Goal: Task Accomplishment & Management: Complete application form

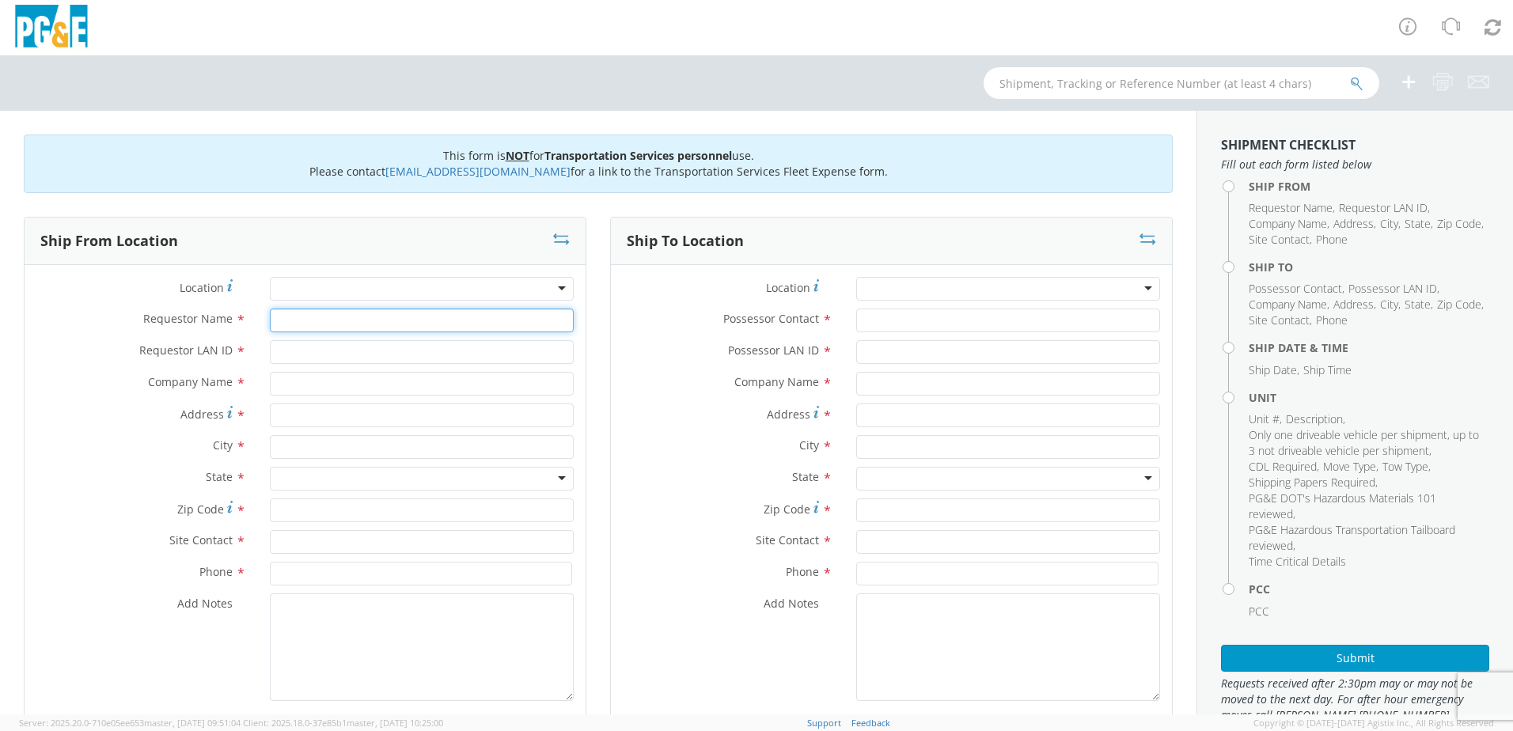
click at [306, 327] on input "Requestor Name *" at bounding box center [422, 321] width 304 height 24
click at [317, 316] on input "Requestor Name *" at bounding box center [422, 321] width 304 height 24
type input "David Pearson"
click at [328, 346] on input "Requestor LAN ID *" at bounding box center [422, 352] width 304 height 24
type input "d2po"
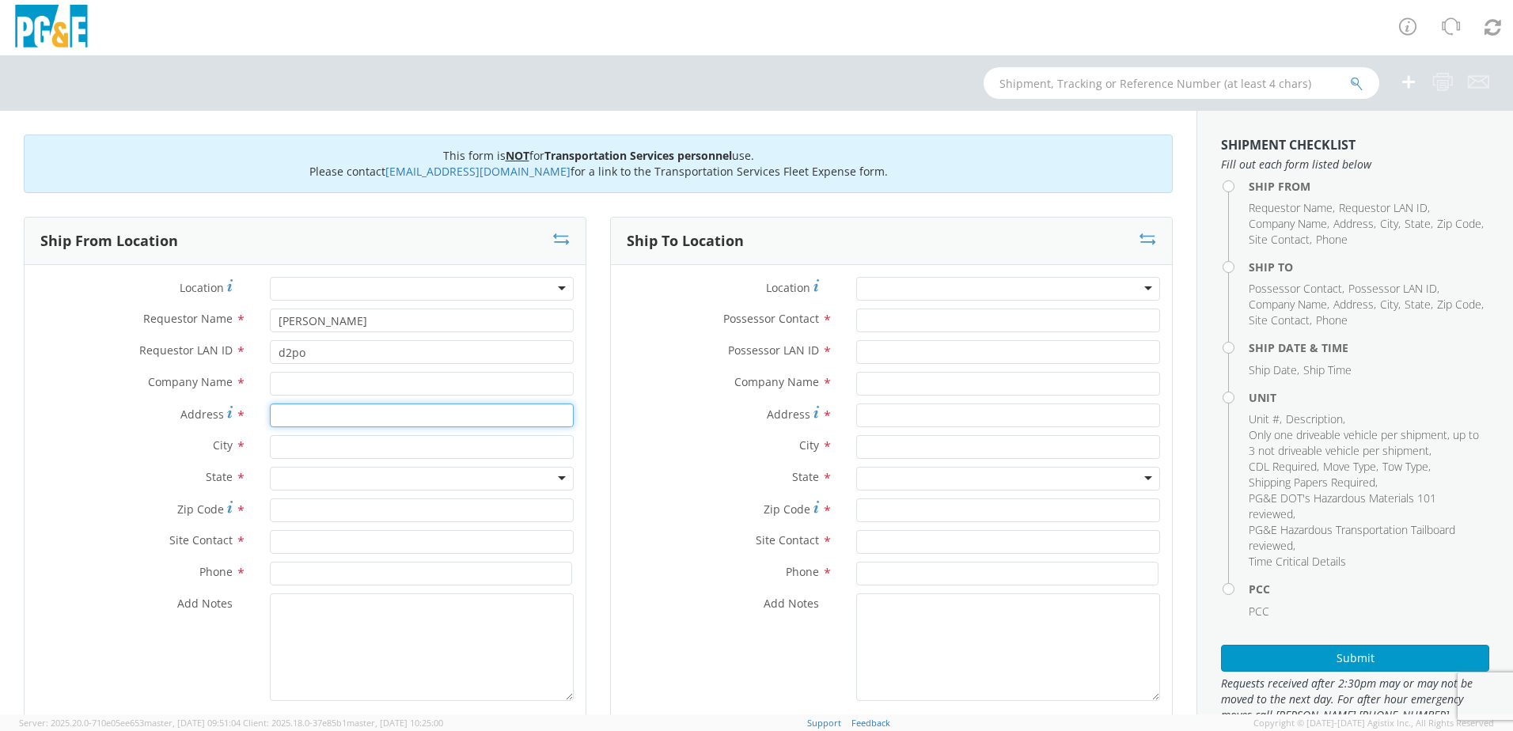
click at [320, 411] on input "Address *" at bounding box center [422, 416] width 304 height 24
type input "25270 CA-88"
click at [310, 451] on input "text" at bounding box center [422, 447] width 304 height 24
type input "Pioneer"
click at [310, 477] on div "searching..." at bounding box center [422, 477] width 302 height 24
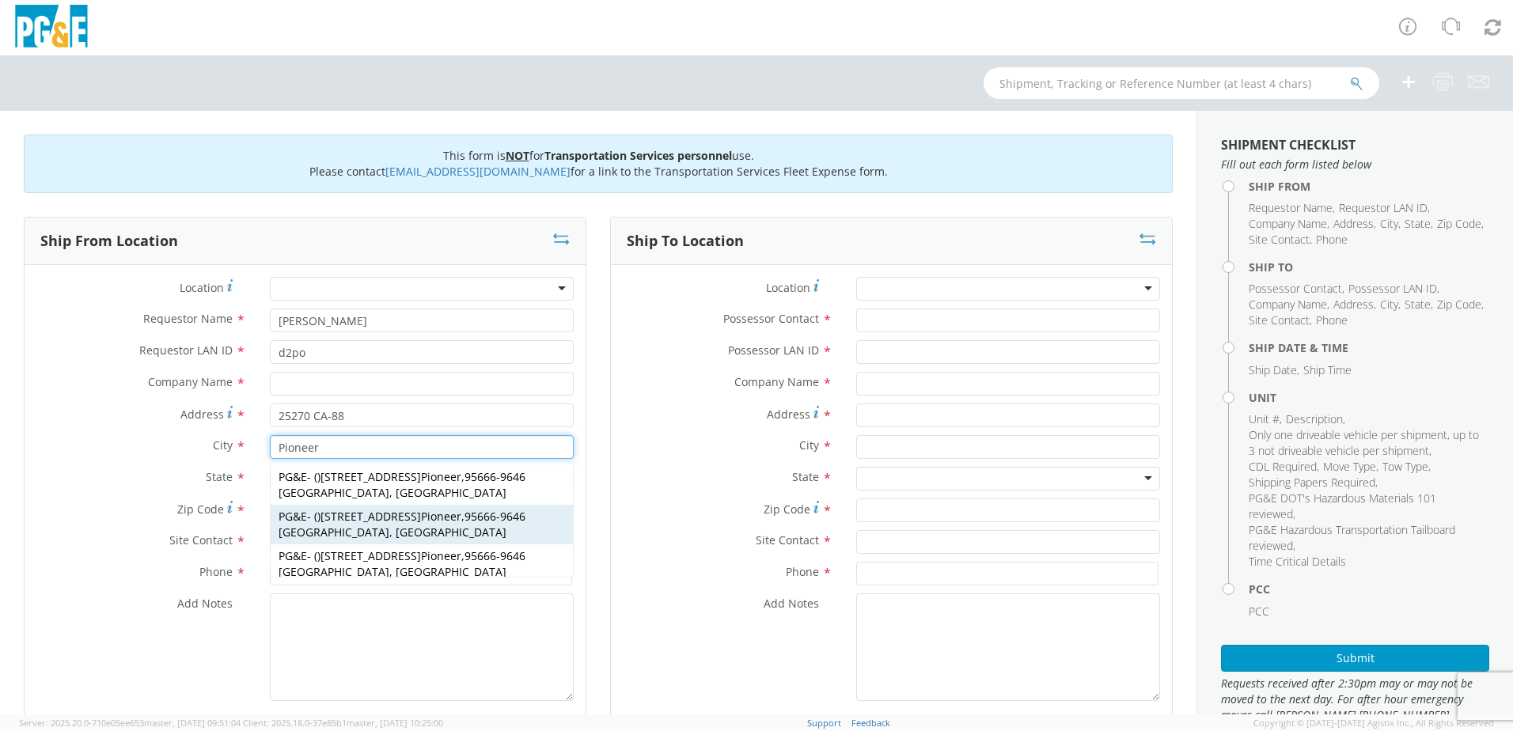
click at [292, 506] on div "PG&E - ( ) 28570 Tiger Creek Rd Pioneer , 95666-9646 CA, US" at bounding box center [422, 525] width 302 height 40
type input "PG&E"
type input "[STREET_ADDRESS]"
type input "95666-9646"
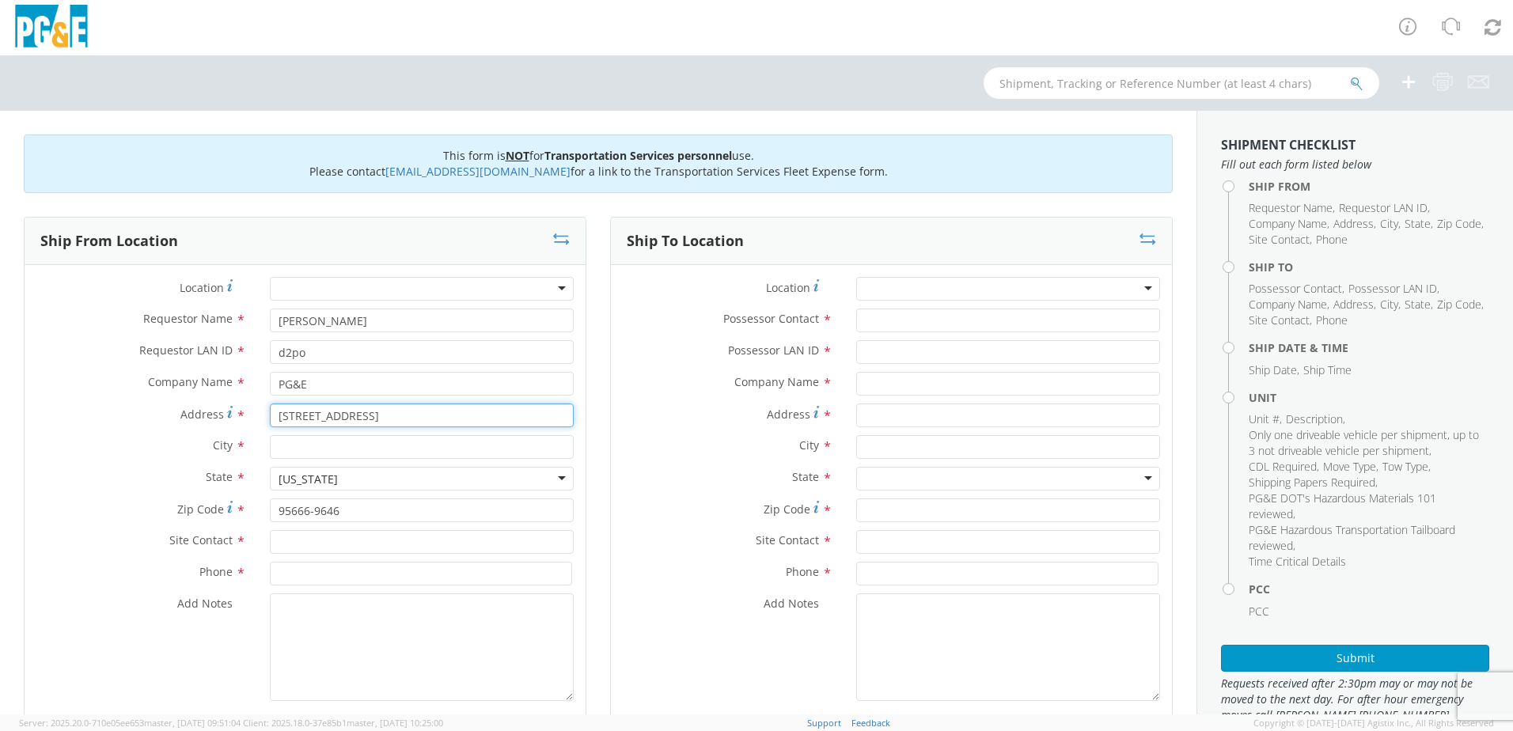
drag, startPoint x: 411, startPoint y: 417, endPoint x: 267, endPoint y: 413, distance: 144.1
click at [267, 413] on div "[STREET_ADDRESS]" at bounding box center [422, 416] width 328 height 24
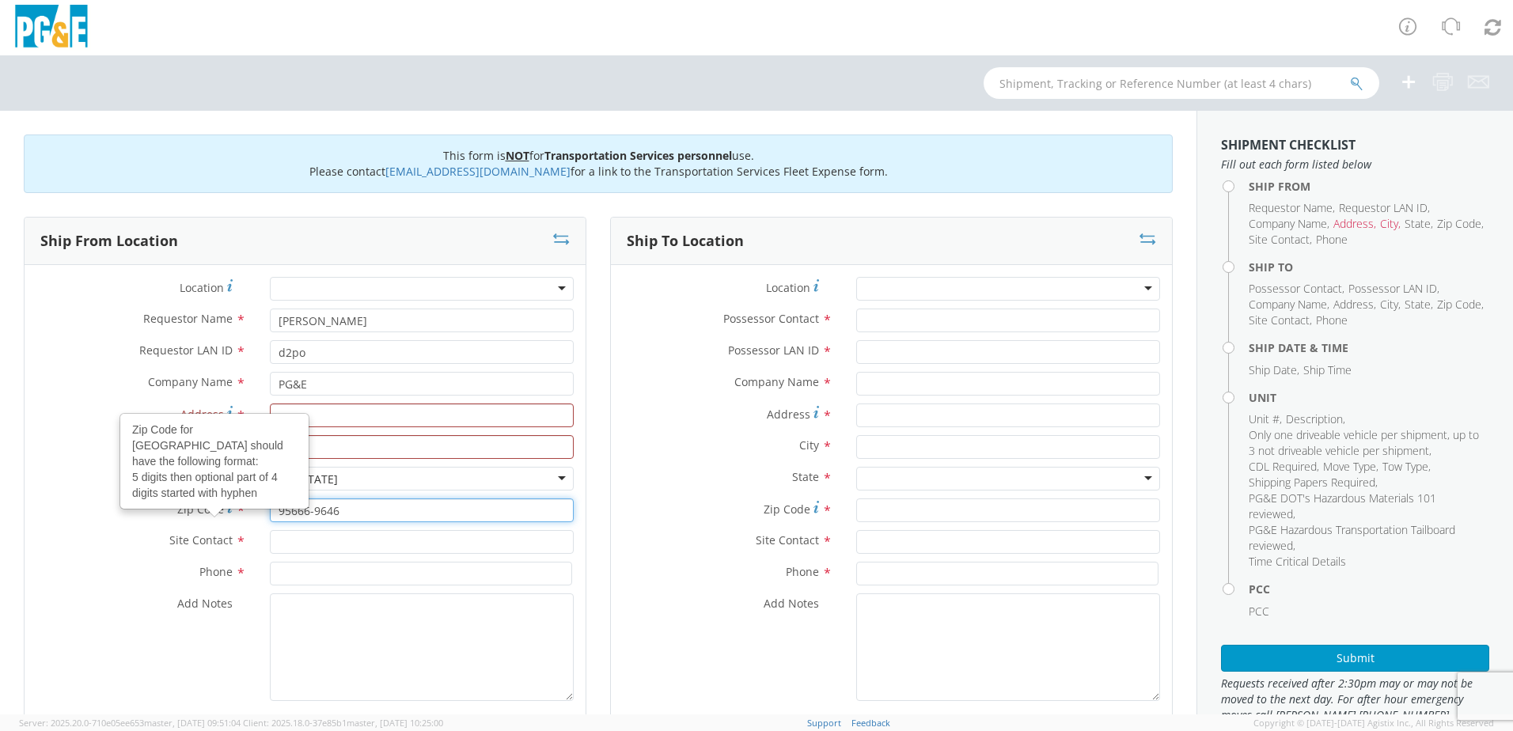
drag, startPoint x: 314, startPoint y: 510, endPoint x: 207, endPoint y: 507, distance: 107.7
click at [207, 507] on div "Zip Code Zip Code for United States should have the following format: 5 digits …" at bounding box center [305, 511] width 561 height 24
click at [328, 421] on input "Address *" at bounding box center [422, 416] width 304 height 24
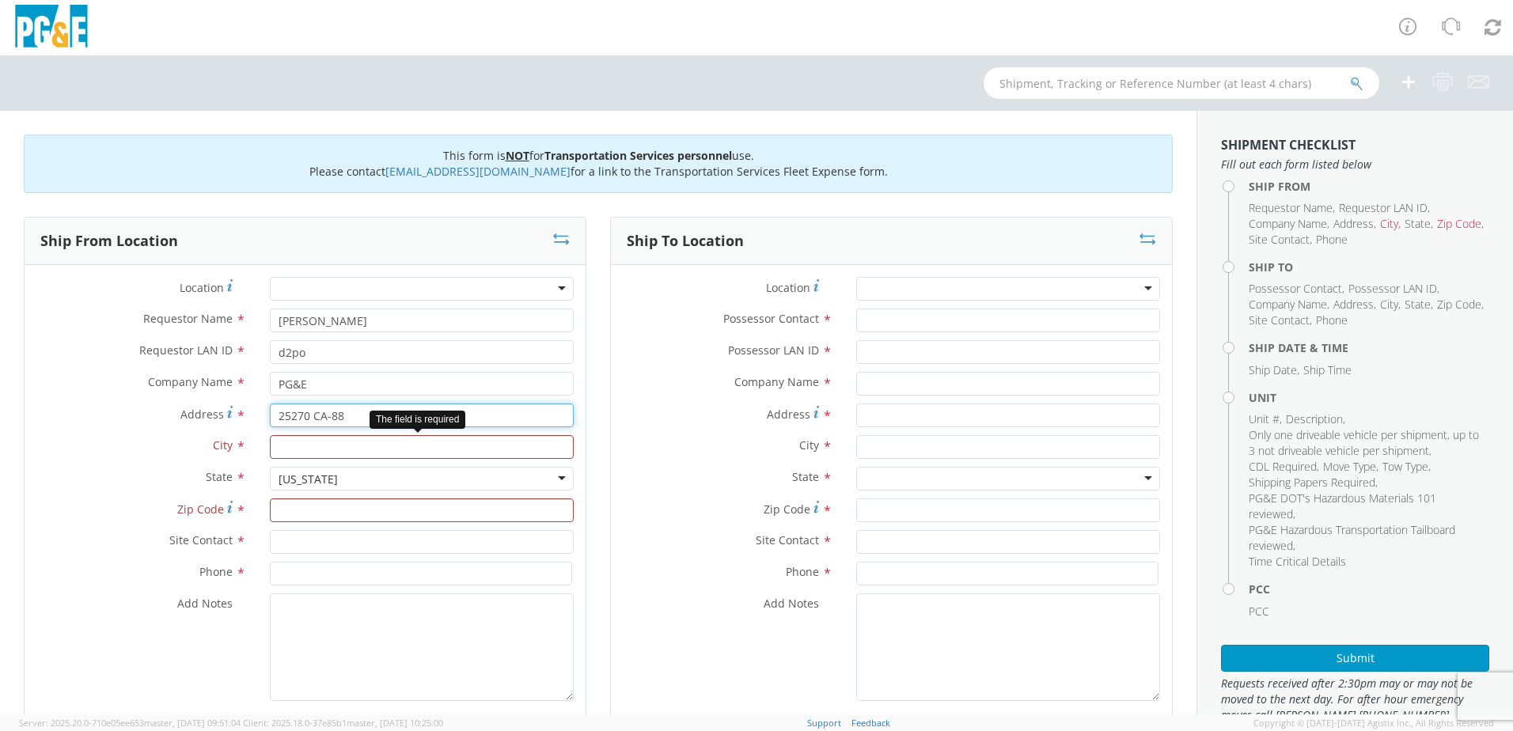
type input "25270 CA-88"
click at [326, 446] on input "text" at bounding box center [422, 447] width 304 height 24
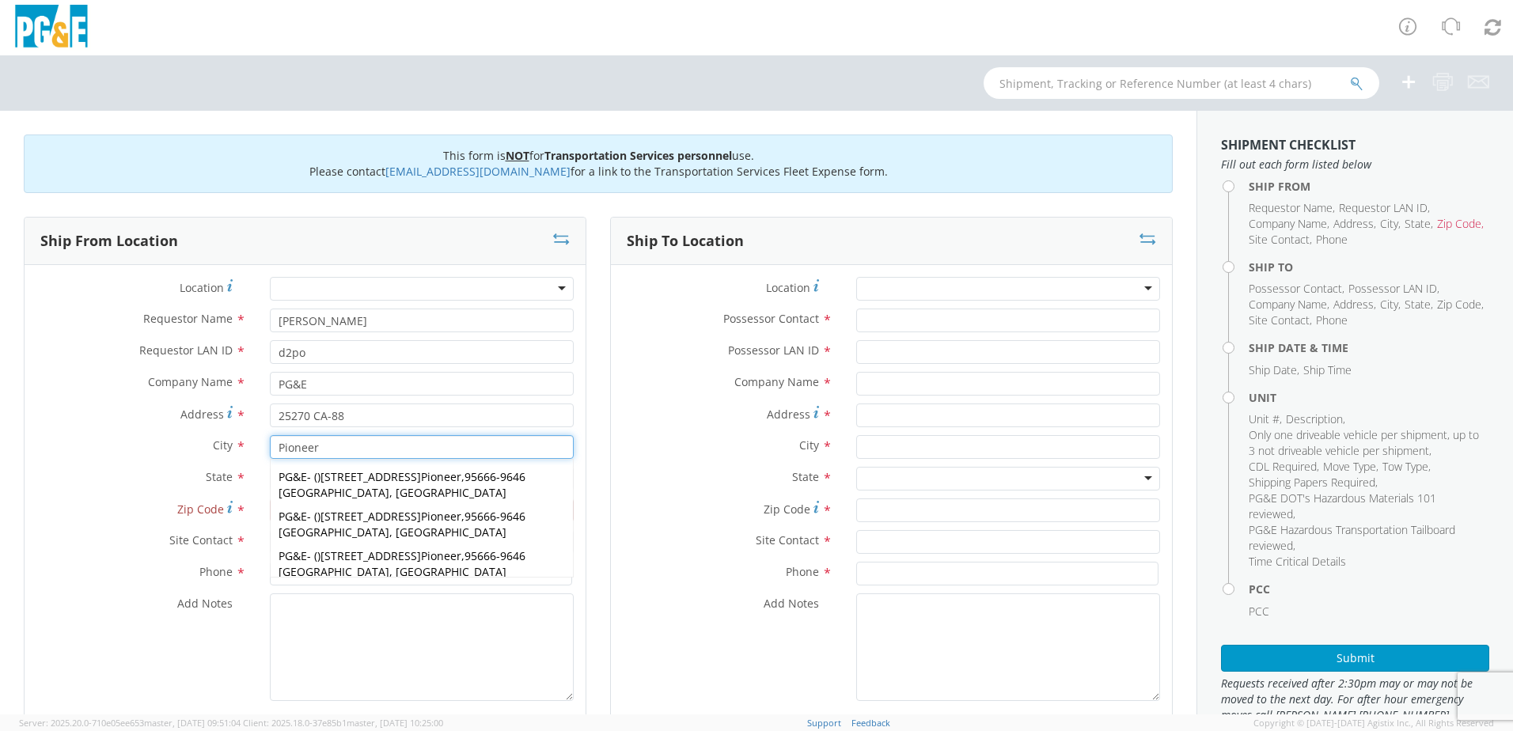
type input "Pioneer"
click at [93, 452] on label "City *" at bounding box center [141, 445] width 233 height 21
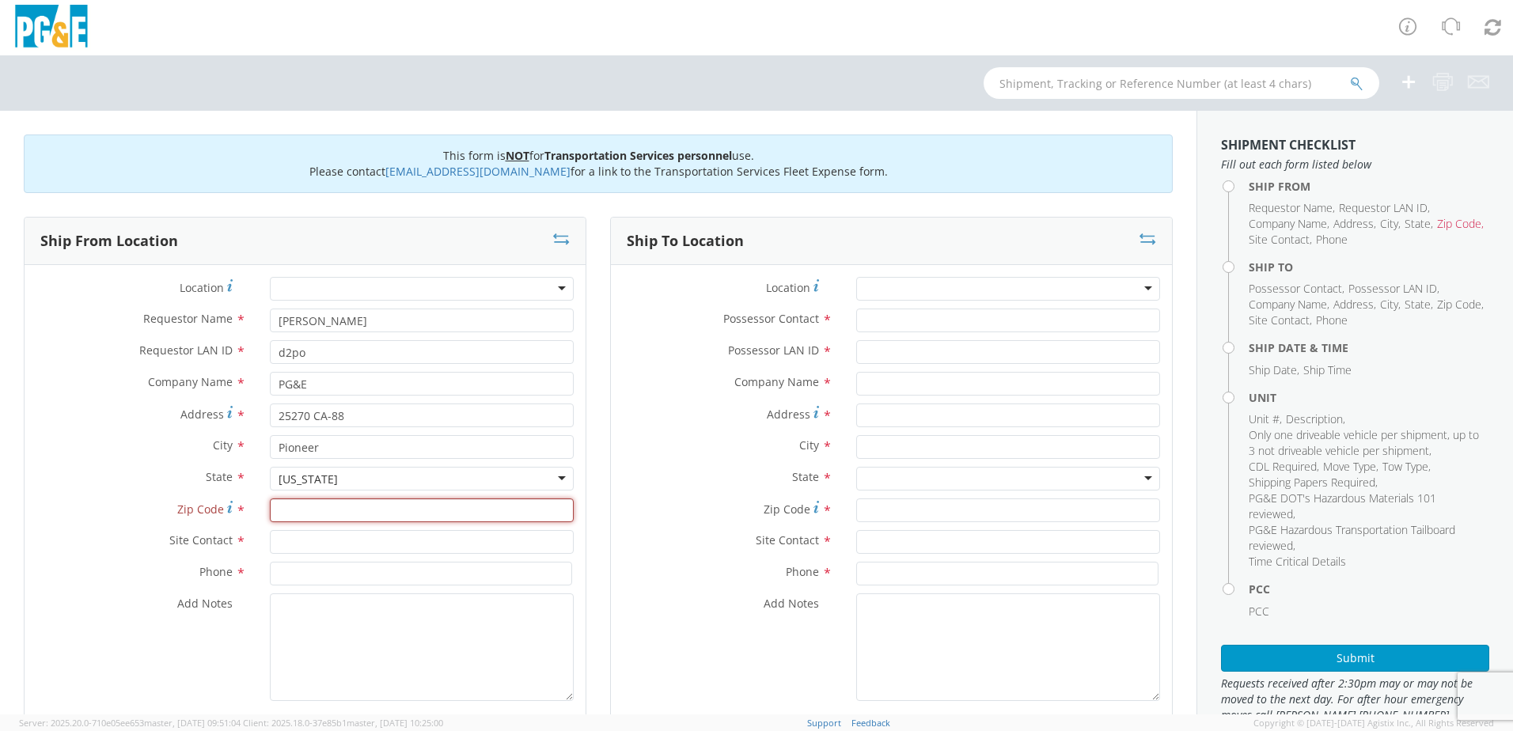
click at [308, 514] on input "Zip Code *" at bounding box center [422, 511] width 304 height 24
type input "95666"
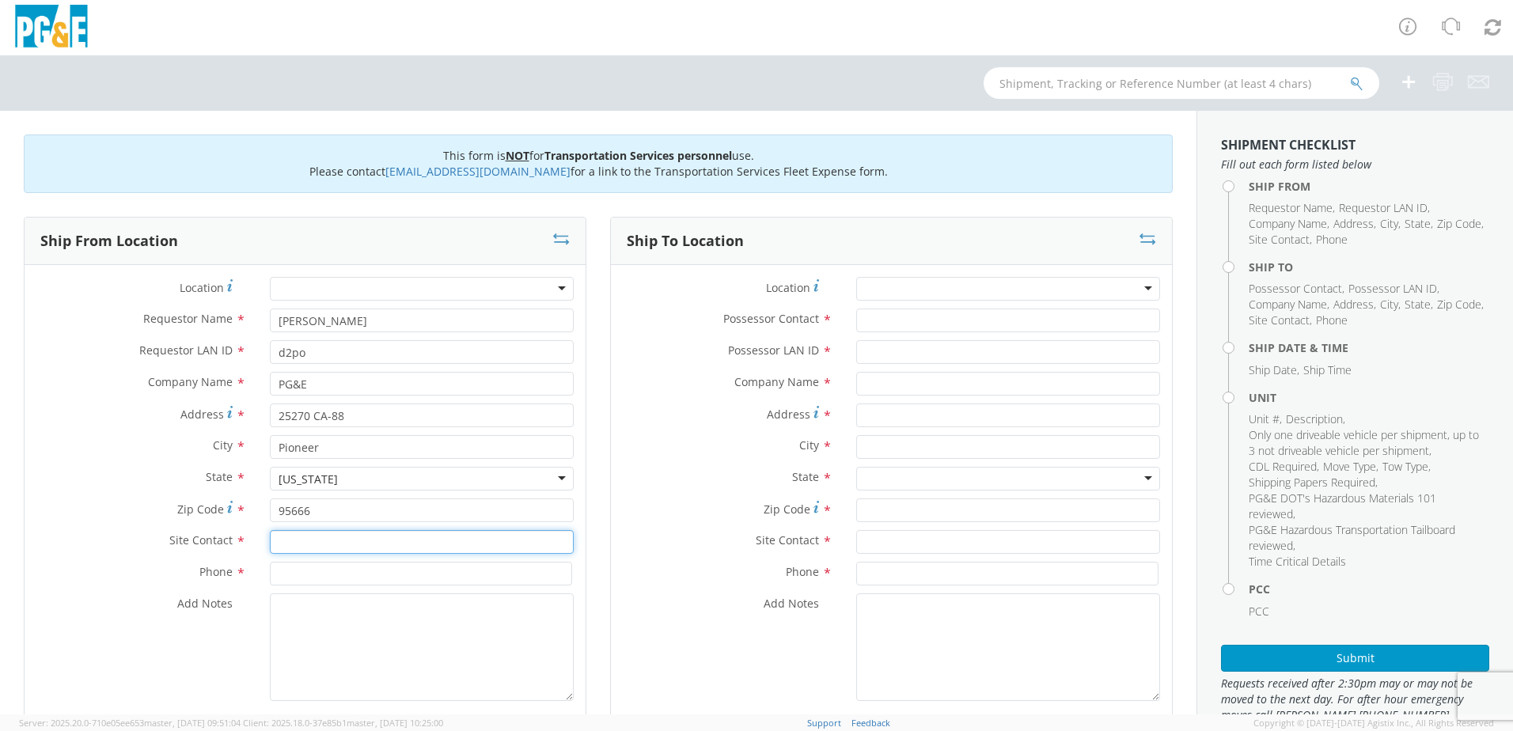
click at [317, 541] on input "text" at bounding box center [422, 542] width 304 height 24
type input "[PERSON_NAME]"
click at [263, 565] on div at bounding box center [422, 574] width 328 height 24
click at [286, 570] on input at bounding box center [421, 574] width 302 height 24
type input "[PHONE_NUMBER]"
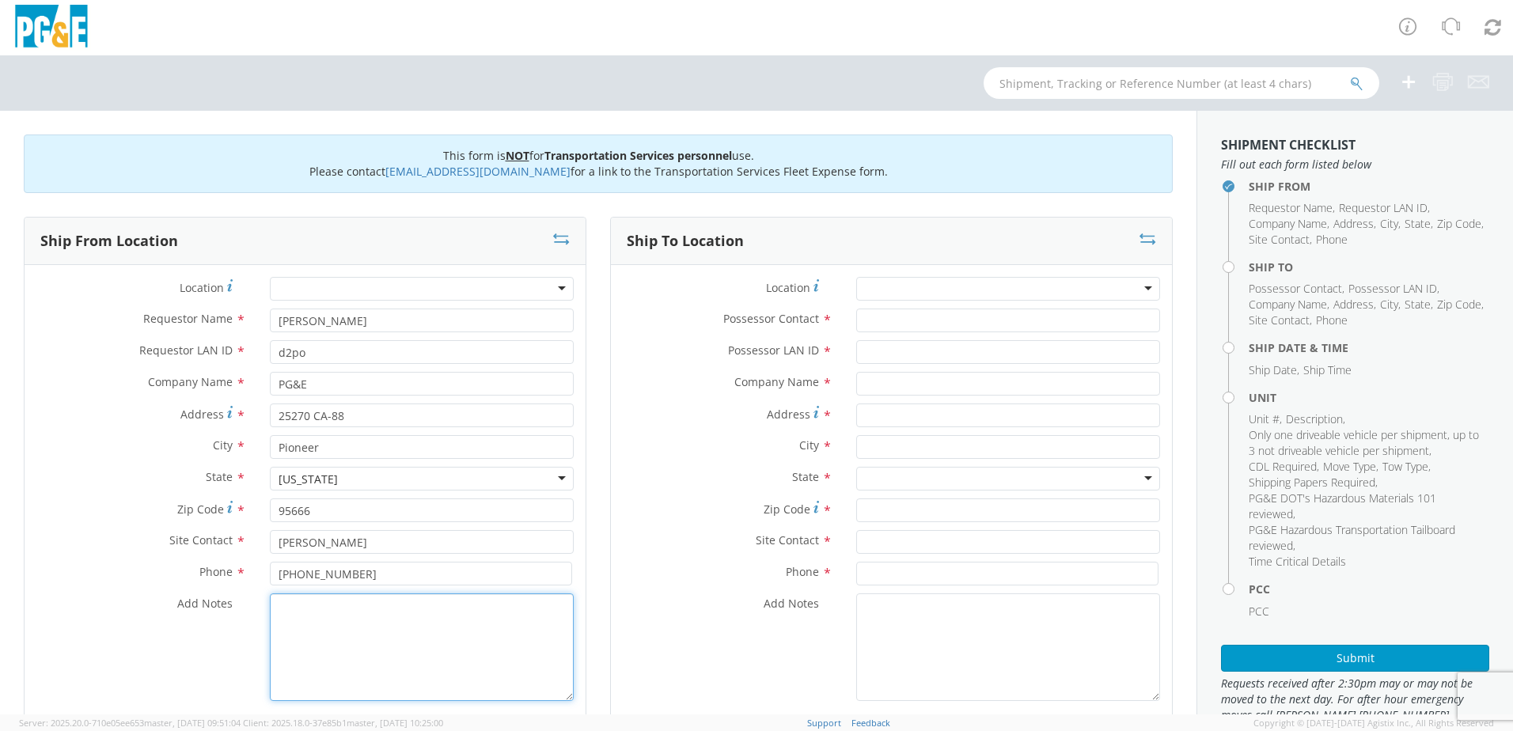
click at [303, 611] on textarea "Add Notes *" at bounding box center [422, 648] width 304 height 108
type textarea "P"
type textarea "the gate to Cedar mill is open mon-thurs 0600-1630 call Dave if issues come up …"
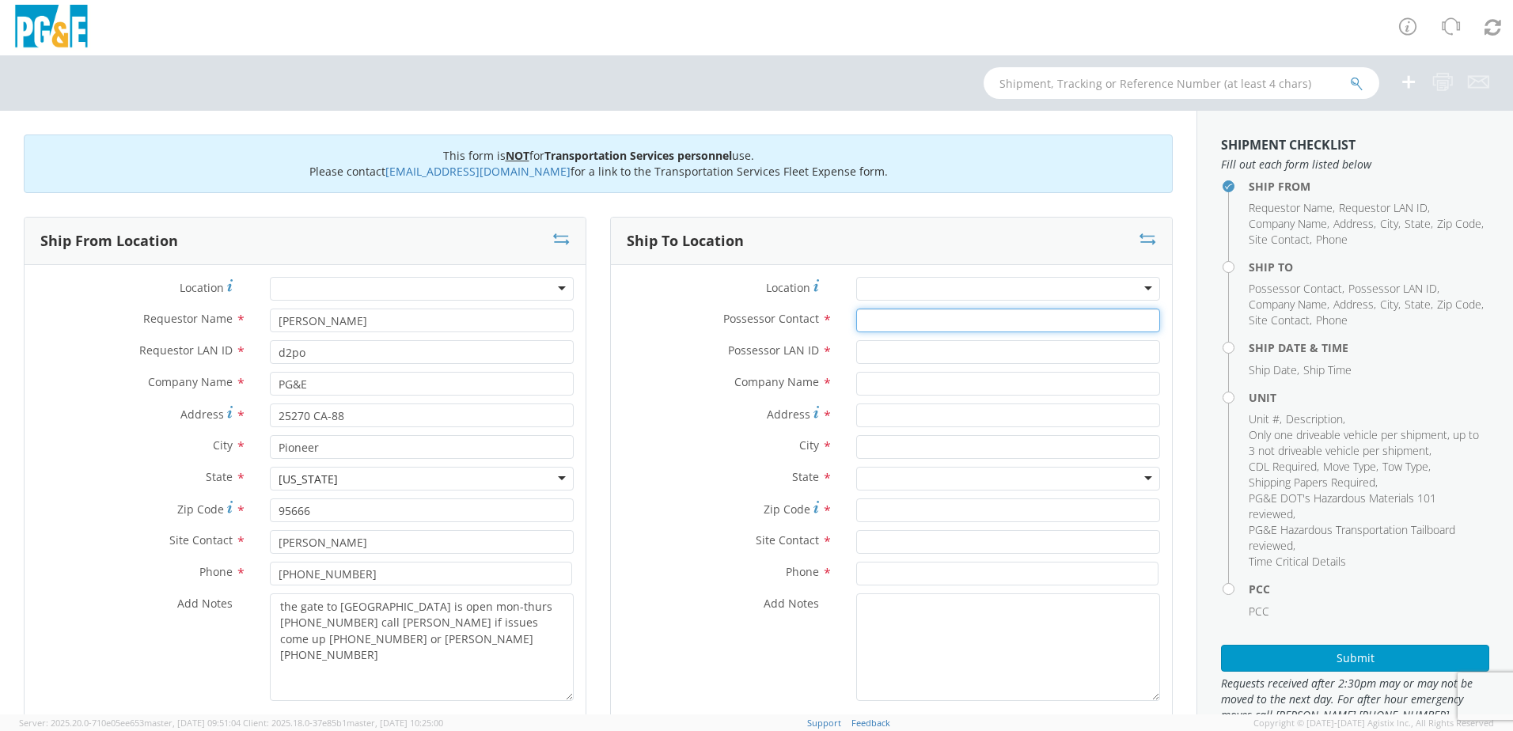
click at [903, 319] on input "Possessor Contact *" at bounding box center [1008, 321] width 304 height 24
type input "J"
type input "[PERSON_NAME]"
click at [904, 349] on input "Possessor LAN ID *" at bounding box center [1008, 352] width 304 height 24
type input "d2po"
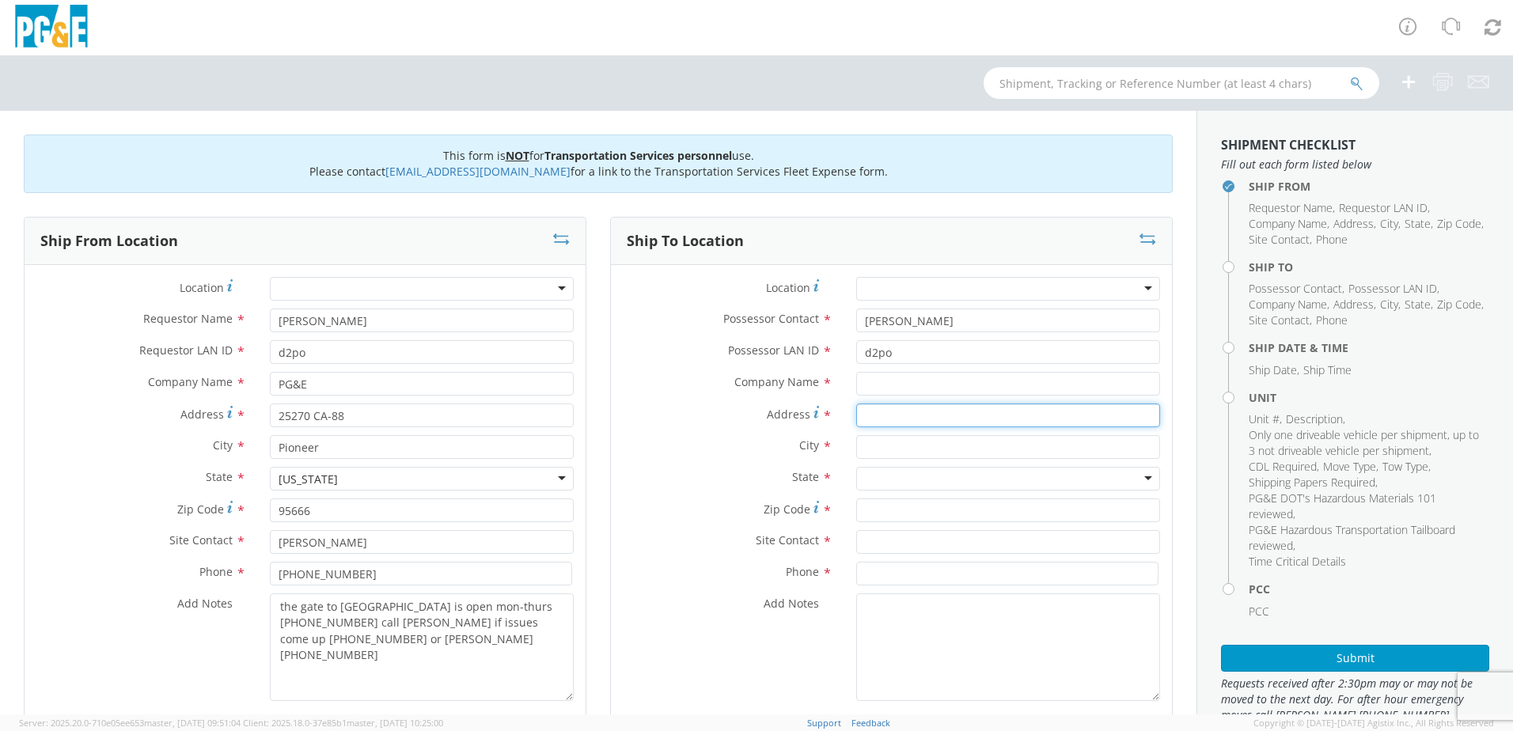
click at [889, 414] on input "Address *" at bounding box center [1008, 416] width 304 height 24
drag, startPoint x: 1028, startPoint y: 417, endPoint x: 963, endPoint y: 432, distance: 66.6
click at [963, 432] on div "Address * 33755 Old Mill Road Auberry" at bounding box center [891, 420] width 561 height 32
type input "[STREET_ADDRESS]"
click at [967, 446] on input "text" at bounding box center [1008, 447] width 304 height 24
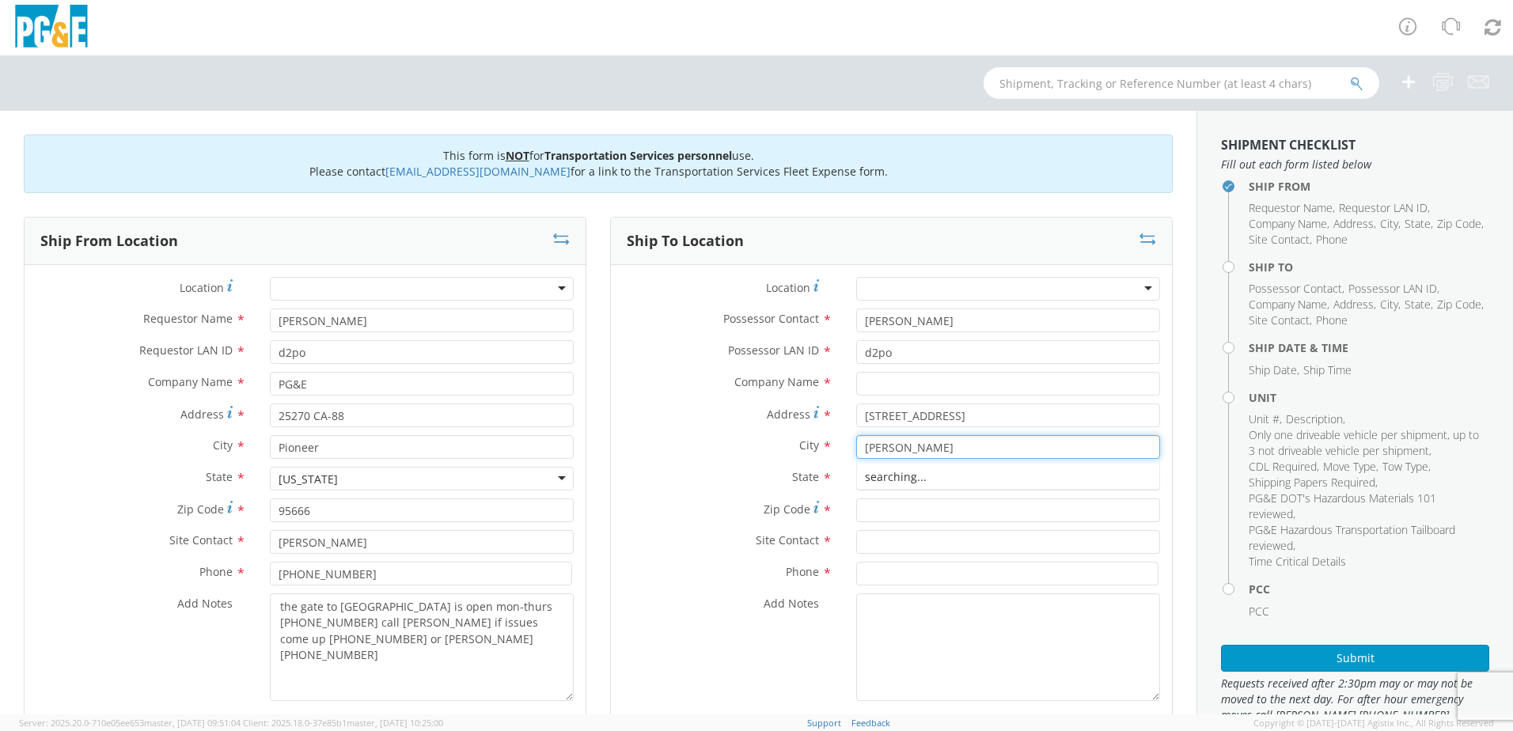
type input "[PERSON_NAME]"
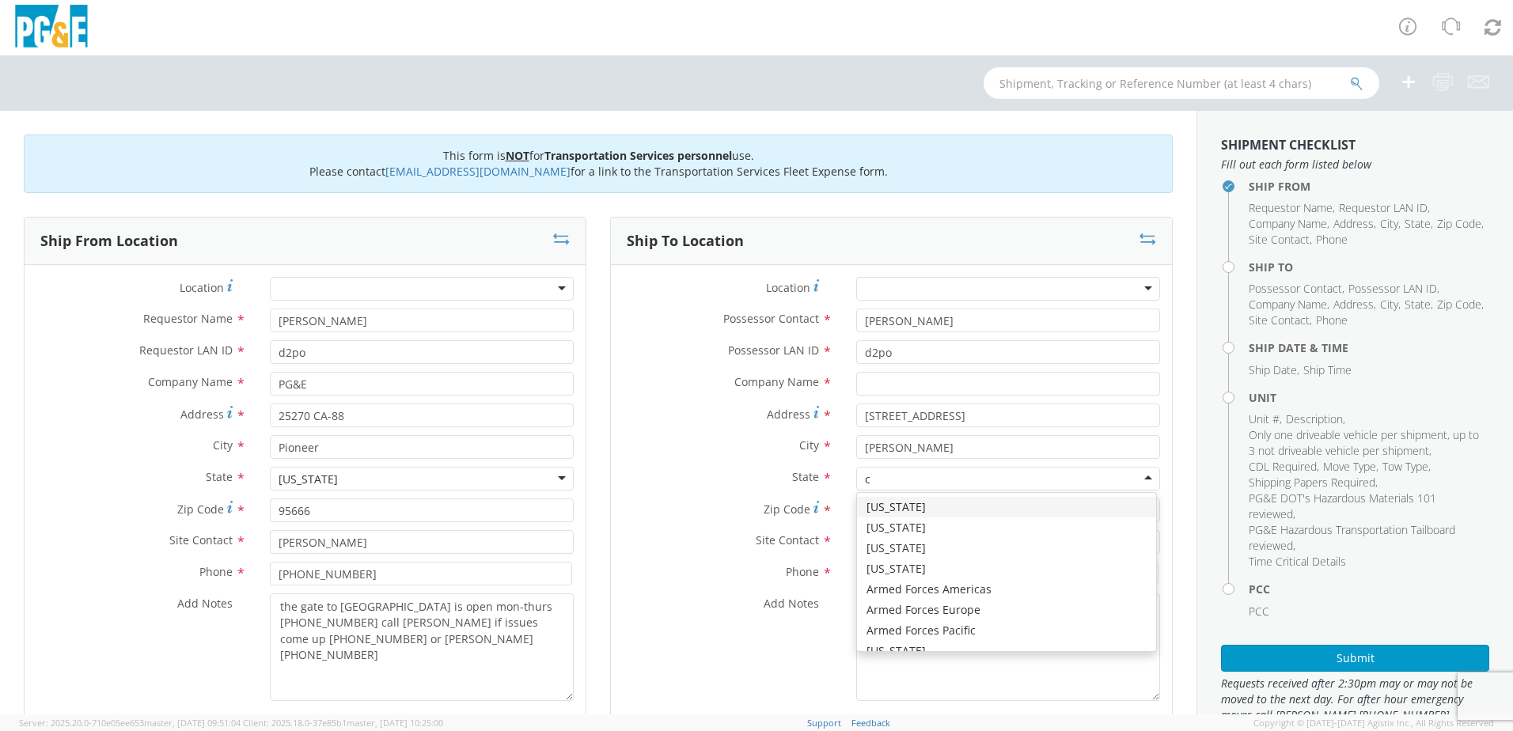
type input "ca"
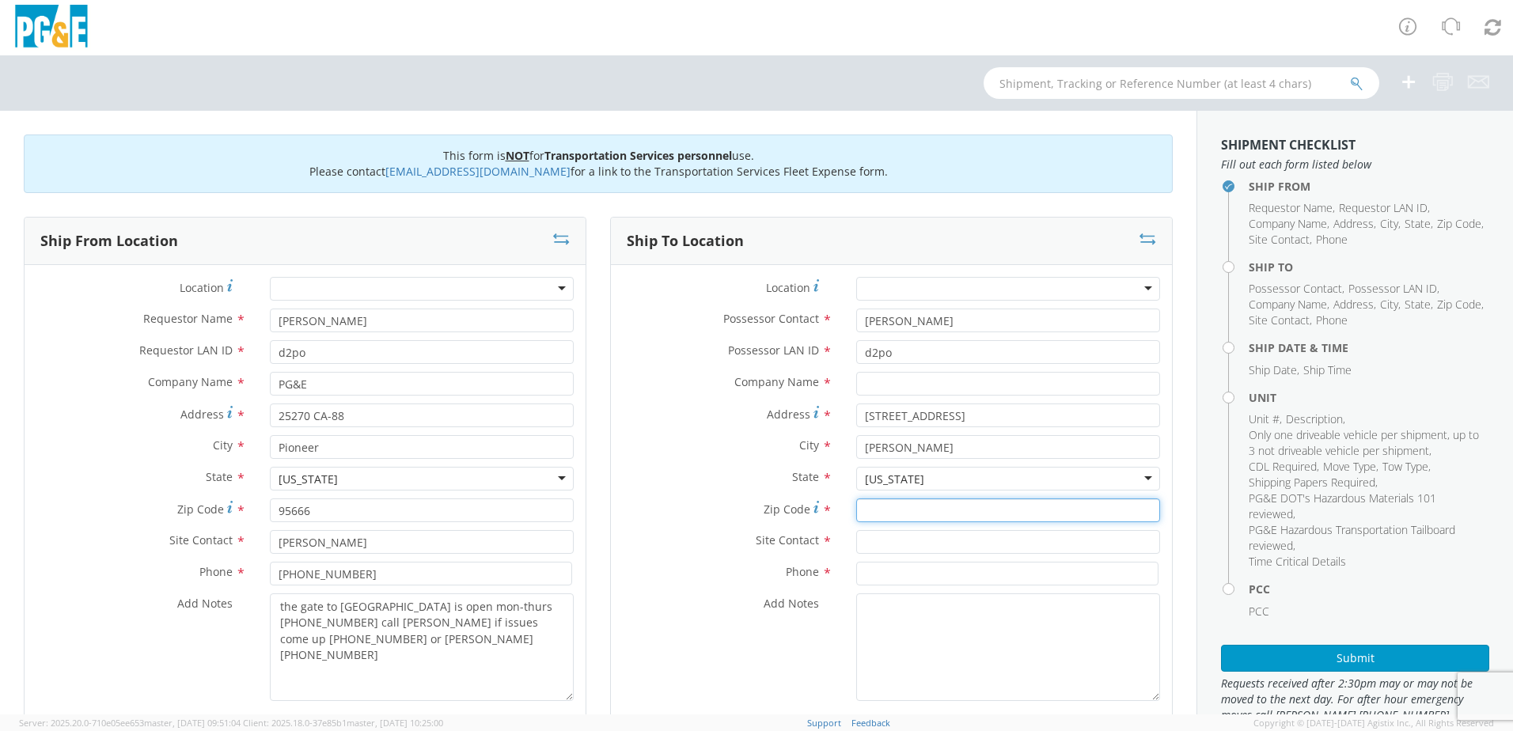
click at [943, 508] on input "Zip Code *" at bounding box center [1008, 511] width 304 height 24
type input "93602"
click at [932, 548] on input "text" at bounding box center [1008, 542] width 304 height 24
type input "dave pearson"
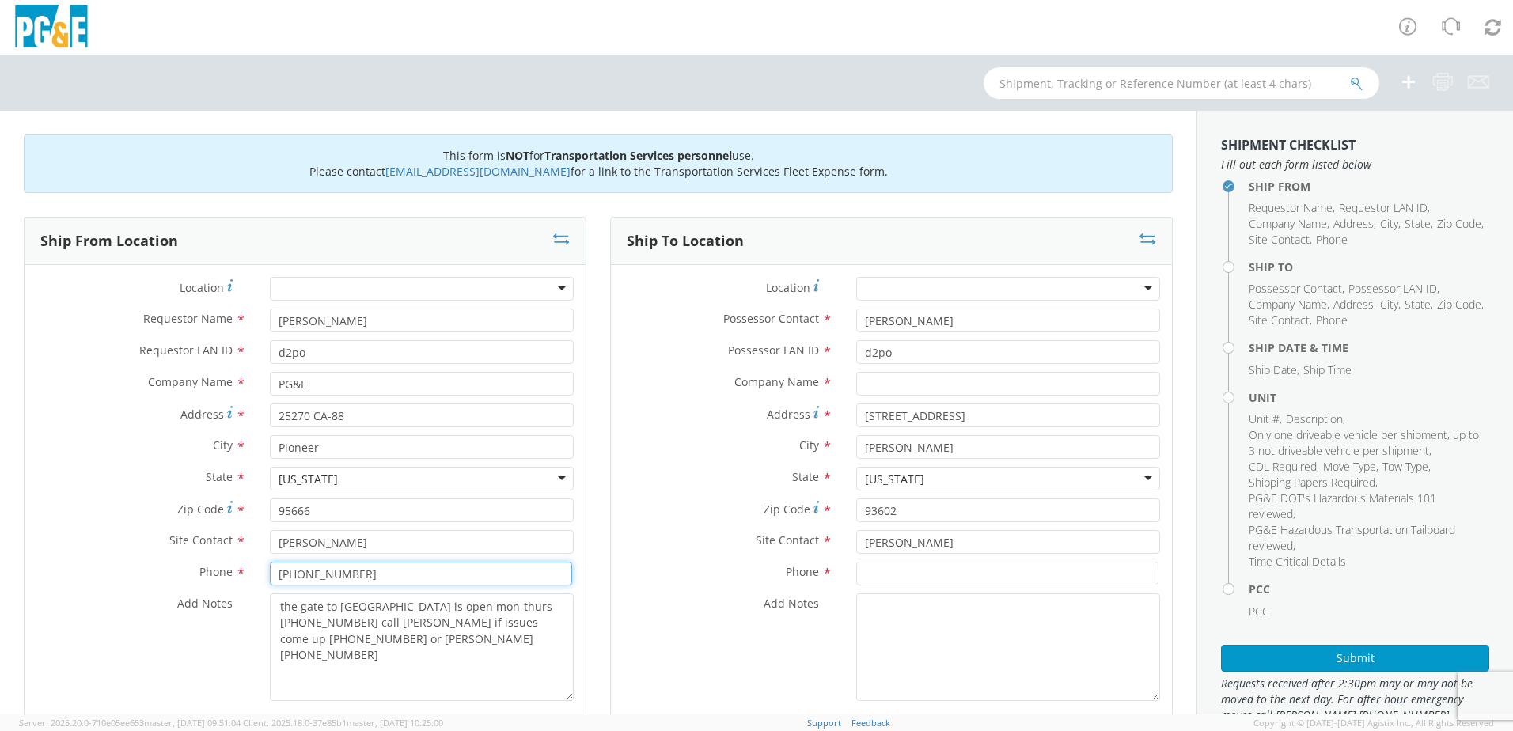
drag, startPoint x: 371, startPoint y: 576, endPoint x: 268, endPoint y: 575, distance: 102.9
click at [270, 575] on input "[PHONE_NUMBER]" at bounding box center [421, 574] width 302 height 24
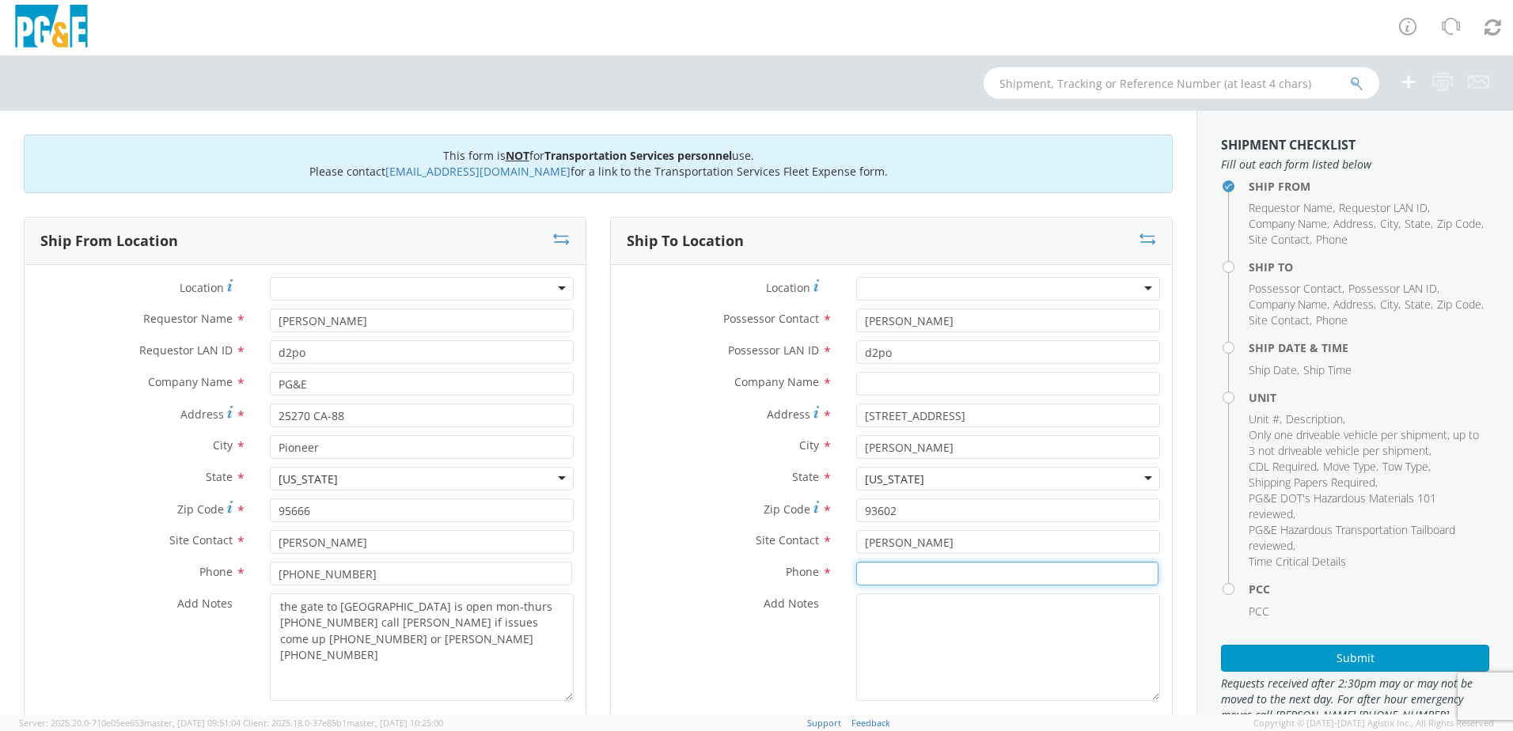
click at [890, 574] on input at bounding box center [1007, 574] width 302 height 24
paste input "[PHONE_NUMBER]"
type input "[PHONE_NUMBER]"
click at [424, 646] on textarea "the gate to Cedar mill is open mon-thurs 0600-1630 call Dave if issues come up …" at bounding box center [422, 648] width 304 height 108
click at [913, 605] on textarea "Add Notes *" at bounding box center [1008, 648] width 304 height 108
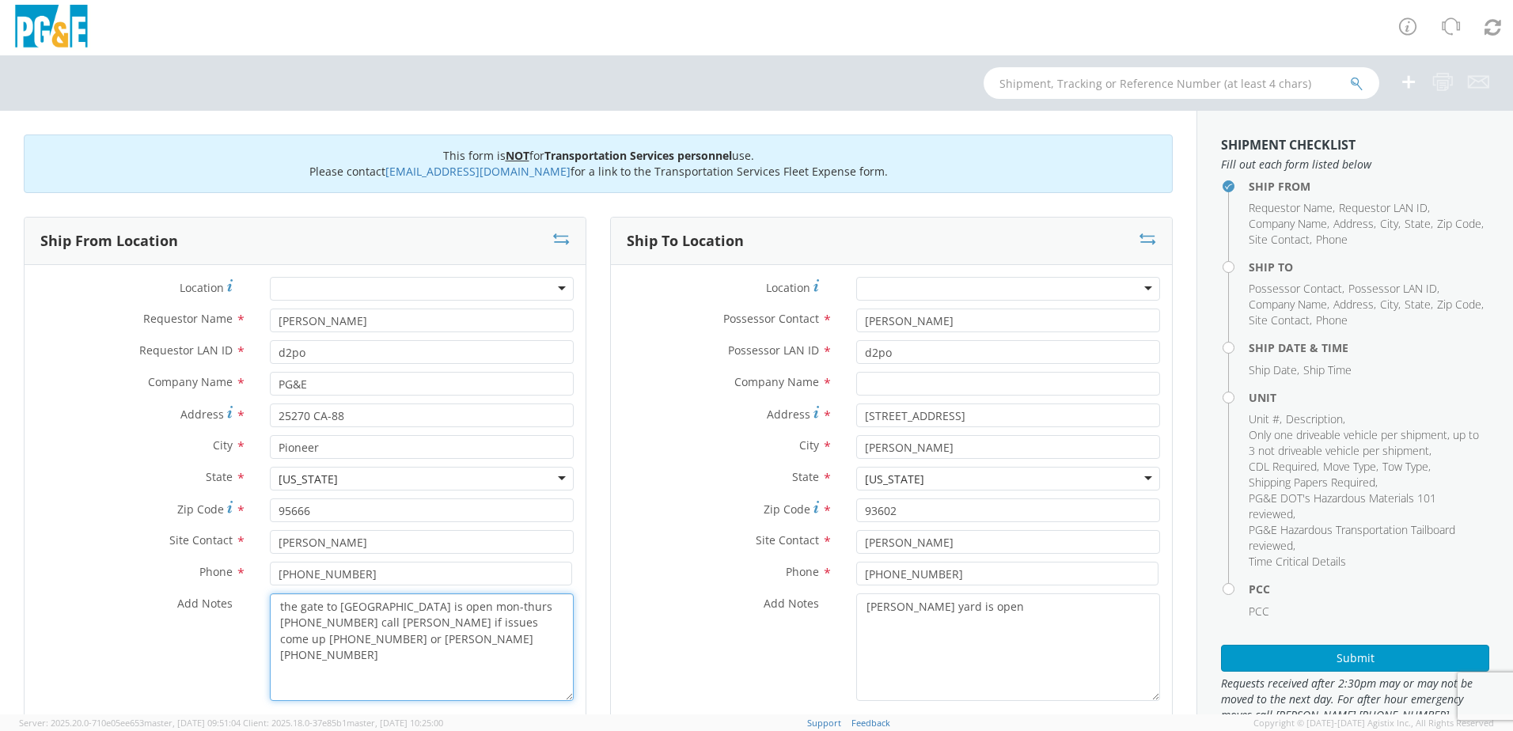
drag, startPoint x: 400, startPoint y: 646, endPoint x: 434, endPoint y: 607, distance: 51.1
click at [434, 607] on textarea "the gate to Cedar mill is open mon-thurs 0600-1630 call Dave if issues come up …" at bounding box center [422, 648] width 304 height 108
click at [1041, 600] on textarea "Auberry yard is open" at bounding box center [1008, 648] width 304 height 108
paste textarea "mon-thurs 0600-1630 call Dave if issues come up 559-348-3948 or jeff turner 559…"
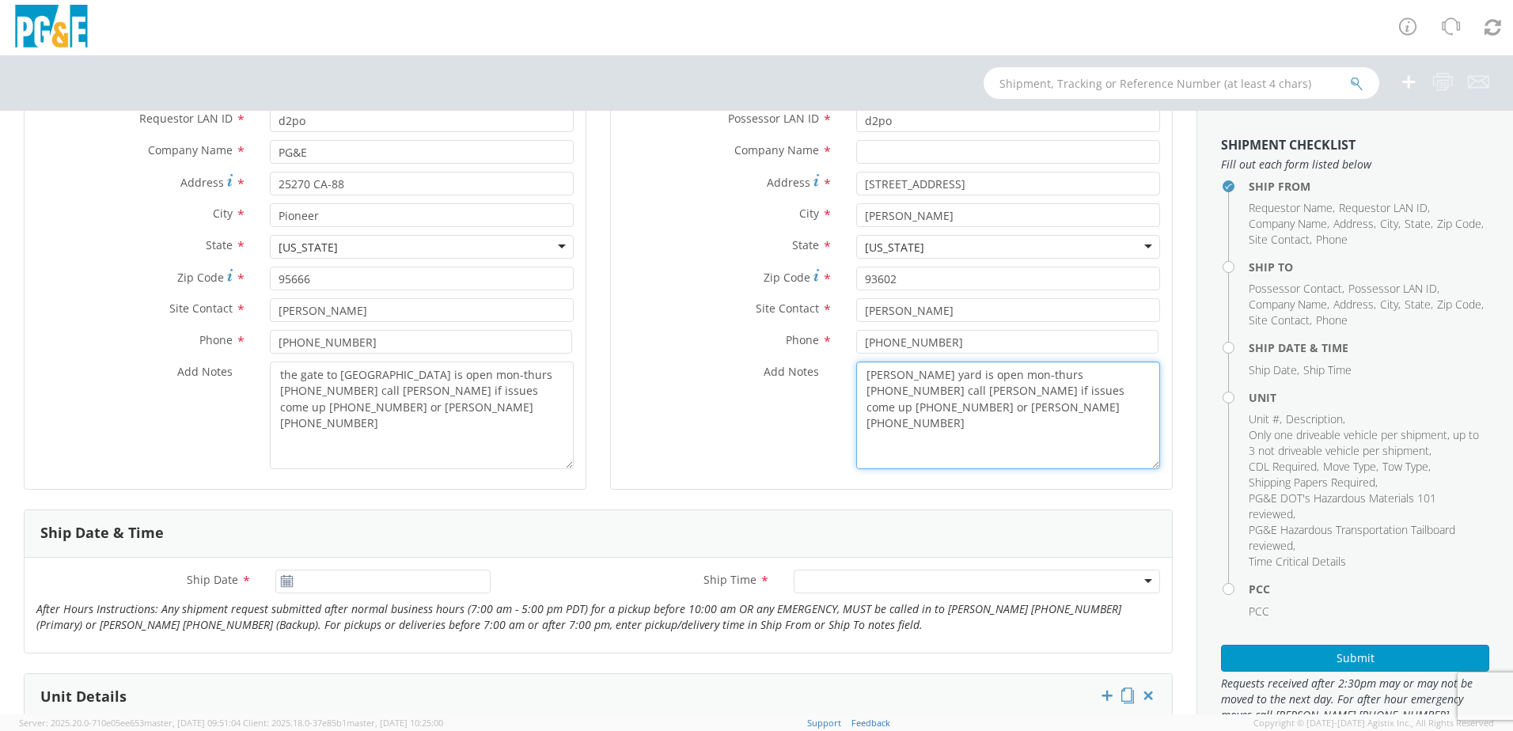
scroll to position [237, 0]
type textarea "Auberry yard is open mon-thurs 0600-1630 call Dave if issues come up 559-348-39…"
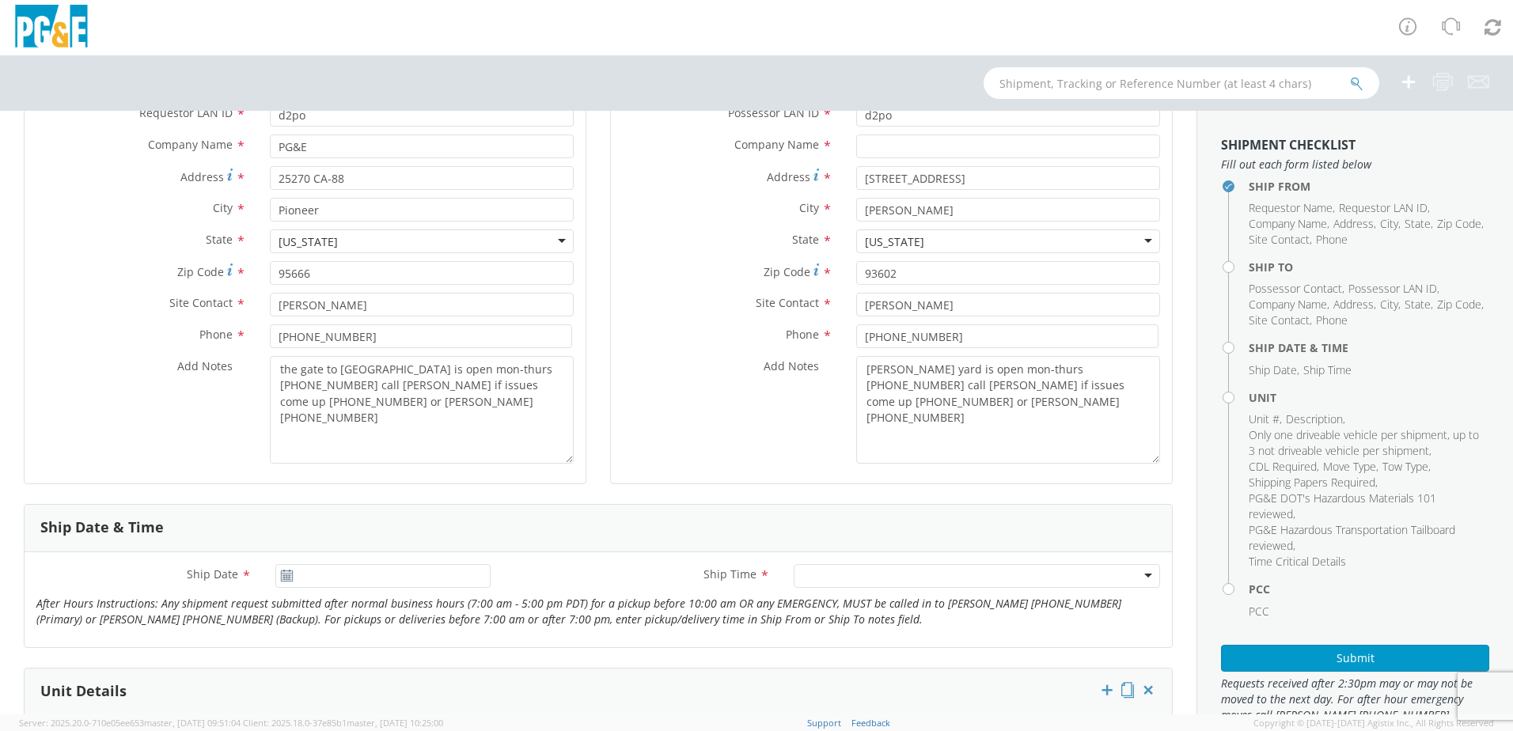
click at [286, 577] on use at bounding box center [286, 575] width 11 height 11
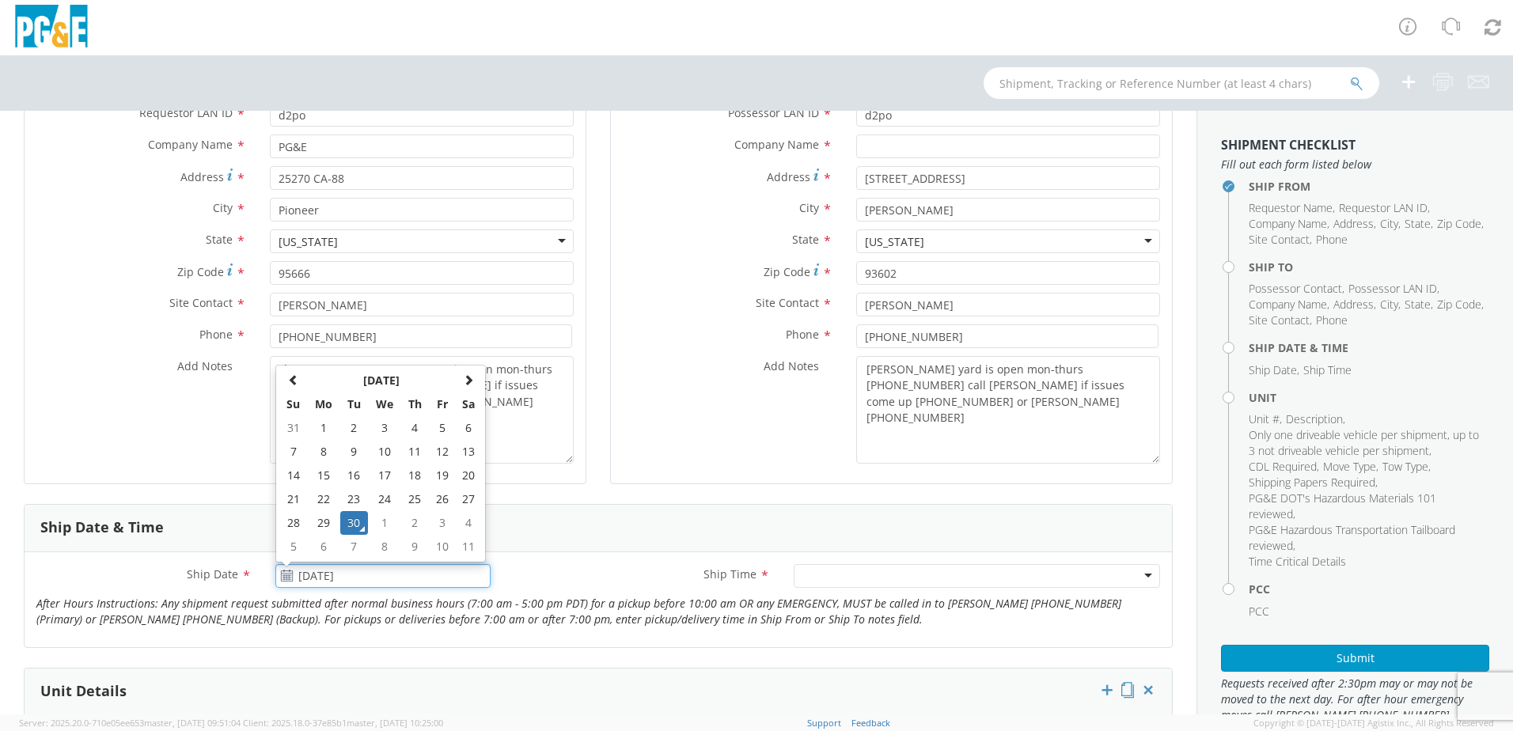
click at [323, 579] on input "[DATE]" at bounding box center [382, 576] width 215 height 24
click at [420, 526] on td "2" at bounding box center [414, 523] width 28 height 24
type input "[DATE]"
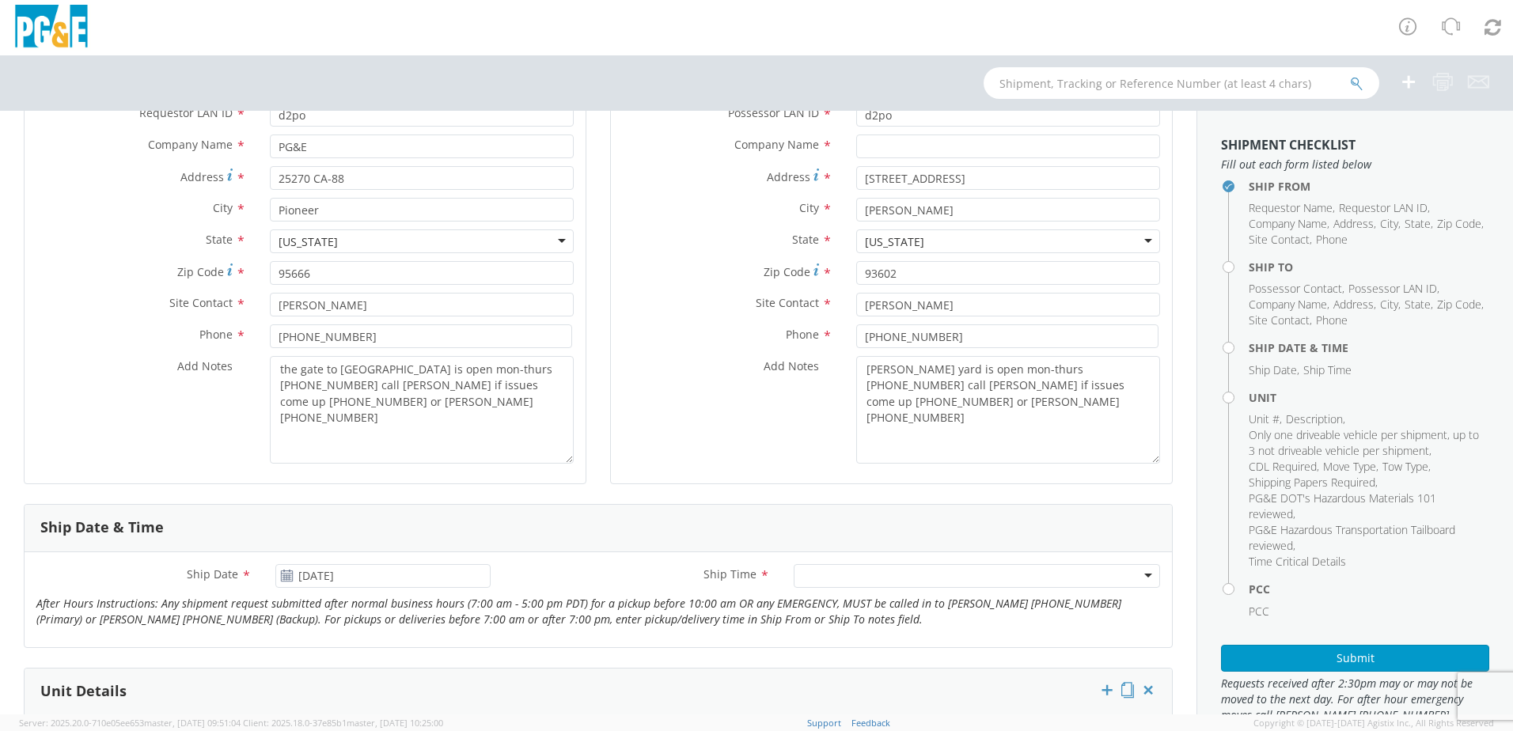
click at [848, 574] on div at bounding box center [977, 576] width 366 height 24
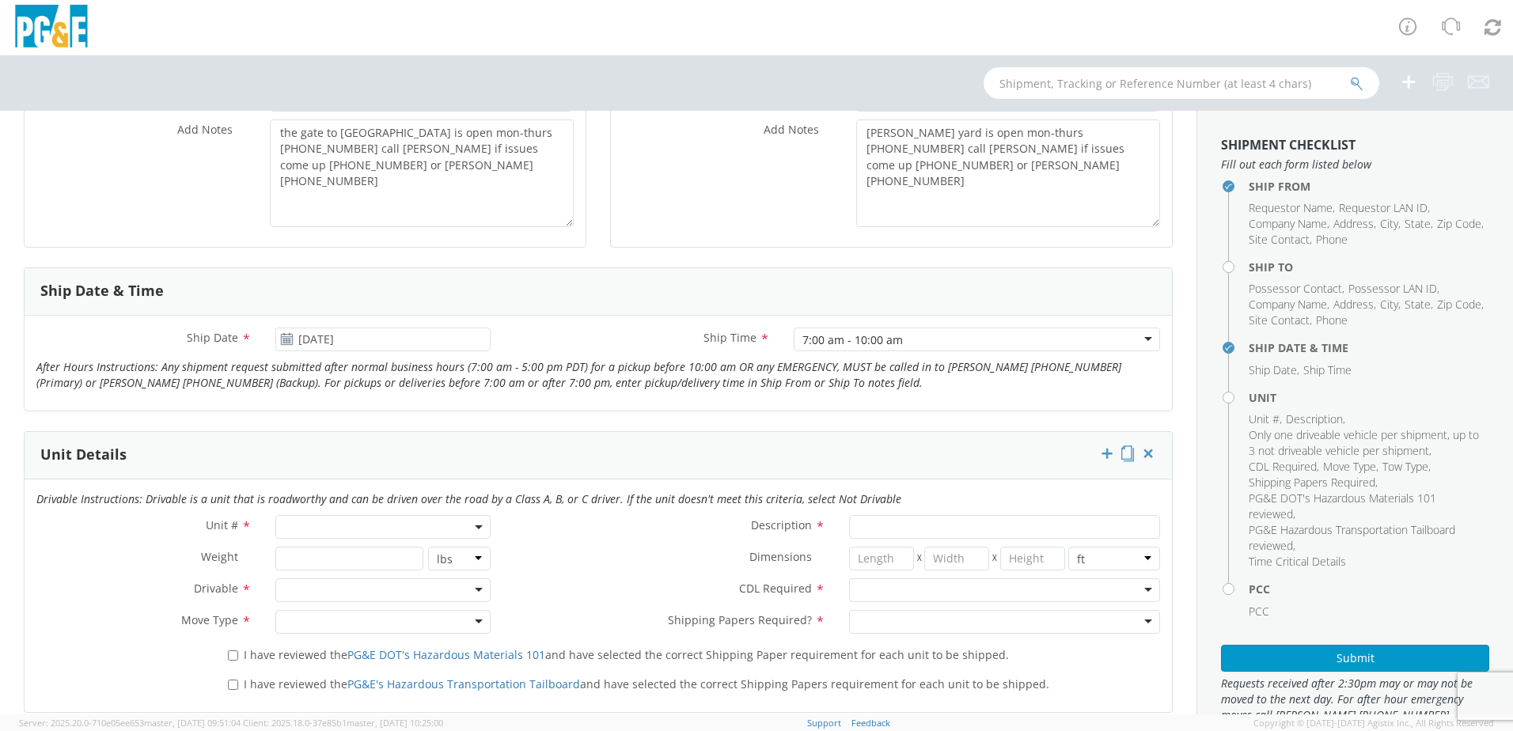
scroll to position [475, 0]
click at [398, 533] on span at bounding box center [382, 526] width 215 height 24
click at [399, 554] on input "search" at bounding box center [381, 553] width 205 height 24
type input "b33000"
type input "PICKUP; 3/4T 4X4"
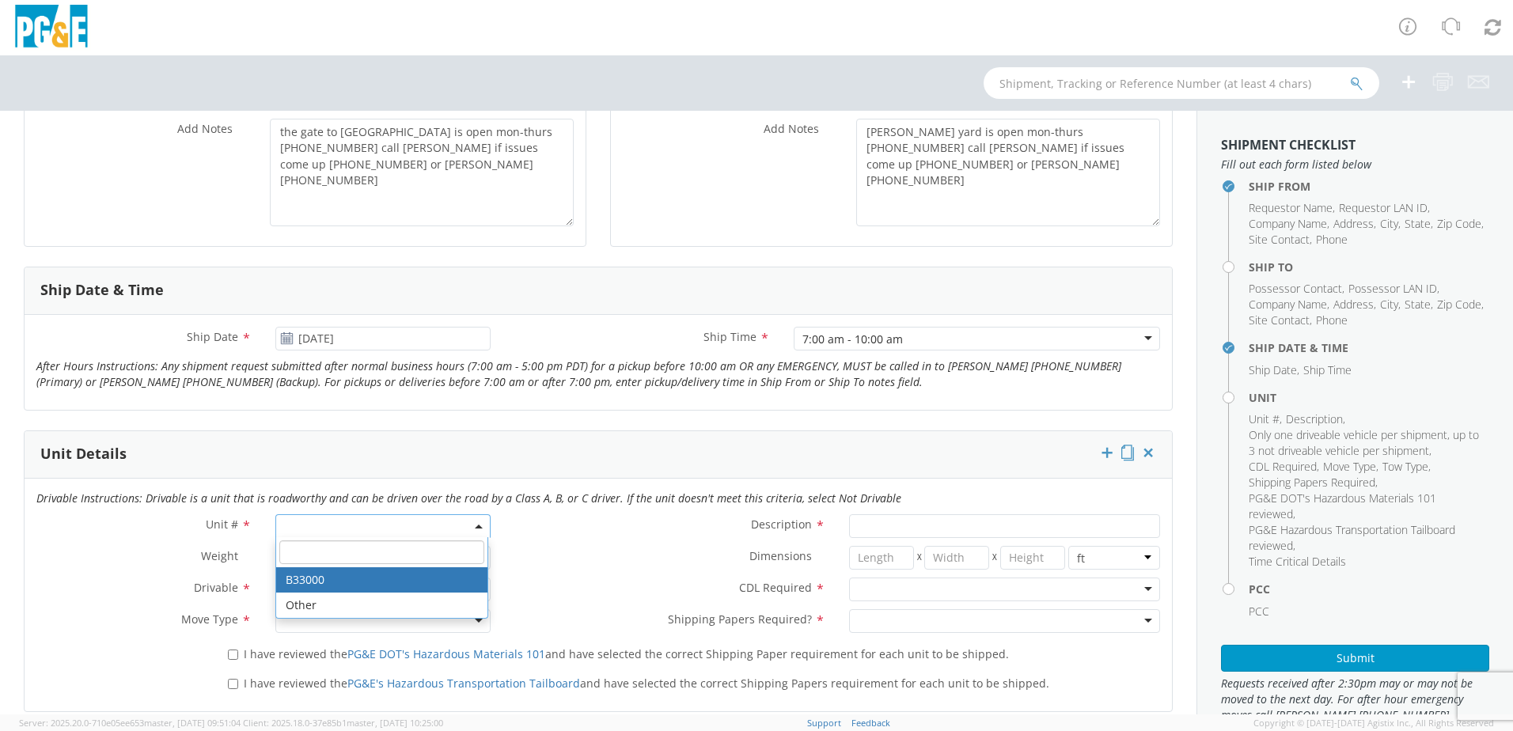
type input "10000"
select select "B33000"
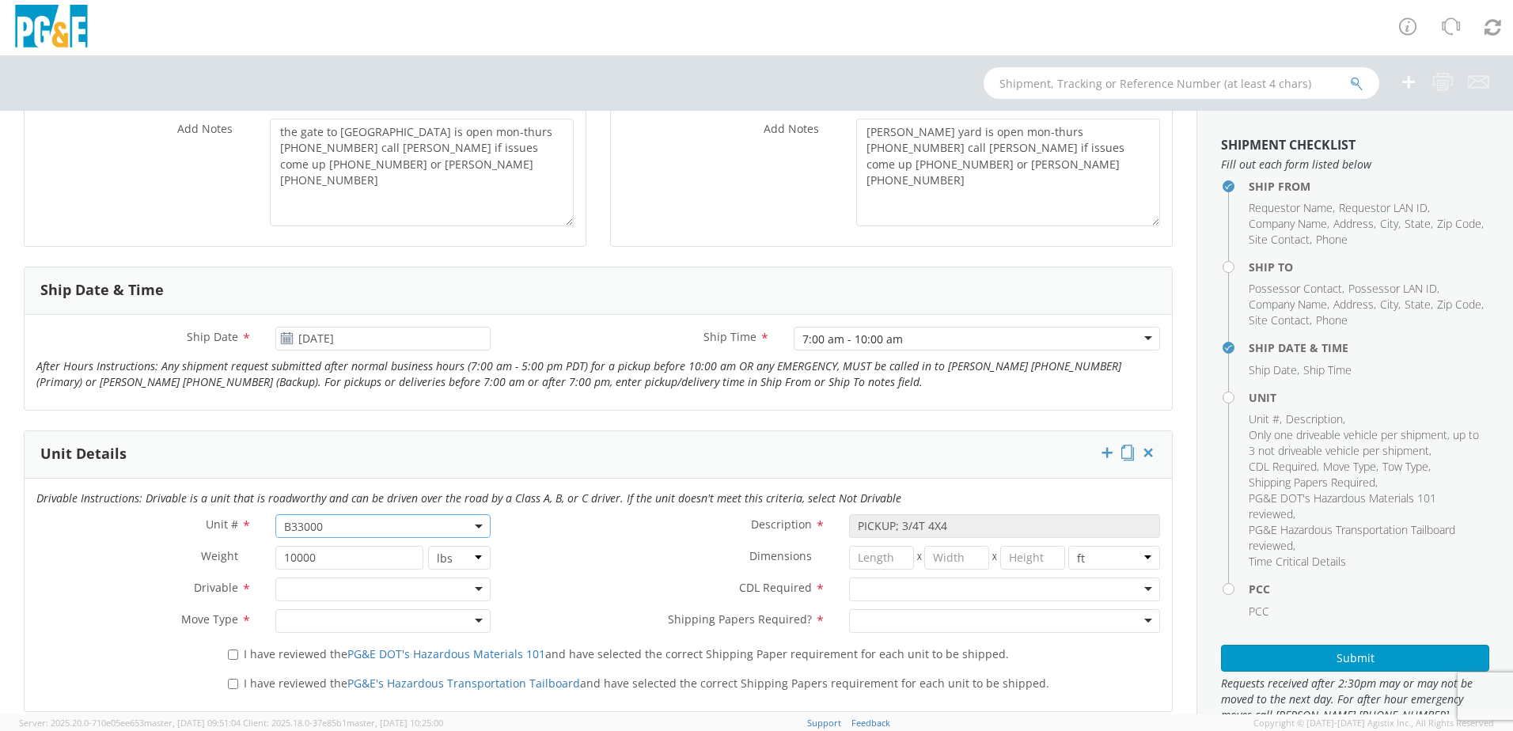
click at [314, 591] on div at bounding box center [382, 590] width 215 height 24
click at [309, 617] on div at bounding box center [382, 621] width 215 height 24
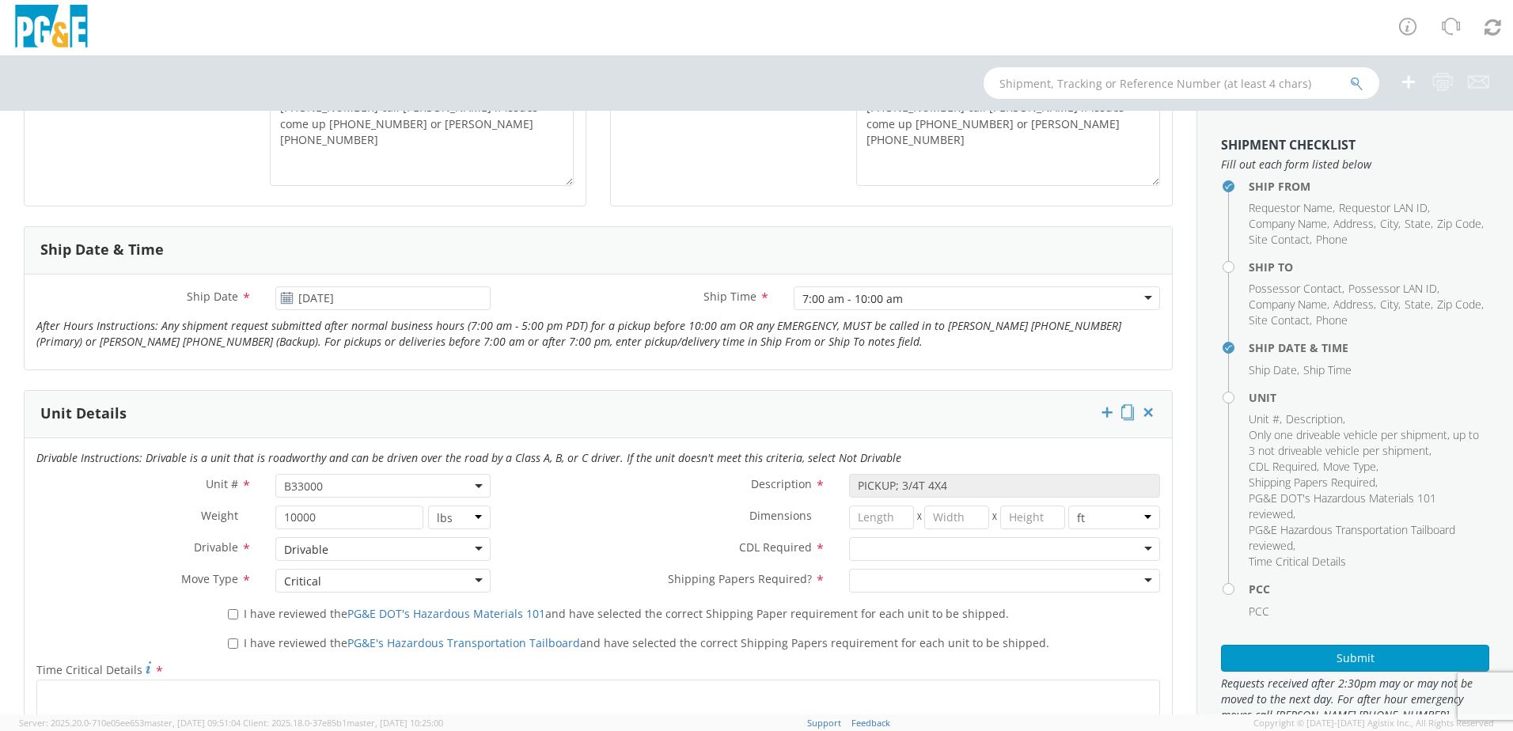
scroll to position [554, 0]
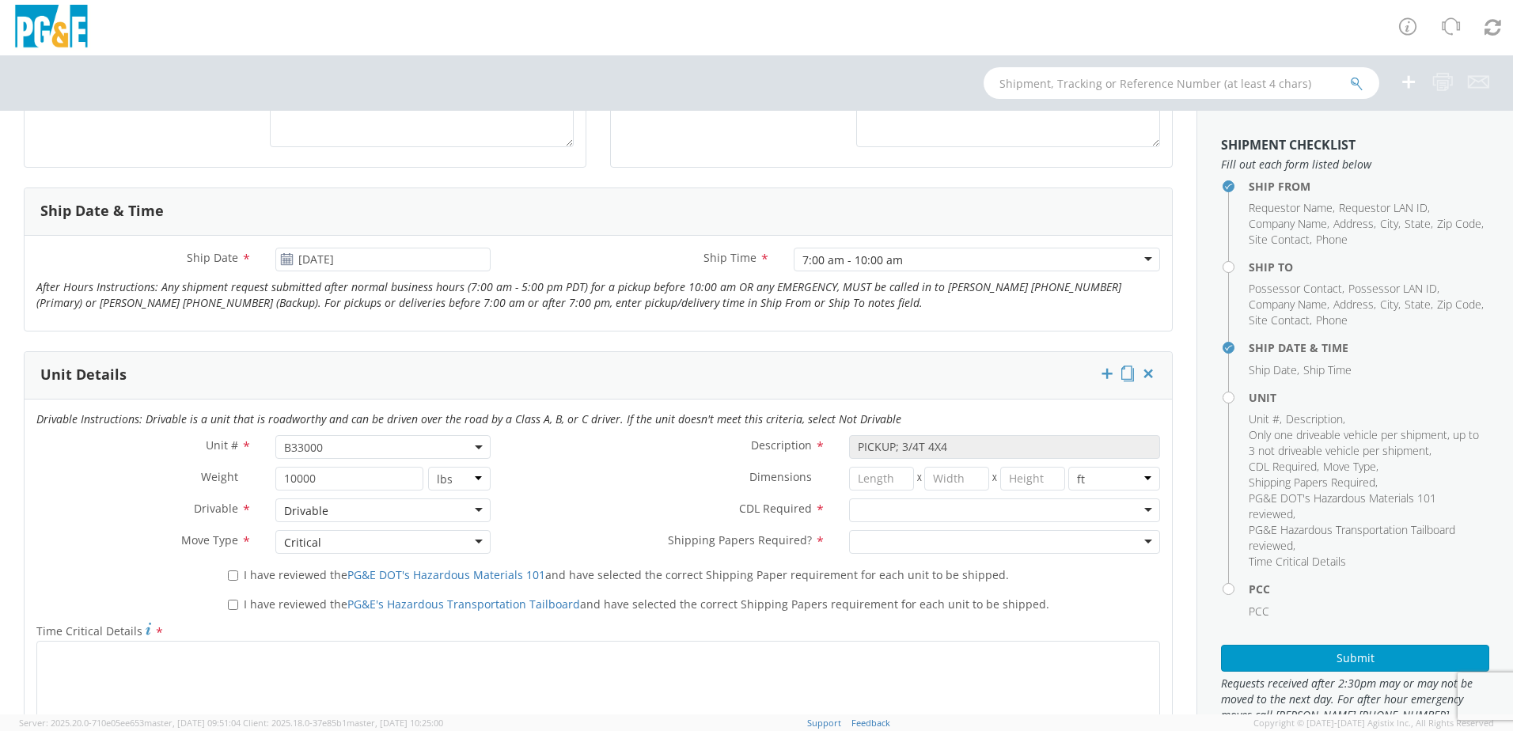
click at [867, 515] on div at bounding box center [1004, 511] width 311 height 24
click at [867, 536] on div at bounding box center [1004, 542] width 311 height 24
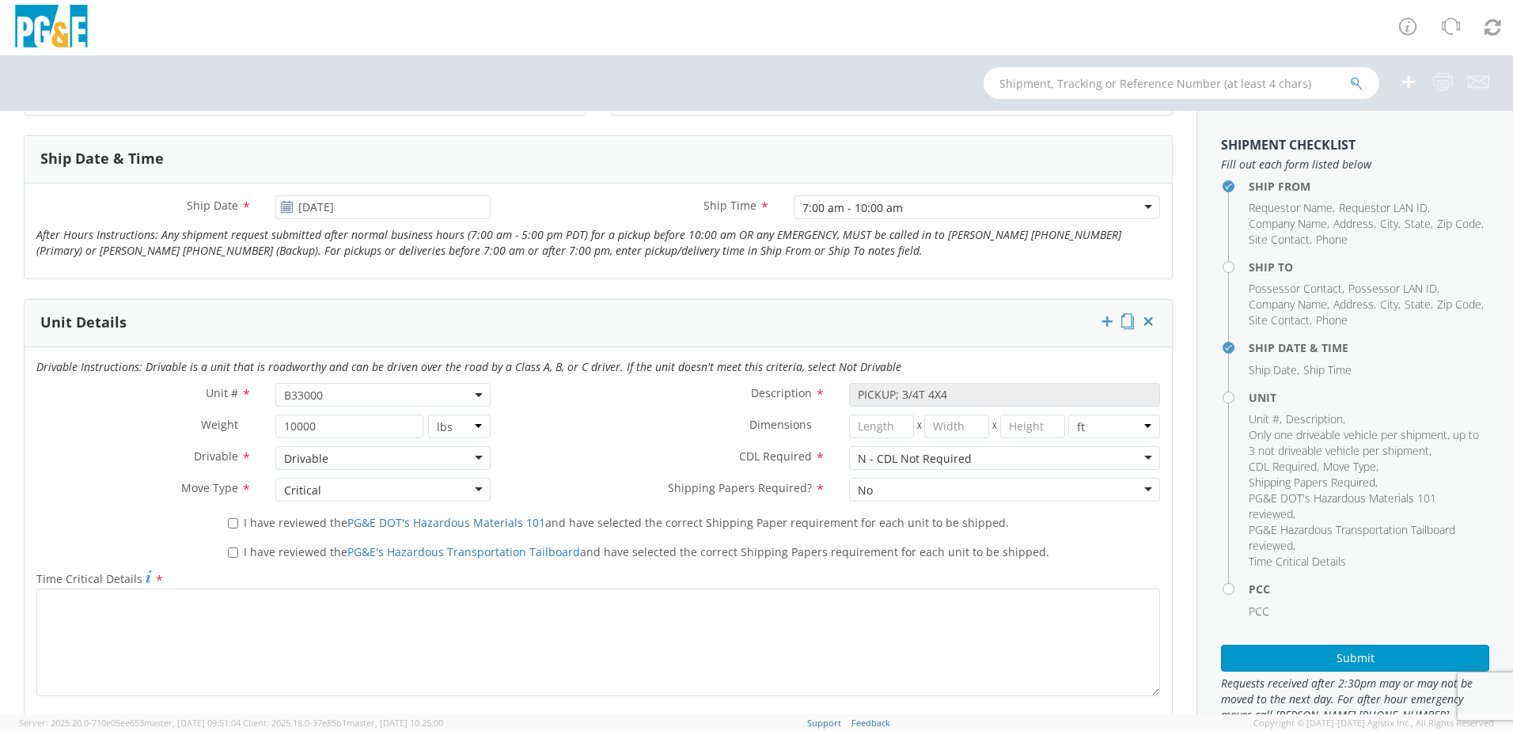
scroll to position [633, 0]
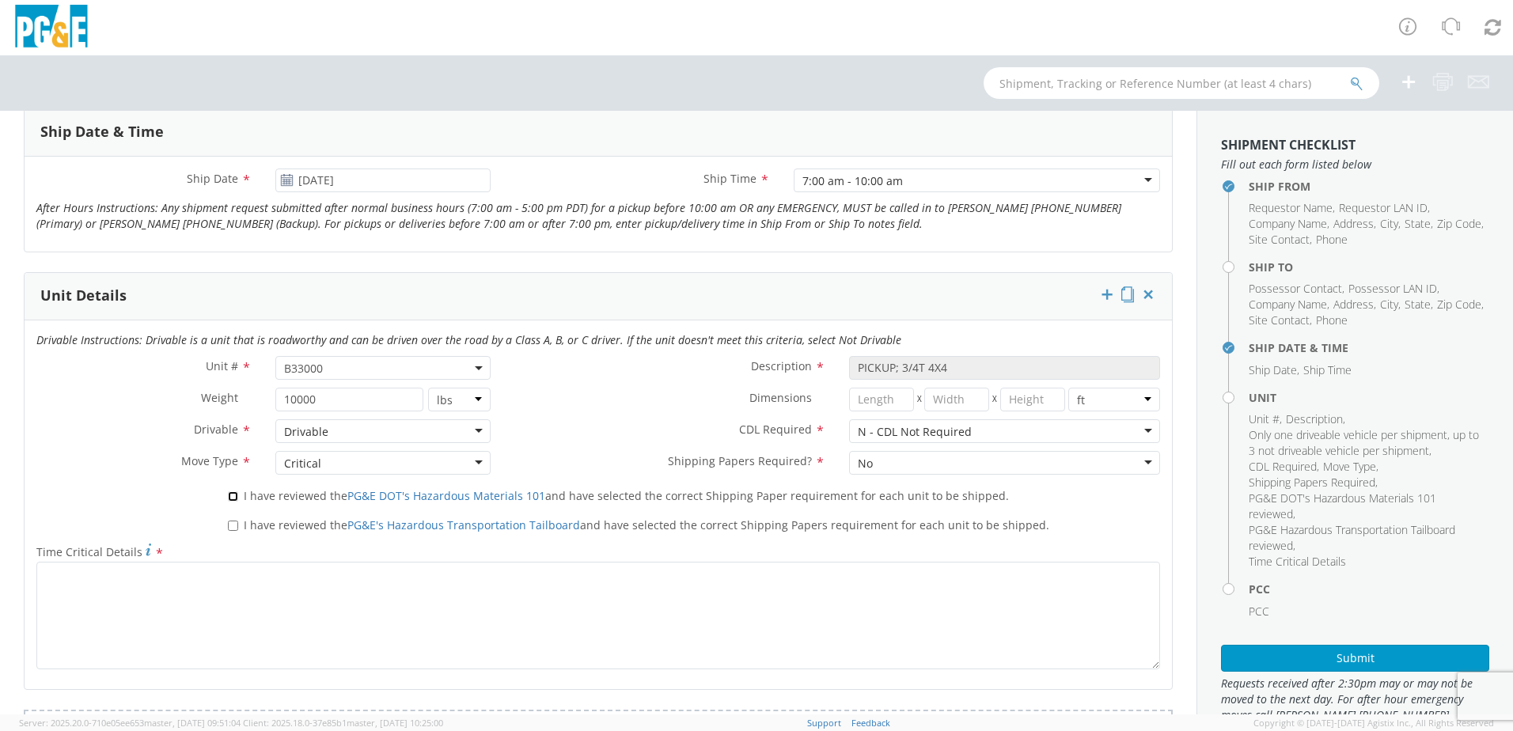
click at [234, 498] on input "I have reviewed the PG&E DOT's Hazardous Materials 101 and have selected the co…" at bounding box center [233, 496] width 10 height 10
checkbox input "true"
click at [233, 526] on input "I have reviewed the PG&E's Hazardous Transportation Tailboard and have selected…" at bounding box center [233, 526] width 10 height 10
checkbox input "true"
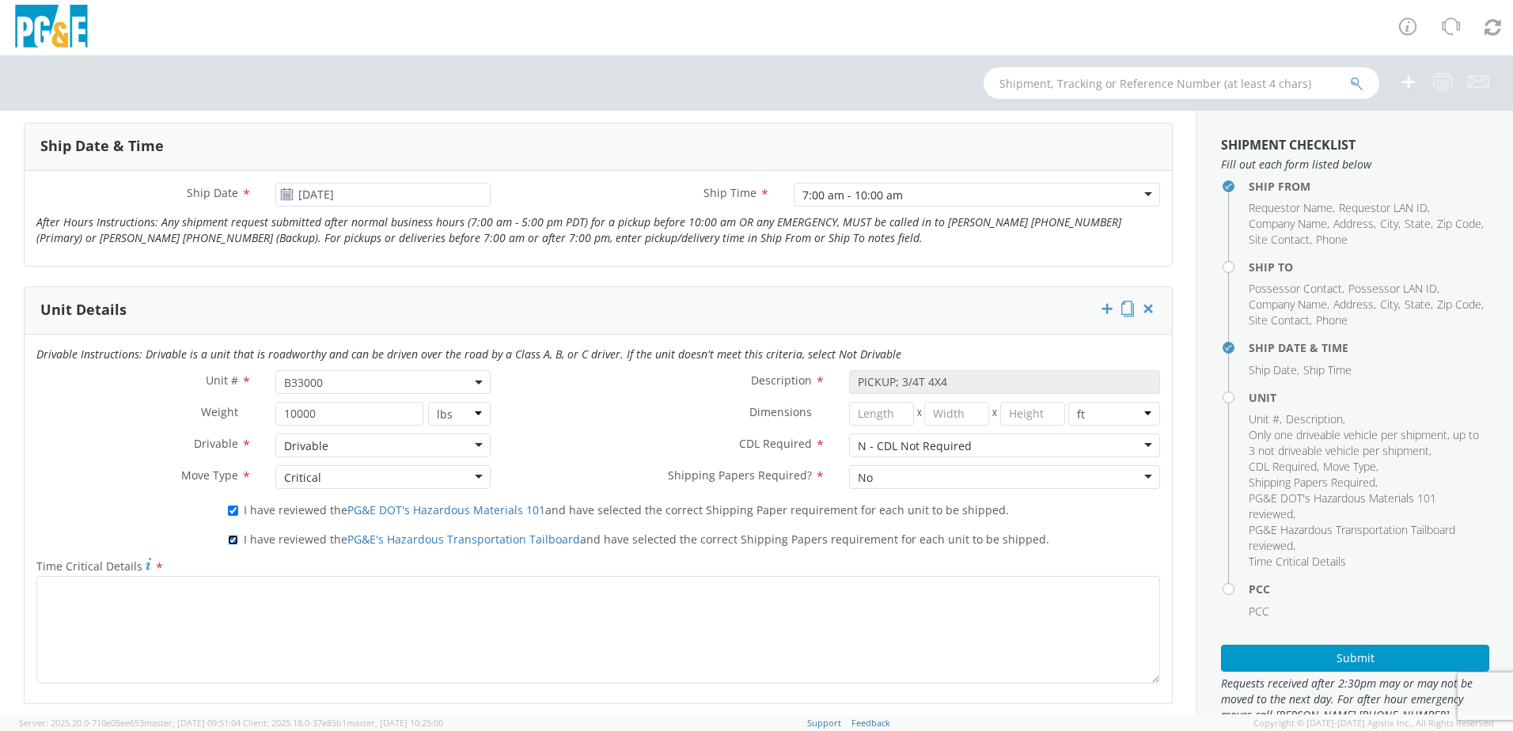
scroll to position [591, 0]
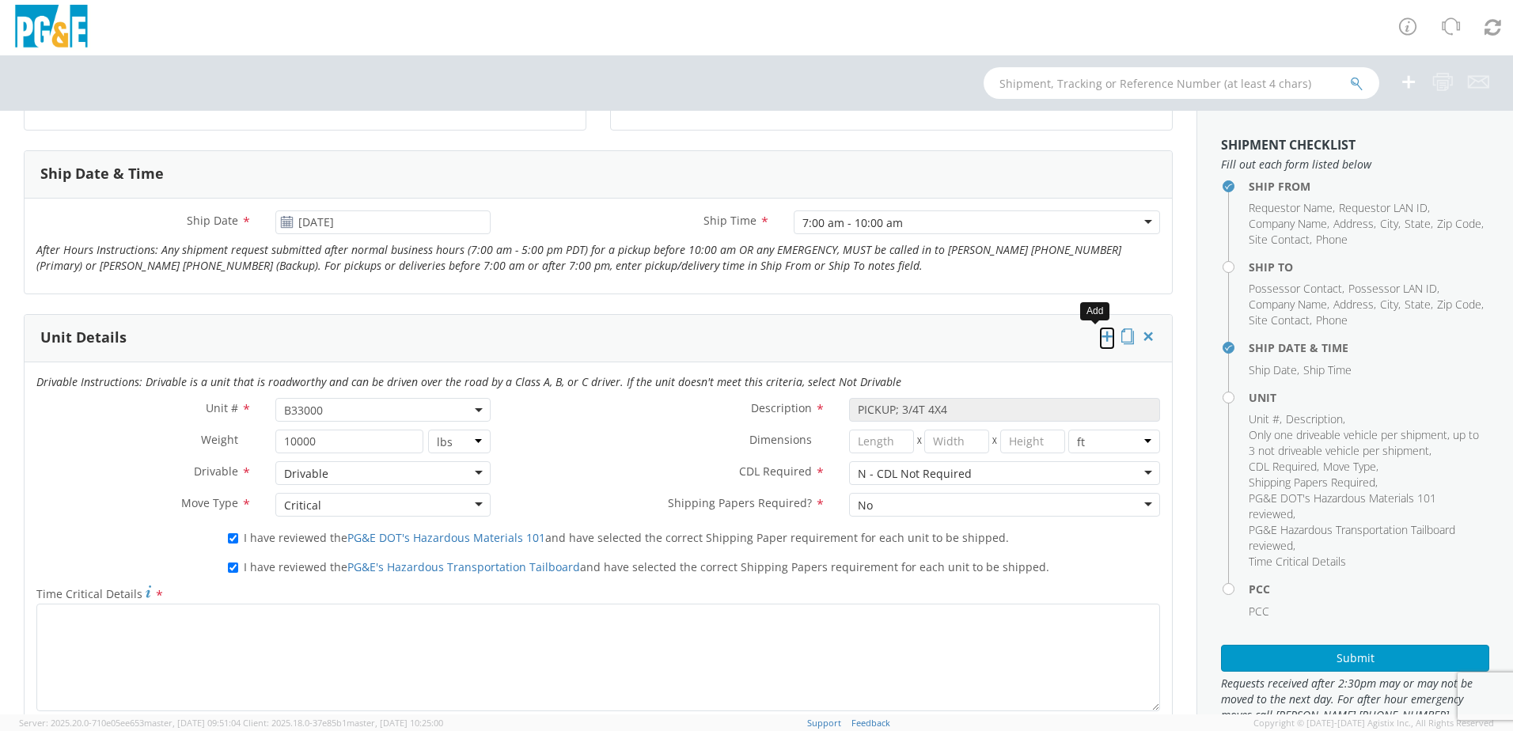
click at [1099, 336] on icon at bounding box center [1107, 336] width 16 height 16
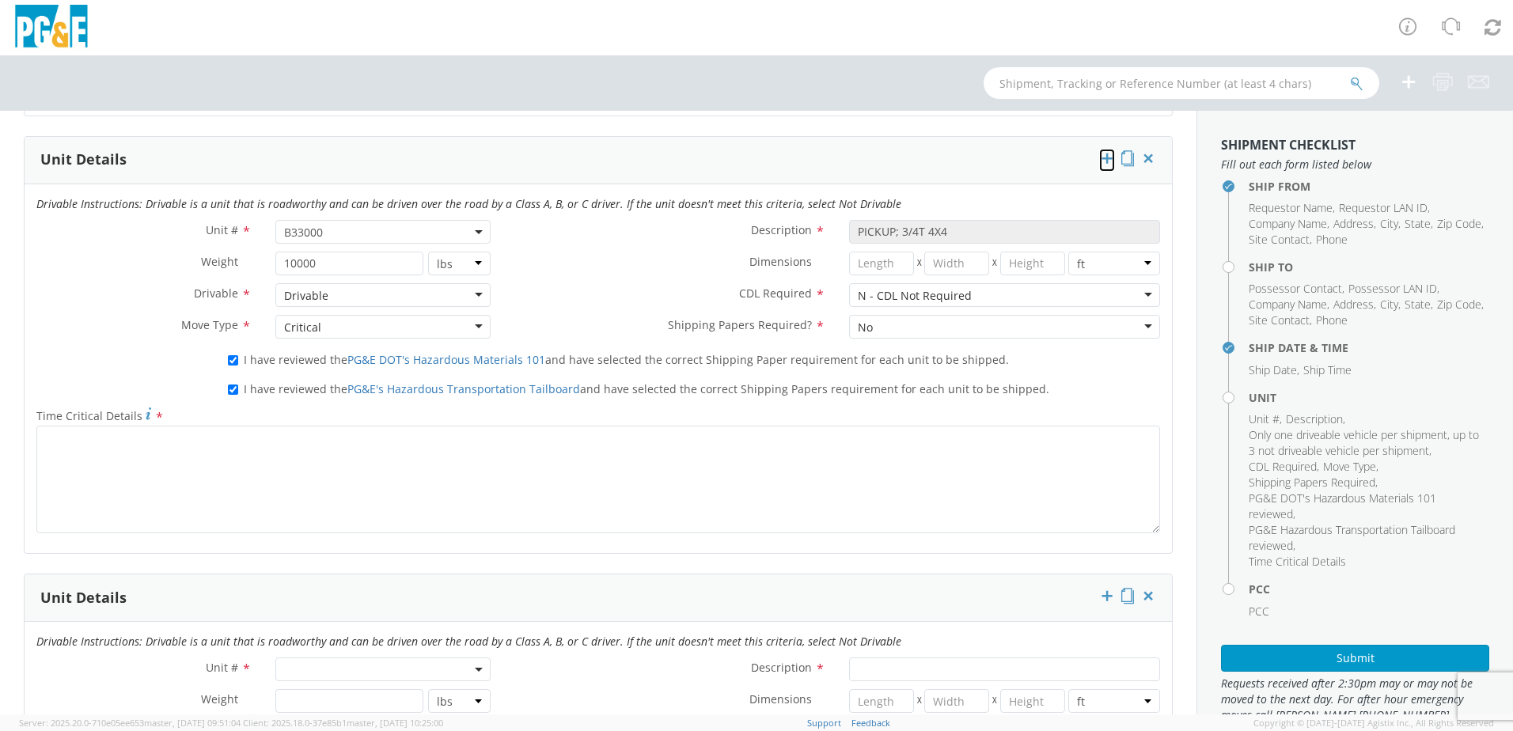
scroll to position [750, 0]
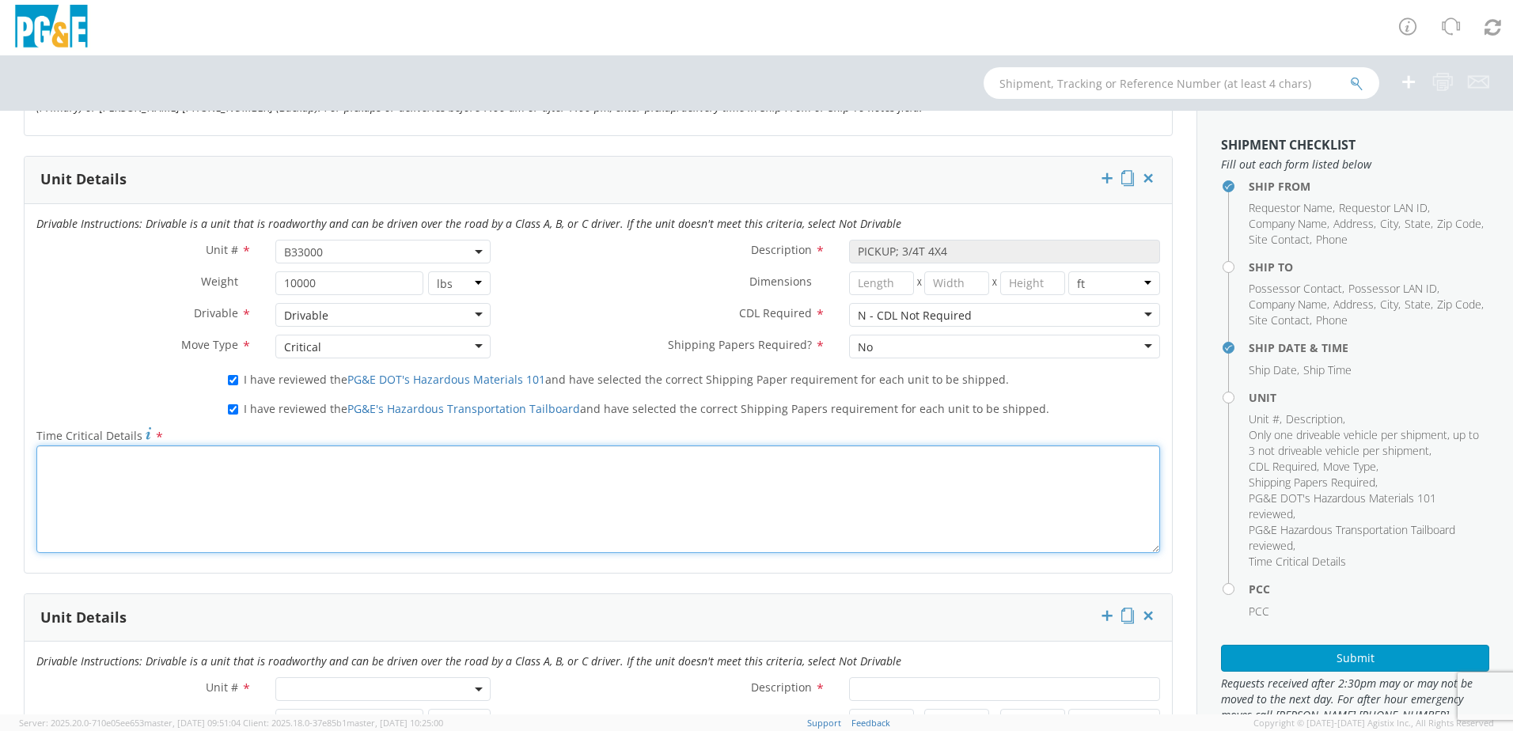
click at [453, 475] on textarea "Time Critical Details *" at bounding box center [598, 500] width 1124 height 108
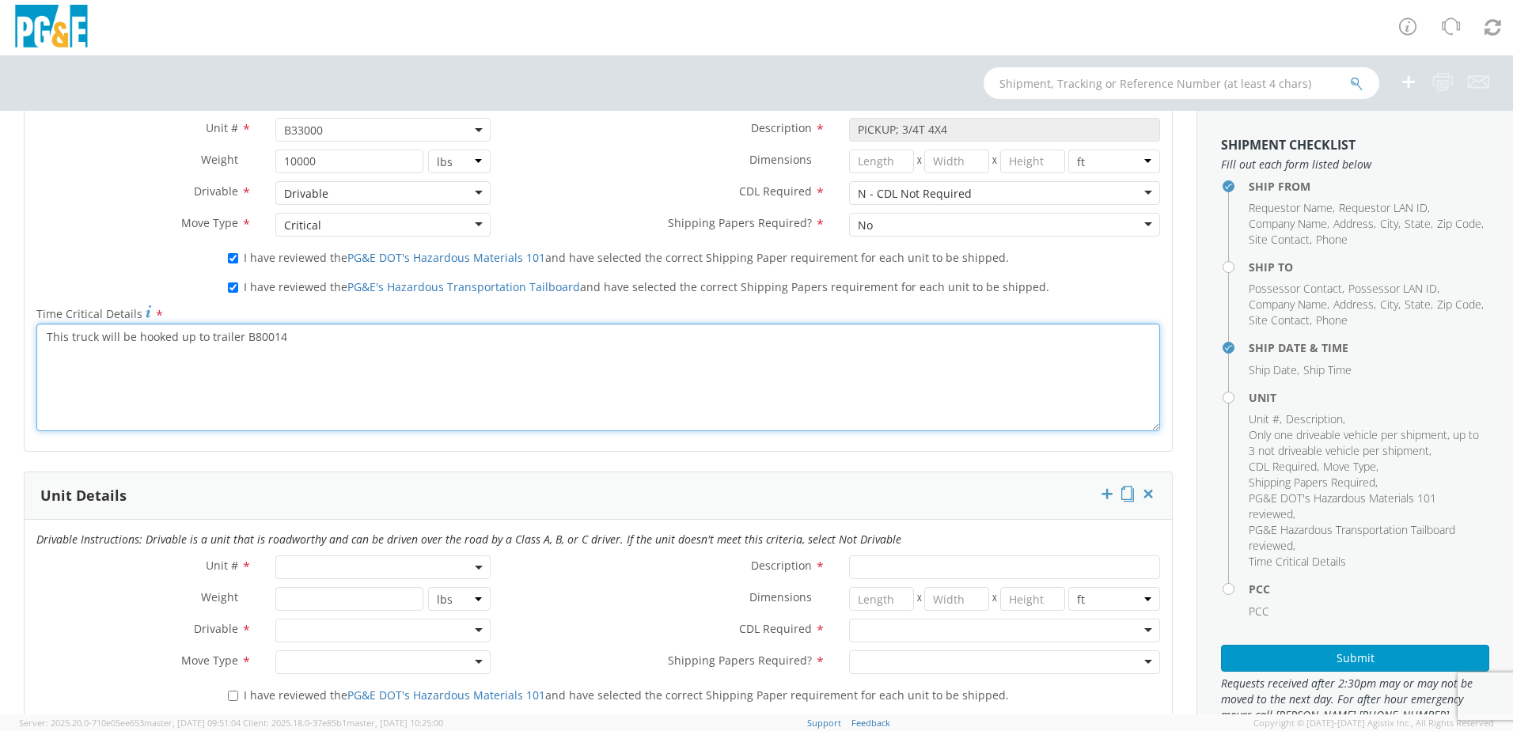
scroll to position [908, 0]
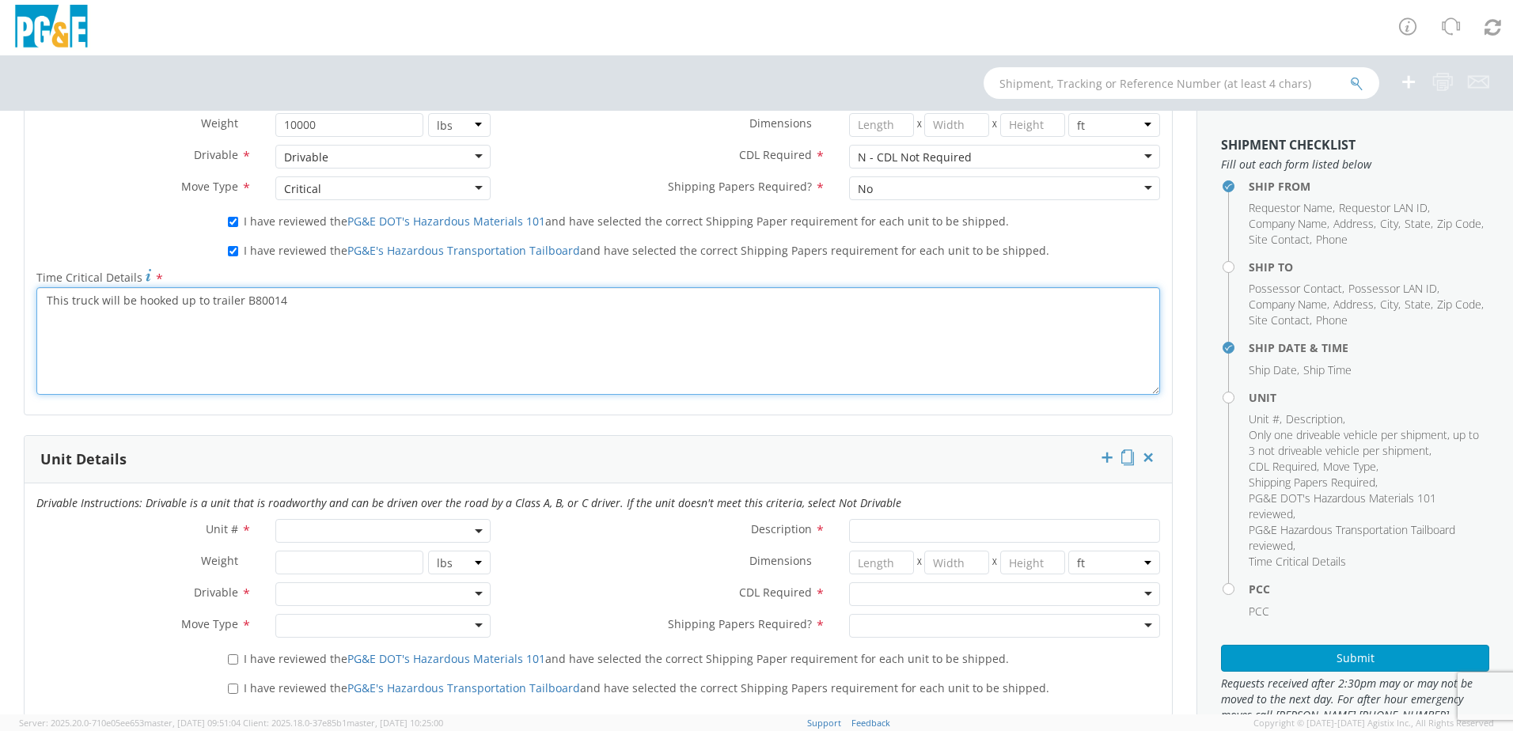
type textarea "This truck will be hooked up to trailer B80014"
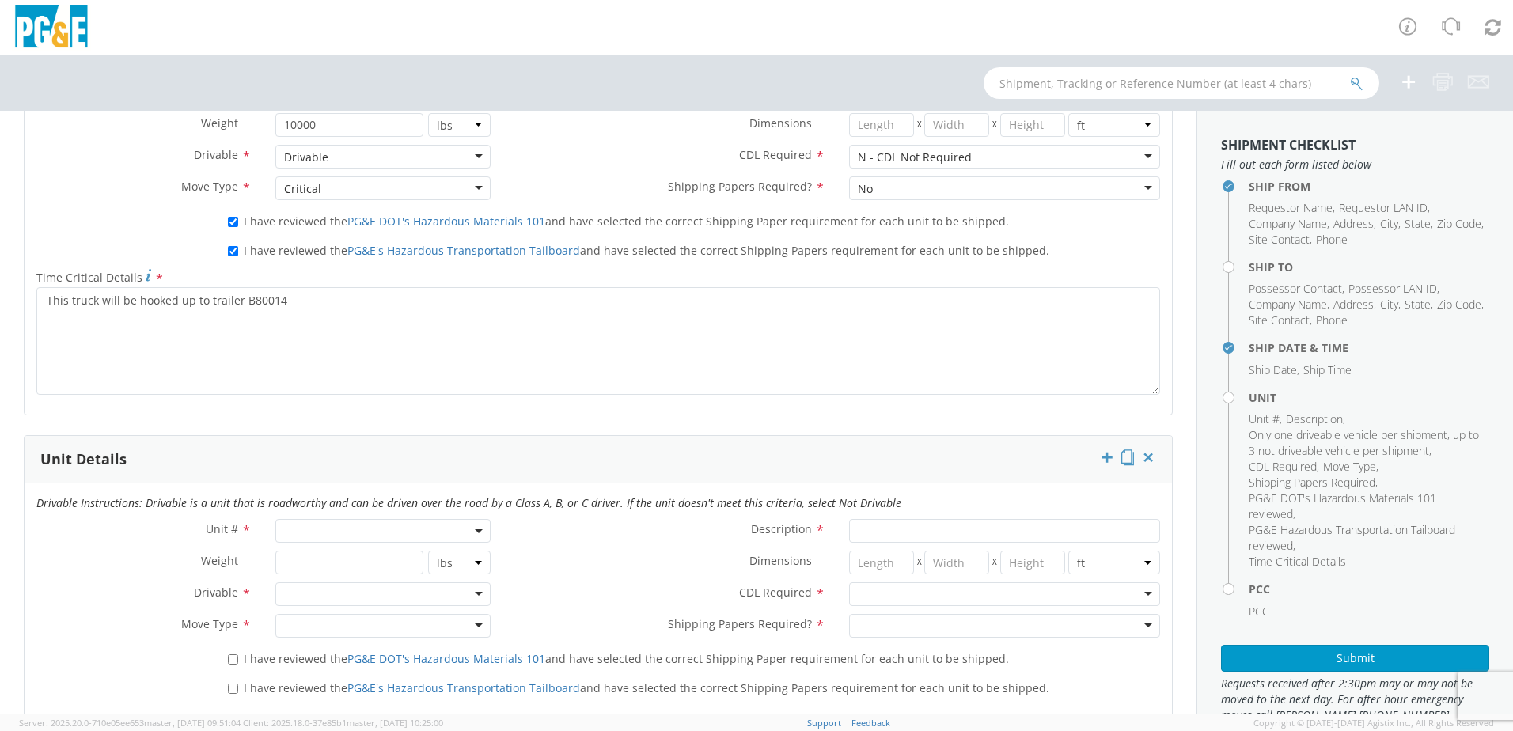
click at [430, 529] on span at bounding box center [382, 531] width 215 height 24
click at [382, 558] on input "search" at bounding box center [381, 557] width 205 height 24
drag, startPoint x: 341, startPoint y: 479, endPoint x: 226, endPoint y: 486, distance: 115.8
click at [226, 486] on div "Drivable Instructions: Drivable is a unit that is roadworthy and can be driven …" at bounding box center [599, 600] width 1148 height 233
type input "B80014"
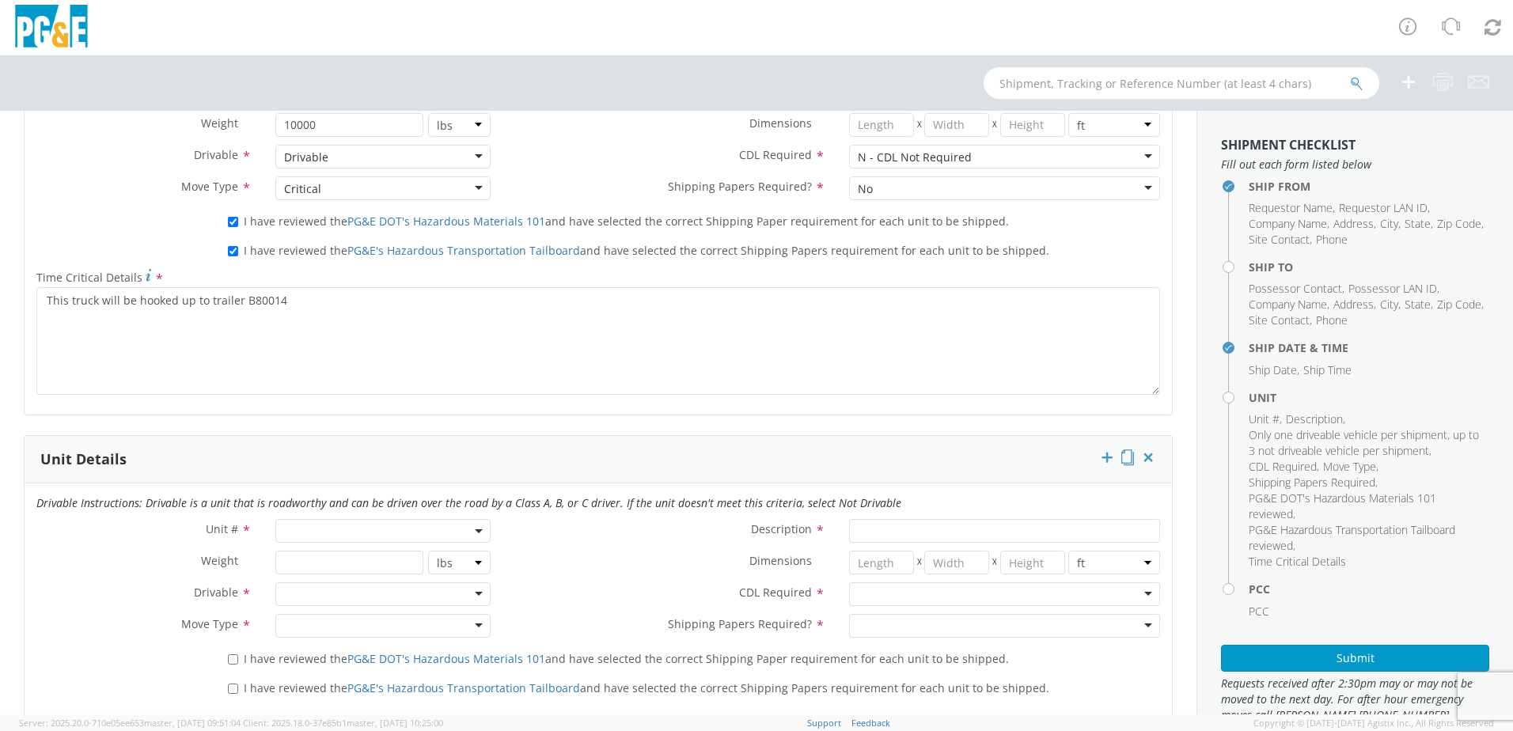
click at [171, 534] on label "Unit # *" at bounding box center [144, 529] width 239 height 21
click at [1140, 457] on icon at bounding box center [1148, 458] width 16 height 16
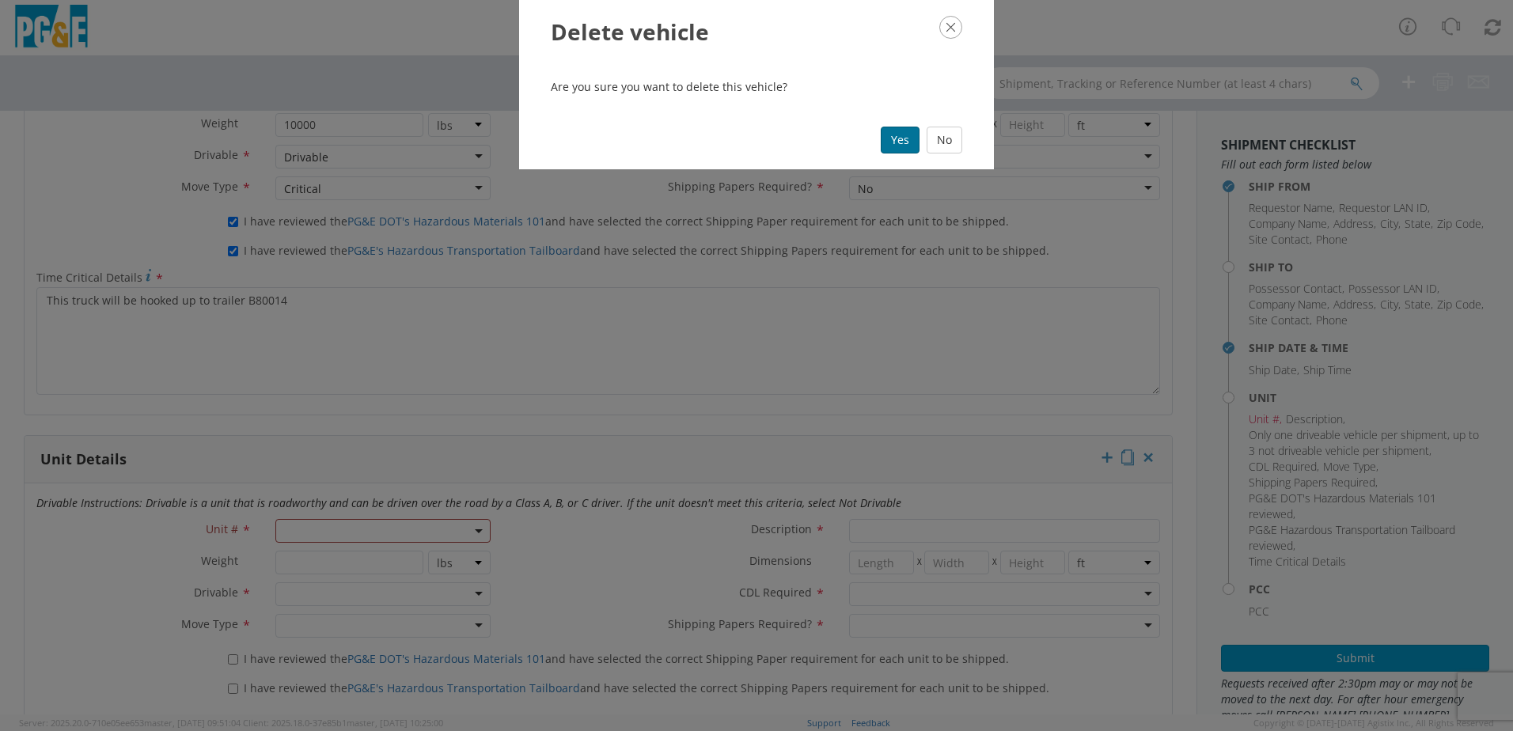
click at [905, 142] on button "Yes" at bounding box center [900, 140] width 39 height 27
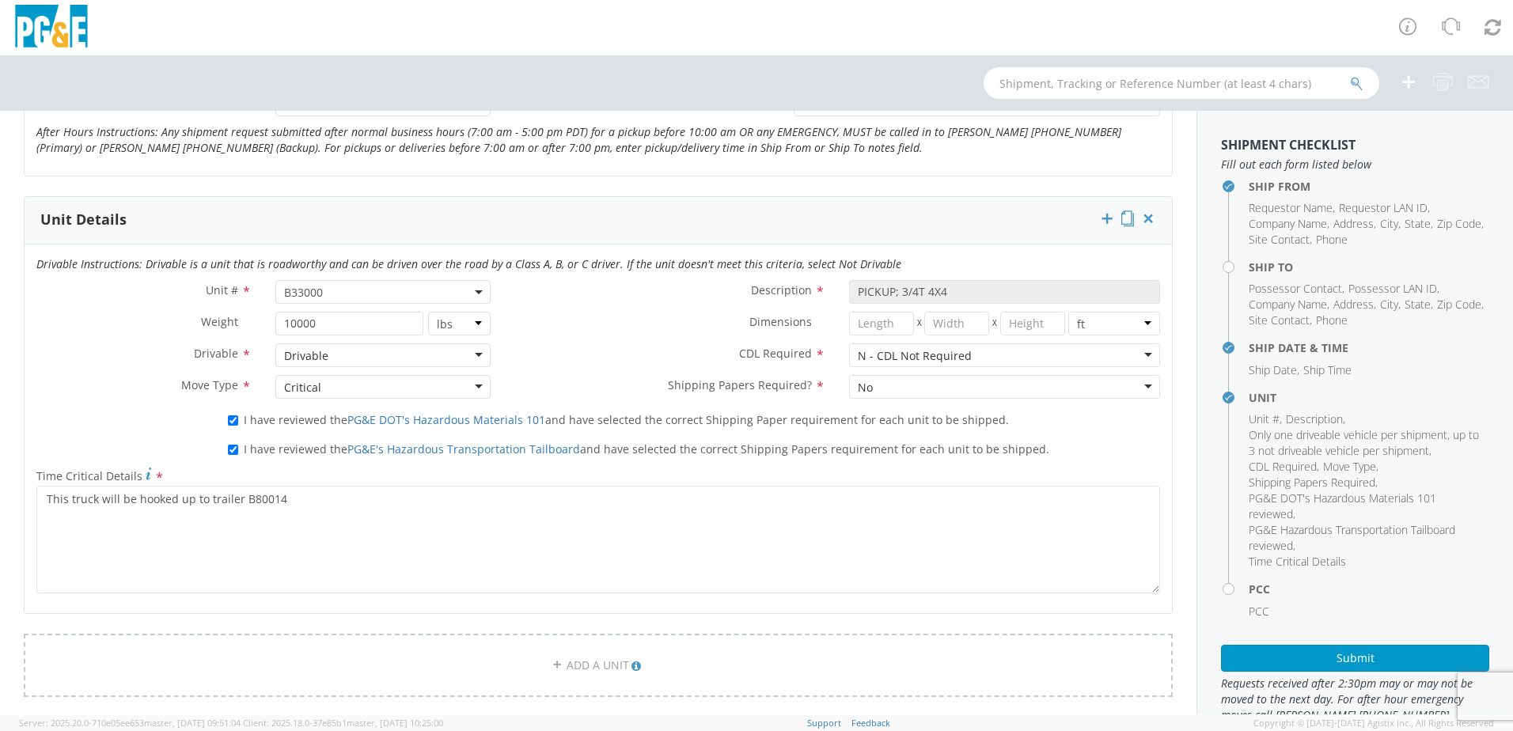
scroll to position [670, 0]
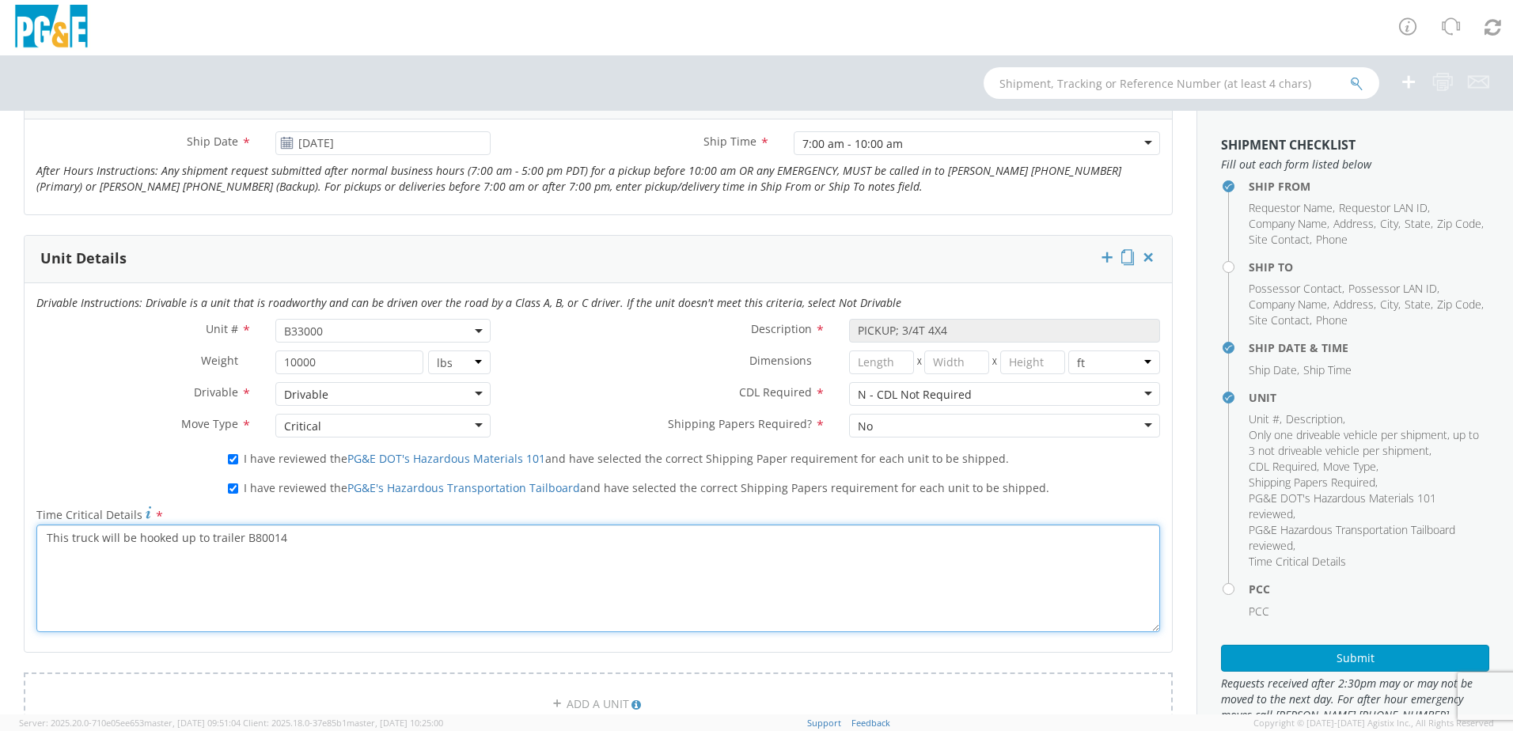
click at [298, 538] on textarea "This truck will be hooked up to trailer B80014" at bounding box center [598, 579] width 1124 height 108
click at [45, 535] on textarea "This truck will be hooked up to trailer B80014***" at bounding box center [598, 579] width 1124 height 108
type textarea "***This truck will be hooked up to trailer B80014***"
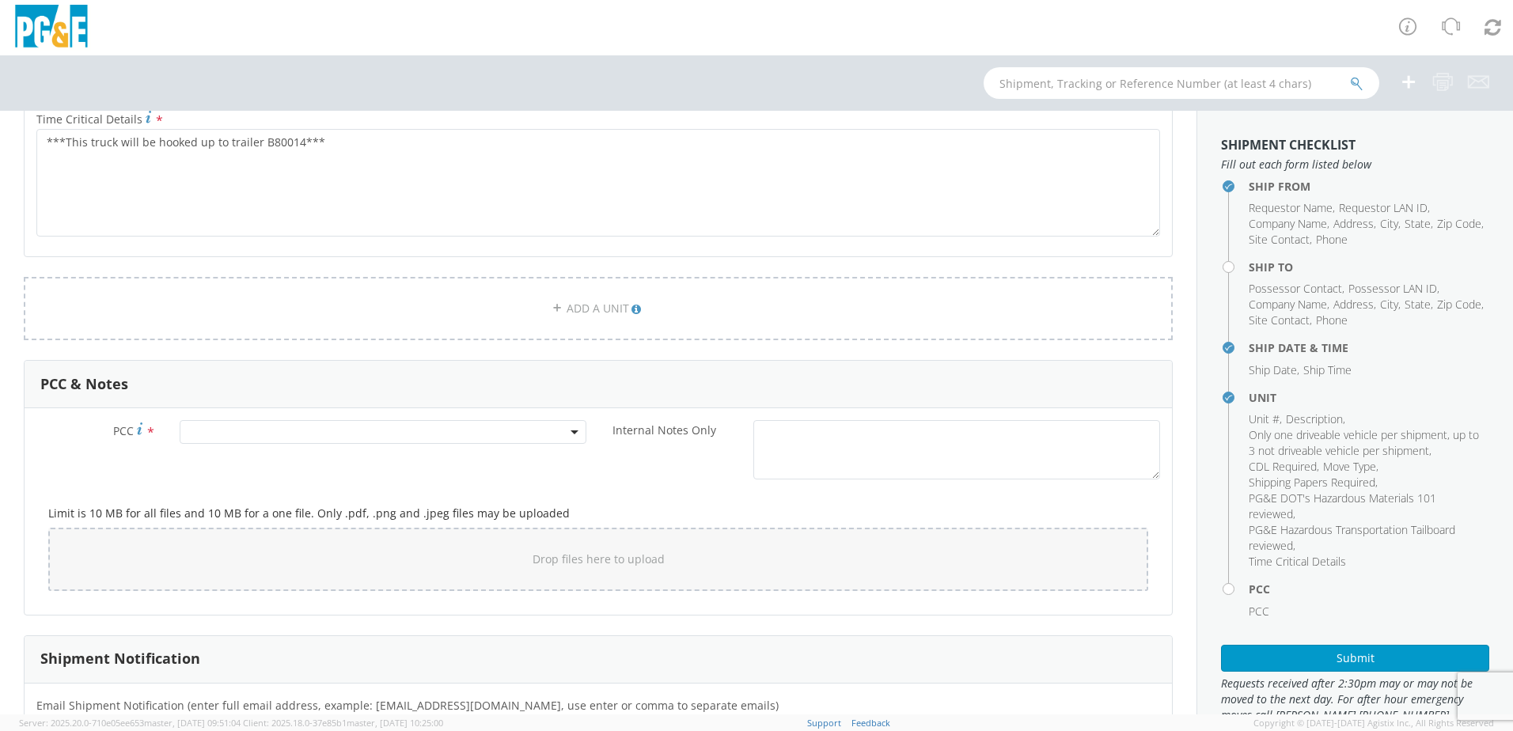
scroll to position [1108, 0]
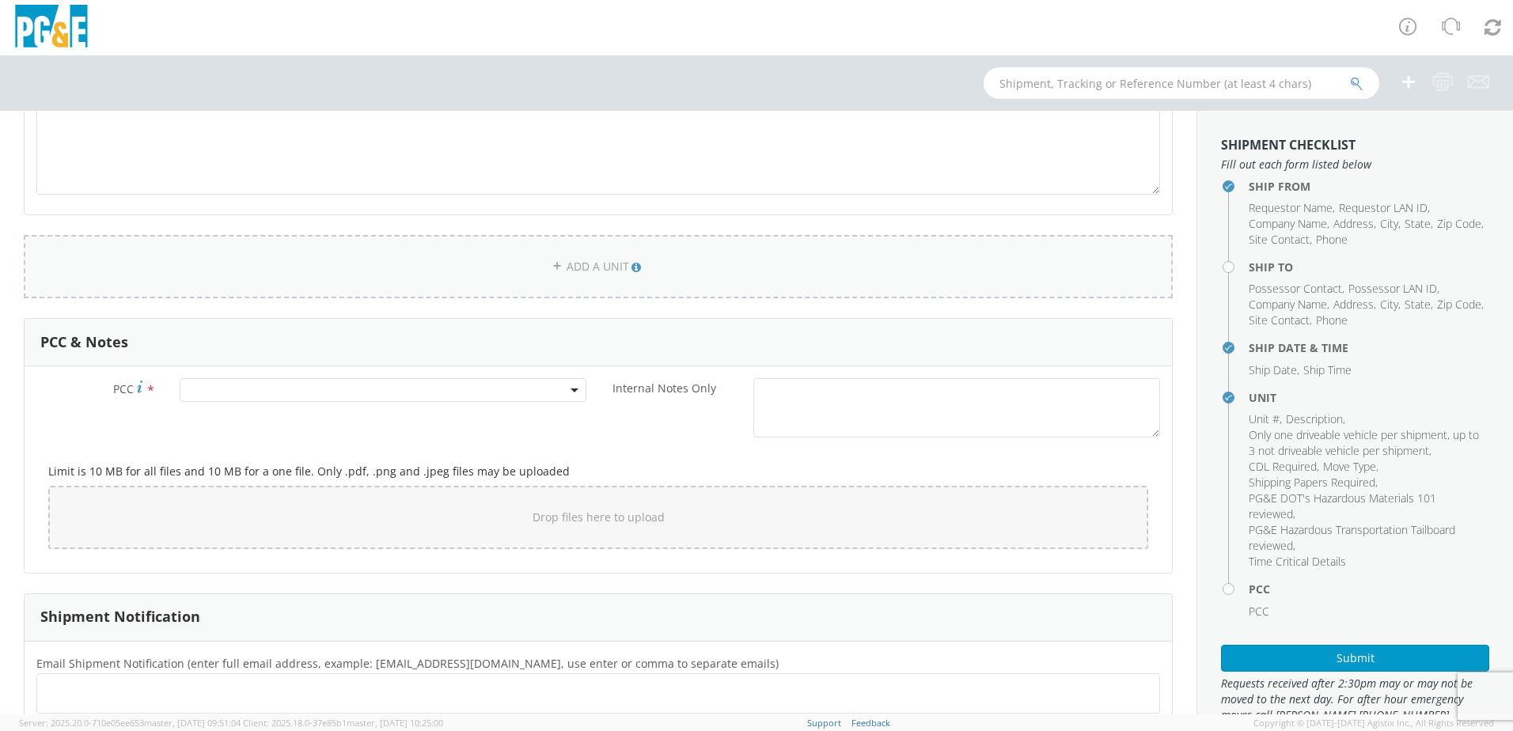
click at [587, 272] on link "ADD A UNIT" at bounding box center [598, 266] width 1149 height 63
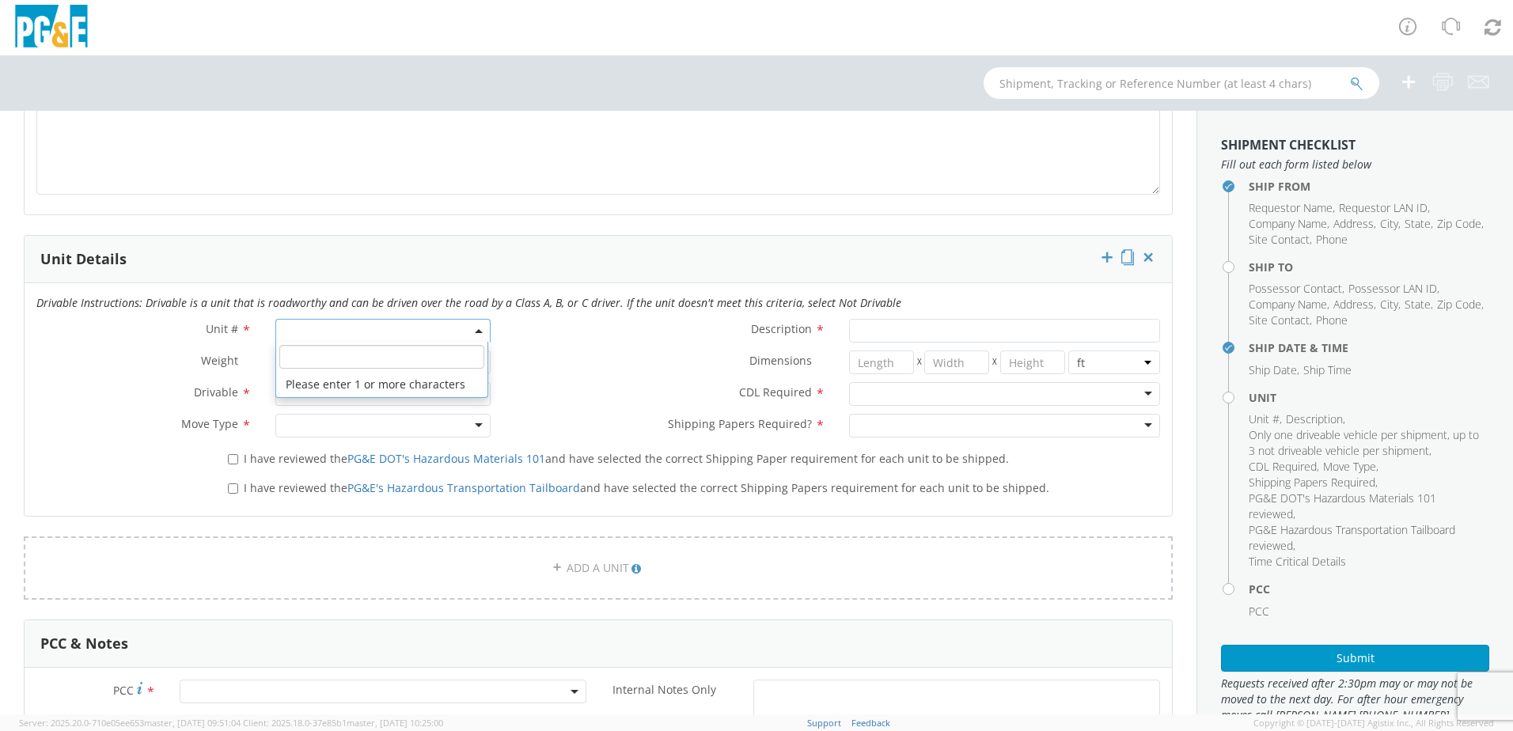
click at [341, 328] on span at bounding box center [382, 331] width 215 height 24
click at [324, 357] on input "search" at bounding box center [381, 357] width 205 height 24
type input "B80014"
click at [472, 328] on span at bounding box center [382, 331] width 215 height 24
click at [355, 330] on span at bounding box center [382, 331] width 215 height 24
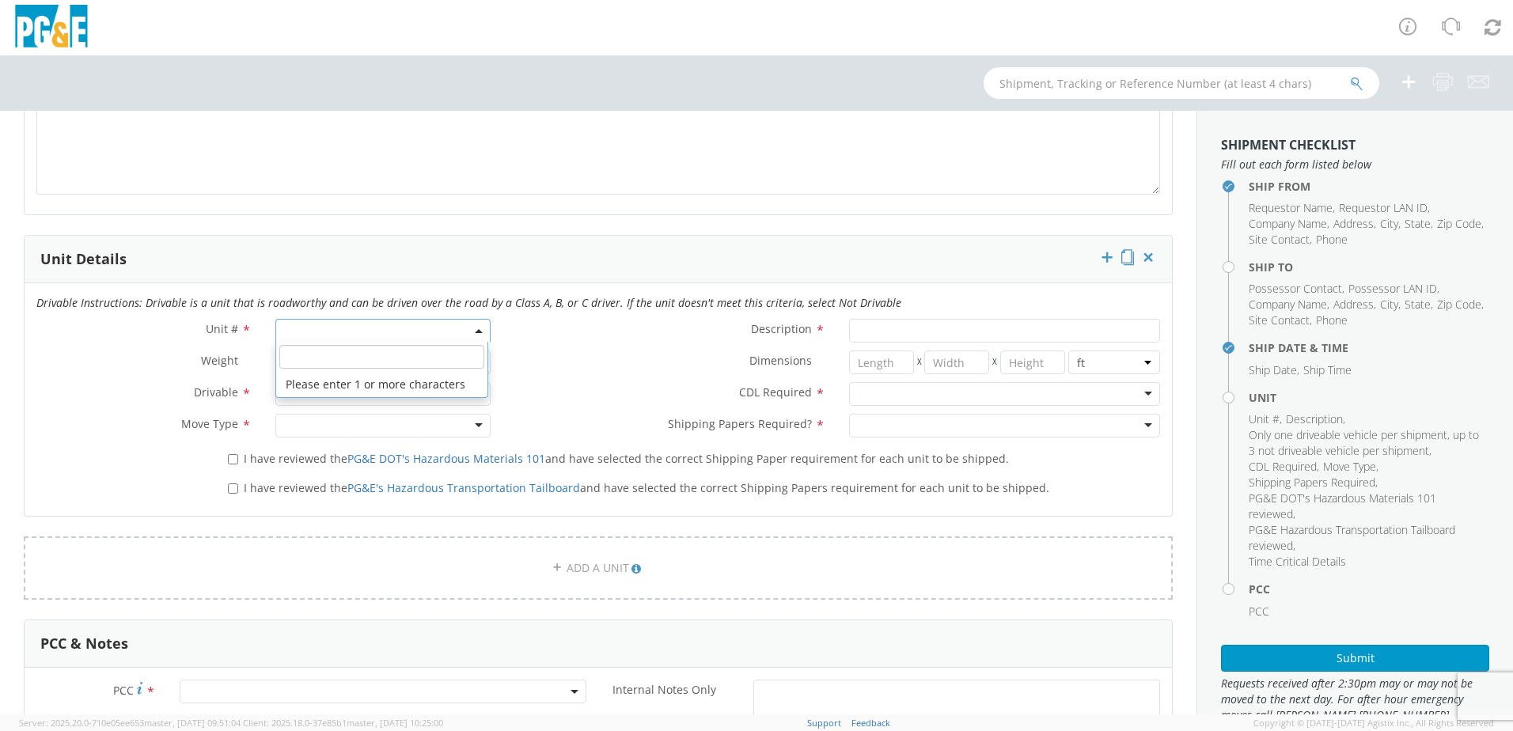
click at [336, 362] on input "search" at bounding box center [381, 357] width 205 height 24
click at [366, 359] on input "search" at bounding box center [381, 357] width 205 height 24
type input "B"
click at [527, 348] on div "Description *" at bounding box center [838, 335] width 670 height 32
click at [397, 334] on span at bounding box center [382, 331] width 215 height 24
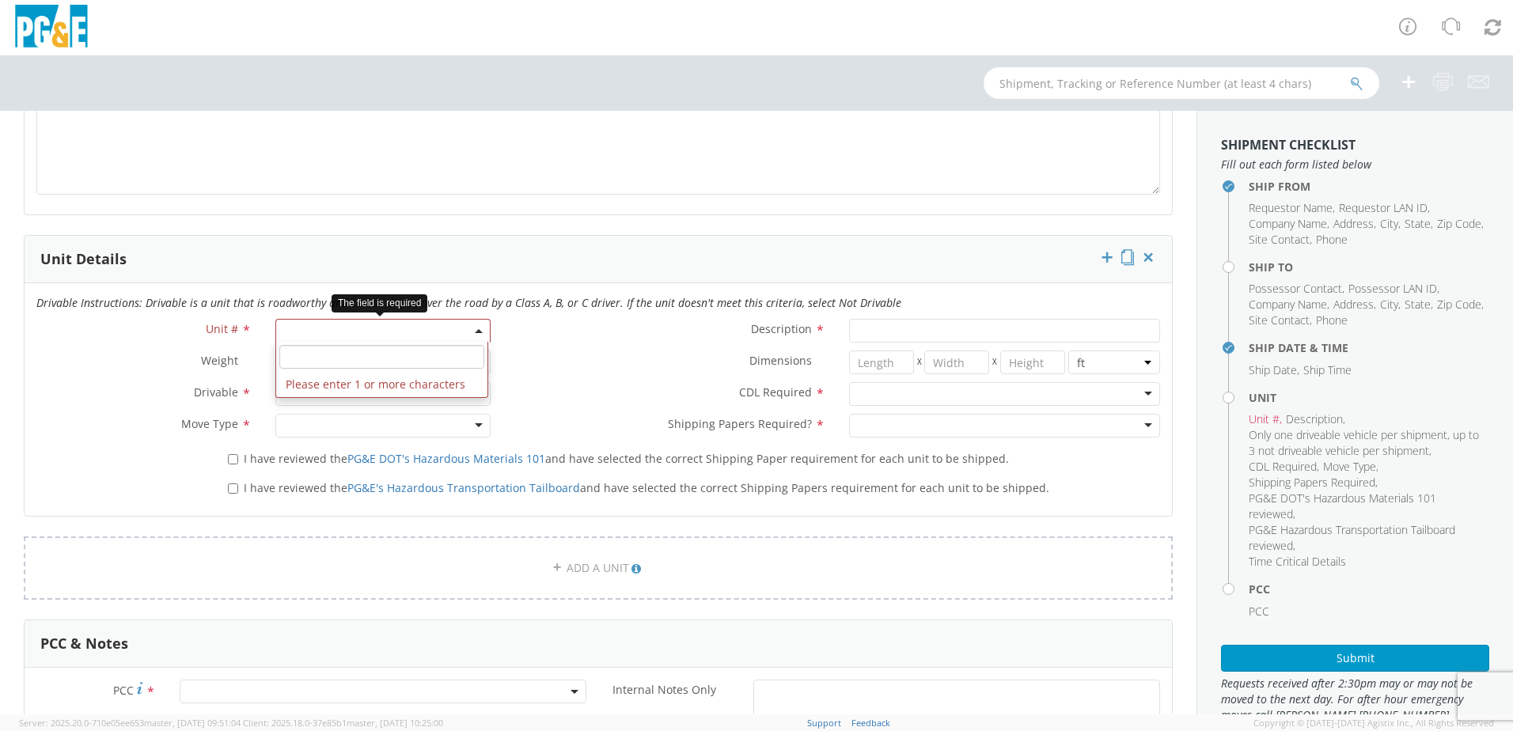
click at [488, 397] on div "Drivable Not Drivable" at bounding box center [383, 394] width 239 height 24
click at [472, 392] on div at bounding box center [382, 394] width 215 height 24
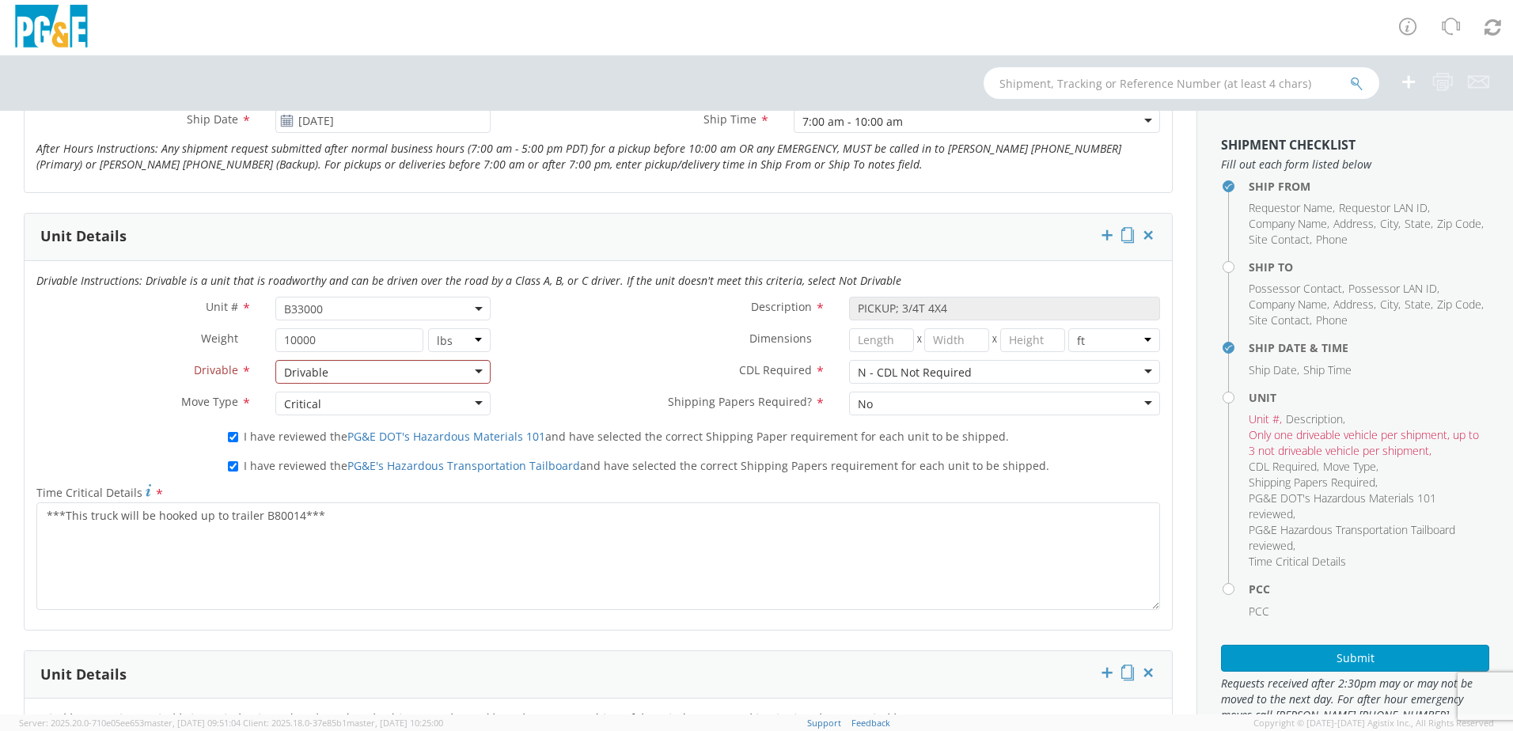
scroll to position [633, 0]
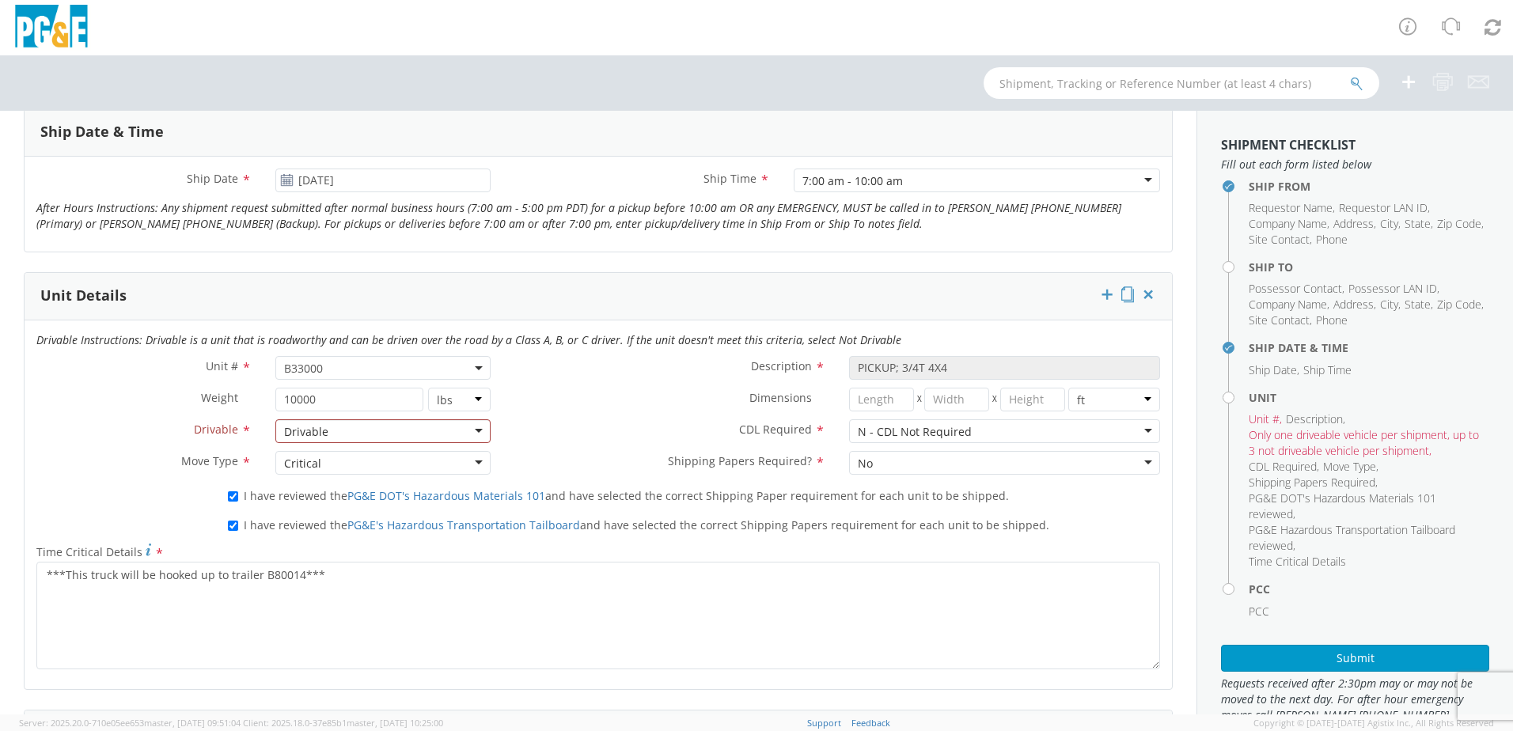
click at [476, 435] on div "Drivable" at bounding box center [382, 431] width 215 height 24
click at [403, 462] on div "Unit # * B33000 B33000 Description * PICKUP; 3/4T 4X4 Weight * 10000 lbs kgs Di…" at bounding box center [599, 419] width 1148 height 127
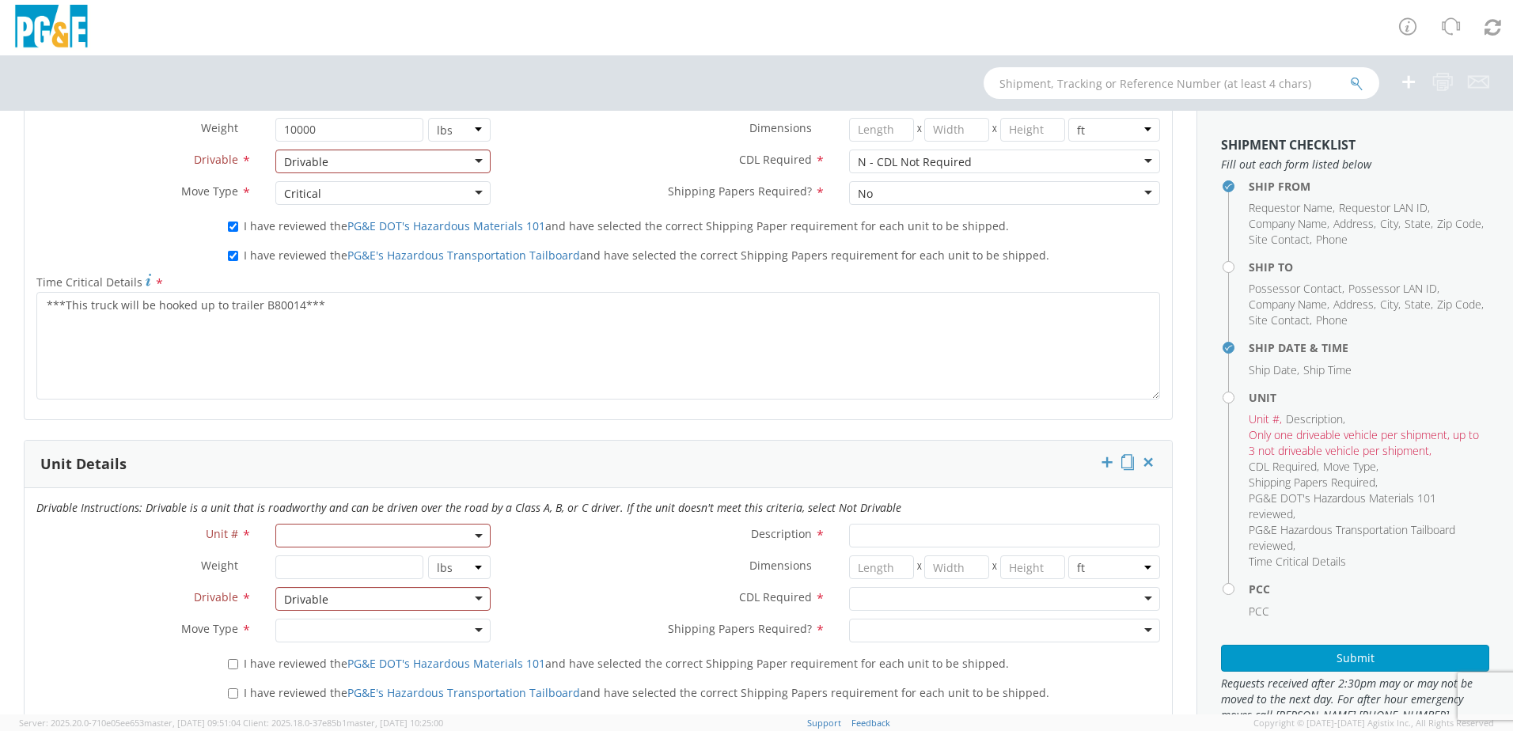
scroll to position [950, 0]
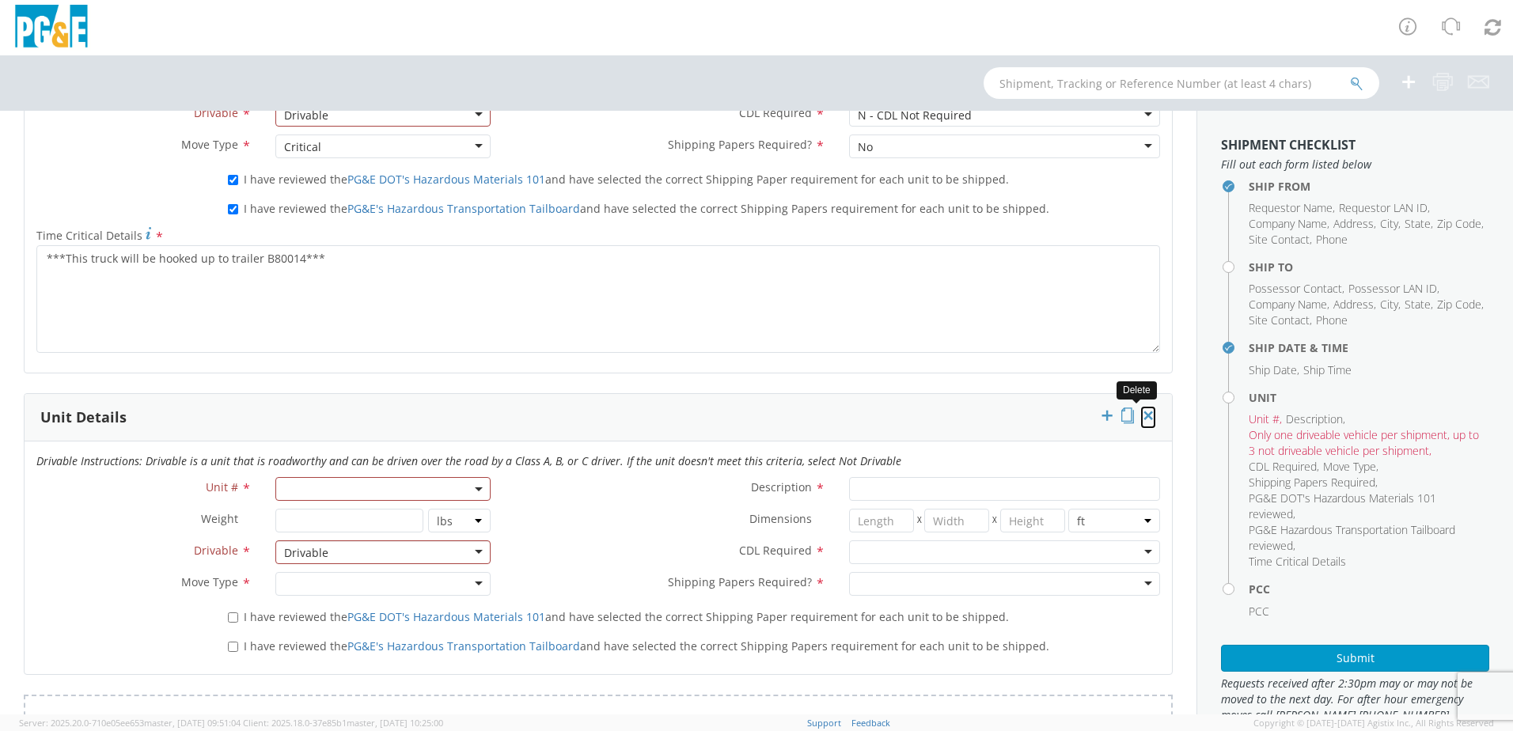
click at [1140, 418] on icon at bounding box center [1148, 416] width 16 height 16
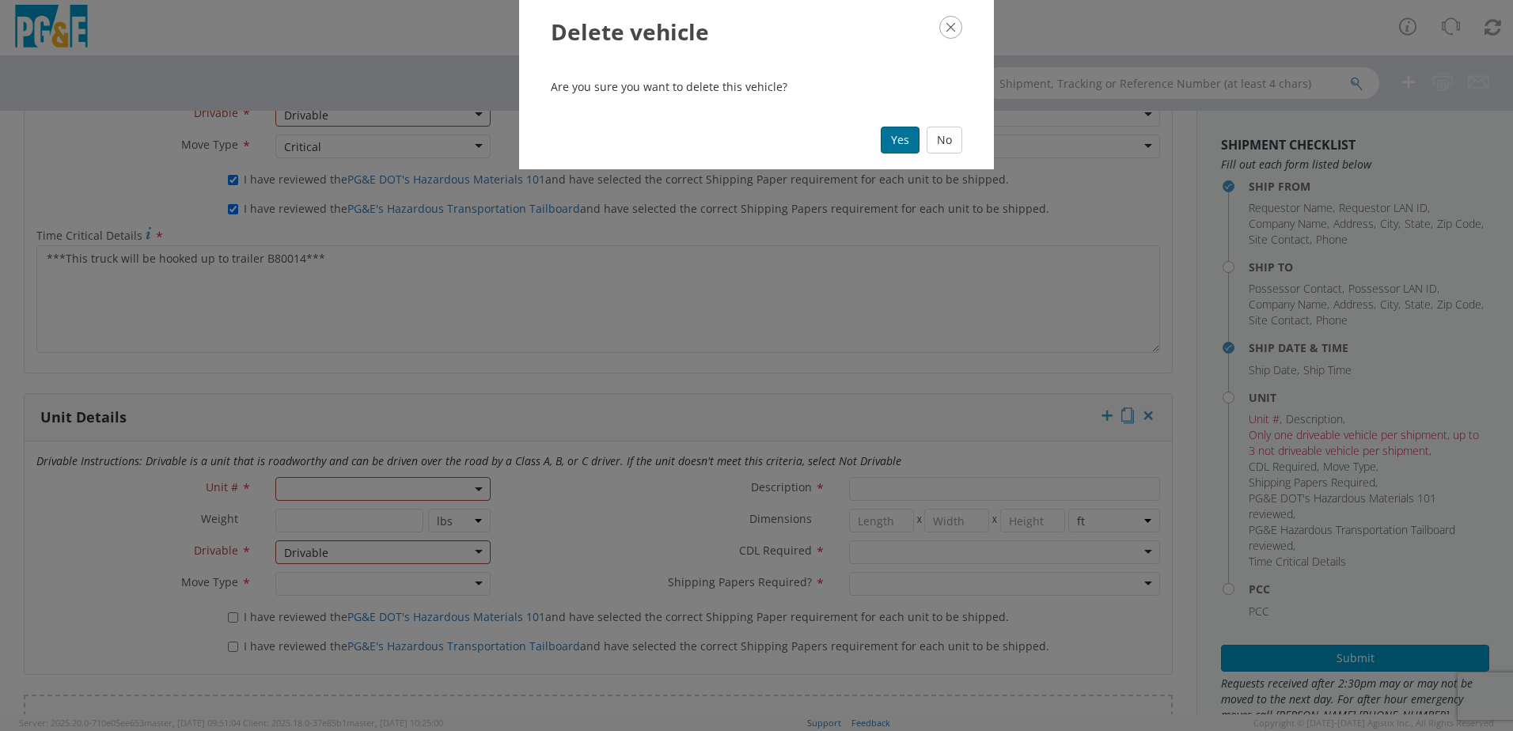
click at [901, 141] on button "Yes" at bounding box center [900, 140] width 39 height 27
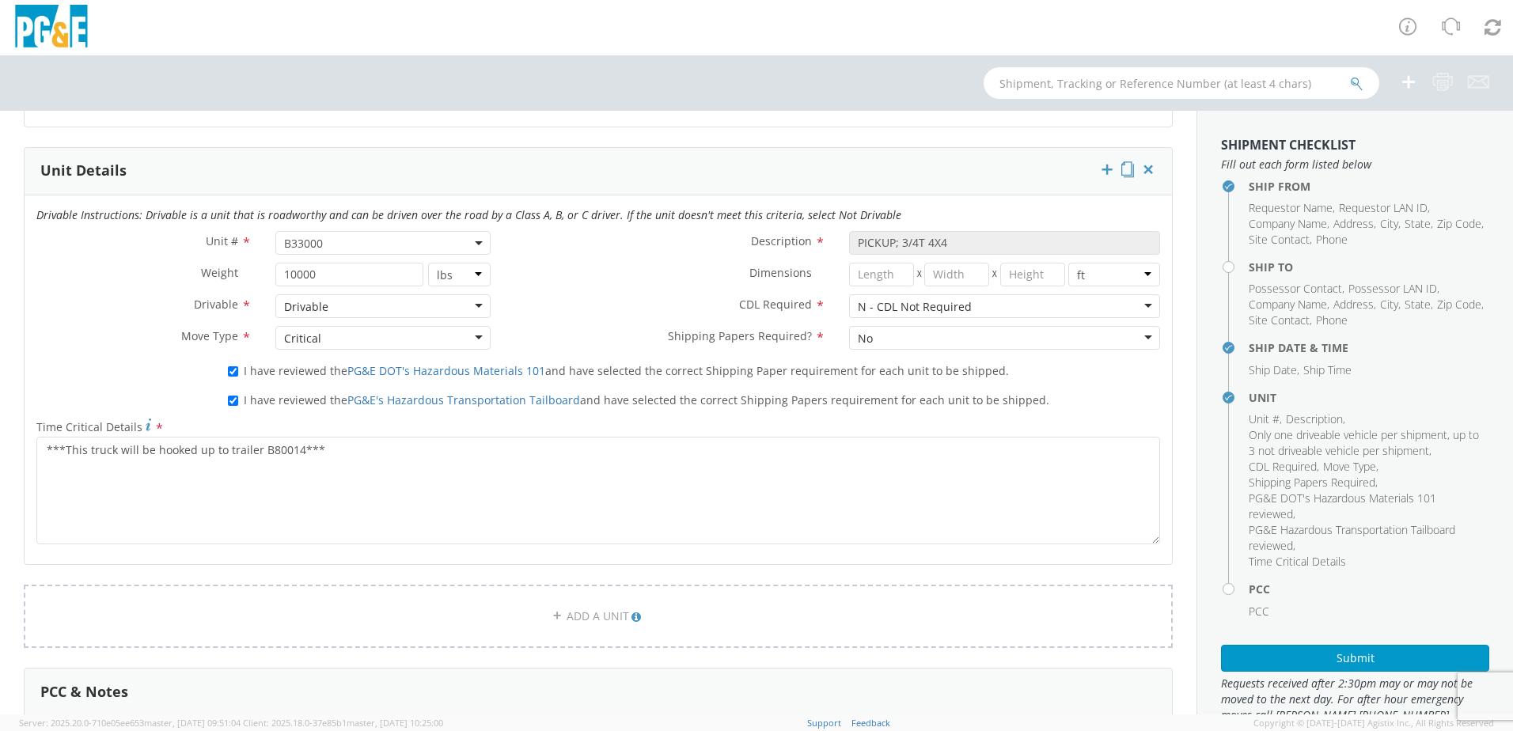
scroll to position [712, 0]
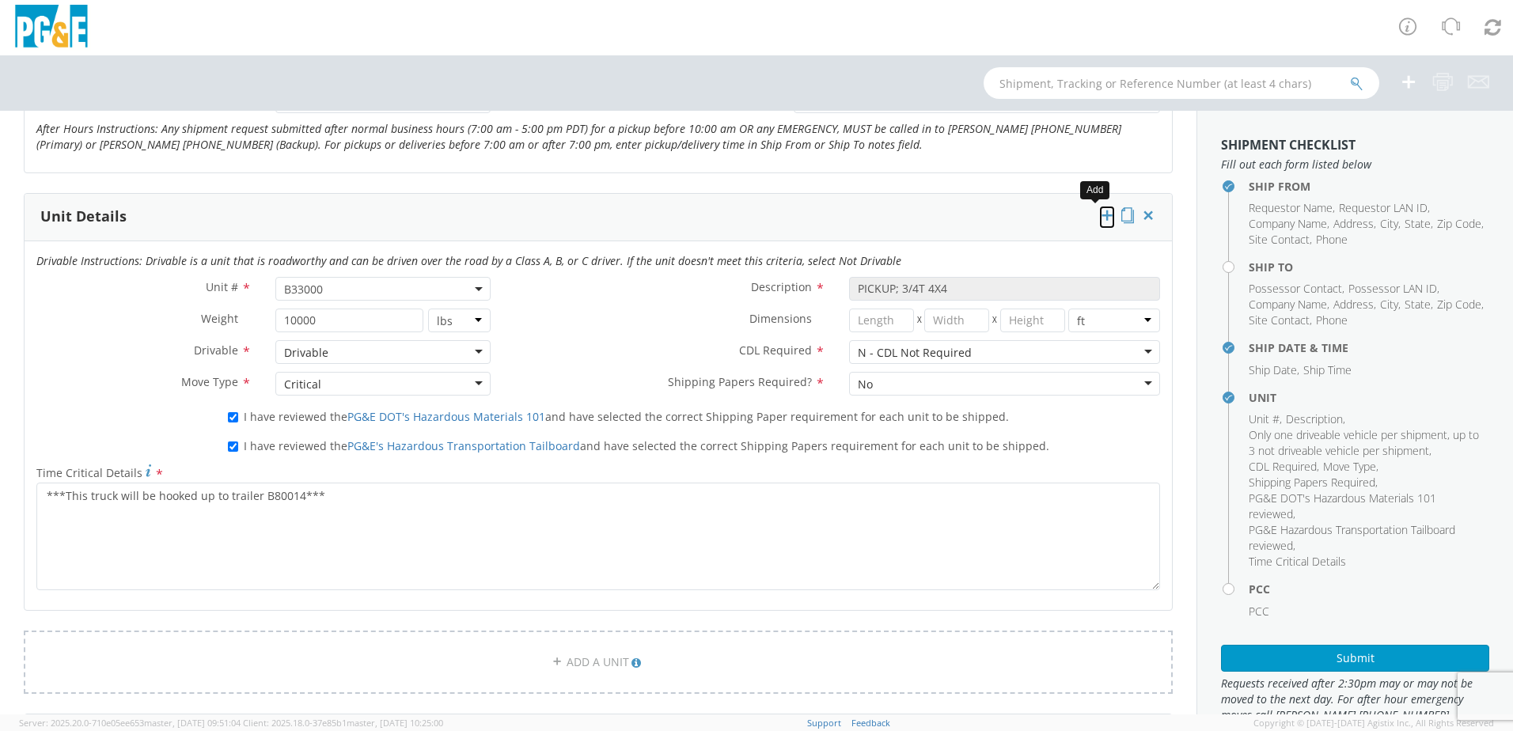
click at [1099, 215] on icon at bounding box center [1107, 215] width 16 height 16
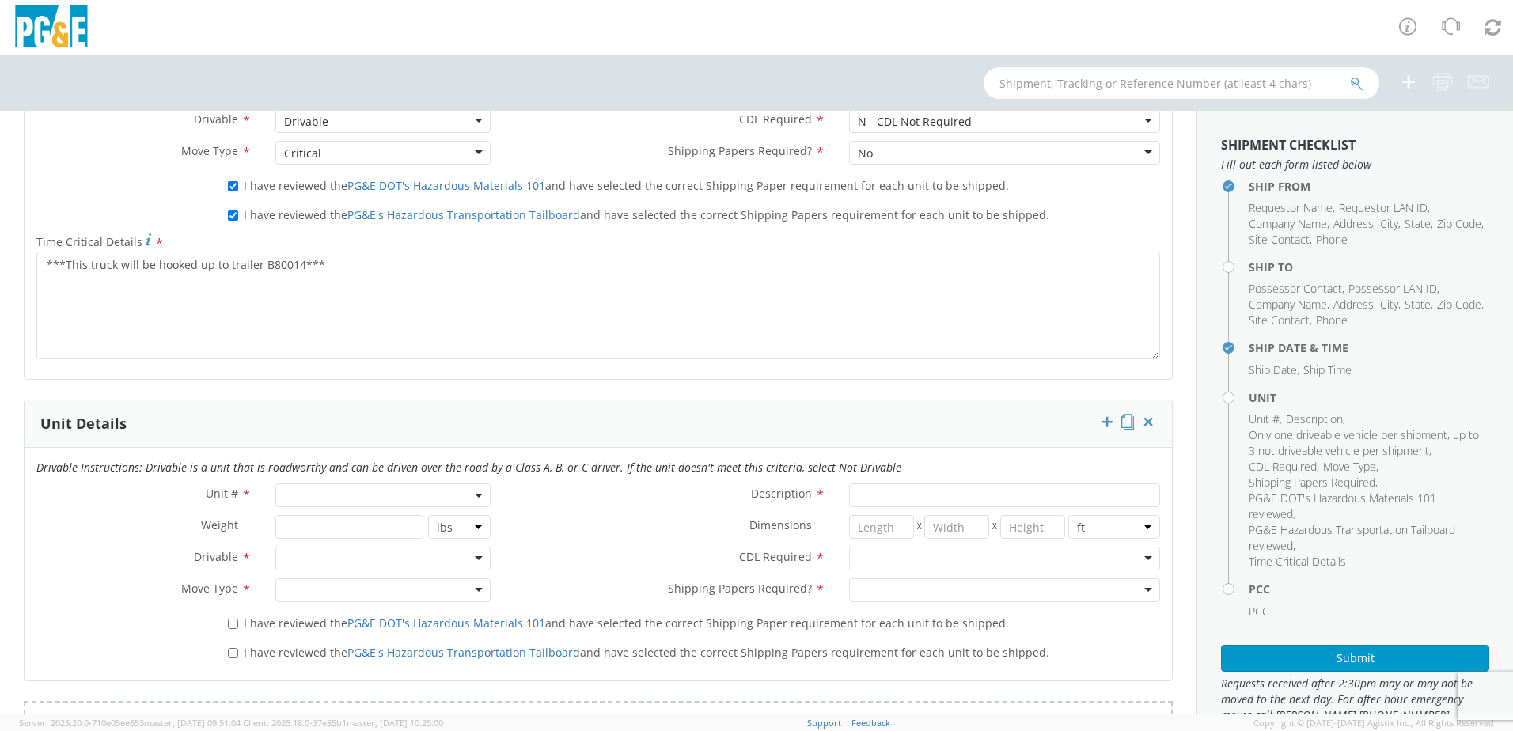
scroll to position [950, 0]
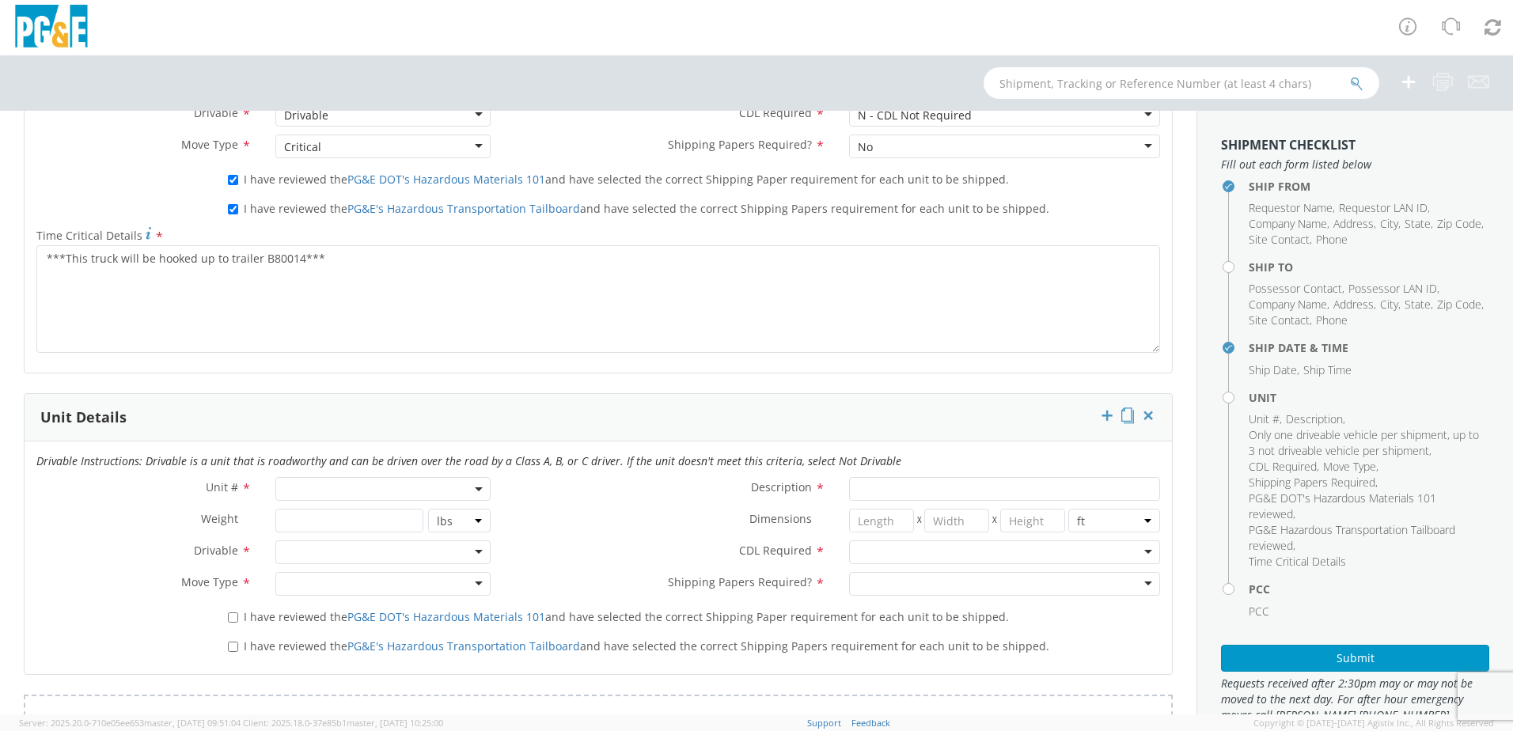
click at [417, 488] on span at bounding box center [382, 489] width 215 height 24
click at [375, 518] on input "search" at bounding box center [381, 515] width 205 height 24
type input "B8001"
drag, startPoint x: 362, startPoint y: 518, endPoint x: 267, endPoint y: 520, distance: 95.0
click at [267, 520] on div "Unit # * B8001 The results could not be loaded. Description * Weight * lbs kgs …" at bounding box center [599, 540] width 1148 height 127
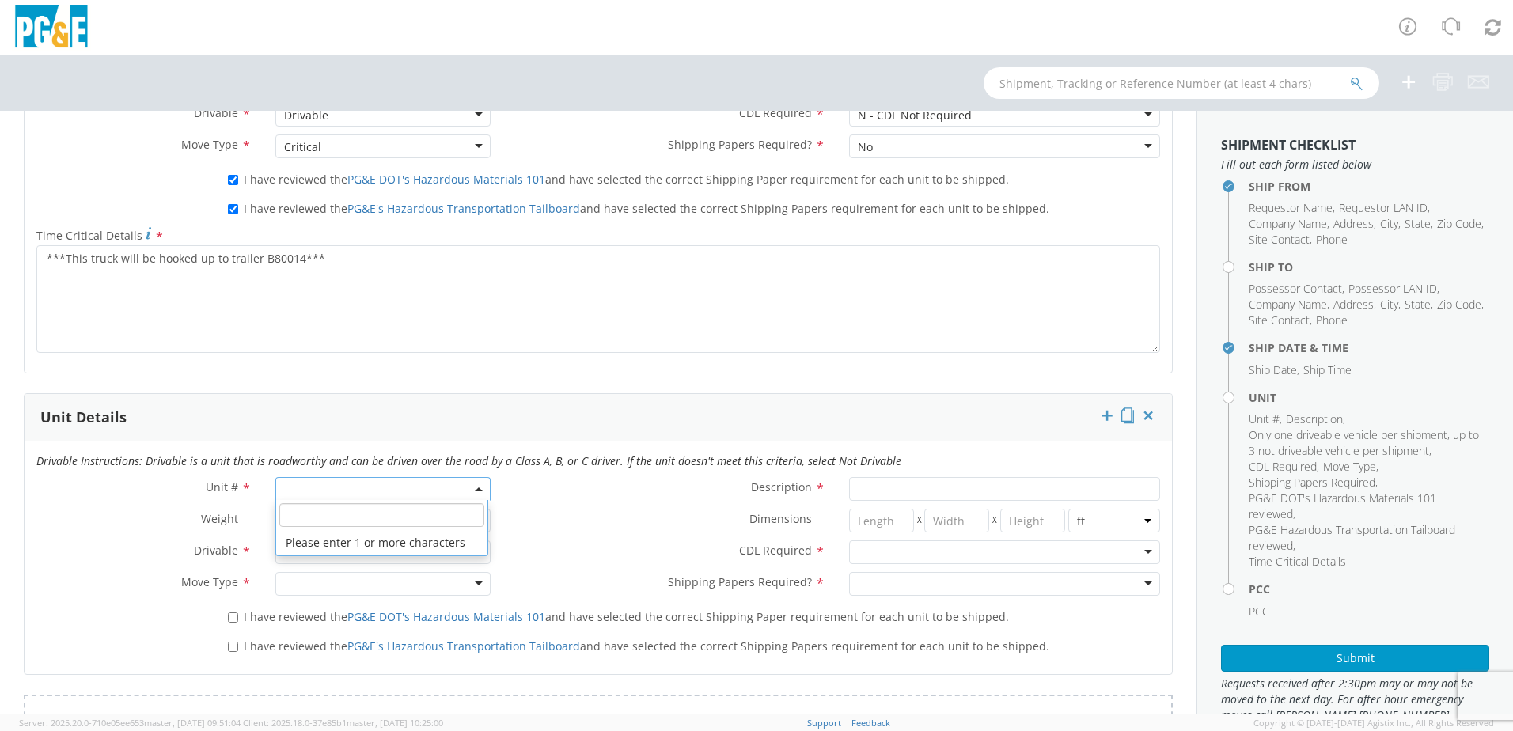
click at [564, 500] on div "Description *" at bounding box center [838, 489] width 670 height 24
click at [335, 488] on span at bounding box center [382, 489] width 215 height 24
click at [328, 515] on input "search" at bounding box center [381, 515] width 205 height 24
type input "B80014"
click at [641, 537] on div "Dimensions * X X in cm ft" at bounding box center [838, 525] width 670 height 32
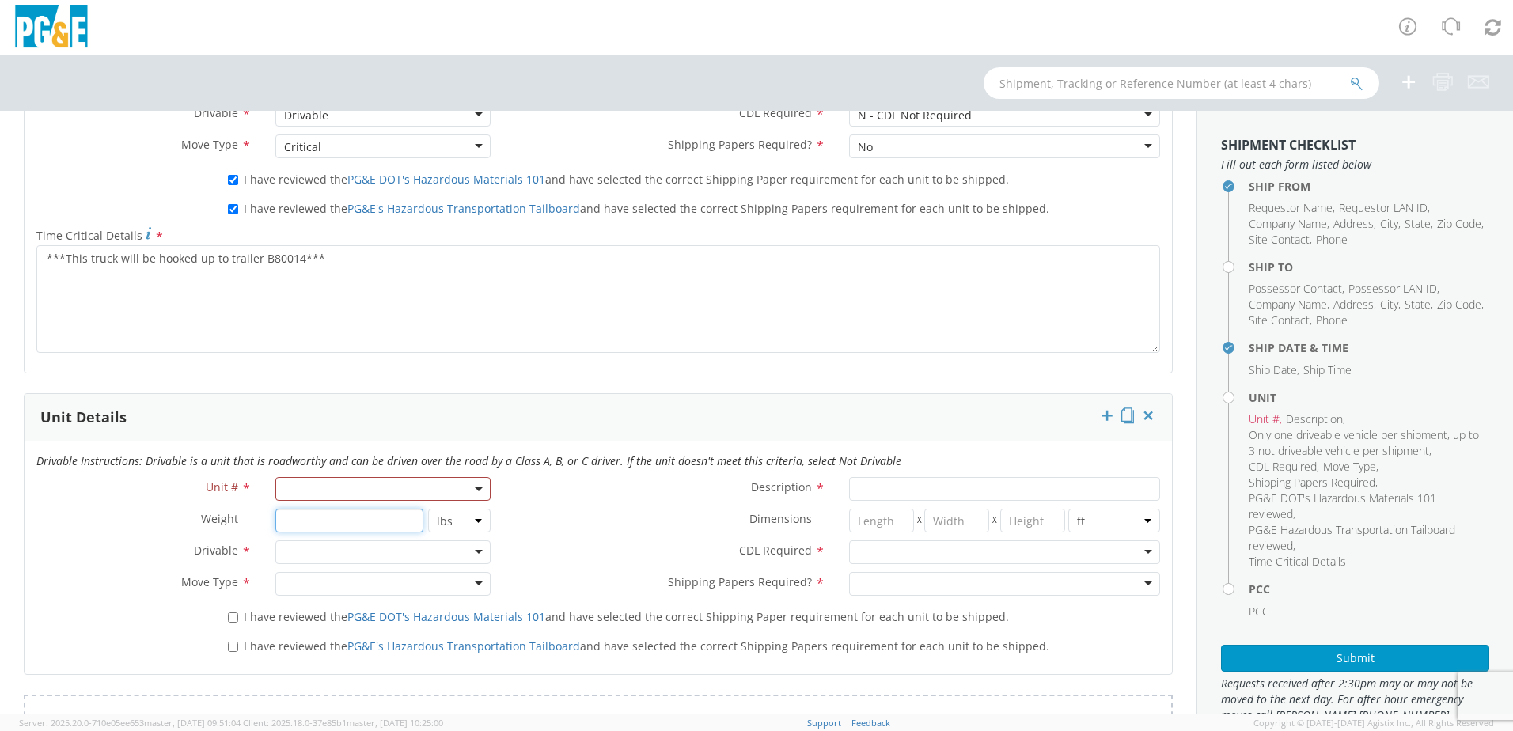
click at [330, 519] on input "number" at bounding box center [348, 521] width 147 height 24
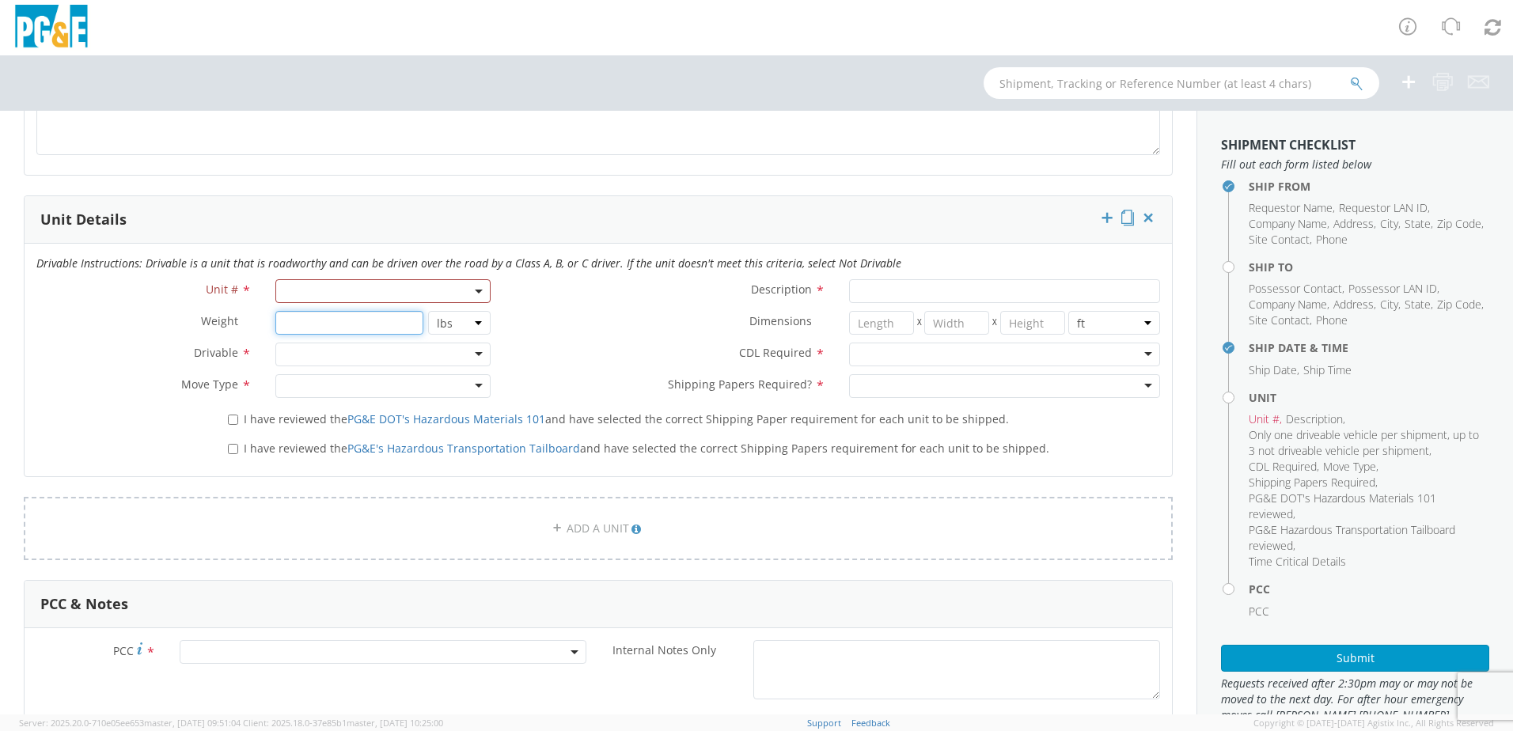
scroll to position [1187, 0]
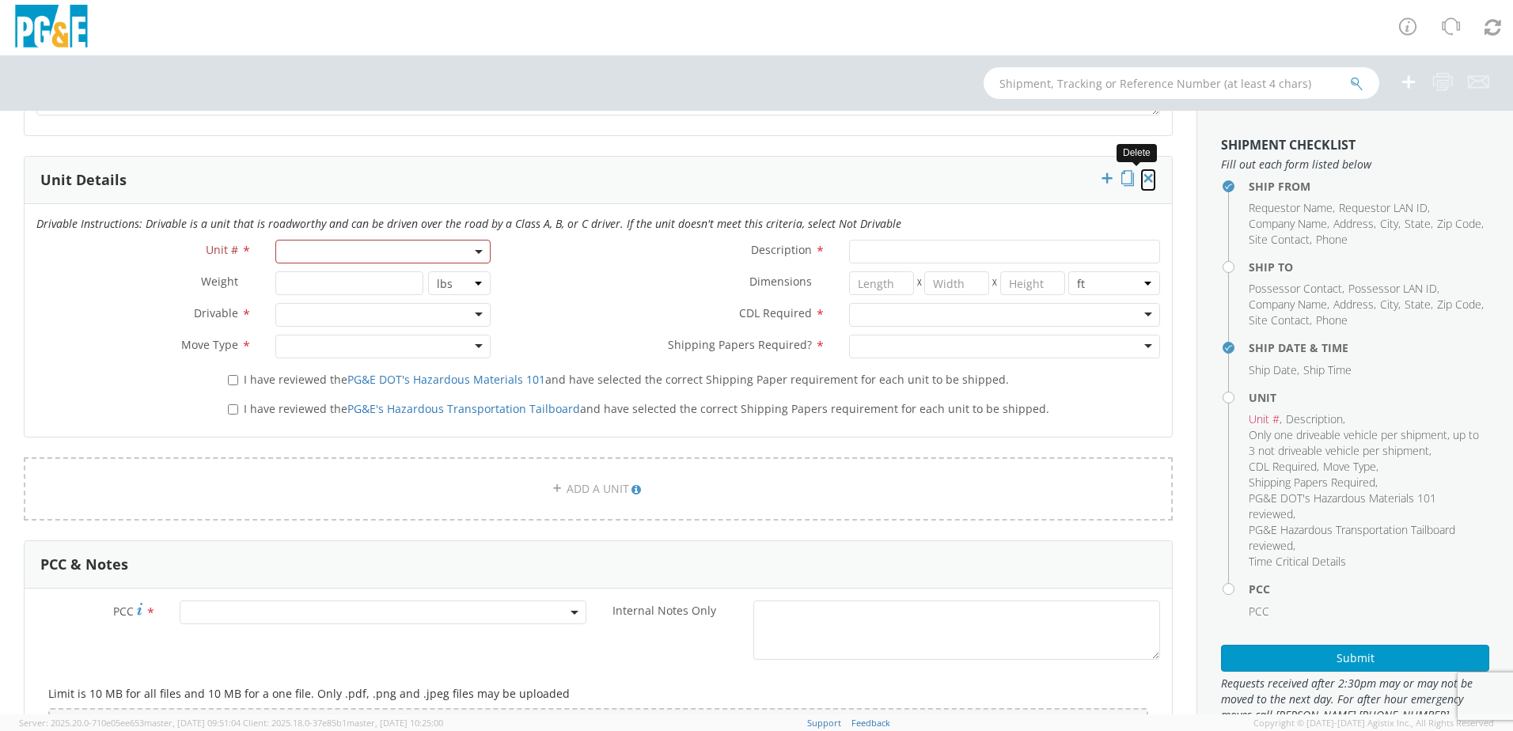
drag, startPoint x: 1137, startPoint y: 175, endPoint x: 1129, endPoint y: 179, distance: 8.8
click at [1140, 175] on icon at bounding box center [1148, 178] width 16 height 16
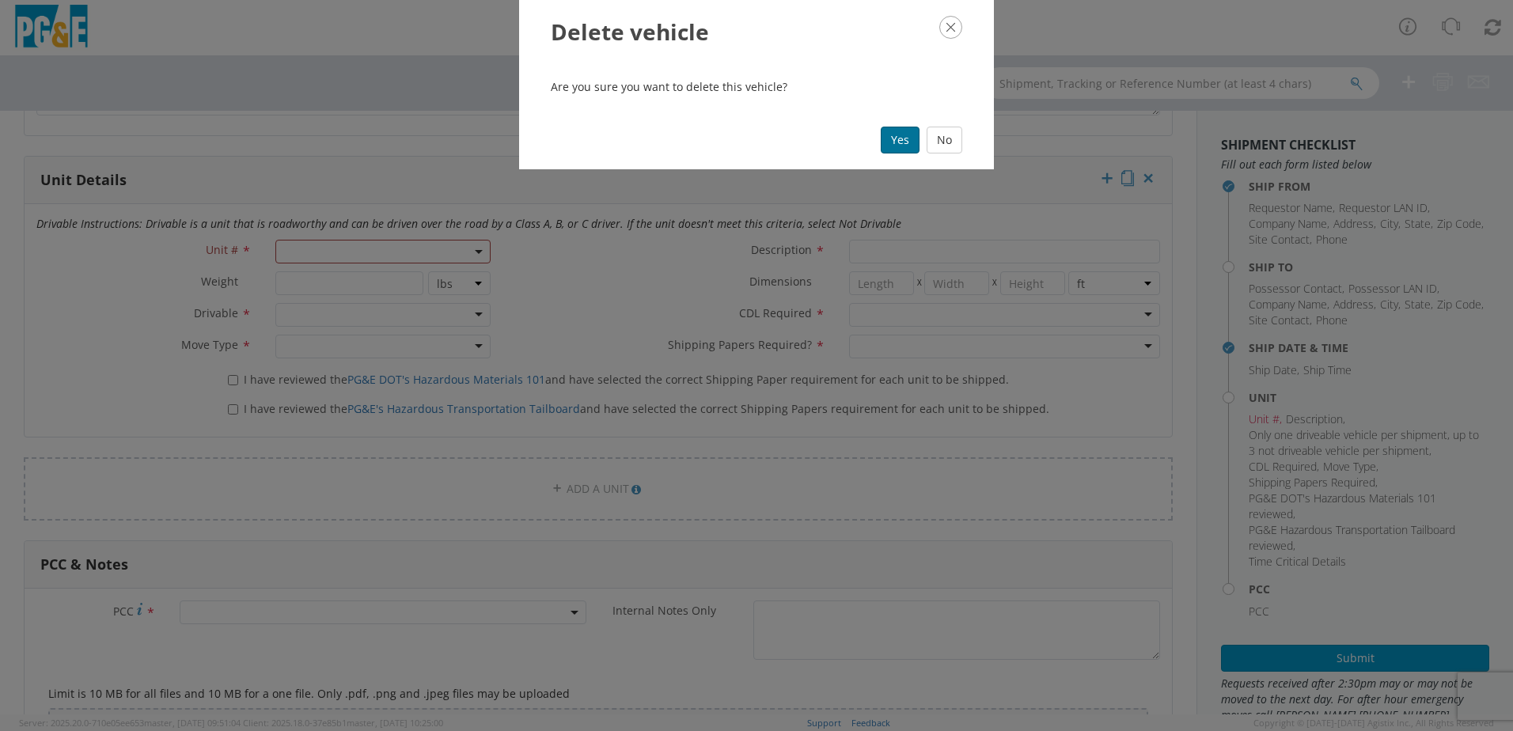
click at [894, 142] on button "Yes" at bounding box center [900, 140] width 39 height 27
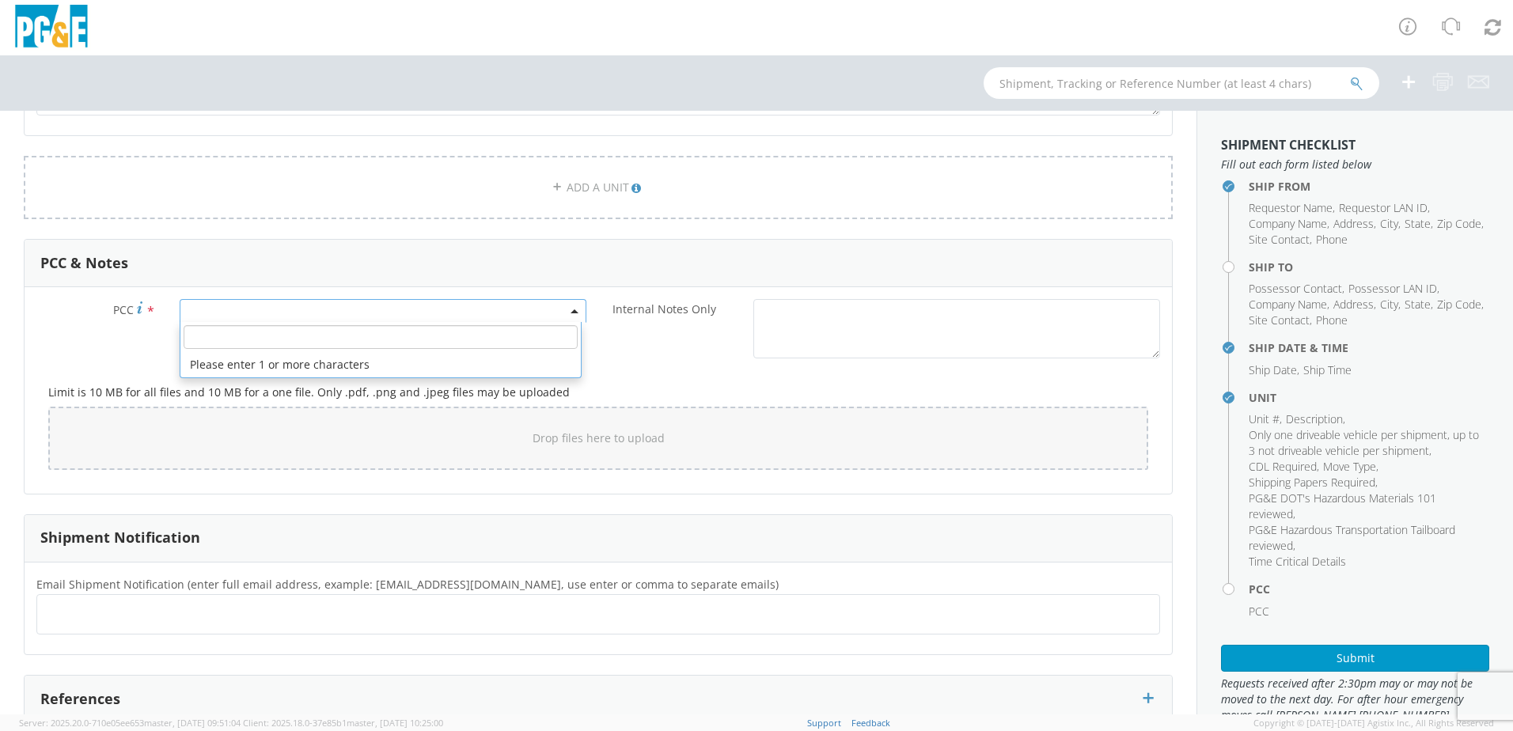
click at [372, 313] on span at bounding box center [383, 311] width 407 height 24
click at [357, 334] on input "number" at bounding box center [381, 337] width 394 height 24
type input "14132"
click at [667, 367] on div "Limit is 10 MB for all files and 10 MB for a one file. Only .pdf, .png and .jpe…" at bounding box center [598, 423] width 1124 height 115
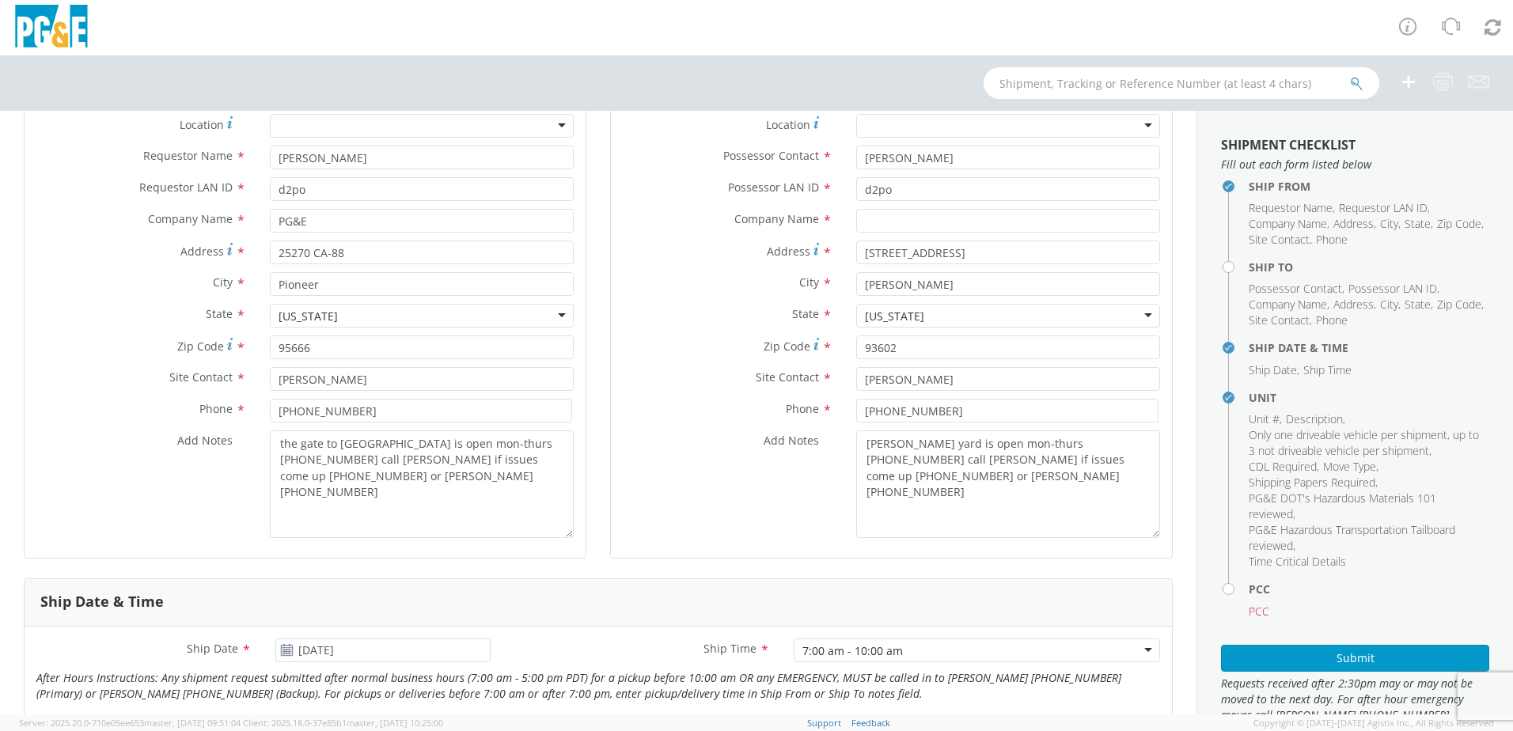
scroll to position [0, 0]
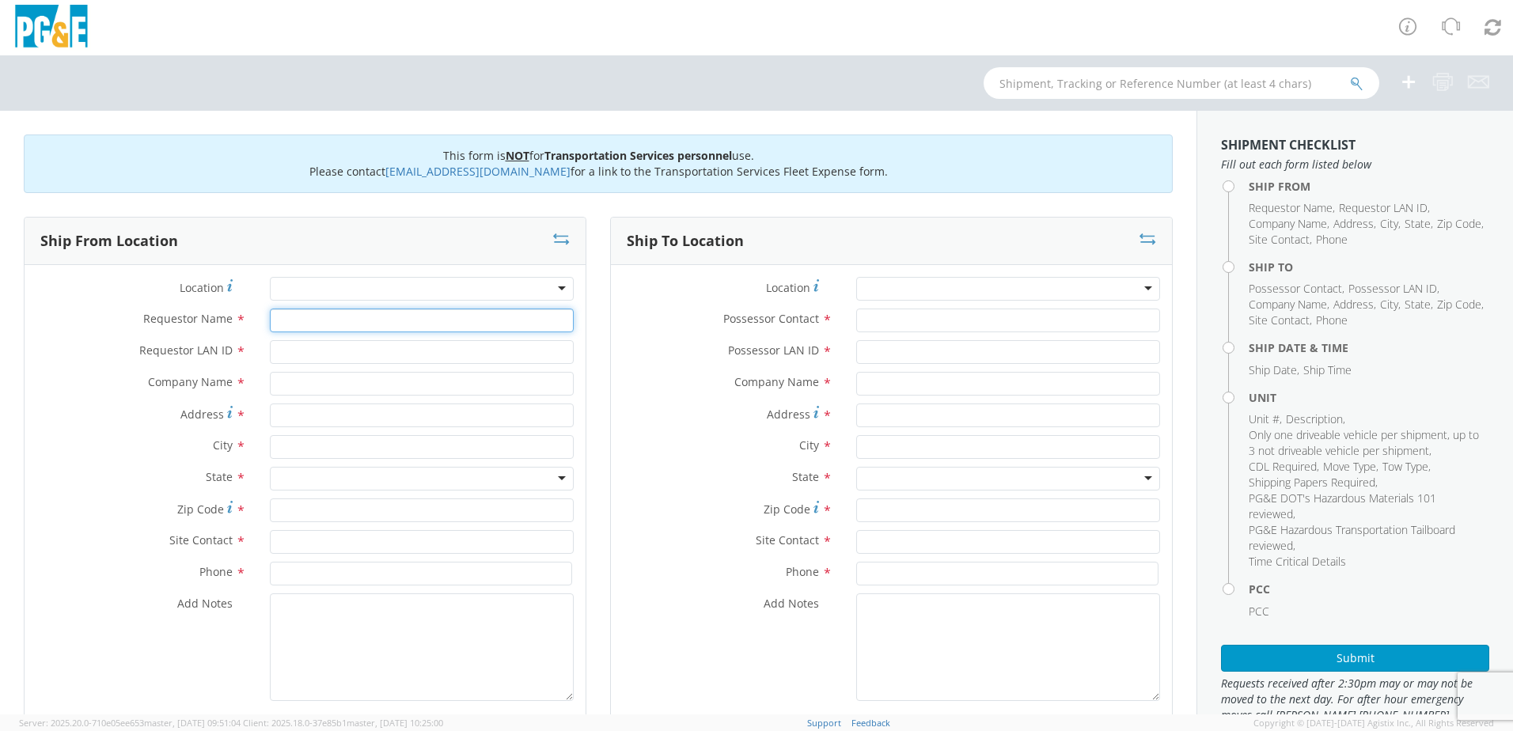
click at [356, 324] on input "Requestor Name *" at bounding box center [422, 321] width 304 height 24
type input "[PERSON_NAME]"
type input "d2po"
click at [334, 408] on input "Address *" at bounding box center [422, 416] width 304 height 24
type input "25270 CA-88"
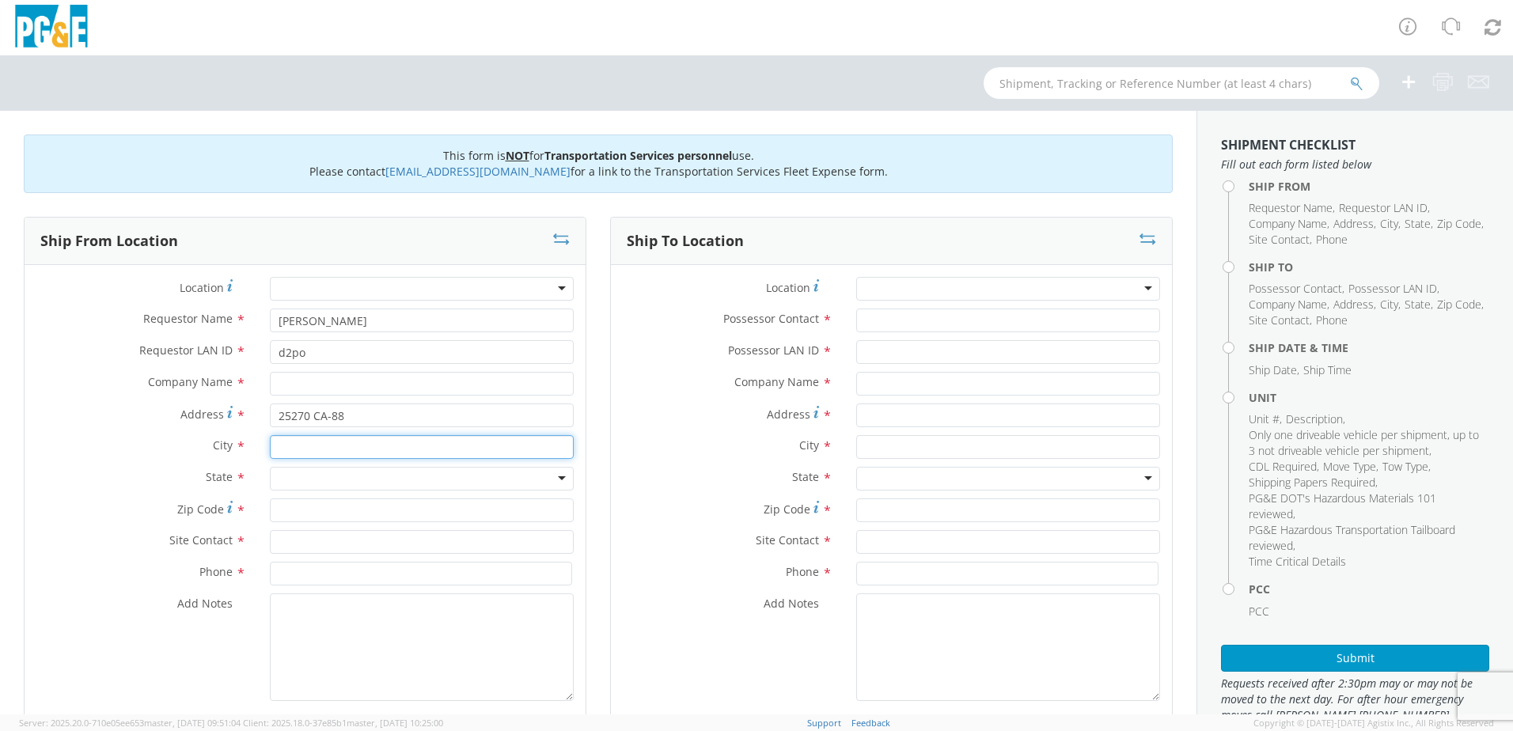
click at [325, 450] on input "text" at bounding box center [422, 447] width 304 height 24
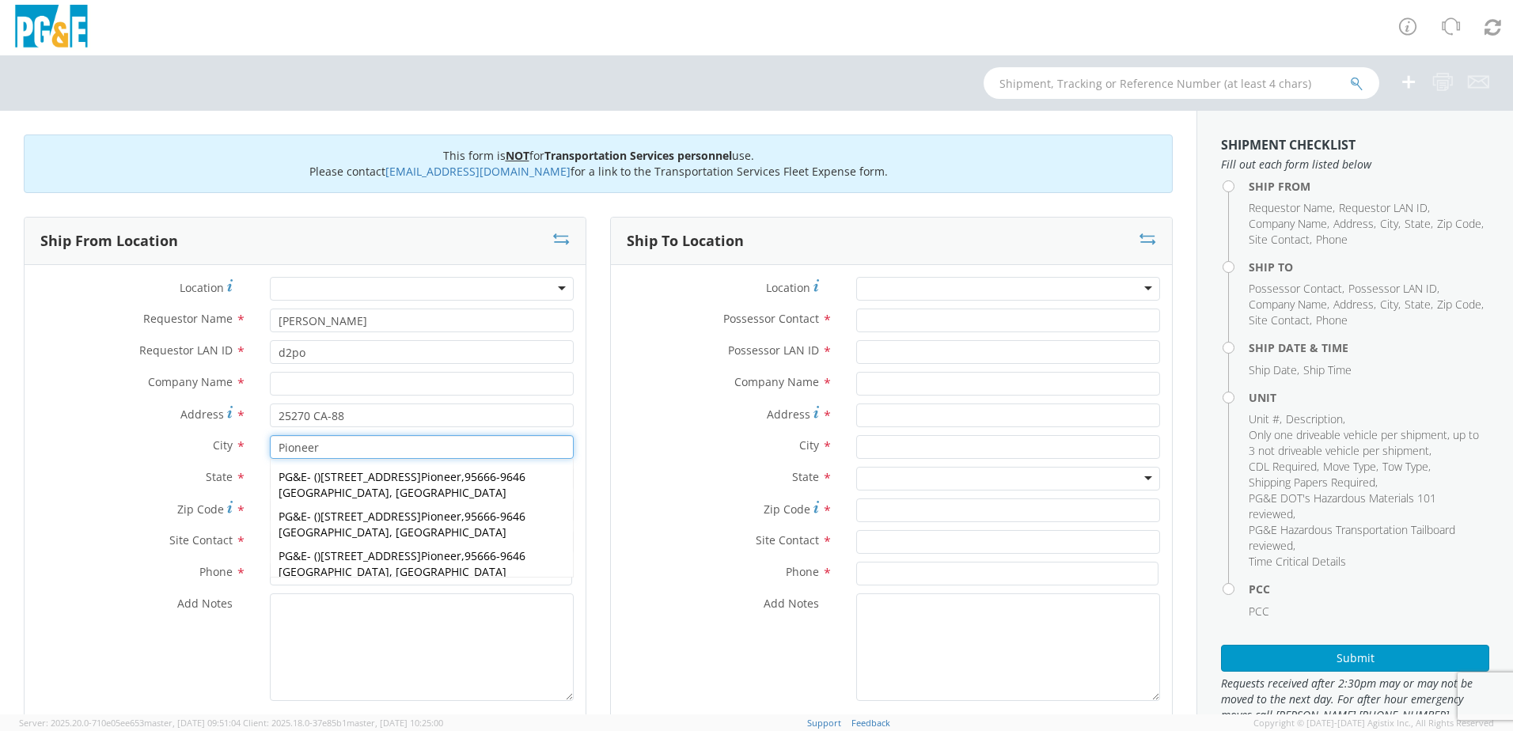
type input "Pioneer"
click at [198, 451] on label "City *" at bounding box center [141, 445] width 233 height 21
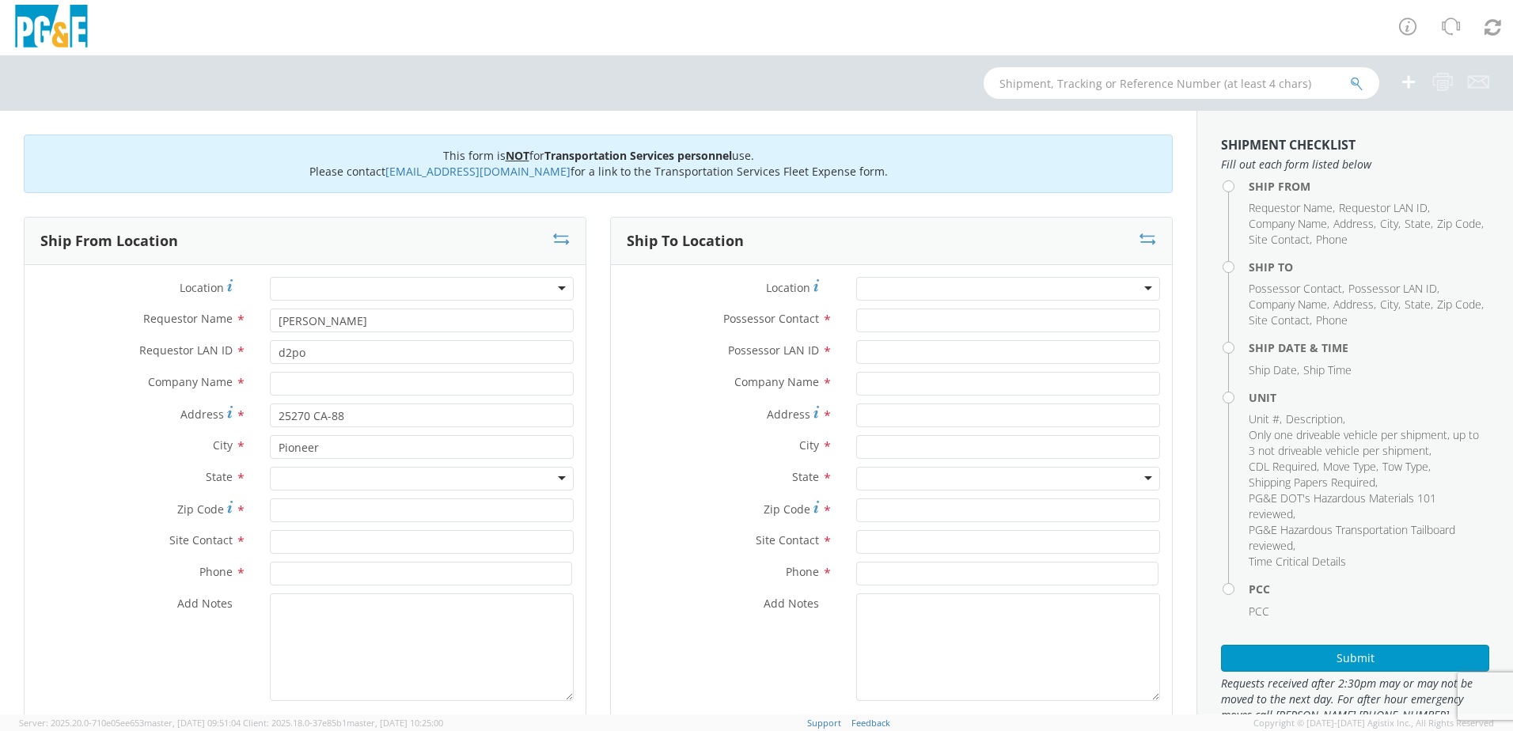
click at [293, 475] on div at bounding box center [422, 479] width 304 height 24
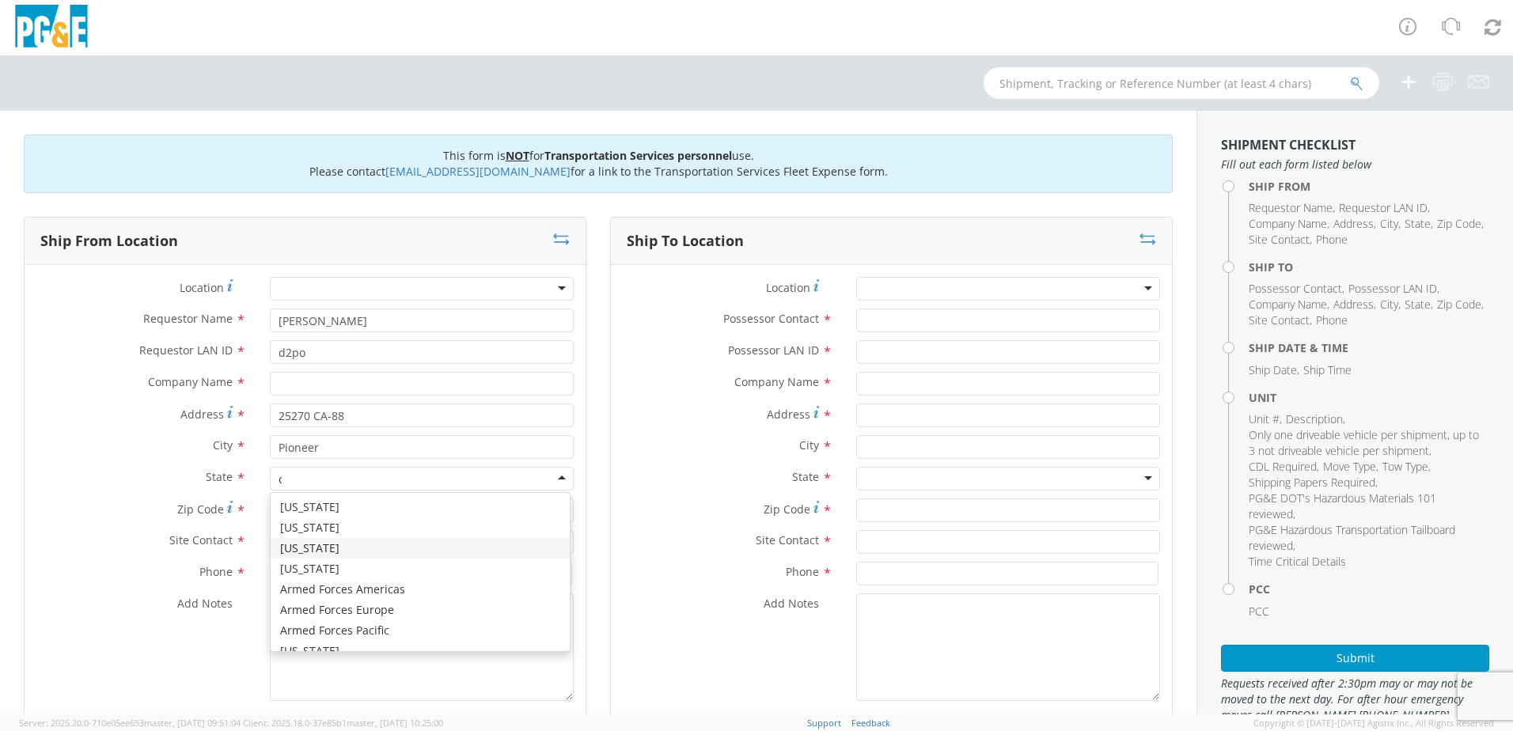
type input "ca"
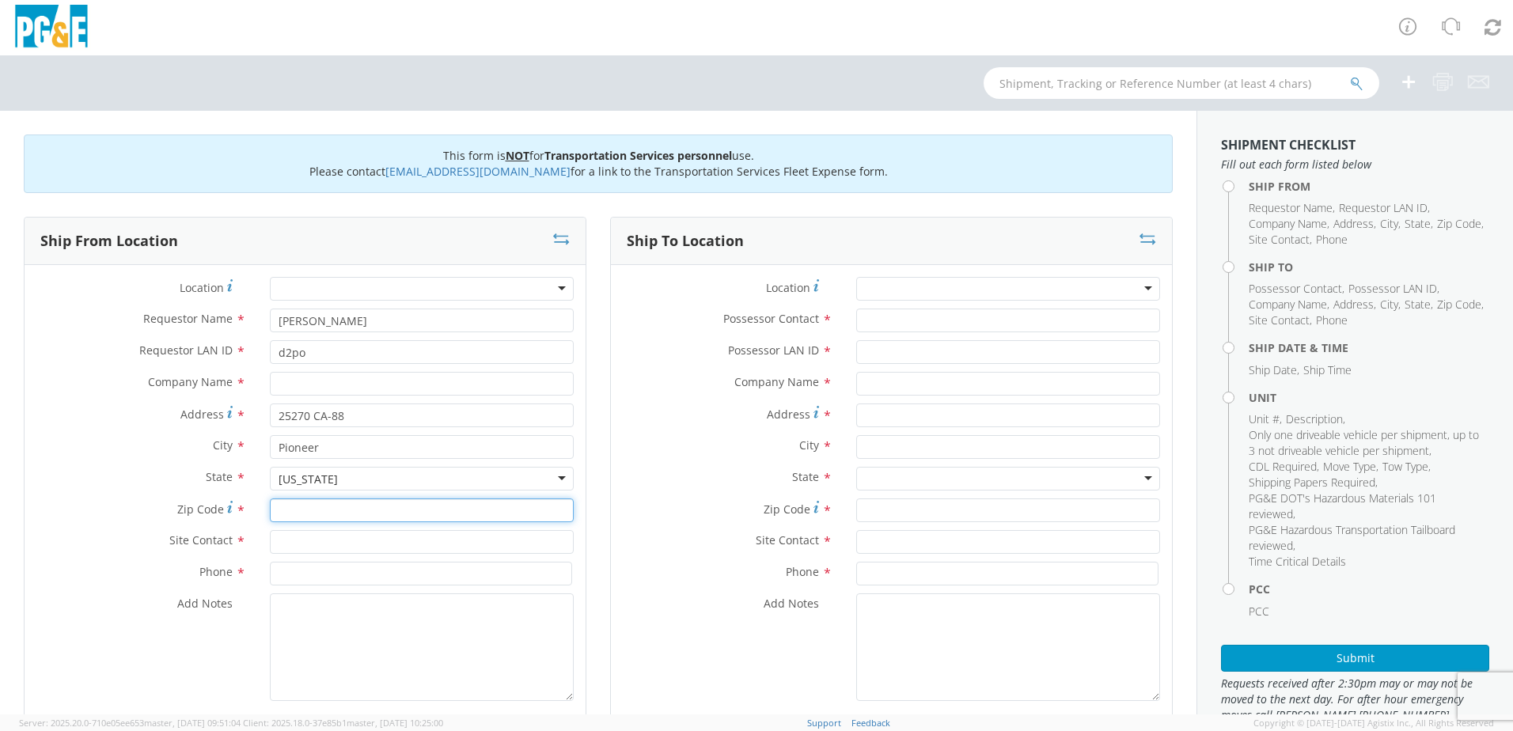
click at [308, 514] on input "Zip Code *" at bounding box center [422, 511] width 304 height 24
type input "95666"
click at [275, 543] on input "text" at bounding box center [422, 542] width 304 height 24
type input "[PERSON_NAME]"
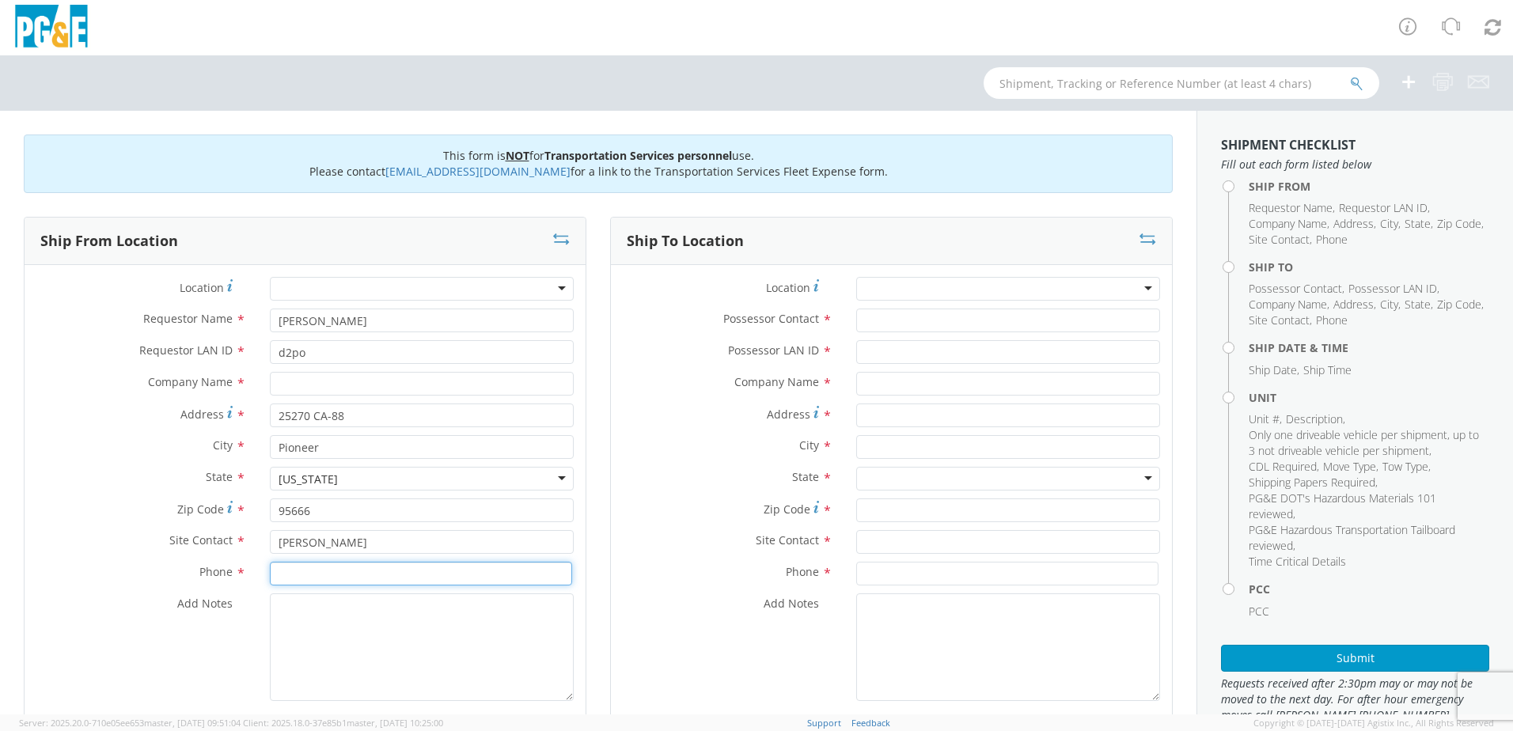
click at [351, 580] on input at bounding box center [421, 574] width 302 height 24
drag, startPoint x: 360, startPoint y: 571, endPoint x: 250, endPoint y: 578, distance: 110.2
click at [250, 578] on div "Phone * [PHONE_NUMBER]" at bounding box center [305, 574] width 561 height 24
type input "[PHONE_NUMBER]"
click at [301, 618] on textarea "Add Notes *" at bounding box center [422, 648] width 304 height 108
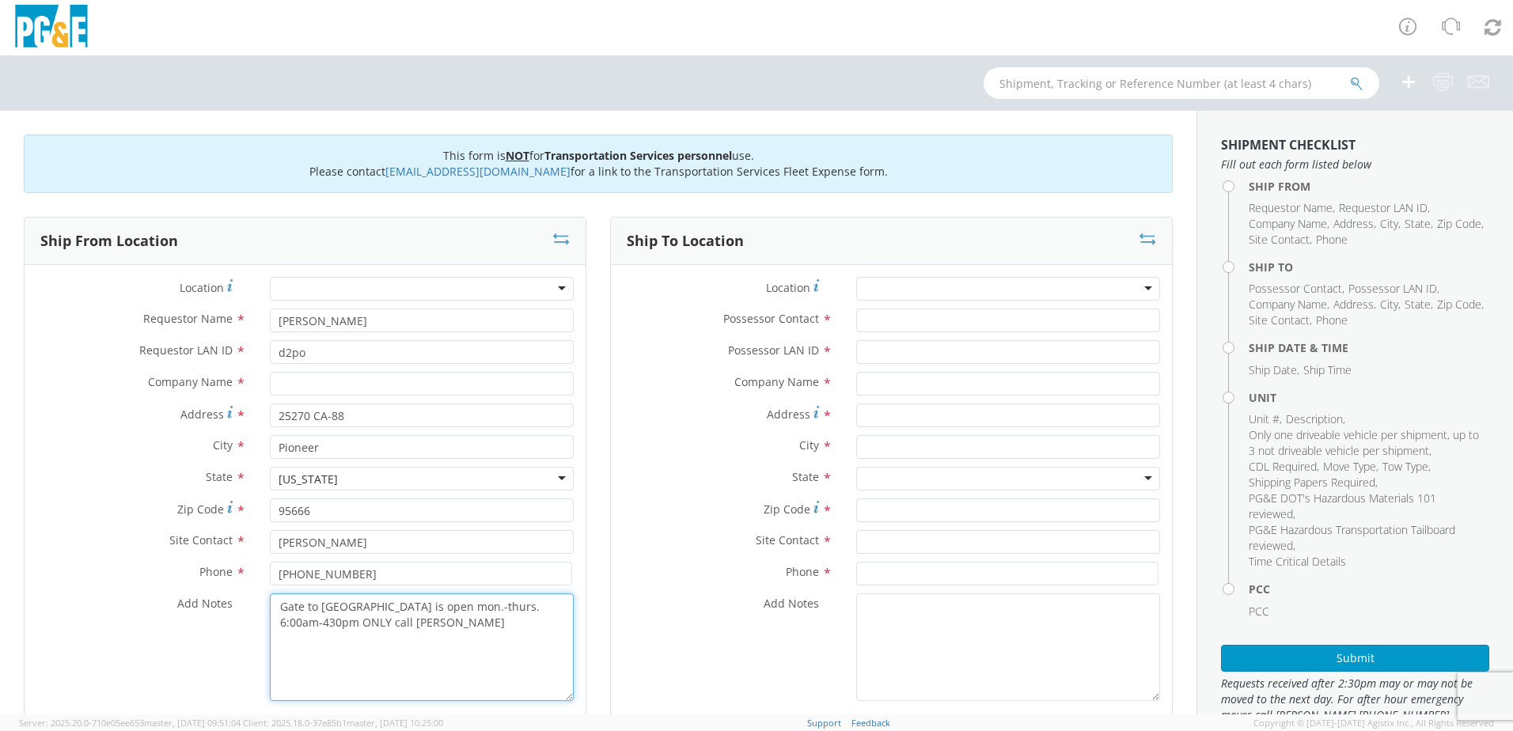
paste textarea "[PHONE_NUMBER]"
drag, startPoint x: 339, startPoint y: 638, endPoint x: 275, endPoint y: 590, distance: 79.8
click at [275, 590] on div "Location * (OBSOLETE) [PERSON_NAME] SC - GC TRAILER (OBSOLETE) [GEOGRAPHIC_DATA…" at bounding box center [305, 493] width 561 height 432
type textarea "Gate to [GEOGRAPHIC_DATA] is open mon.-thurs. 6:00am-430pm ONLY call [PERSON_NA…"
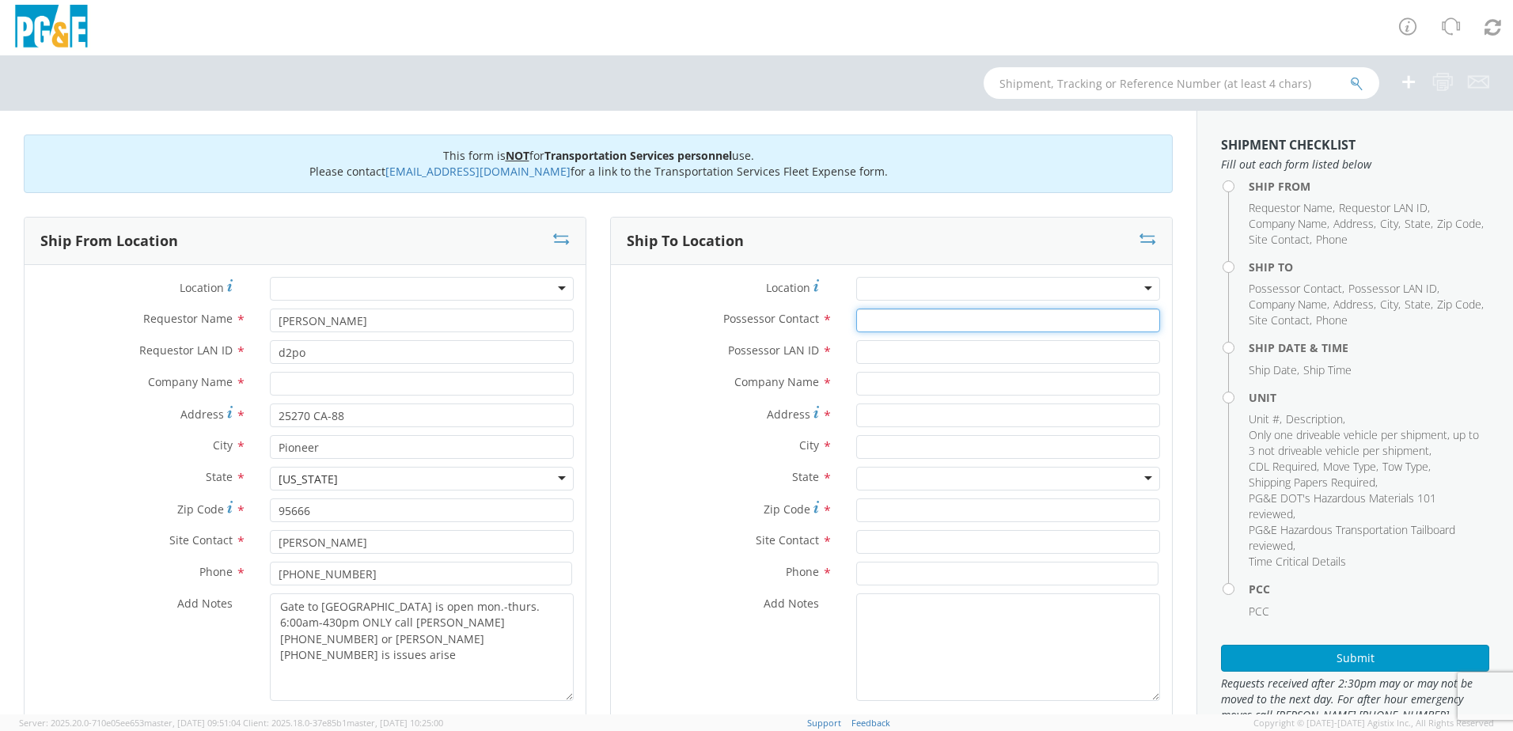
click at [881, 320] on input "Possessor Contact *" at bounding box center [1008, 321] width 304 height 24
type input "[PERSON_NAME]"
type input "d2po"
click at [887, 417] on input "Address *" at bounding box center [1008, 416] width 304 height 24
type input "[STREET_ADDRESS]"
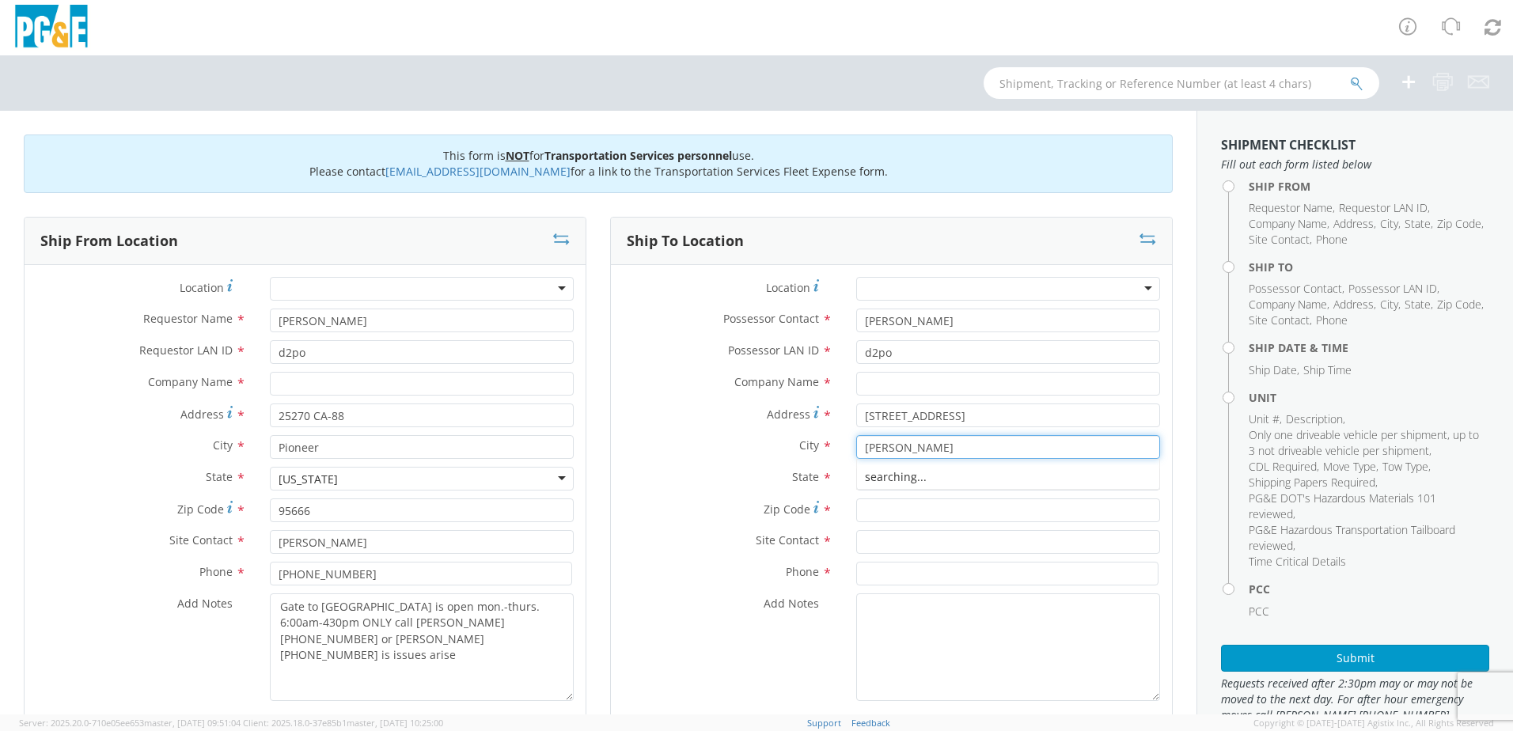
type input "[PERSON_NAME]"
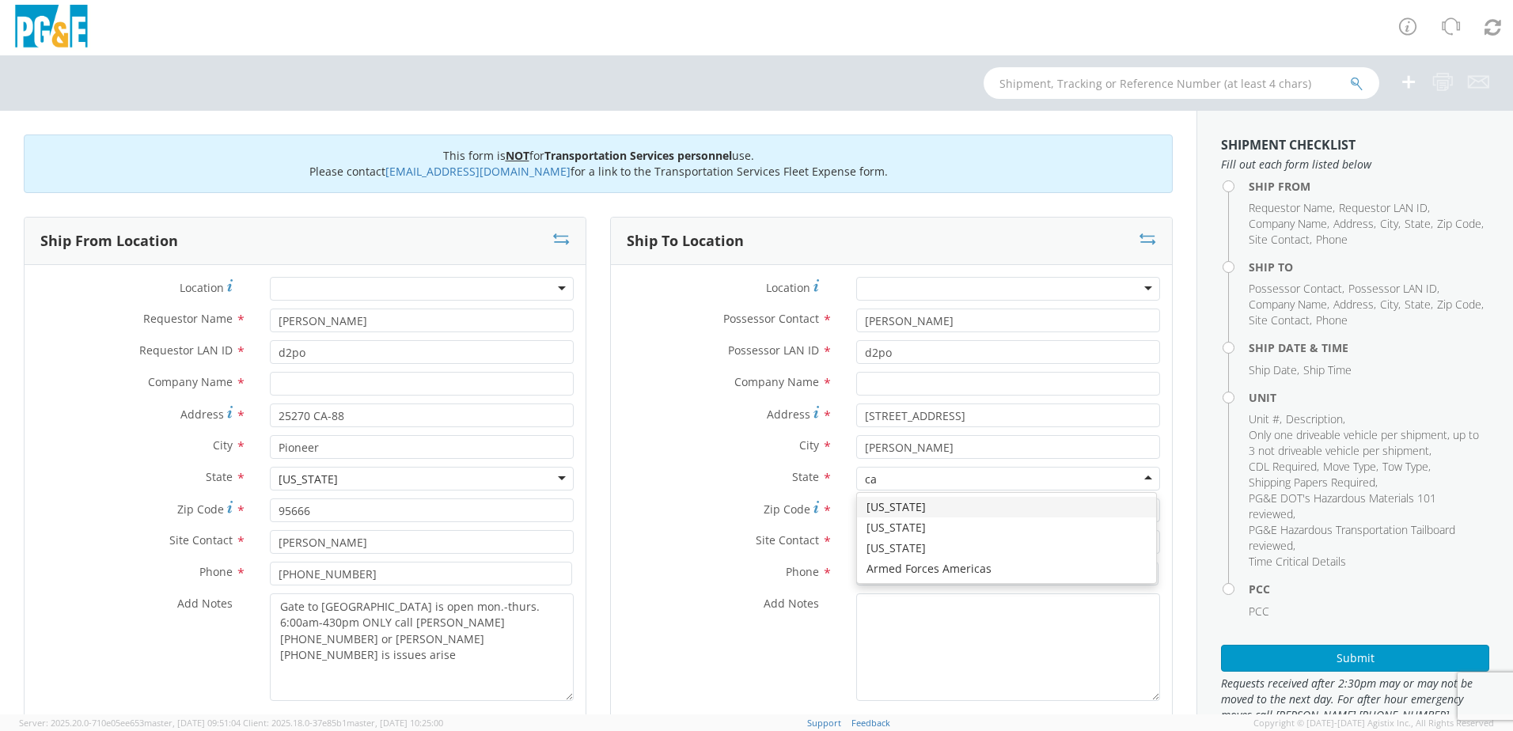
type input "ca"
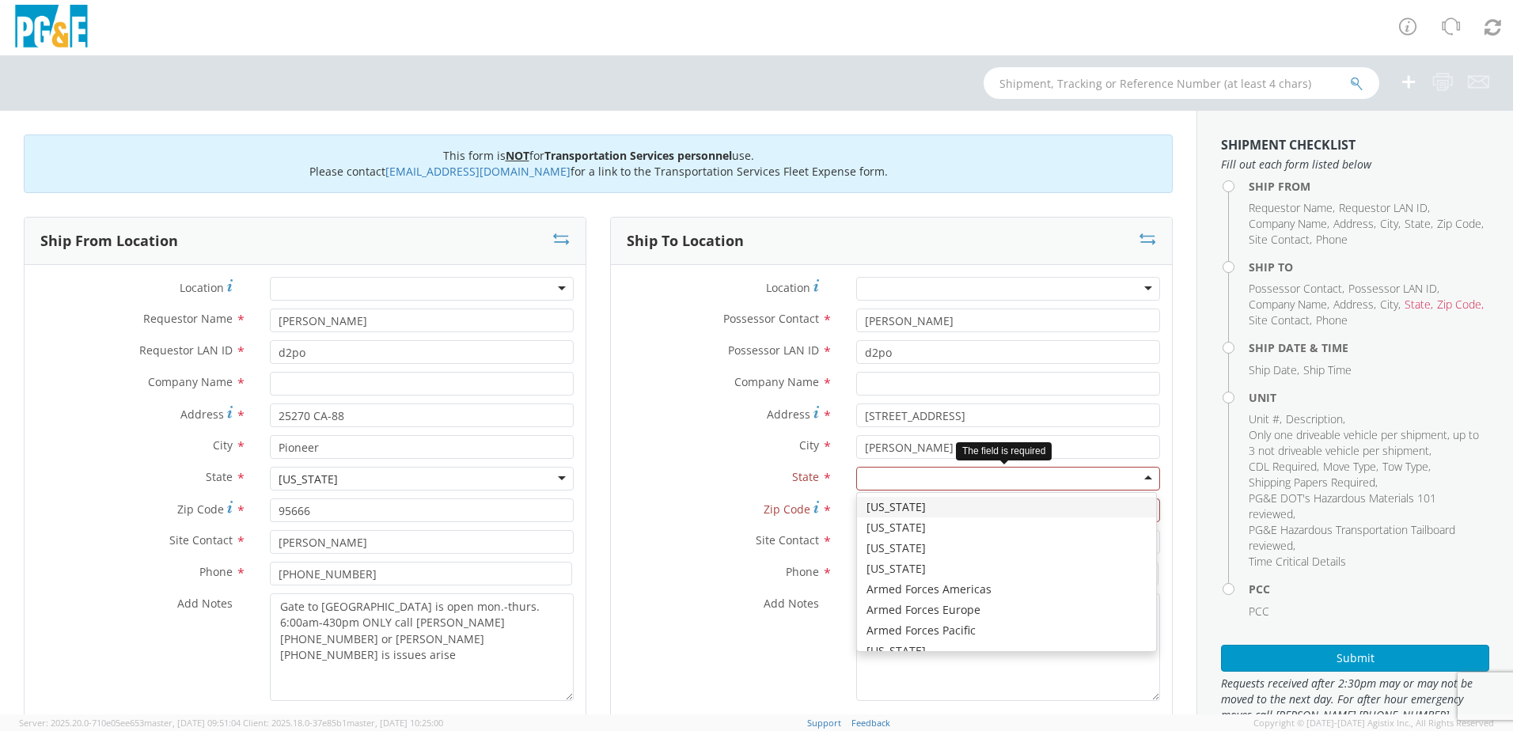
click at [868, 476] on div at bounding box center [1008, 479] width 304 height 24
type input "ca"
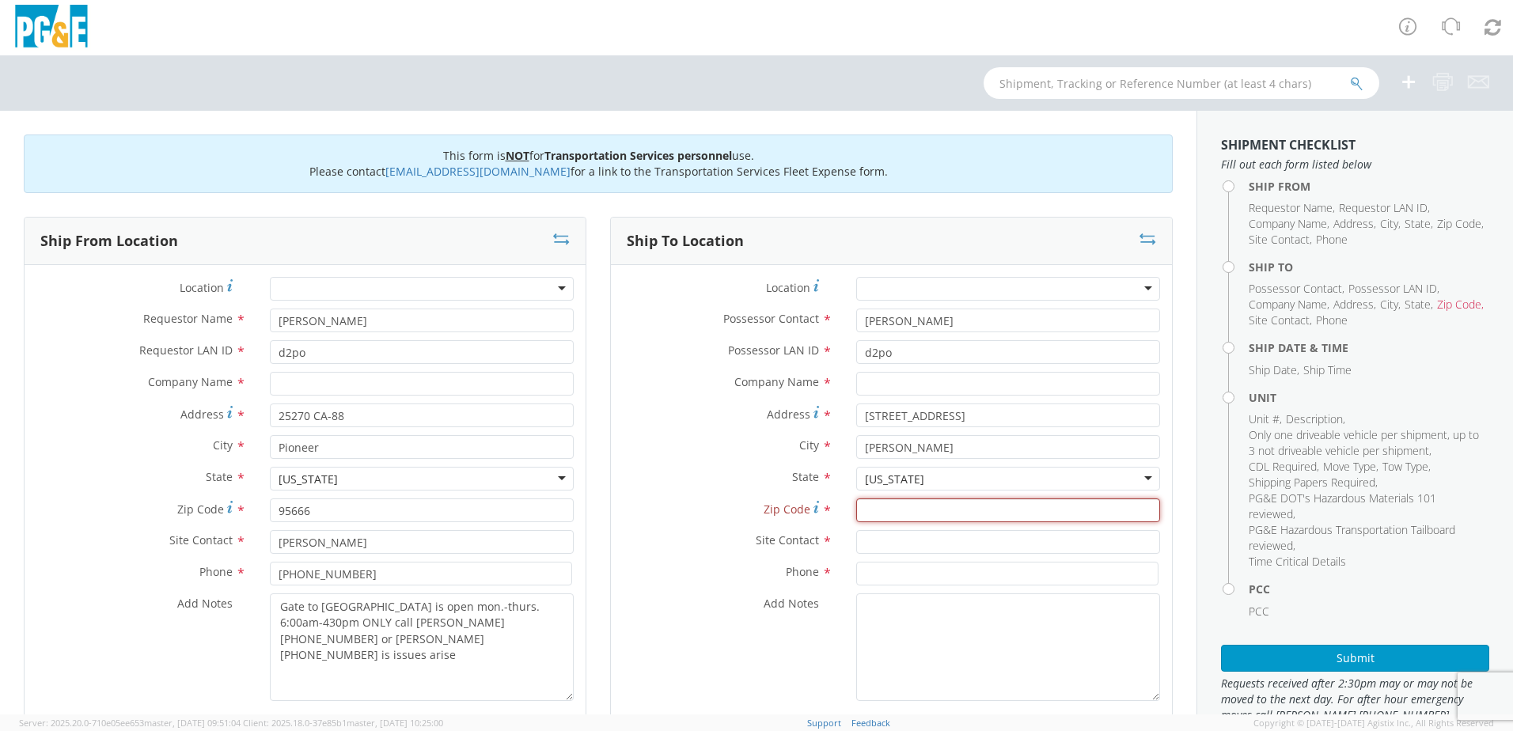
click at [869, 509] on input "Zip Code *" at bounding box center [1008, 511] width 304 height 24
type input "93602"
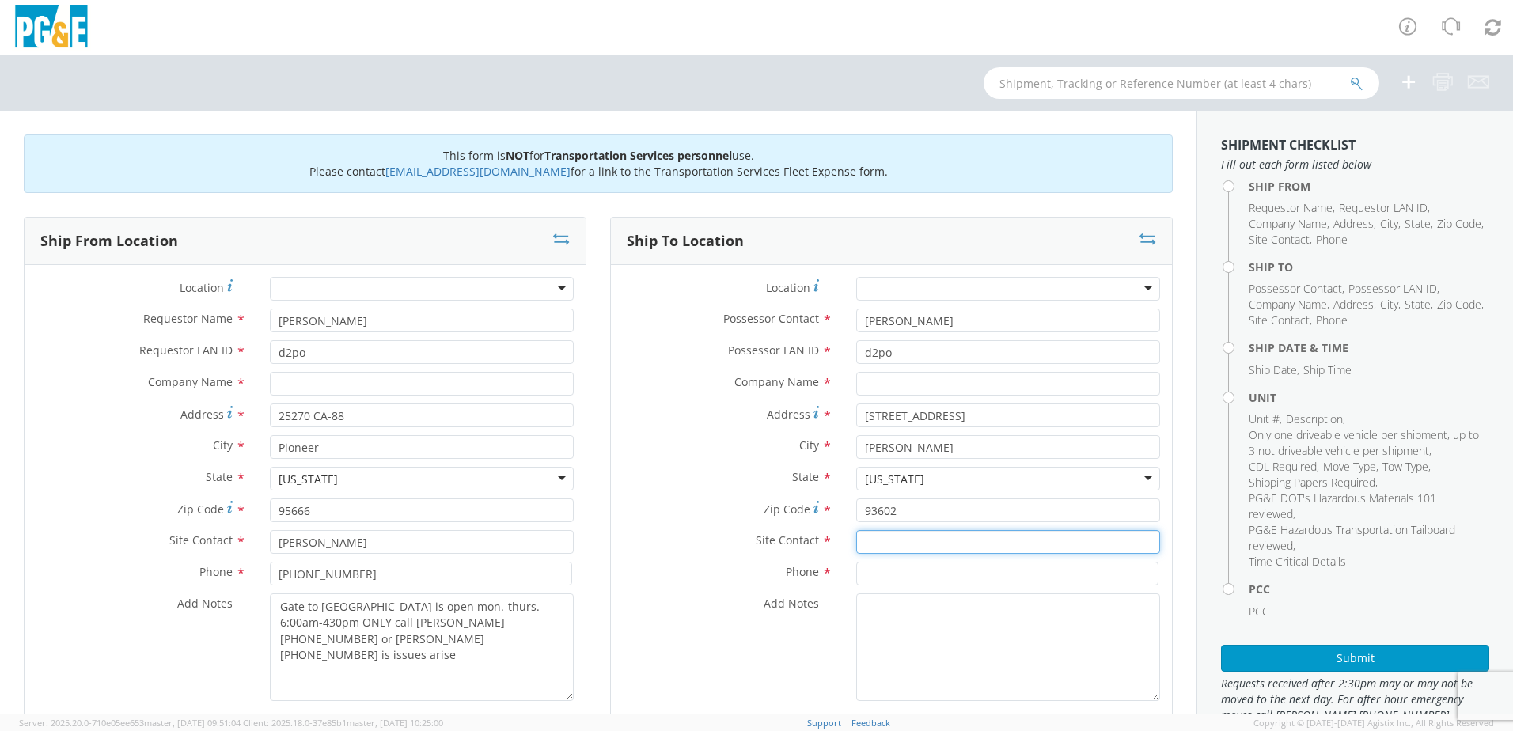
click at [875, 549] on input "text" at bounding box center [1008, 542] width 304 height 24
type input "[PERSON_NAME]"
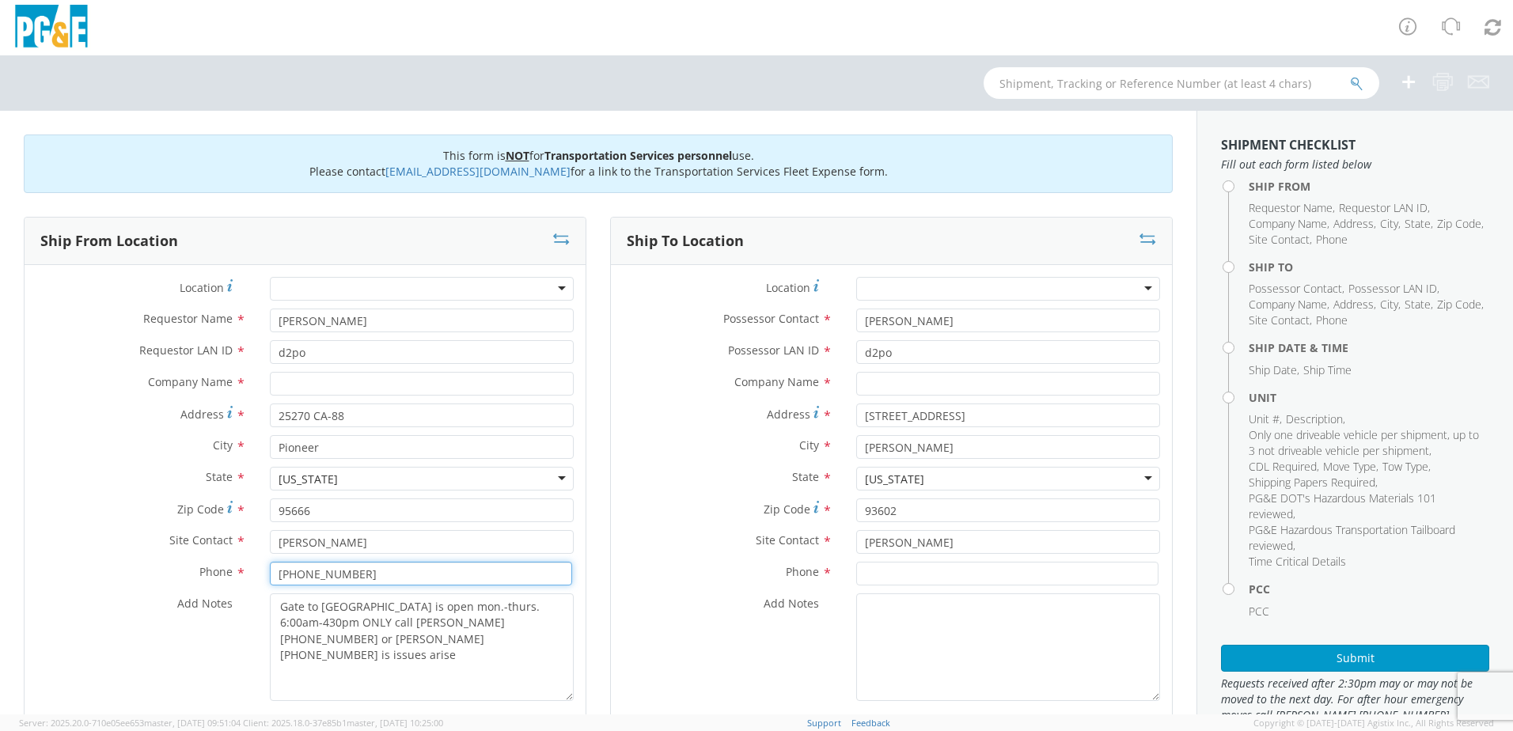
drag, startPoint x: 354, startPoint y: 579, endPoint x: 210, endPoint y: 572, distance: 144.2
click at [210, 572] on div "Phone * [PHONE_NUMBER]" at bounding box center [305, 574] width 561 height 24
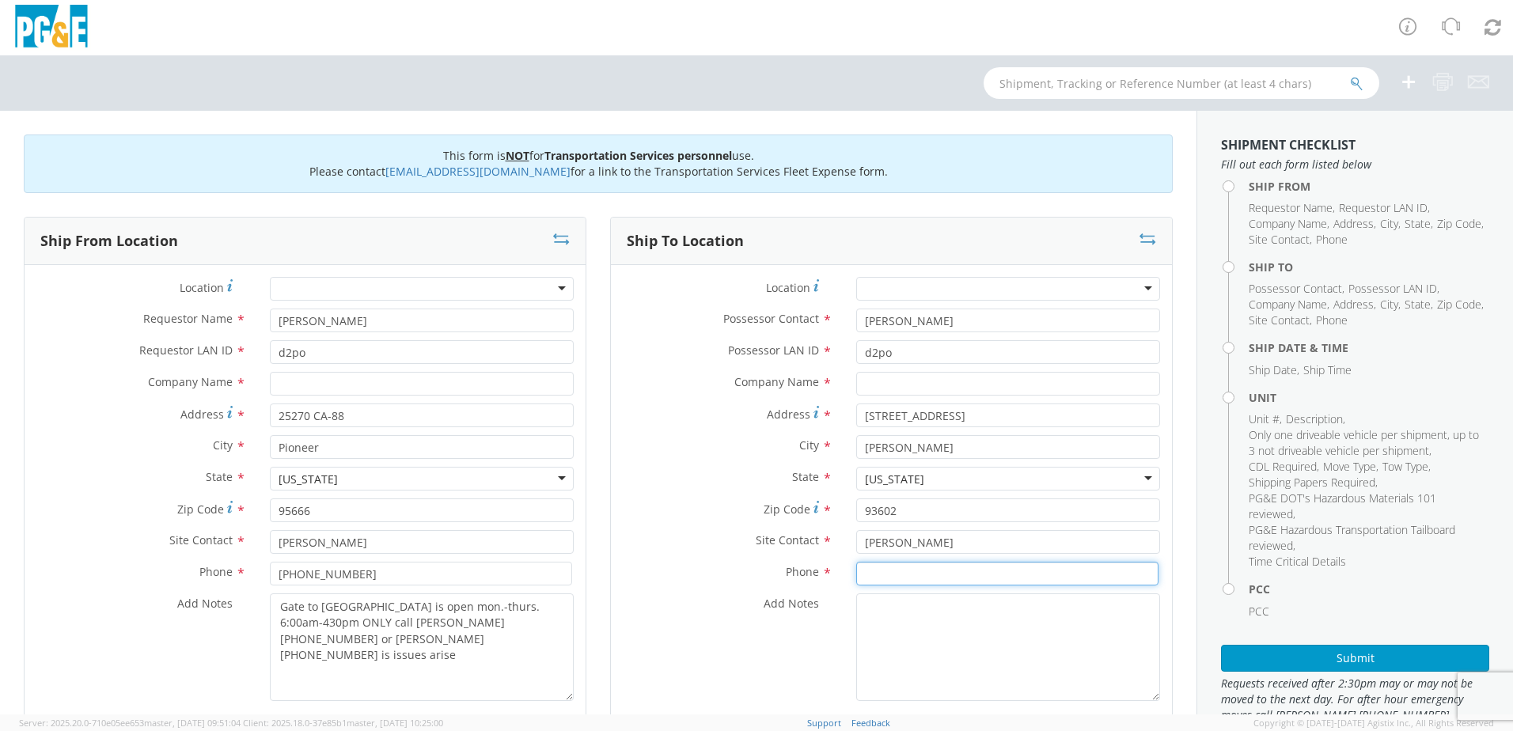
click at [952, 576] on input at bounding box center [1007, 574] width 302 height 24
paste input "[PHONE_NUMBER]"
type input "[PHONE_NUMBER]"
click at [908, 636] on textarea "Add Notes *" at bounding box center [1008, 648] width 304 height 108
click at [937, 623] on textarea "Add Notes *" at bounding box center [1008, 648] width 304 height 108
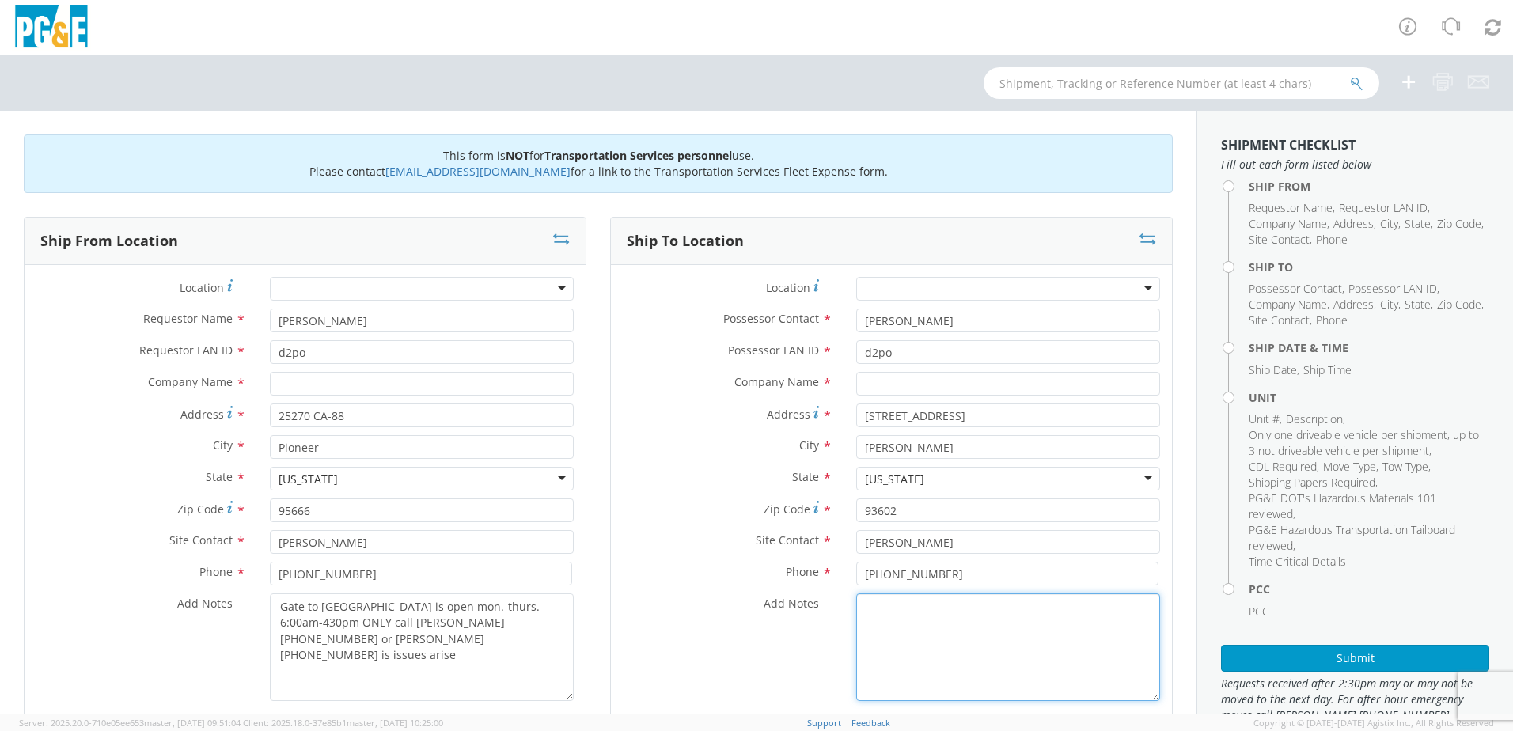
paste textarea "Gate to [GEOGRAPHIC_DATA] is open mon.-thurs. 6:00am-430pm ONLY call [PERSON_NA…"
drag, startPoint x: 962, startPoint y: 607, endPoint x: 852, endPoint y: 606, distance: 109.2
click at [856, 606] on textarea "Gate to [GEOGRAPHIC_DATA] is open mon.-thurs. 6:00am-430pm ONLY call [PERSON_NA…" at bounding box center [1008, 648] width 304 height 108
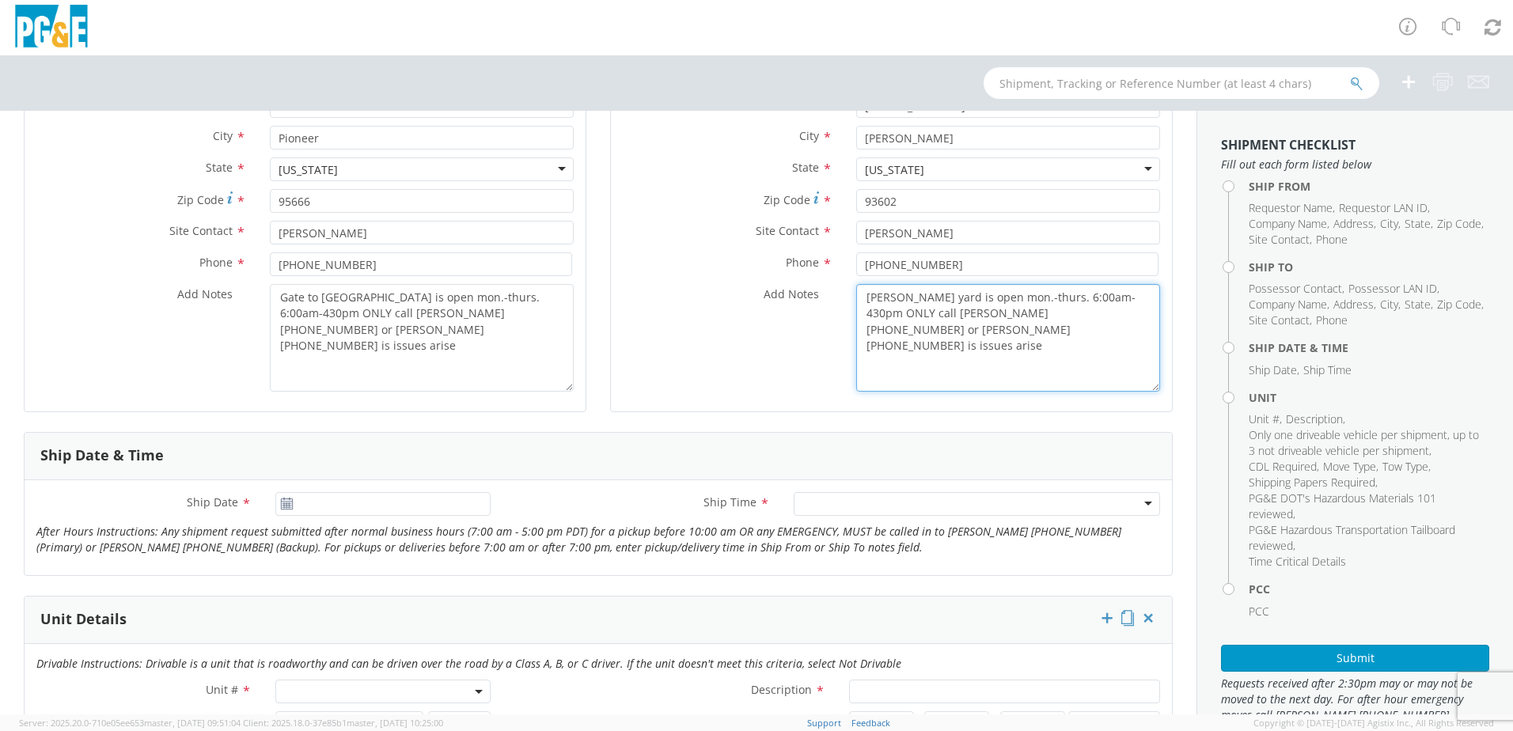
scroll to position [317, 0]
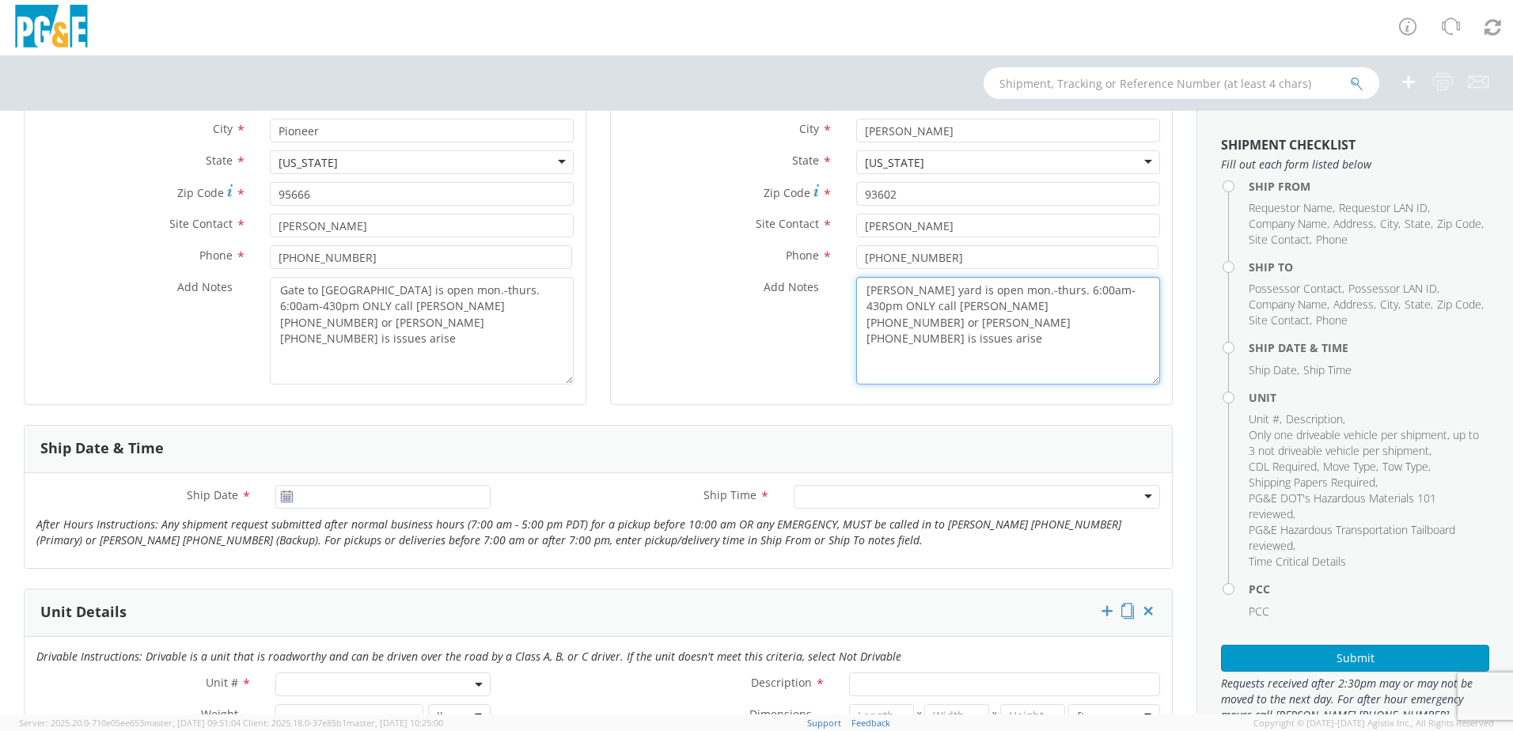
type textarea "[PERSON_NAME] yard is open mon.-thurs. 6:00am-430pm ONLY call [PERSON_NAME] [PH…"
click at [284, 498] on use at bounding box center [286, 496] width 11 height 11
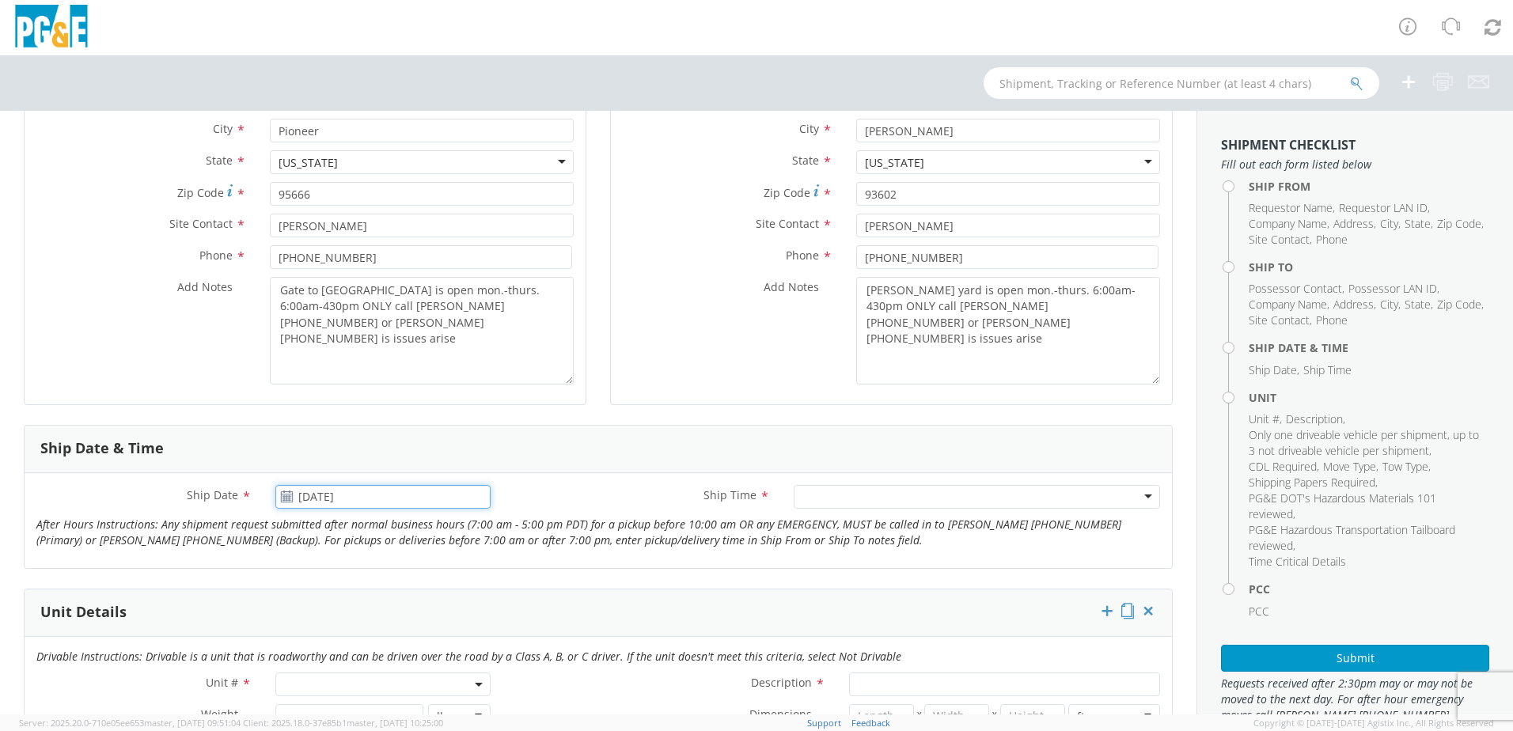
click at [330, 497] on input "[DATE]" at bounding box center [382, 497] width 215 height 24
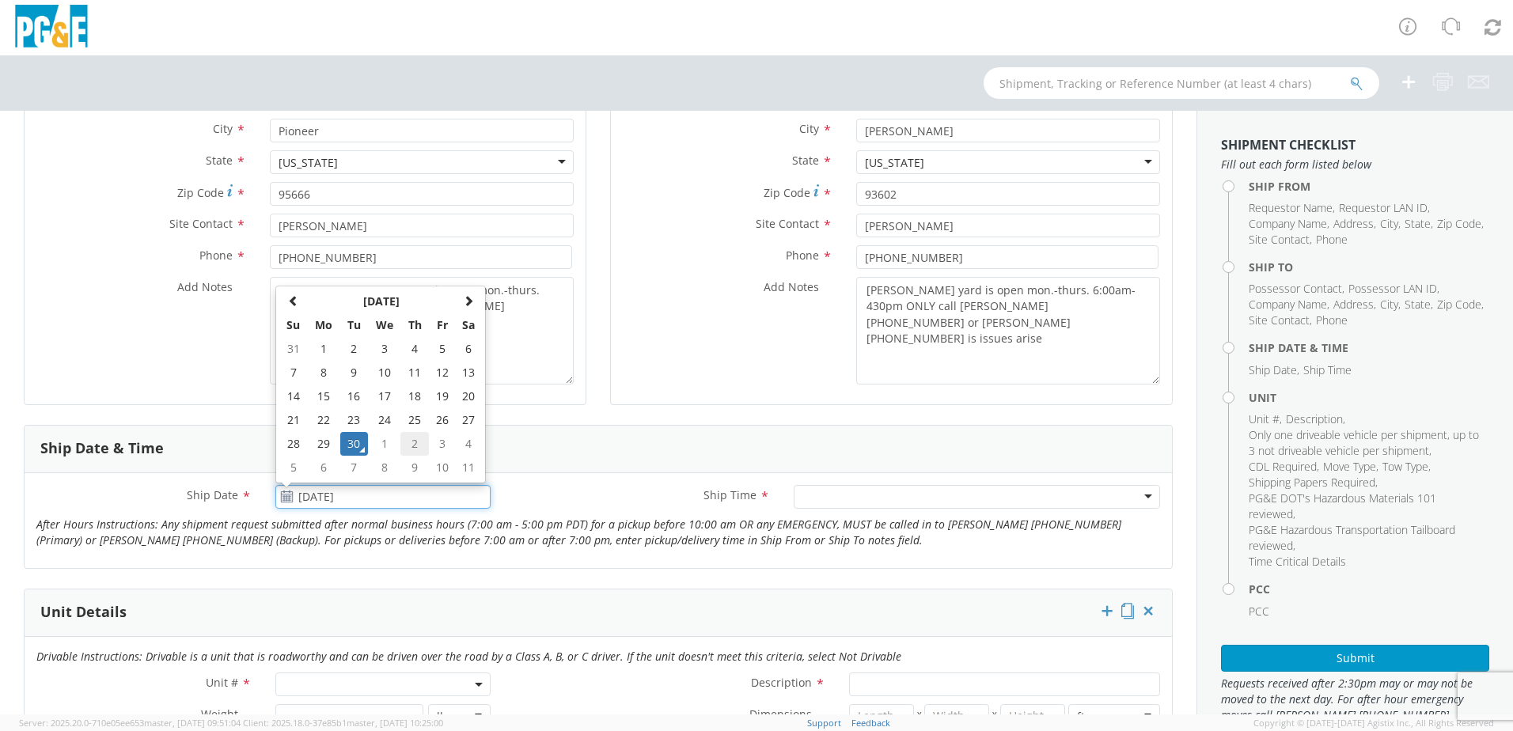
click at [404, 446] on td "2" at bounding box center [414, 444] width 28 height 24
type input "[DATE]"
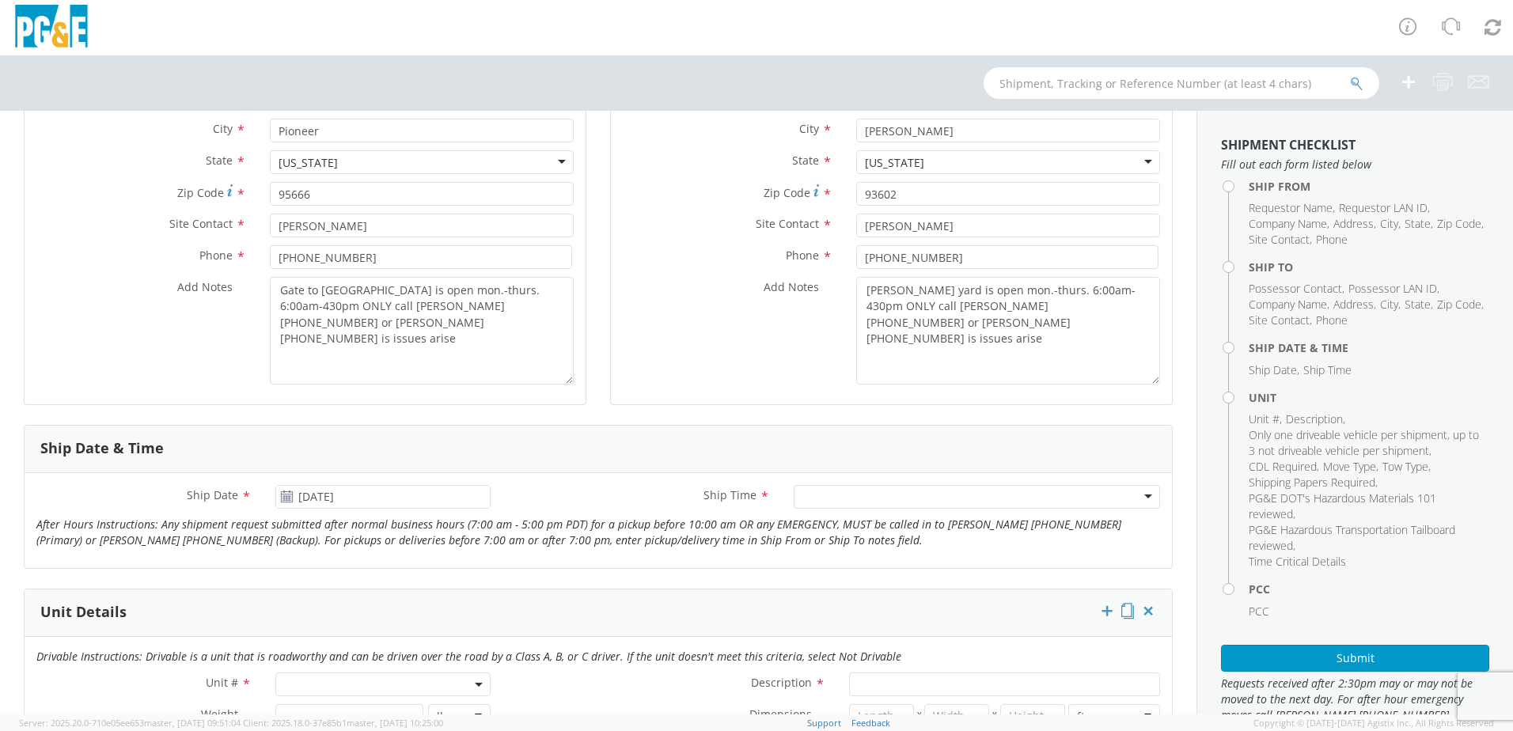
click at [828, 503] on div at bounding box center [977, 497] width 366 height 24
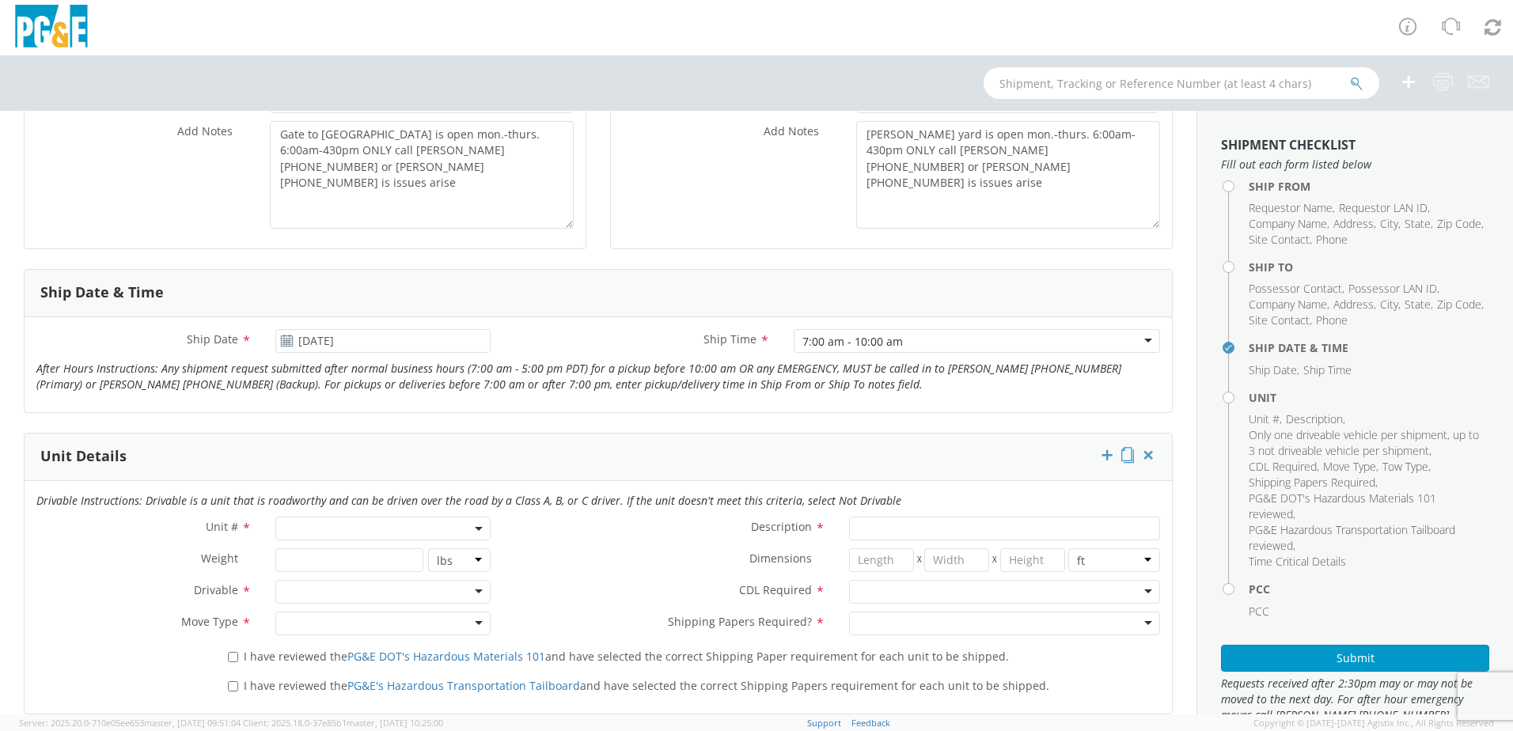
scroll to position [475, 0]
click at [392, 523] on span at bounding box center [382, 526] width 215 height 24
click at [376, 554] on input "search" at bounding box center [381, 553] width 205 height 24
type input "B33000"
type input "PICKUP; 3/4T 4X4"
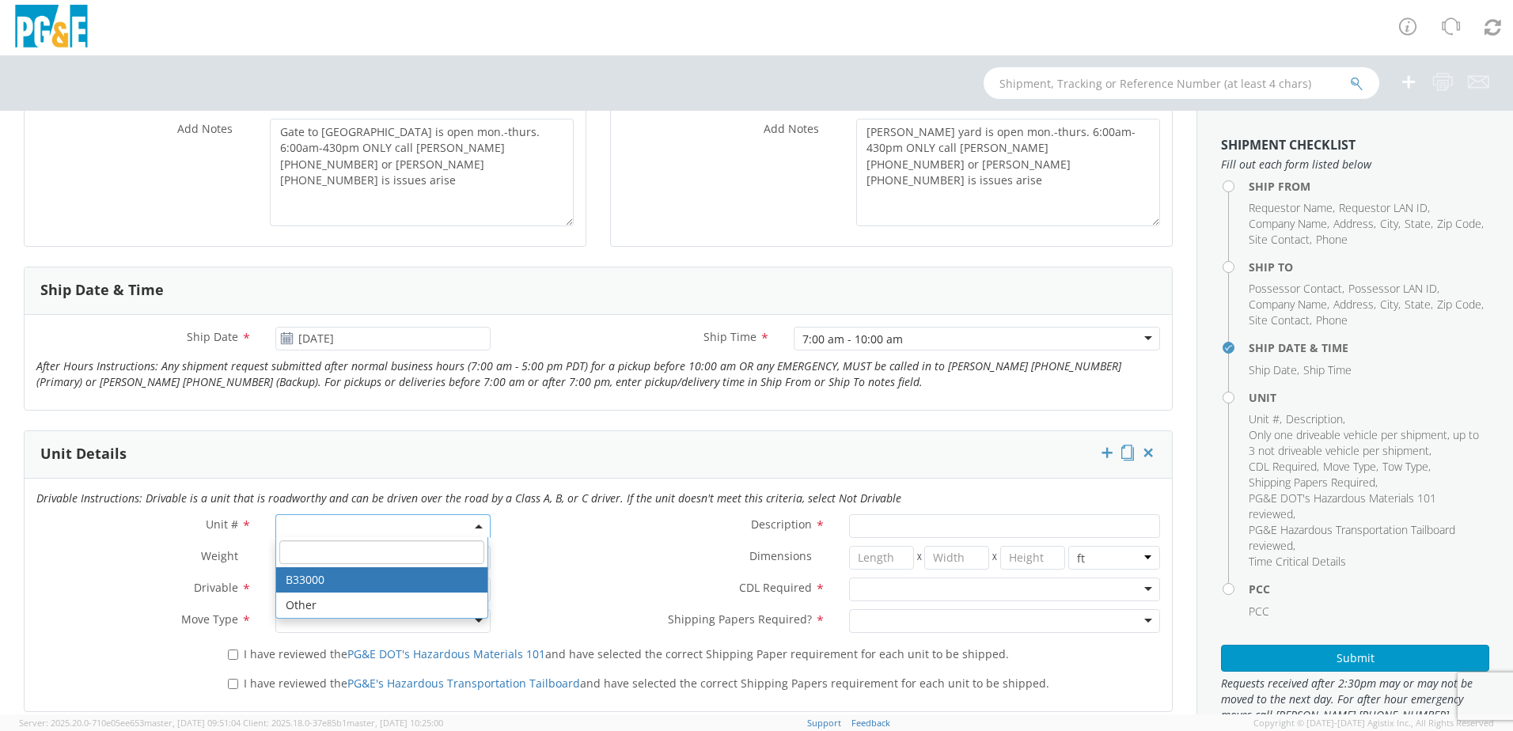
type input "10000"
select select "B33000"
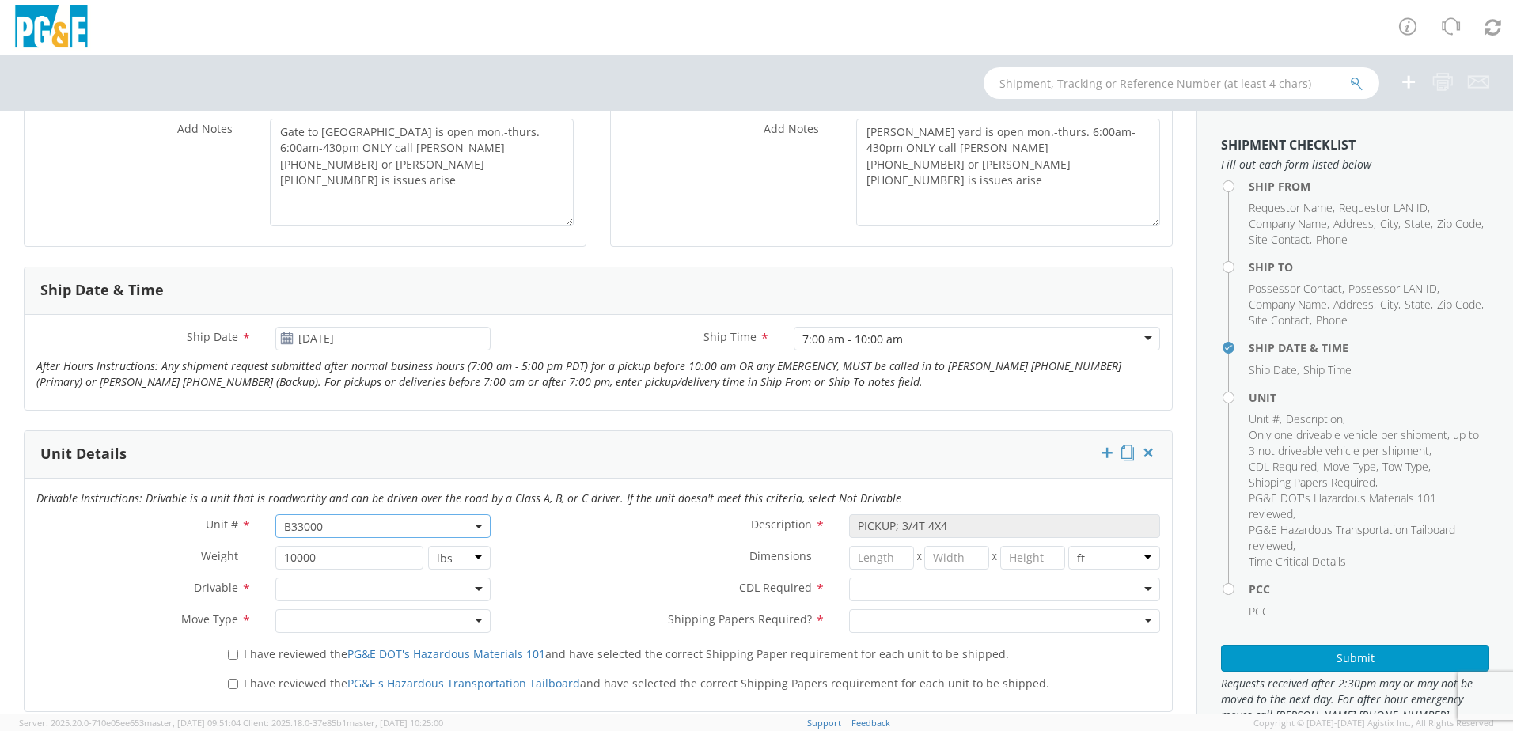
click at [317, 586] on div at bounding box center [382, 590] width 215 height 24
click at [314, 618] on div at bounding box center [382, 621] width 215 height 24
click at [874, 593] on div at bounding box center [1004, 590] width 311 height 24
click at [871, 616] on div at bounding box center [1004, 621] width 311 height 24
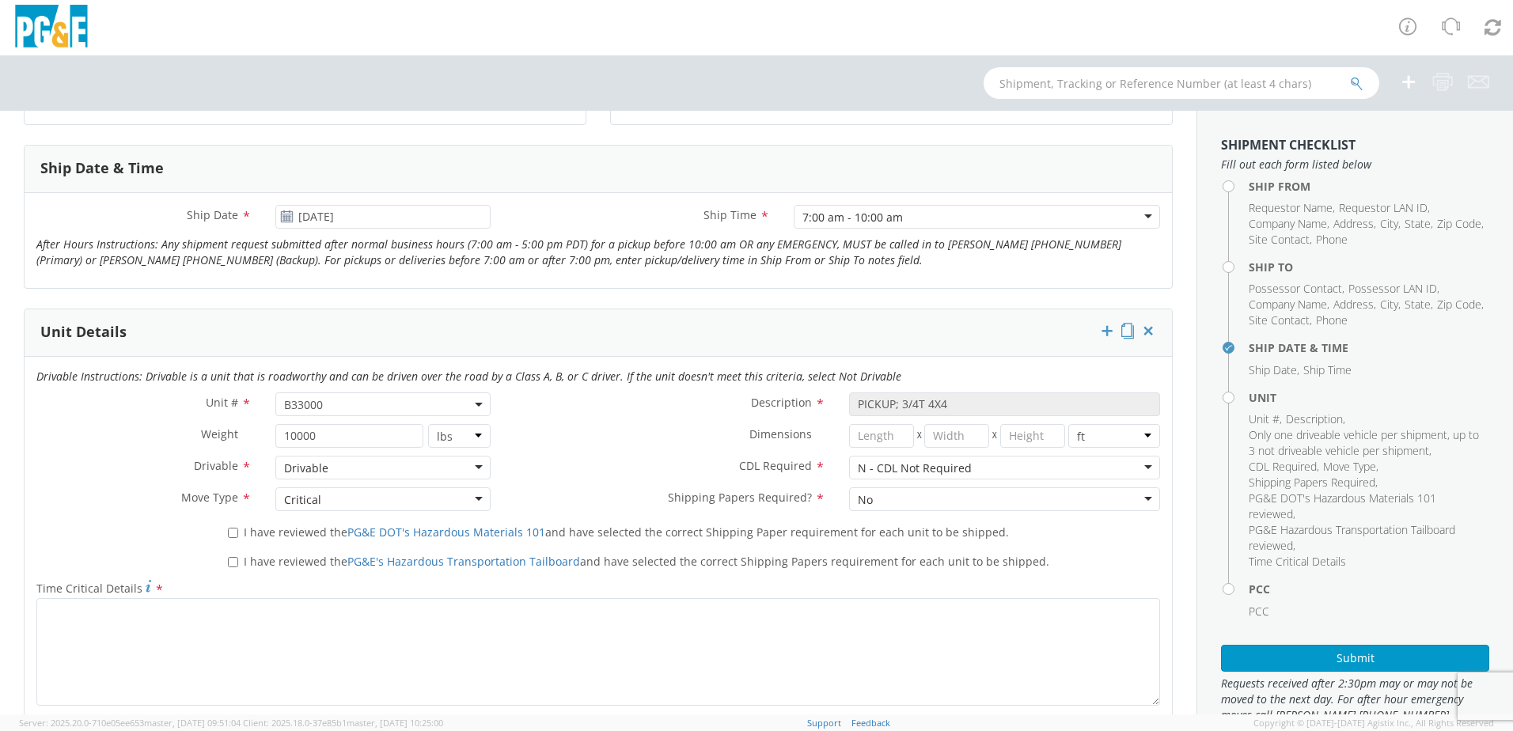
scroll to position [633, 0]
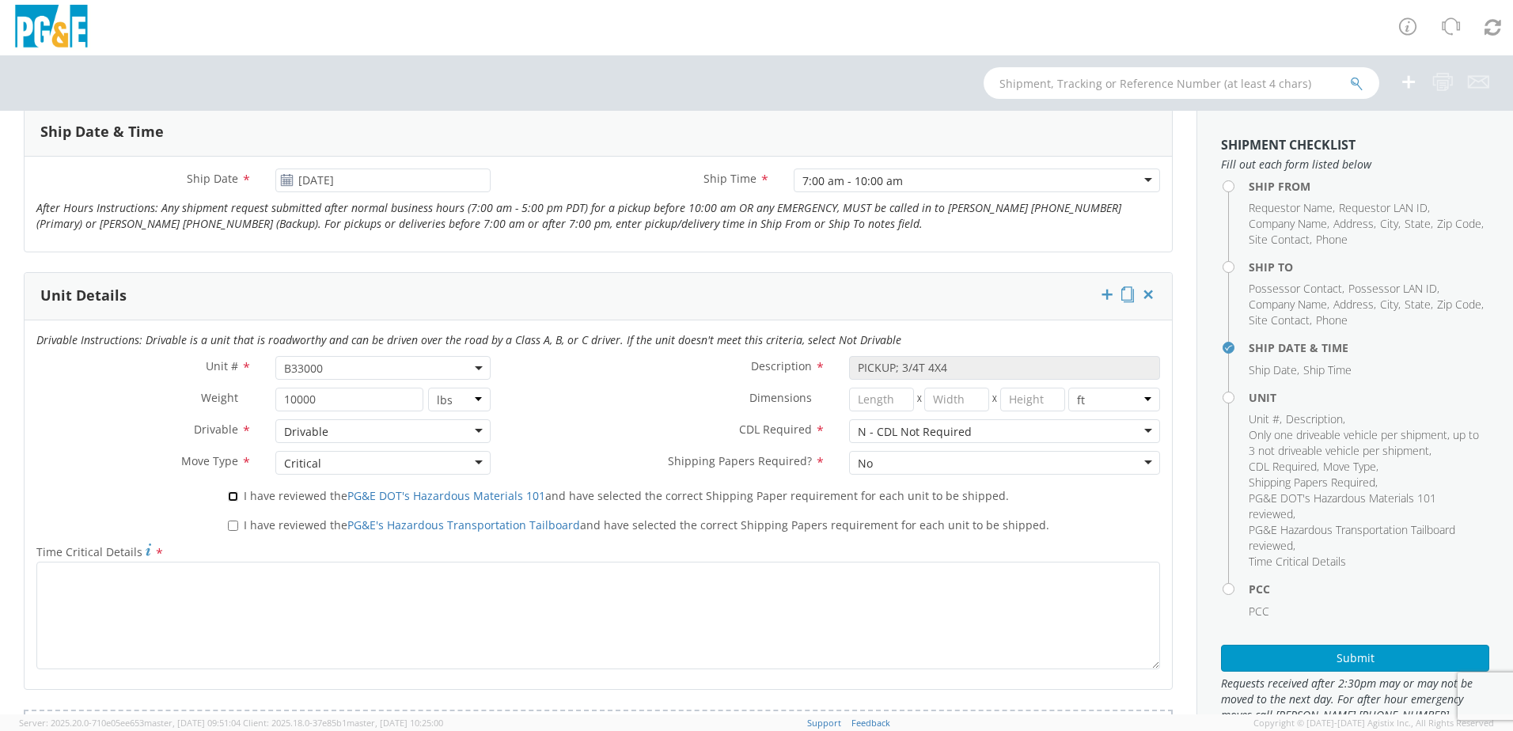
click at [235, 500] on input "I have reviewed the PG&E DOT's Hazardous Materials 101 and have selected the co…" at bounding box center [233, 496] width 10 height 10
checkbox input "true"
click at [234, 524] on input "I have reviewed the PG&E's Hazardous Transportation Tailboard and have selected…" at bounding box center [233, 526] width 10 height 10
checkbox input "true"
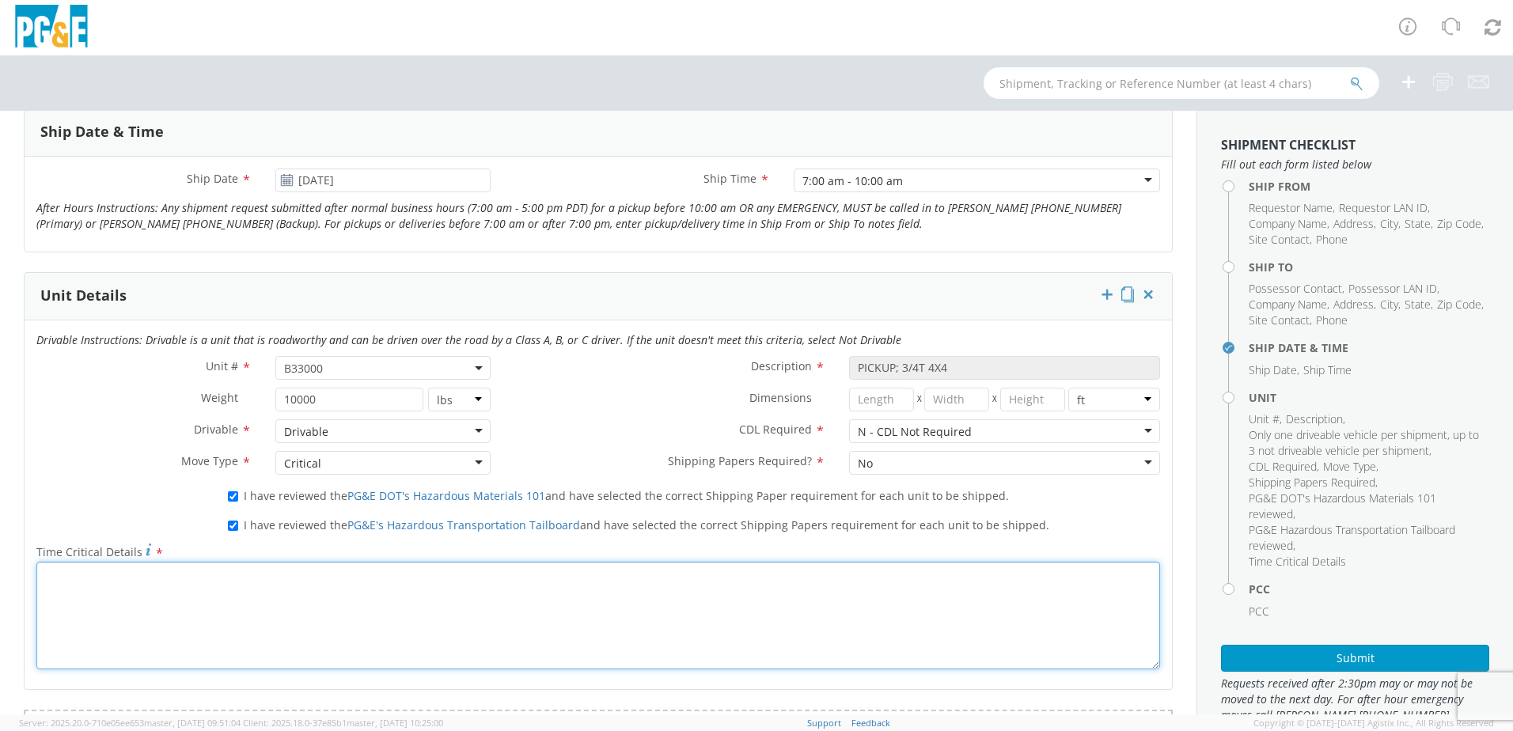
click at [226, 571] on textarea "Time Critical Details *" at bounding box center [598, 616] width 1124 height 108
click at [308, 573] on textarea "***THIS TRUCK WILL BE HOOKED UP TO TRAILER b80014" at bounding box center [598, 616] width 1124 height 108
click at [343, 573] on textarea "***THIS TRUCK WILL BE HOOKED UP TO TRAILER B80014" at bounding box center [598, 616] width 1124 height 108
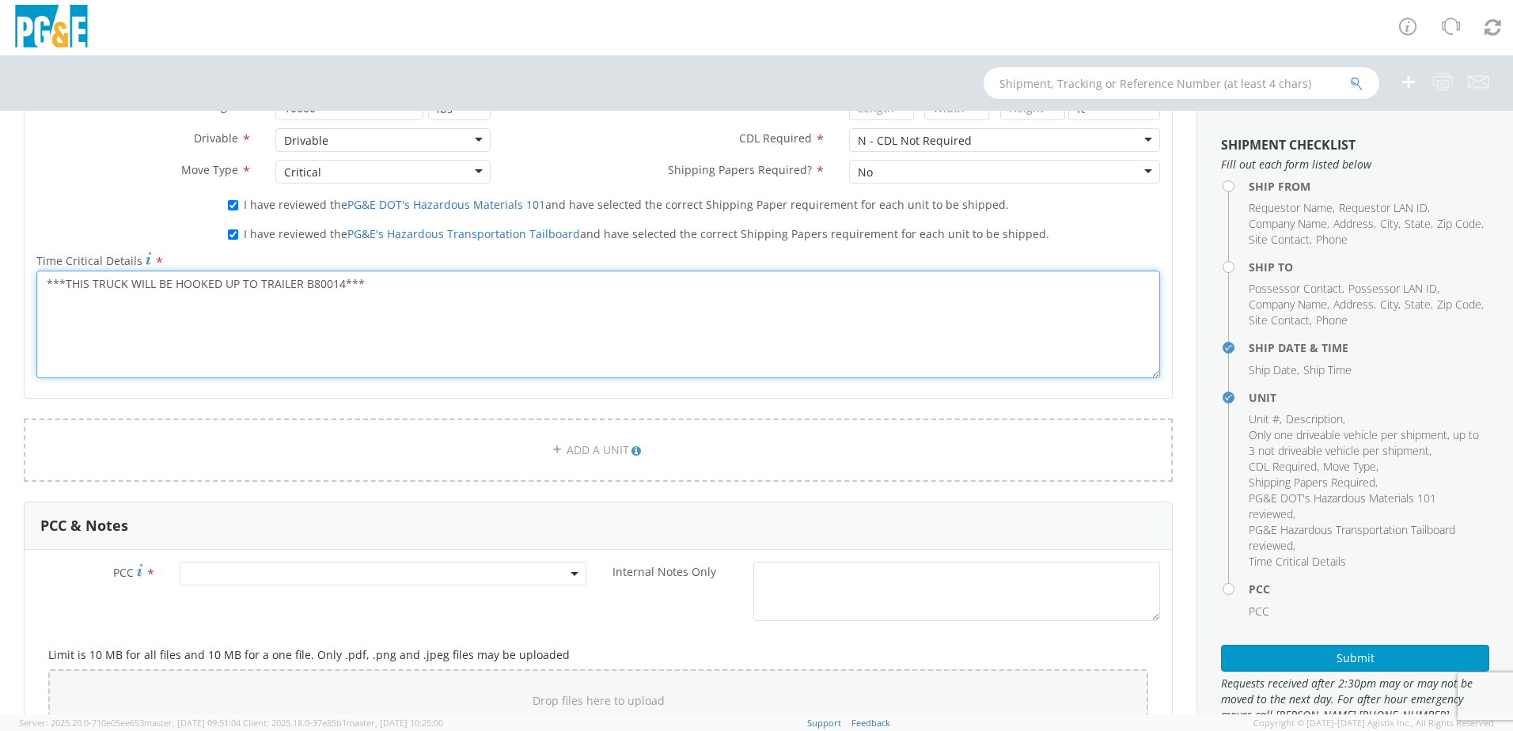
scroll to position [950, 0]
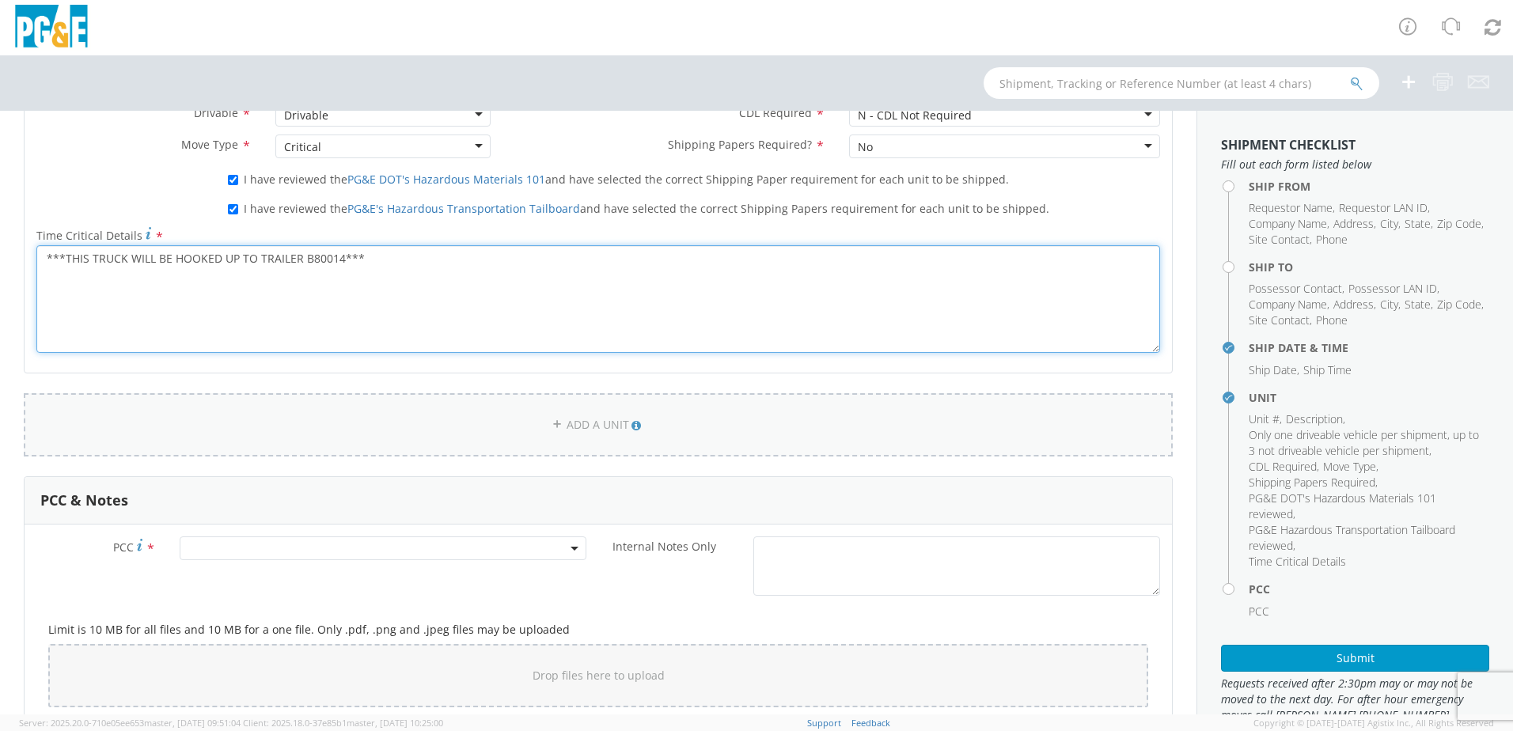
type textarea "***THIS TRUCK WILL BE HOOKED UP TO TRAILER B80014***"
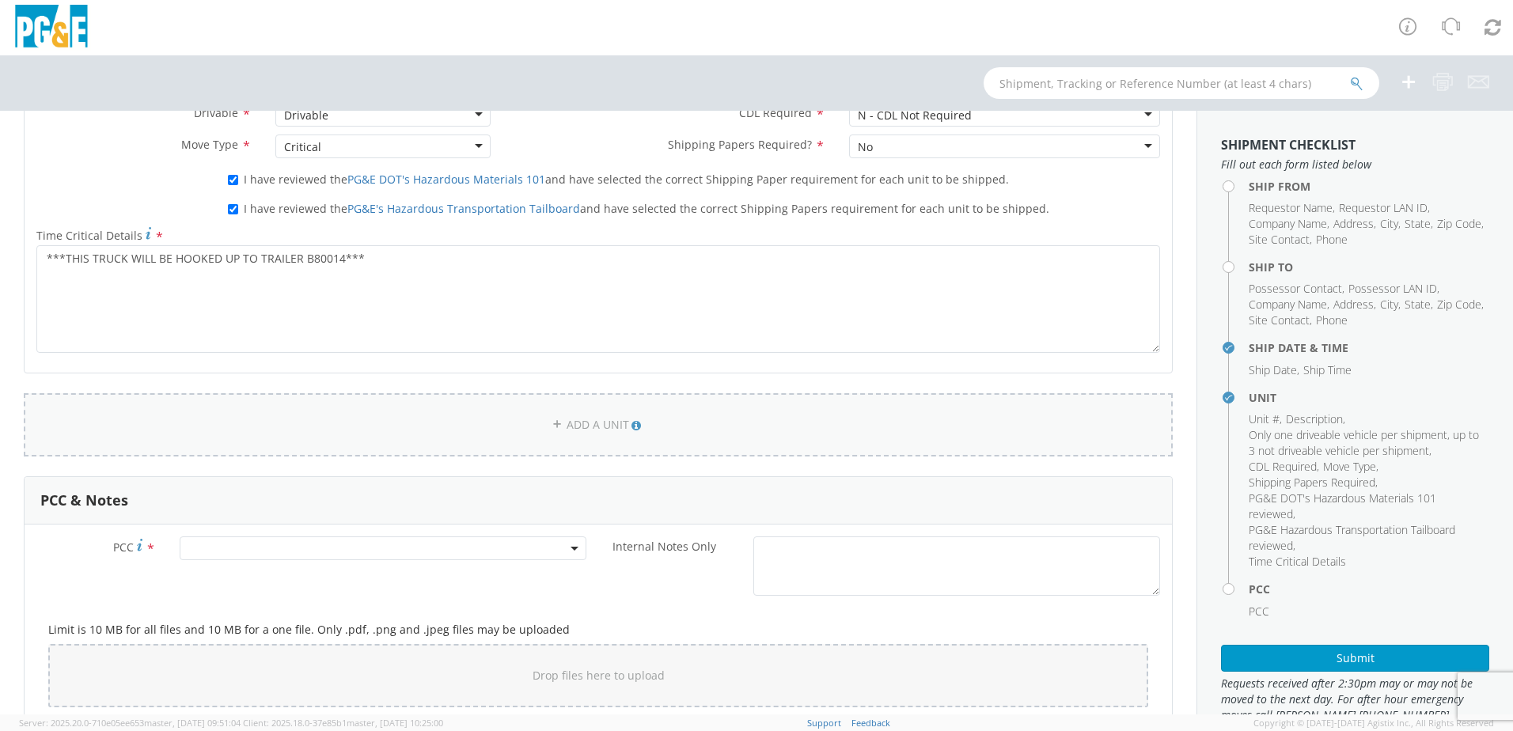
click at [561, 417] on link "ADD A UNIT" at bounding box center [598, 424] width 1149 height 63
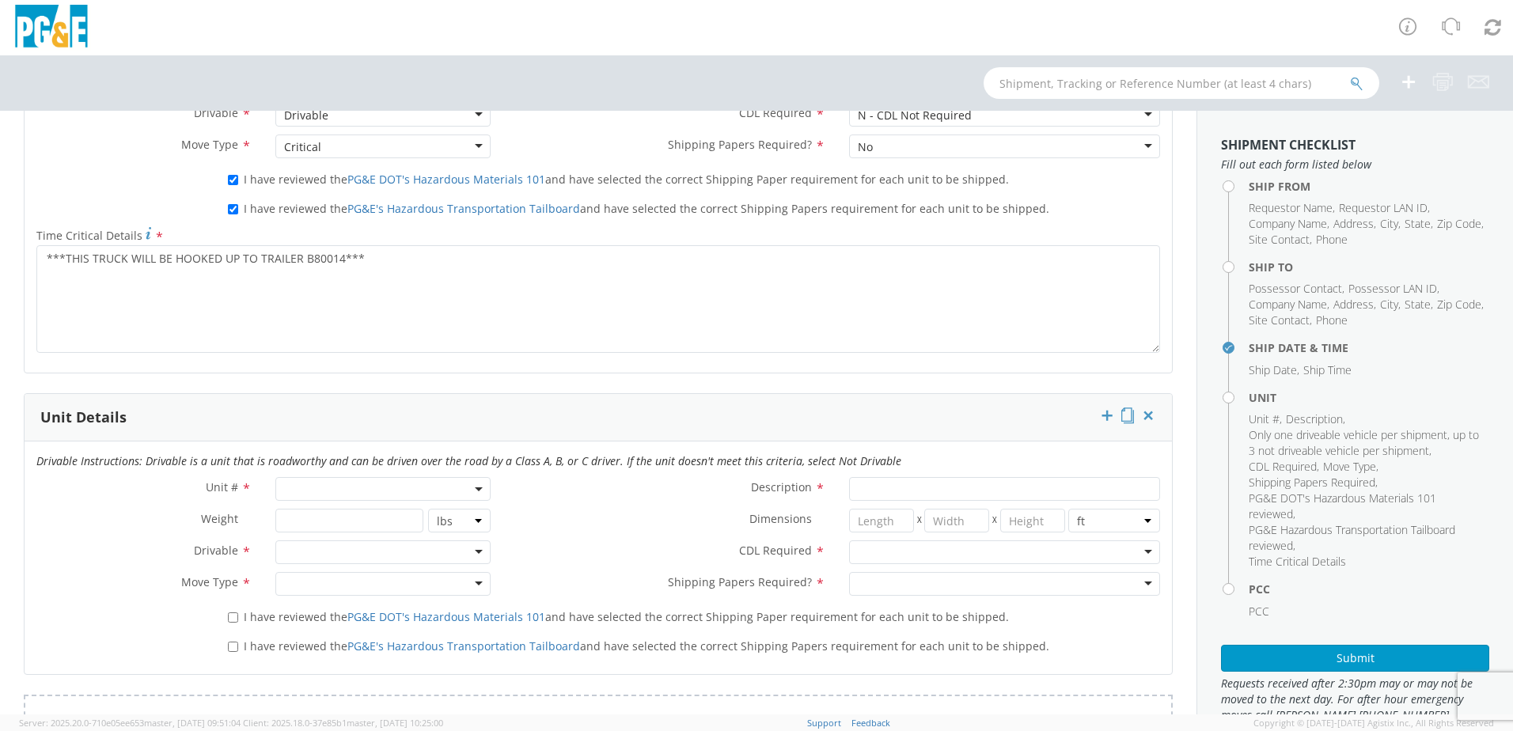
click at [336, 486] on span at bounding box center [382, 489] width 215 height 24
click at [331, 516] on input "search" at bounding box center [381, 515] width 205 height 24
type input "B80014"
type input "TRAILER; TOOL BODY - SM"
type input "0"
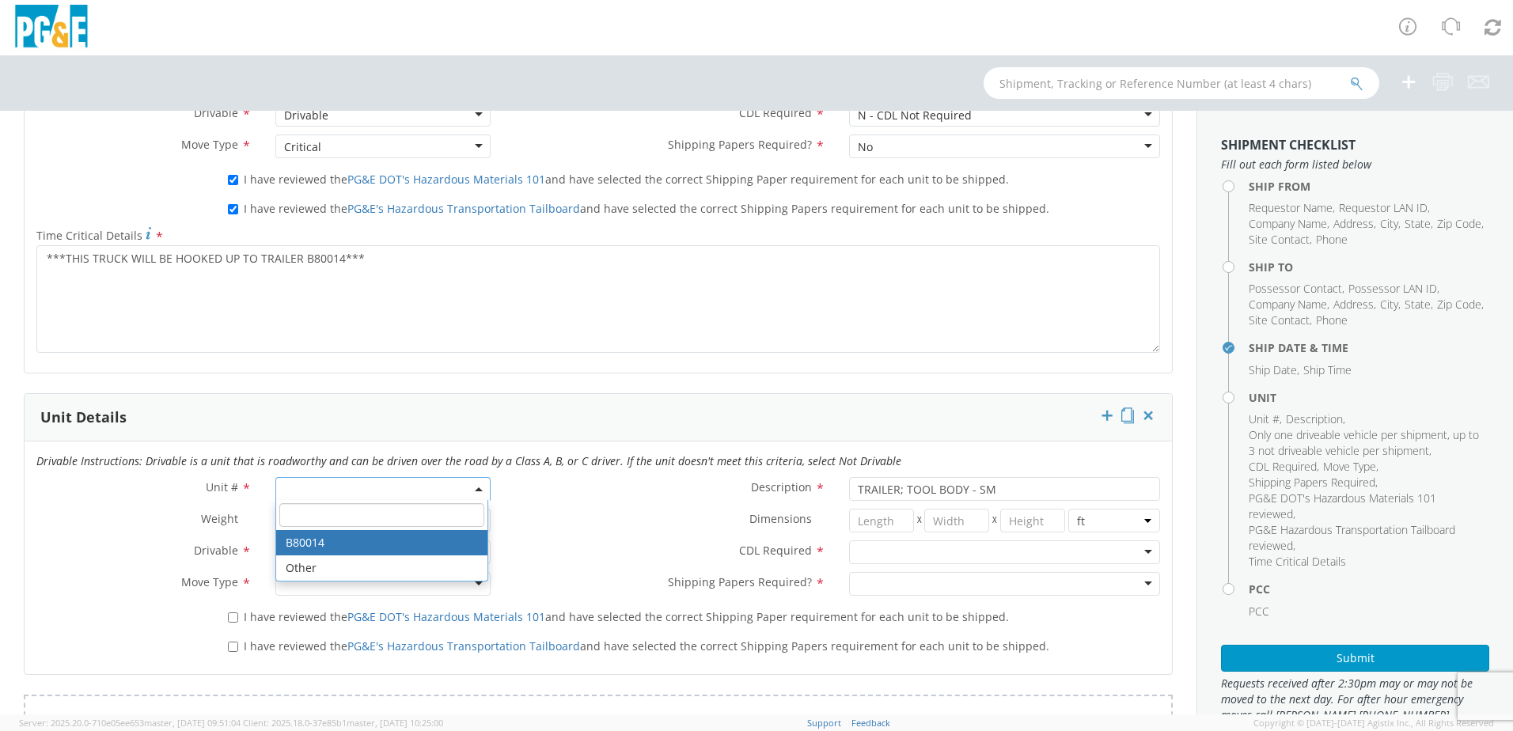
select select "B80014"
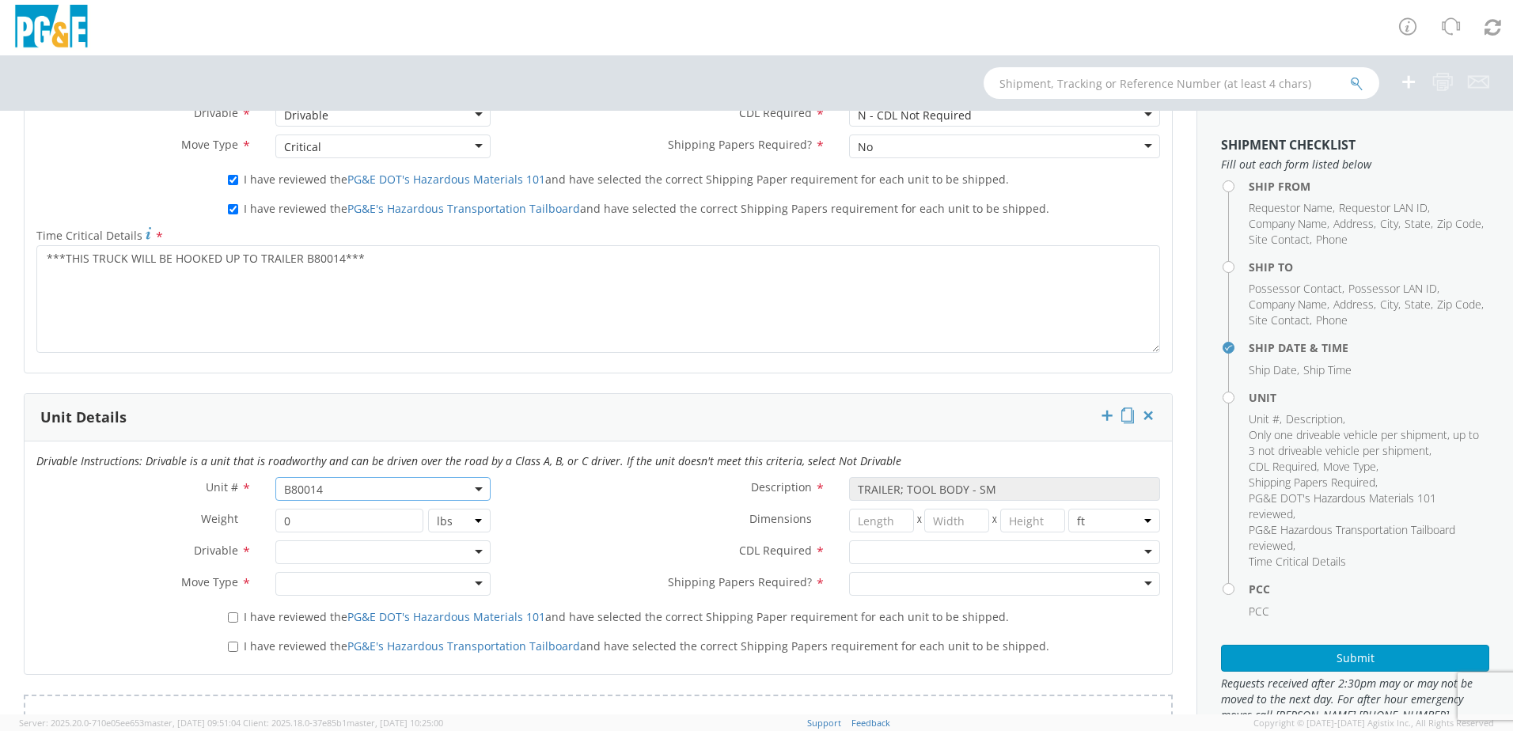
click at [339, 546] on div at bounding box center [382, 553] width 215 height 24
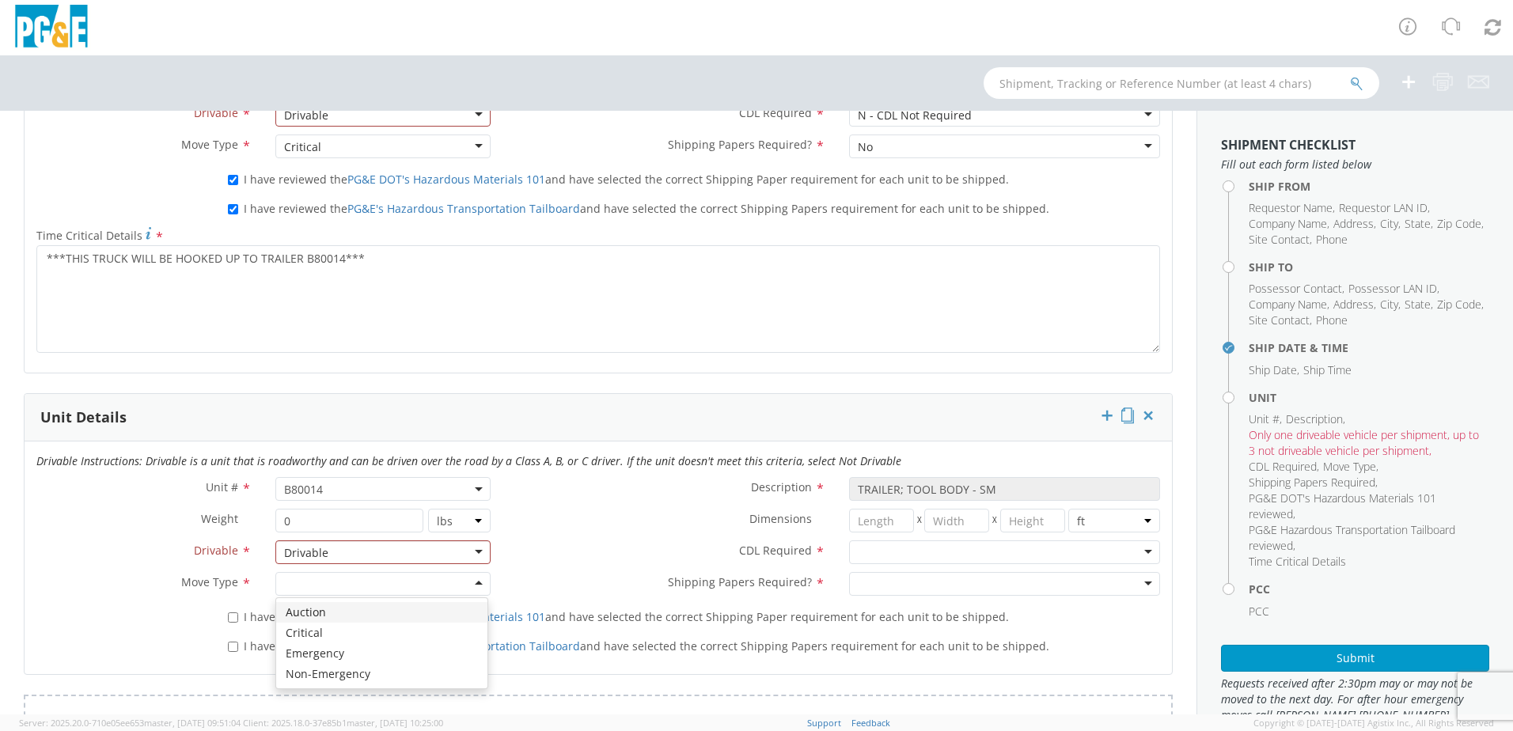
click at [340, 582] on div at bounding box center [382, 584] width 215 height 24
click at [901, 552] on div at bounding box center [1004, 553] width 311 height 24
click at [865, 583] on div at bounding box center [1004, 584] width 311 height 24
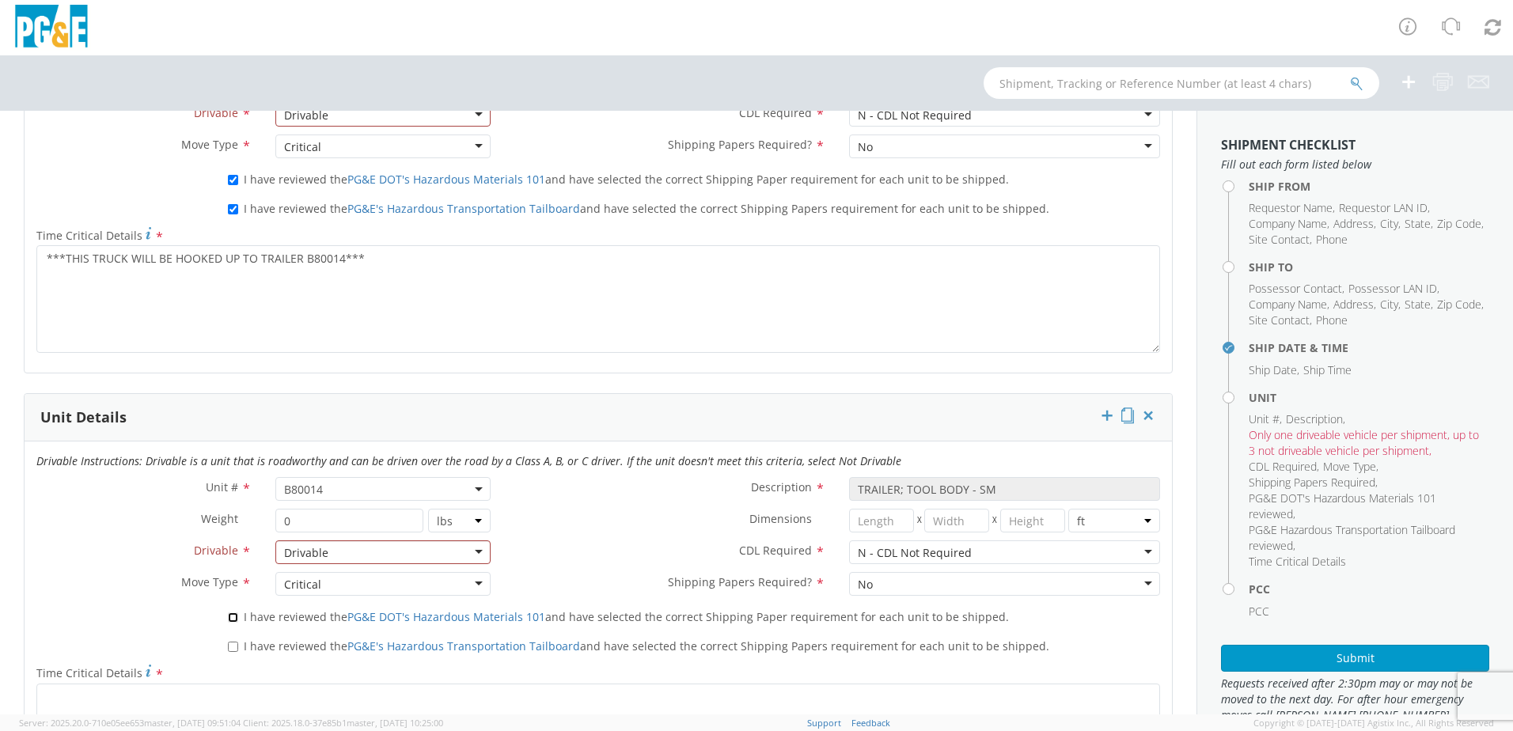
drag, startPoint x: 231, startPoint y: 614, endPoint x: 241, endPoint y: 639, distance: 26.3
click at [231, 614] on input "I have reviewed the PG&E DOT's Hazardous Materials 101 and have selected the co…" at bounding box center [233, 618] width 10 height 10
checkbox input "true"
click at [233, 647] on input "I have reviewed the PG&E's Hazardous Transportation Tailboard and have selected…" at bounding box center [233, 647] width 10 height 10
checkbox input "true"
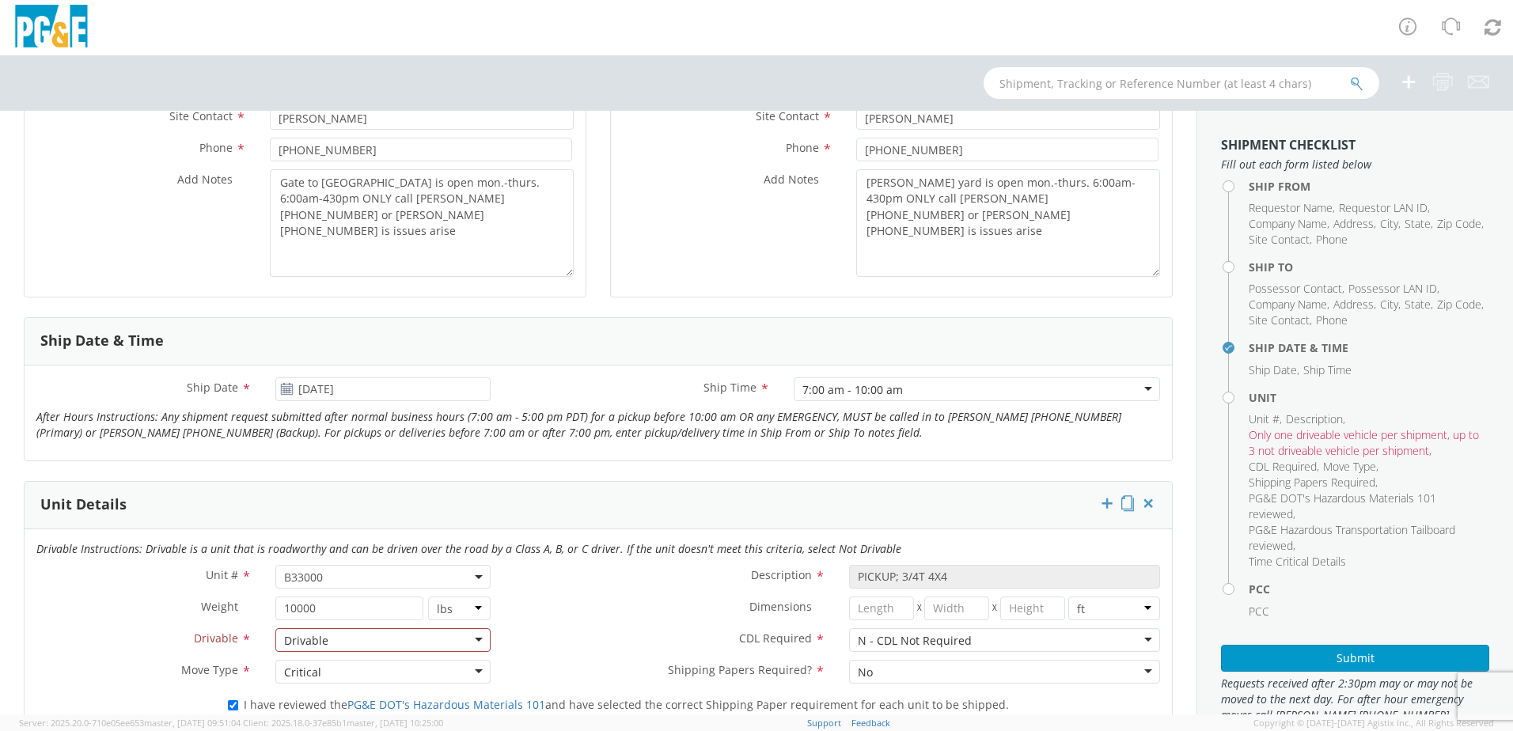
scroll to position [396, 0]
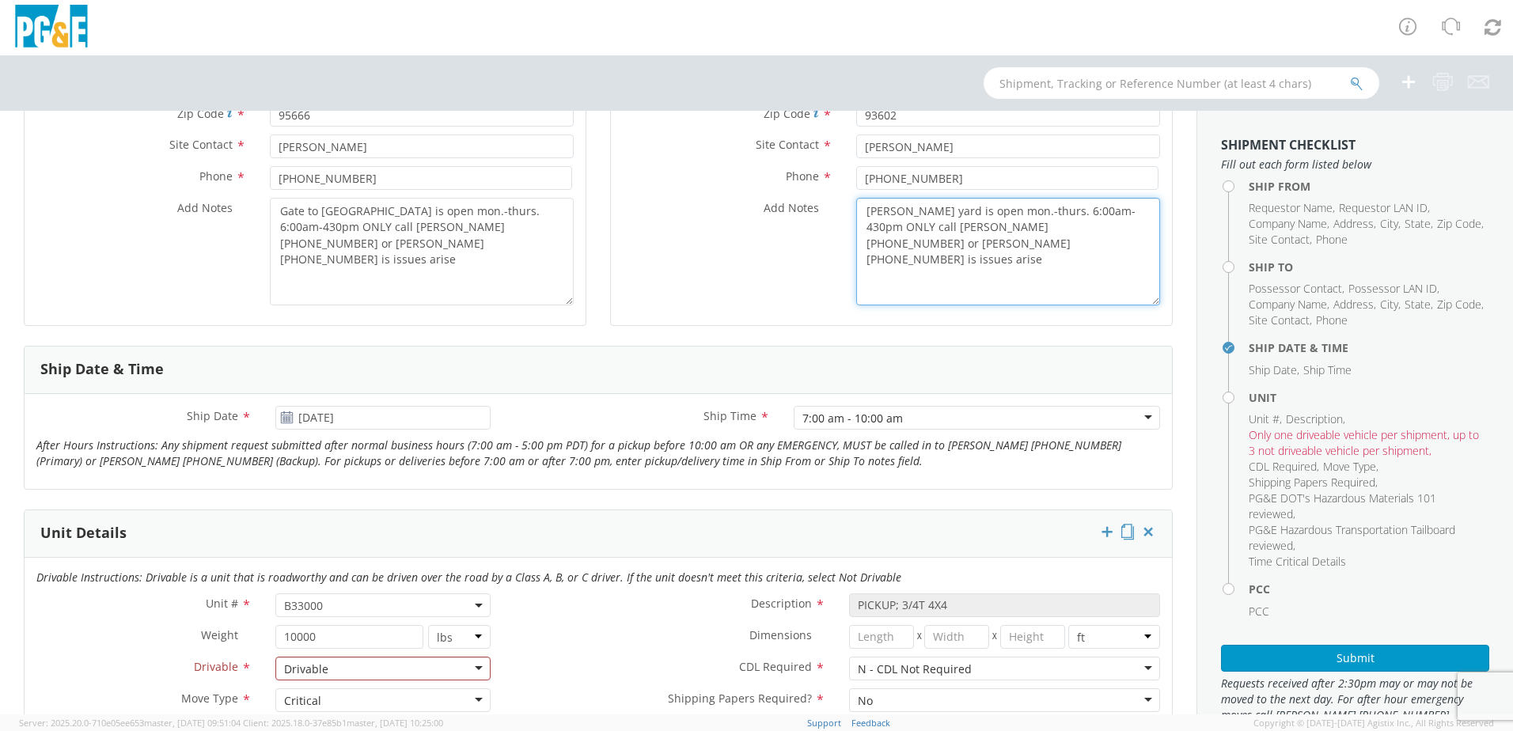
drag, startPoint x: 943, startPoint y: 244, endPoint x: 852, endPoint y: 203, distance: 100.6
click at [856, 203] on textarea "[PERSON_NAME] yard is open mon.-thurs. 6:00am-430pm ONLY call [PERSON_NAME] [PH…" at bounding box center [1008, 252] width 304 height 108
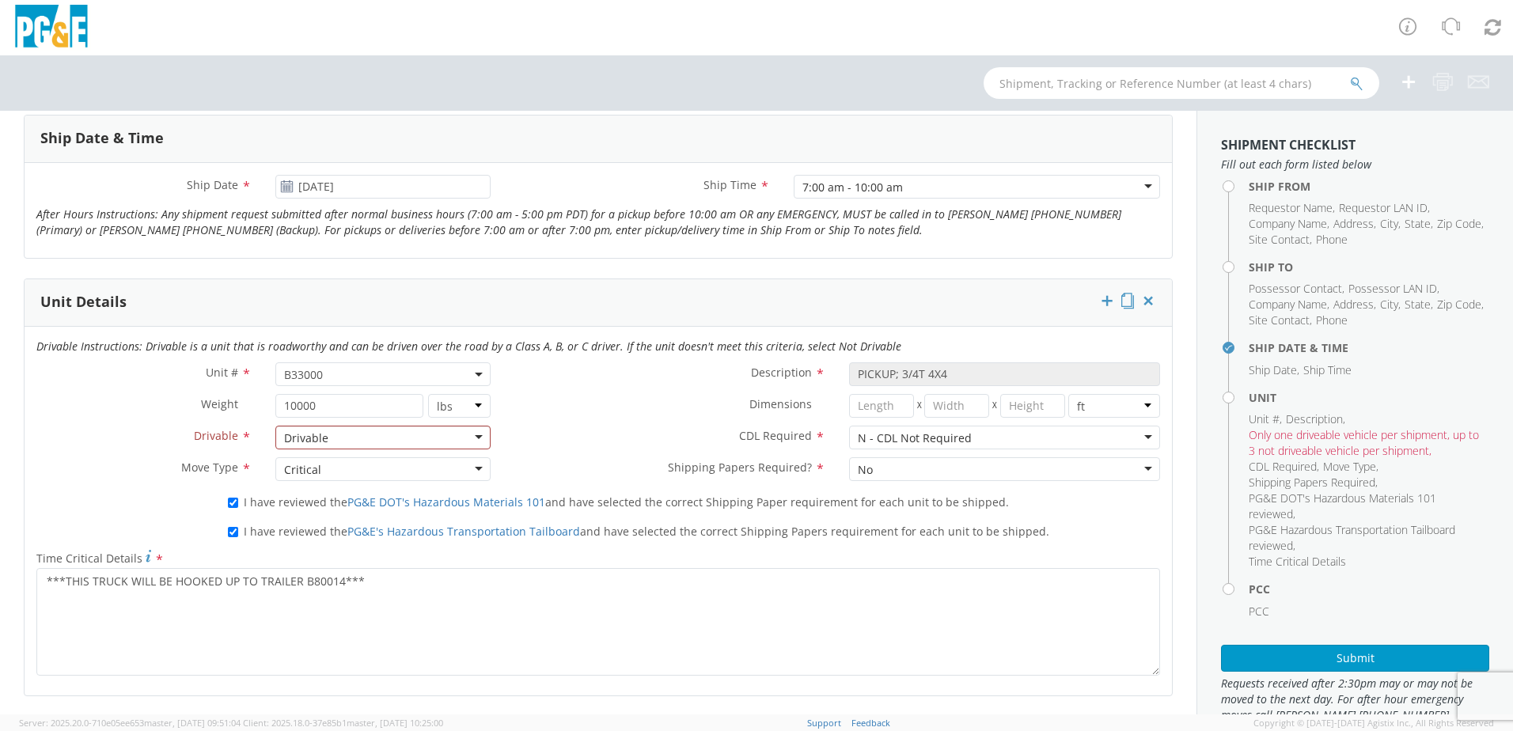
scroll to position [950, 0]
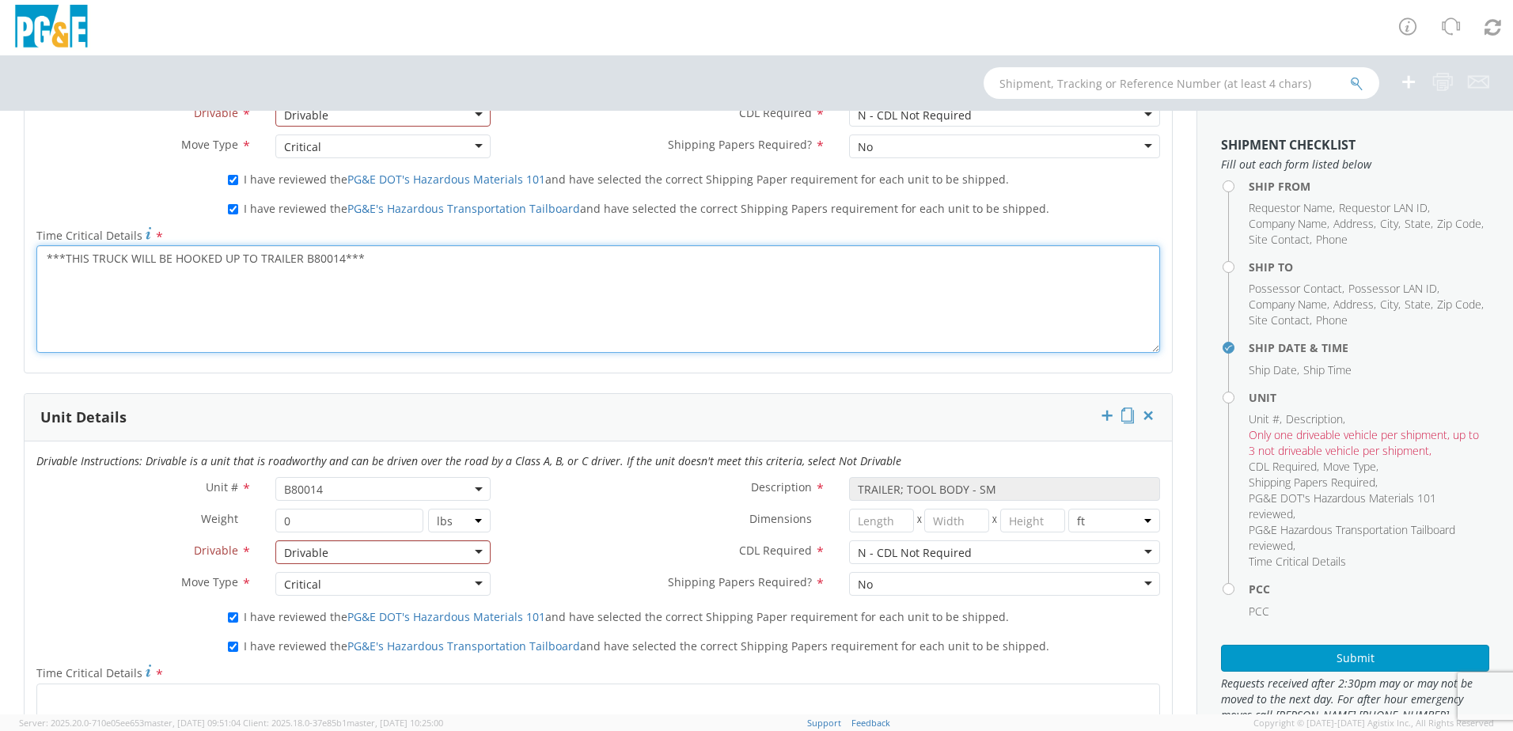
click at [260, 298] on textarea "***THIS TRUCK WILL BE HOOKED UP TO TRAILER B80014***" at bounding box center [598, 299] width 1124 height 108
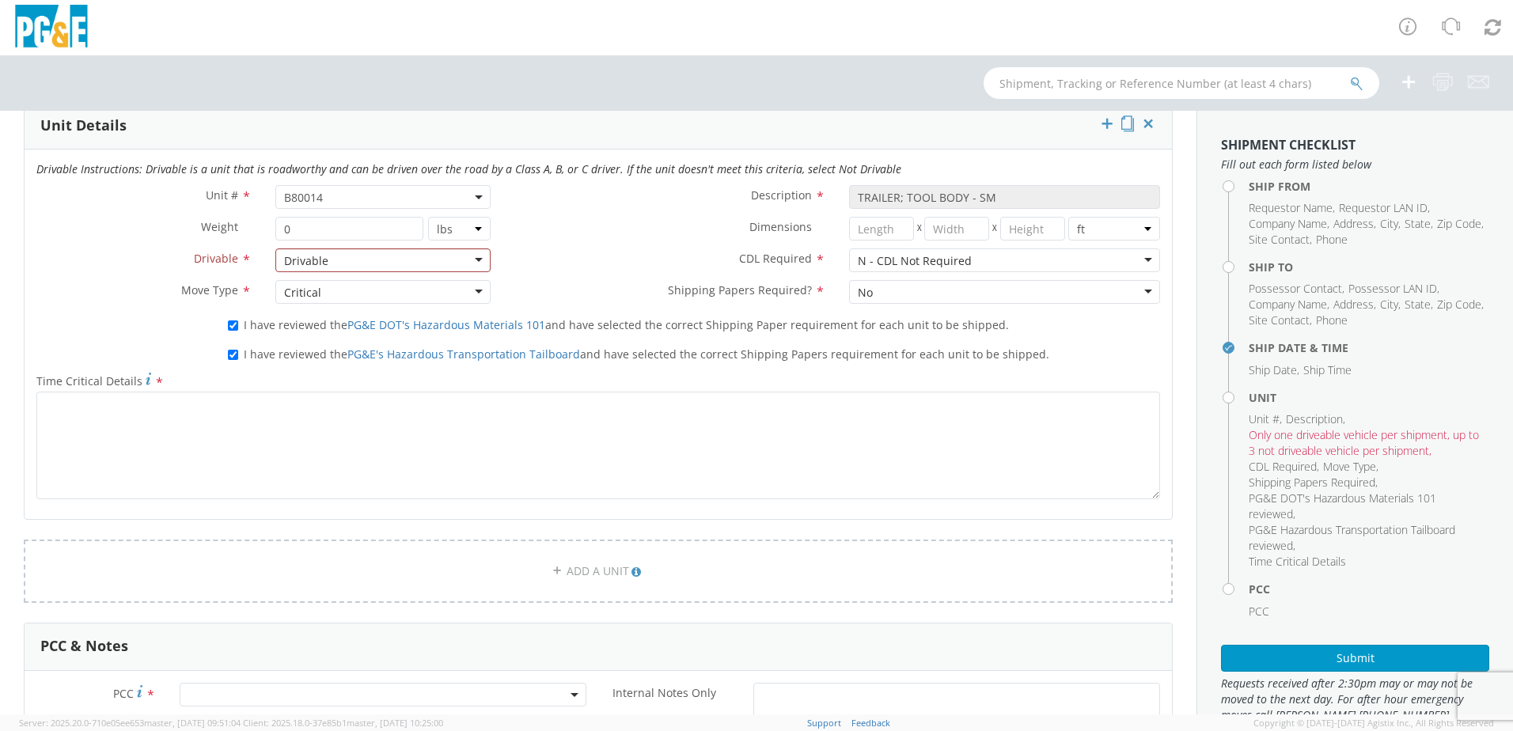
scroll to position [1266, 0]
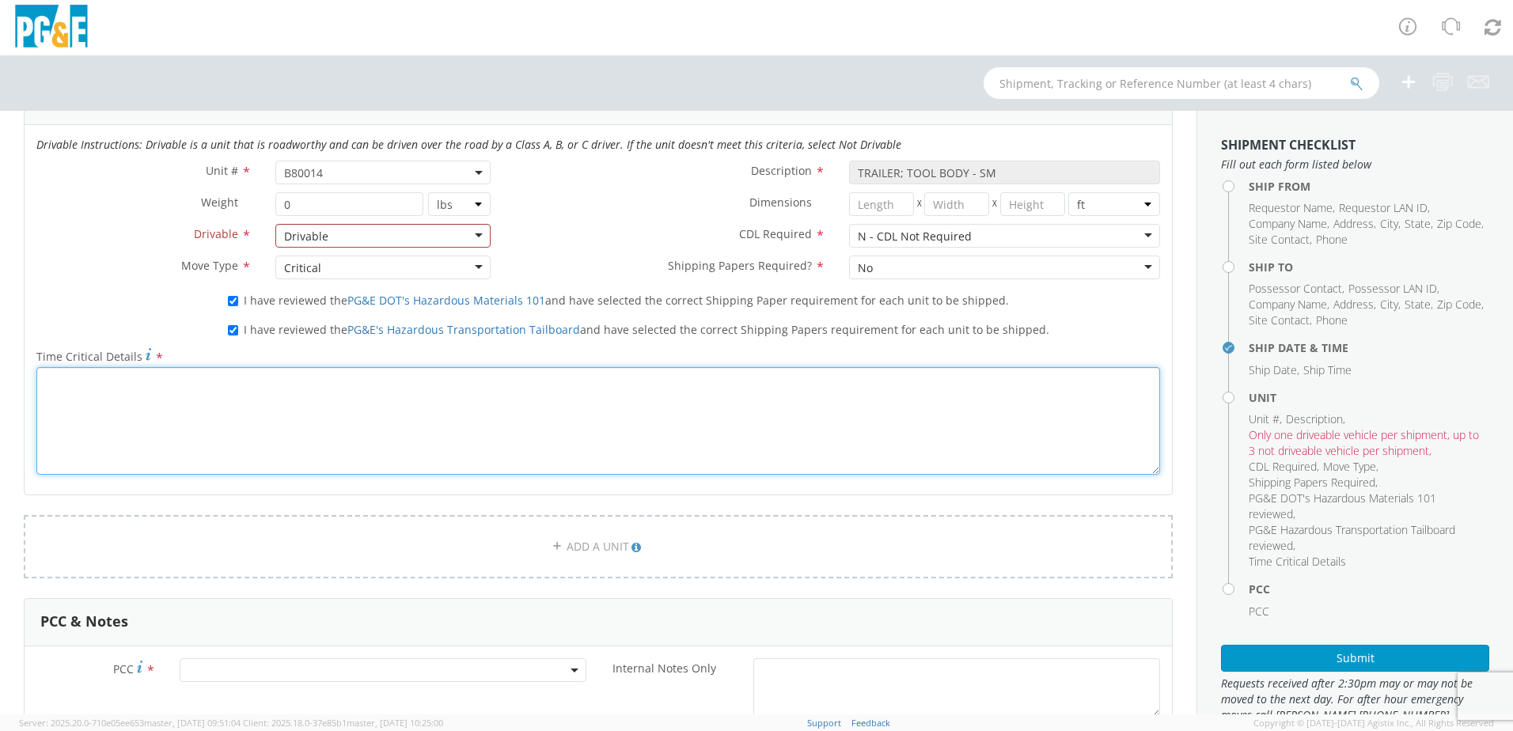
click at [222, 434] on textarea "Time Critical Details *" at bounding box center [598, 421] width 1124 height 108
paste textarea "[PERSON_NAME] yard is open mon.-thurs. 6:00am-430pm ONLY call [PERSON_NAME] [PH…"
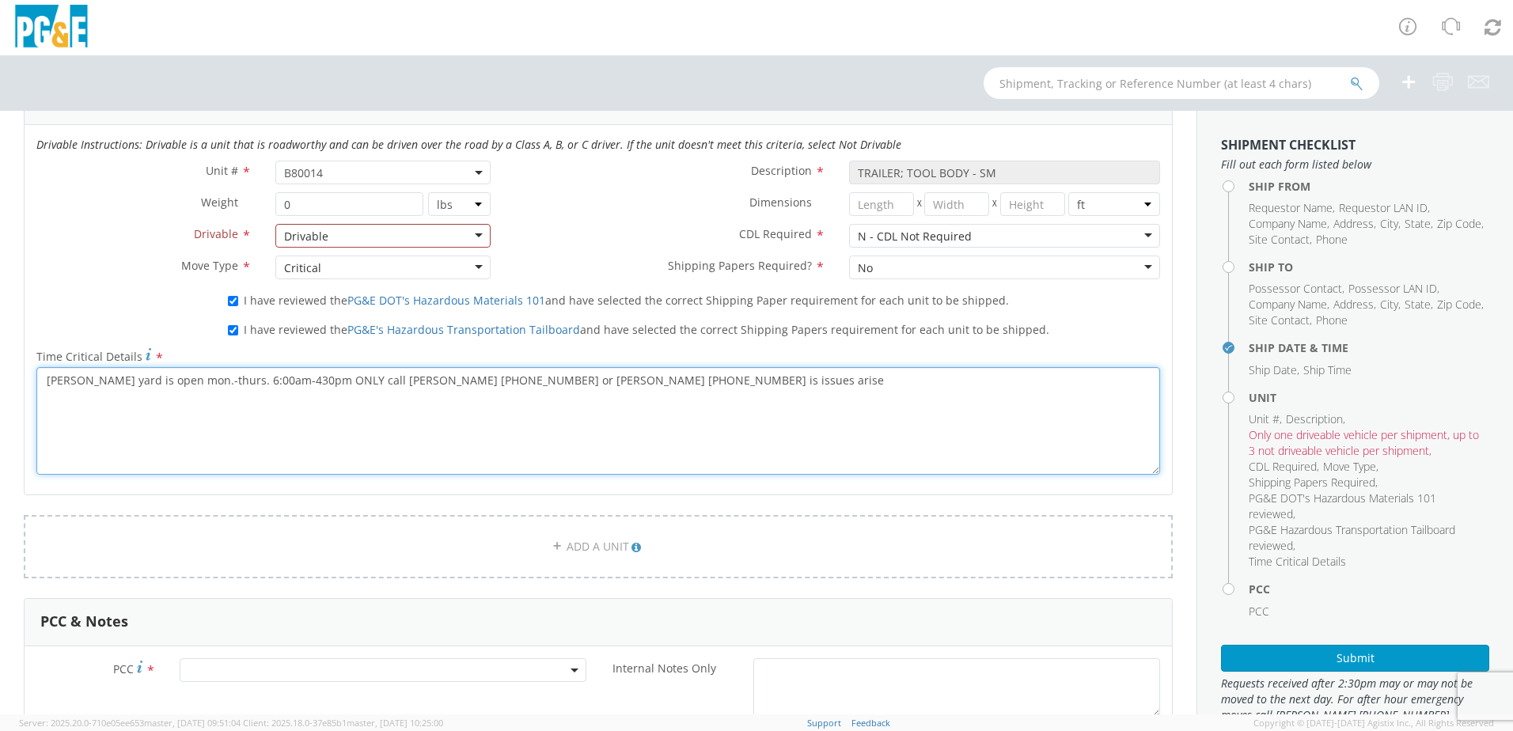
click at [157, 381] on textarea "[PERSON_NAME] yard is open mon.-thurs. 6:00am-430pm ONLY call [PERSON_NAME] [PH…" at bounding box center [598, 421] width 1124 height 108
drag, startPoint x: 545, startPoint y: 384, endPoint x: 40, endPoint y: 393, distance: 504.2
click at [40, 393] on textarea "[PERSON_NAME] yard is open for delivery mon.-thurs. 6:00am-430pm ONLY call [PER…" at bounding box center [598, 421] width 1124 height 108
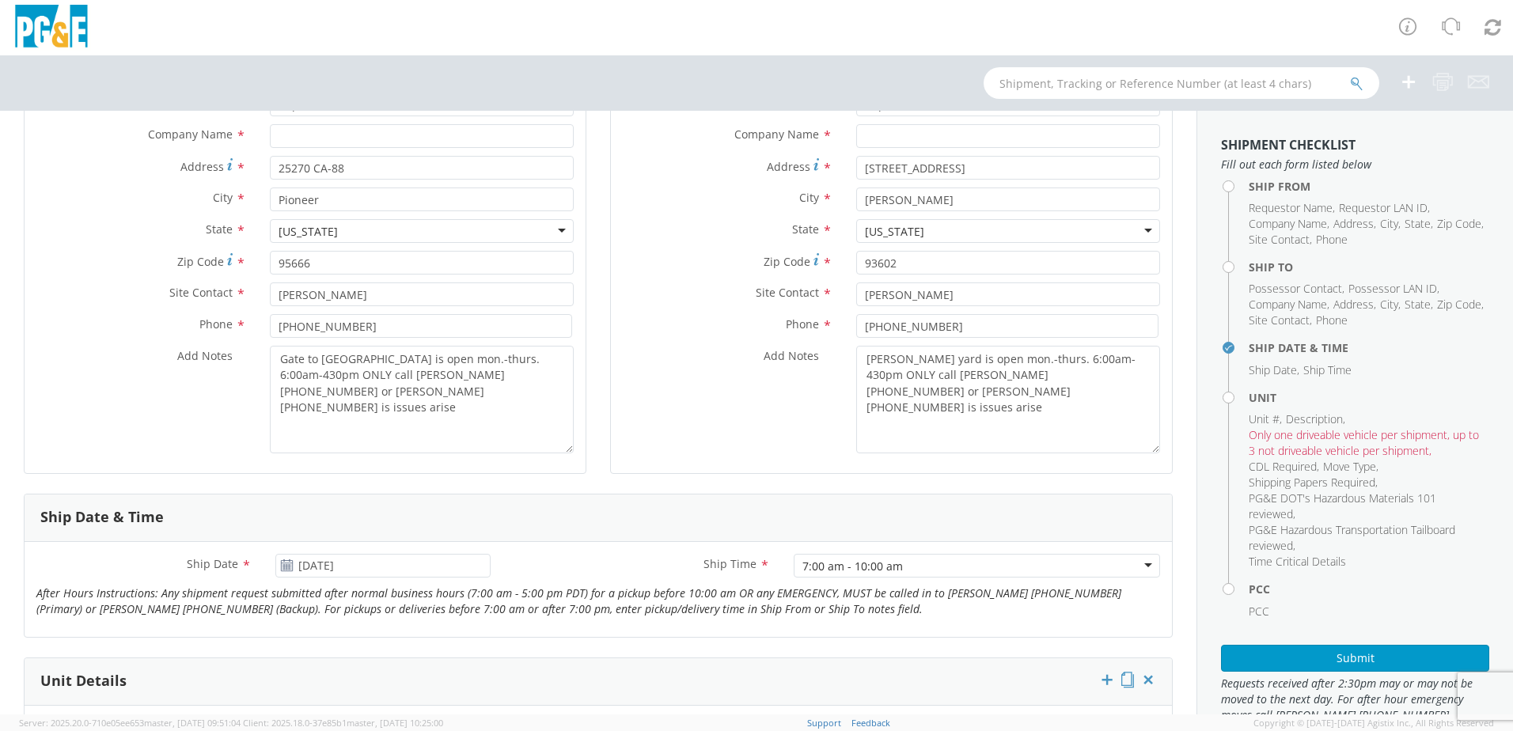
scroll to position [237, 0]
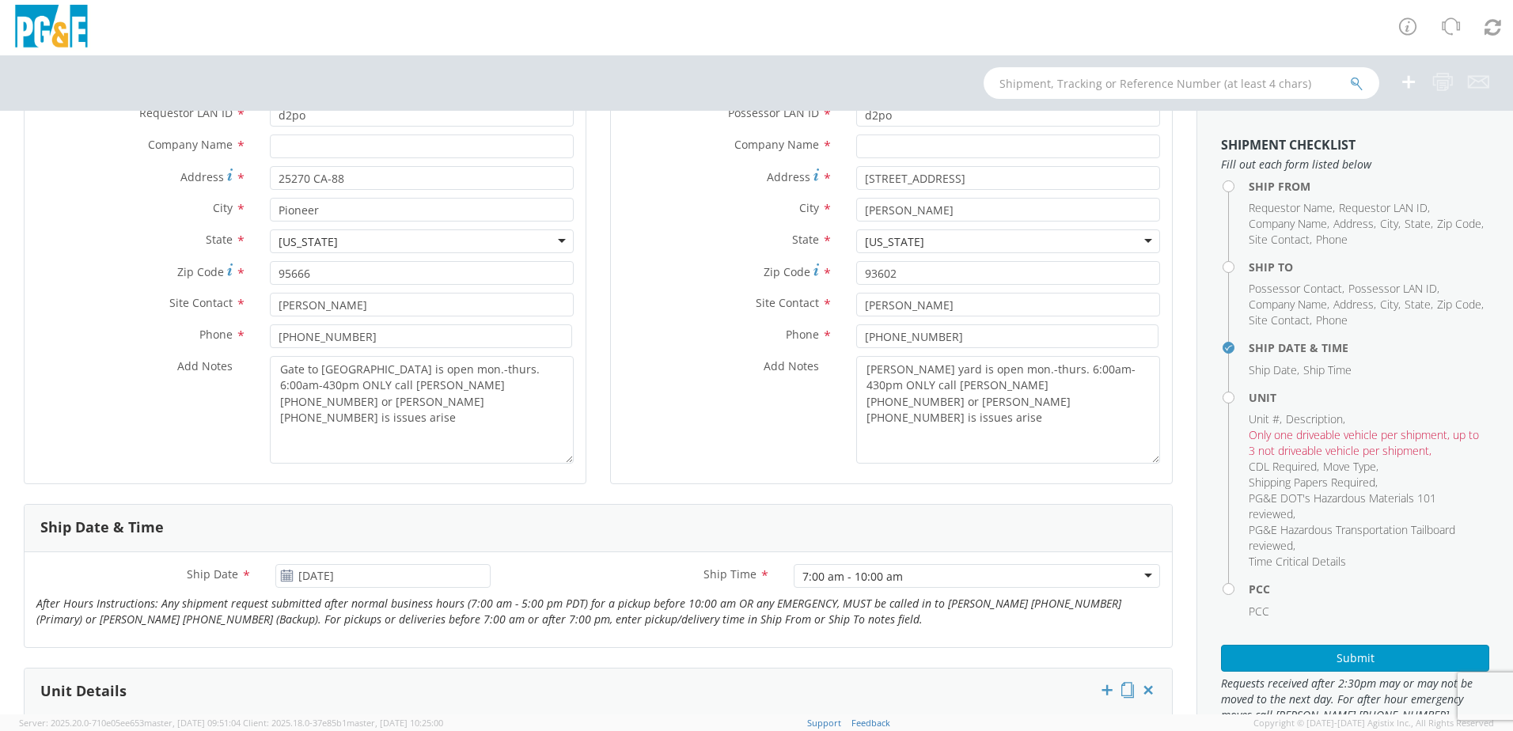
type textarea "[PERSON_NAME] yard is open for delivery mon.-thurs. 6:00am-430pm ONLY call [PER…"
drag, startPoint x: 909, startPoint y: 385, endPoint x: 852, endPoint y: 362, distance: 61.7
click at [856, 362] on textarea "[PERSON_NAME] yard is open mon.-thurs. 6:00am-430pm ONLY call [PERSON_NAME] [PH…" at bounding box center [1008, 410] width 304 height 108
paste textarea "for delivery"
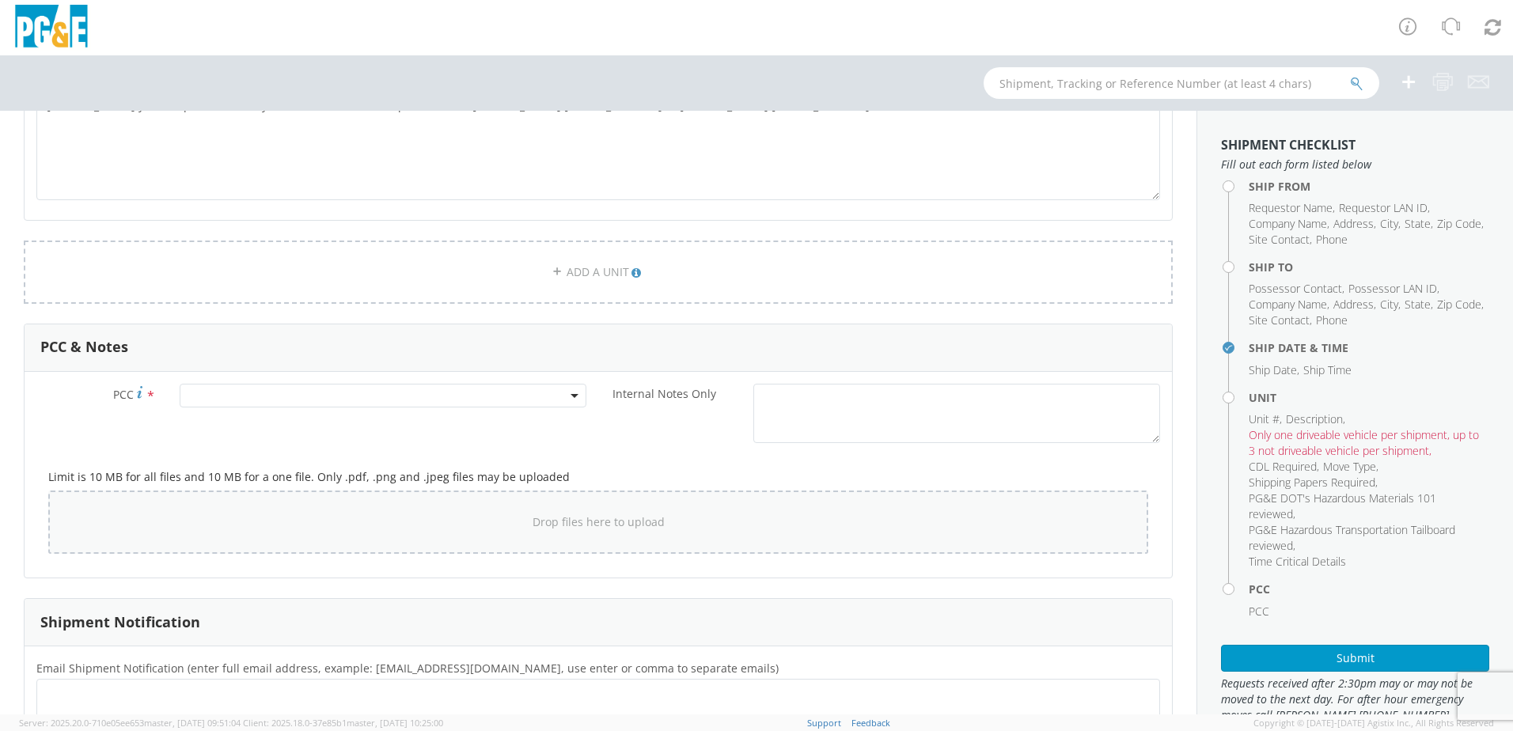
scroll to position [1583, 0]
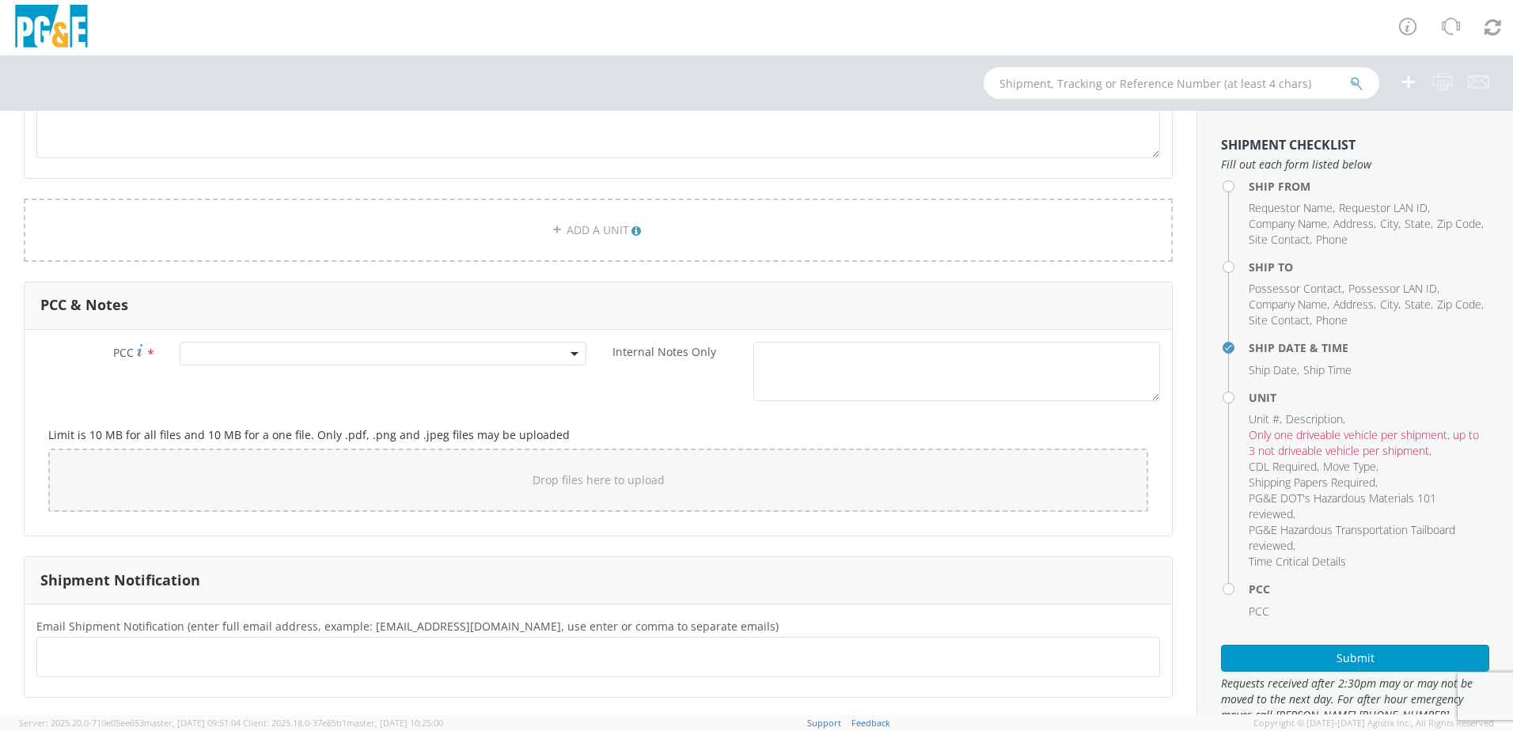
type textarea "[PERSON_NAME] yard is open for delivery mon.-thurs. 6:00am-430pm ONLY call [PER…"
click at [362, 351] on span at bounding box center [383, 354] width 407 height 24
click at [359, 381] on input "number" at bounding box center [381, 380] width 394 height 24
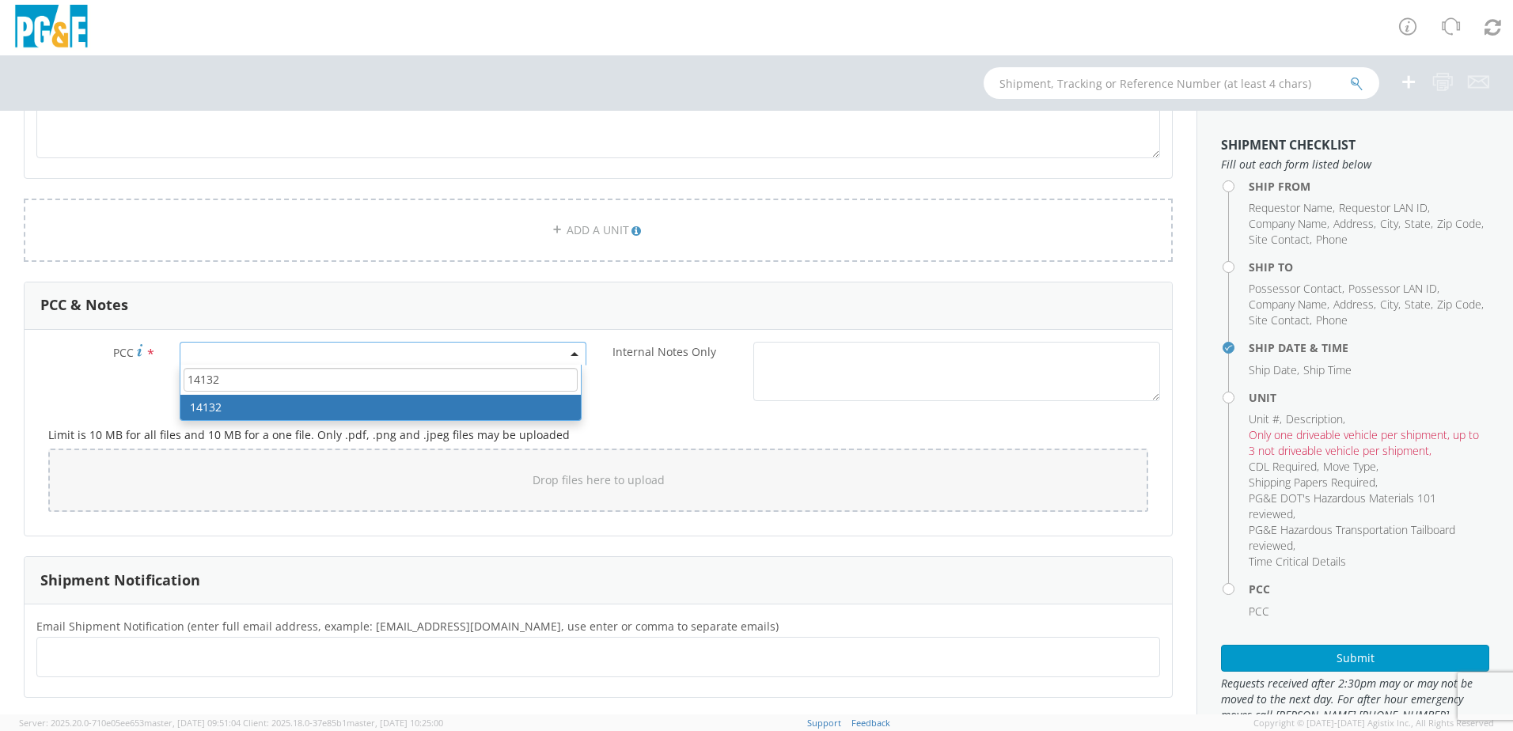
type input "14132"
select select "14132"
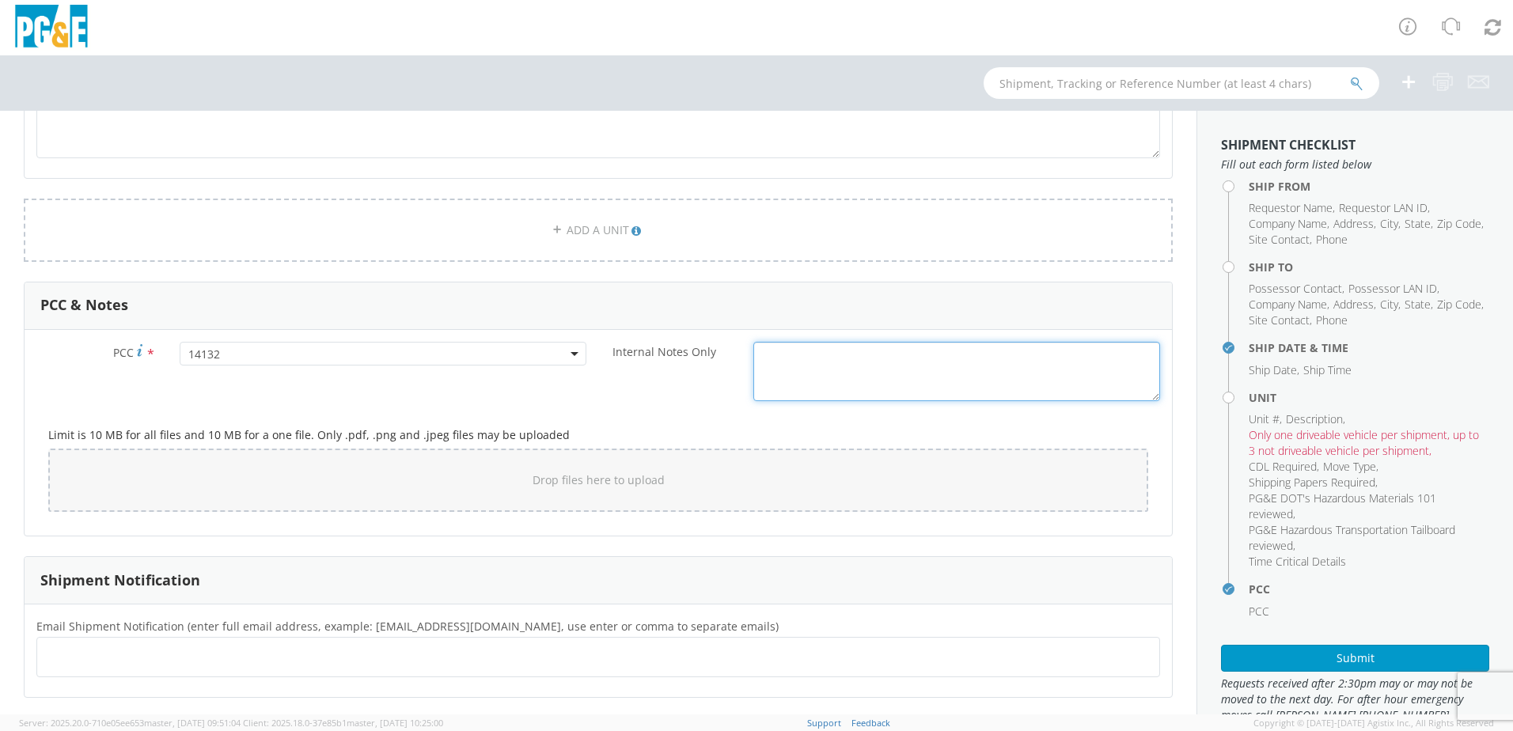
click at [779, 352] on textarea "Internal Notes Only *" at bounding box center [956, 371] width 407 height 59
paste textarea "[PERSON_NAME] yard is open for delivery mon.-thurs. 6:00am-430pm ONLY call [PER…"
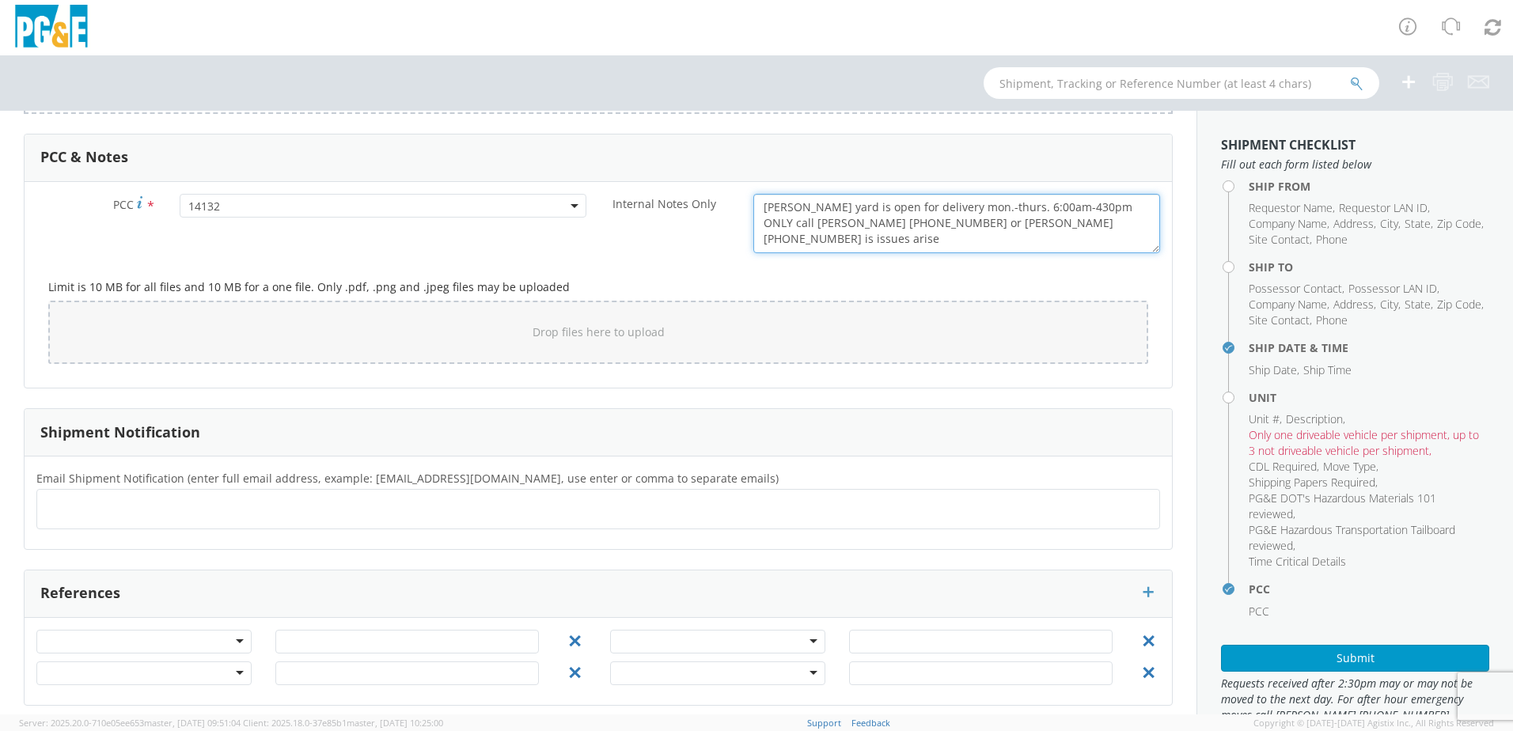
scroll to position [1742, 0]
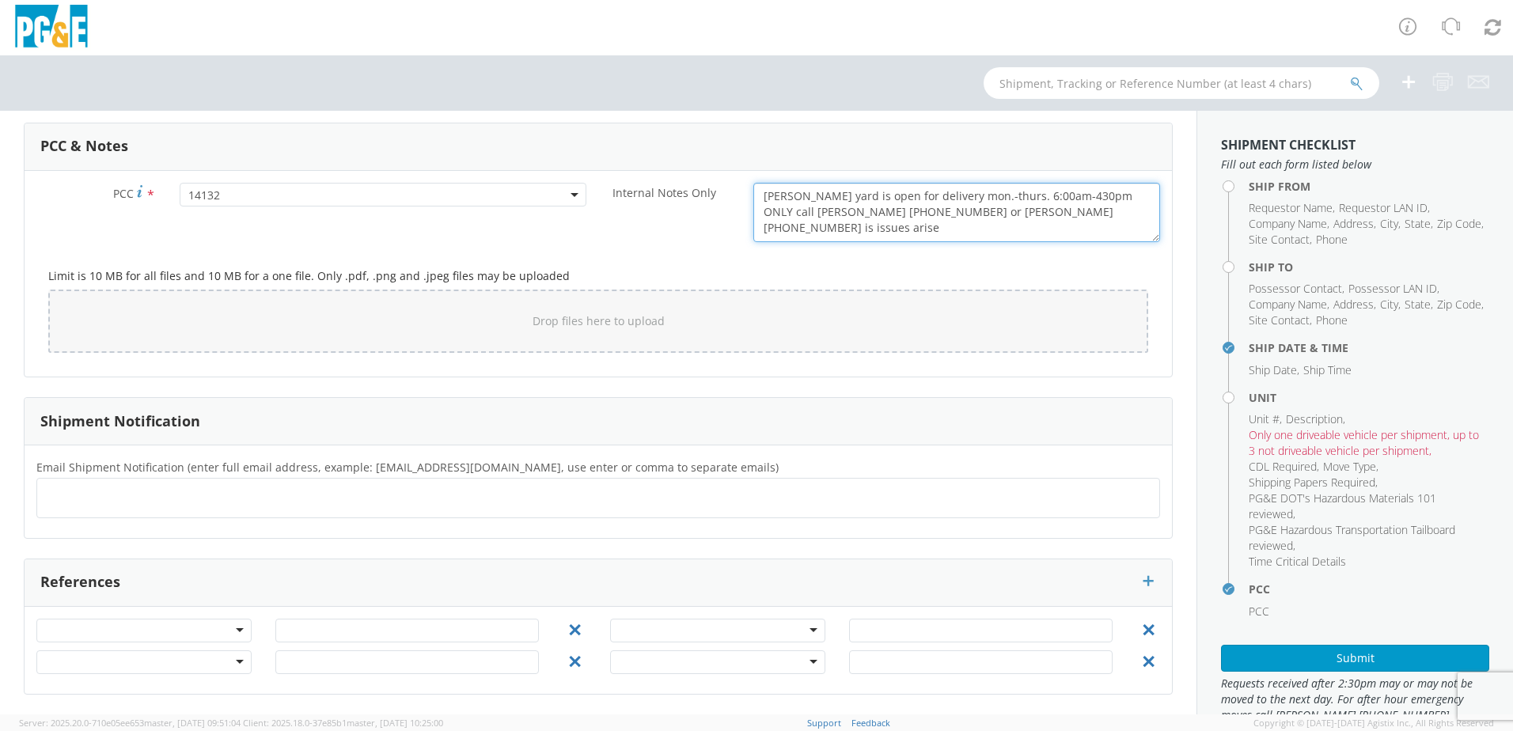
type textarea "[PERSON_NAME] yard is open for delivery mon.-thurs. 6:00am-430pm ONLY call [PER…"
click at [275, 495] on ul at bounding box center [599, 498] width 1110 height 26
type input "[EMAIL_ADDRESS][DOMAIN_NAME]"
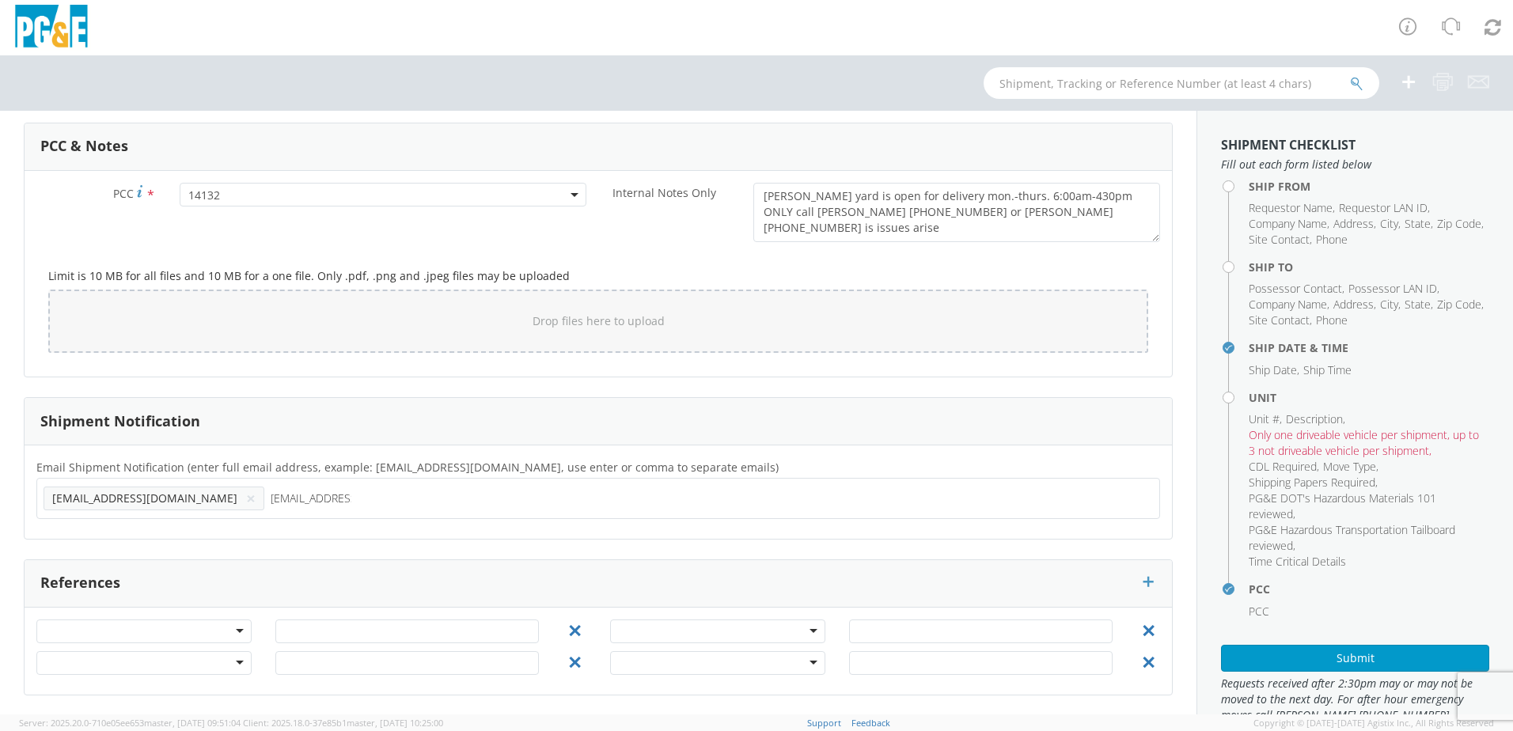
type input "[EMAIL_ADDRESS][DOMAIN_NAME]"
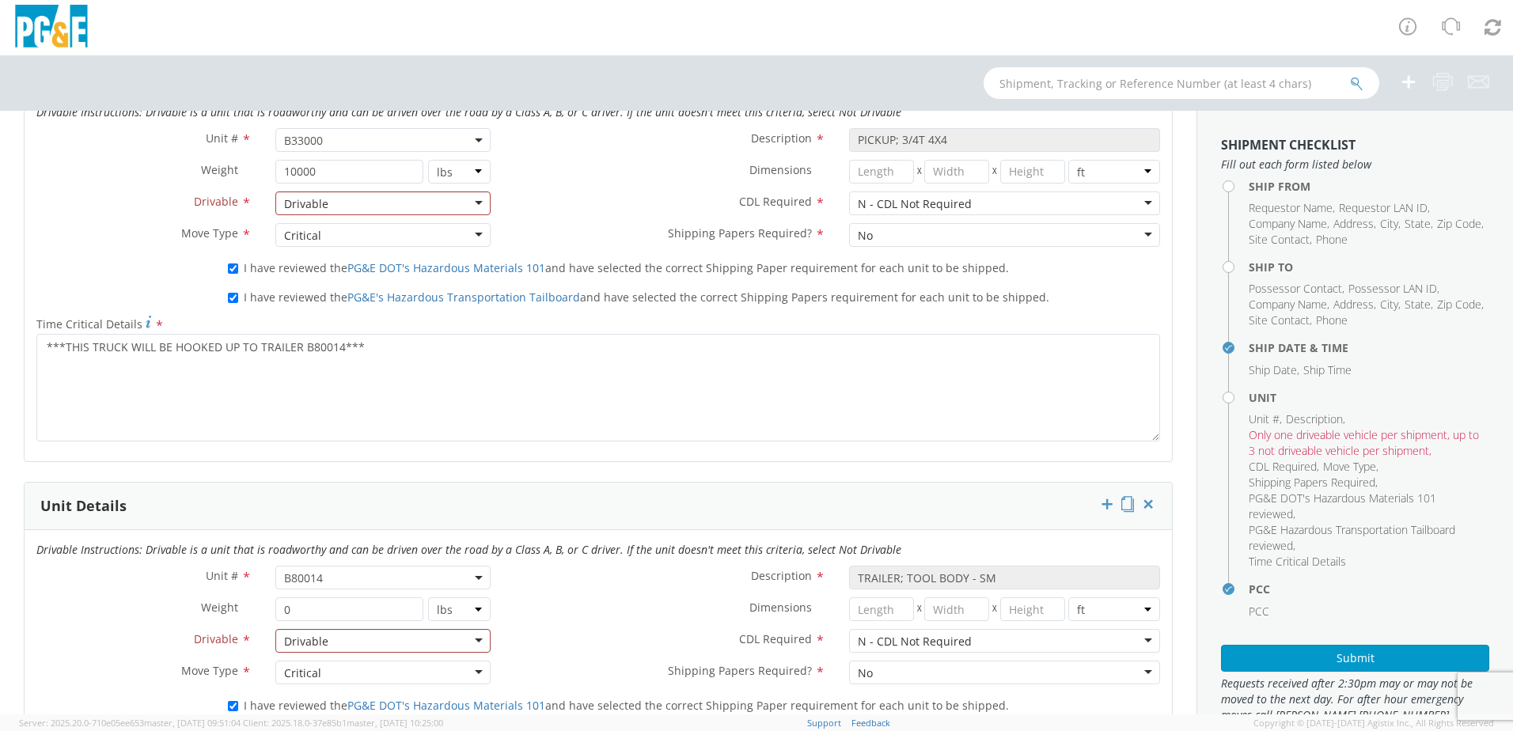
scroll to position [871, 0]
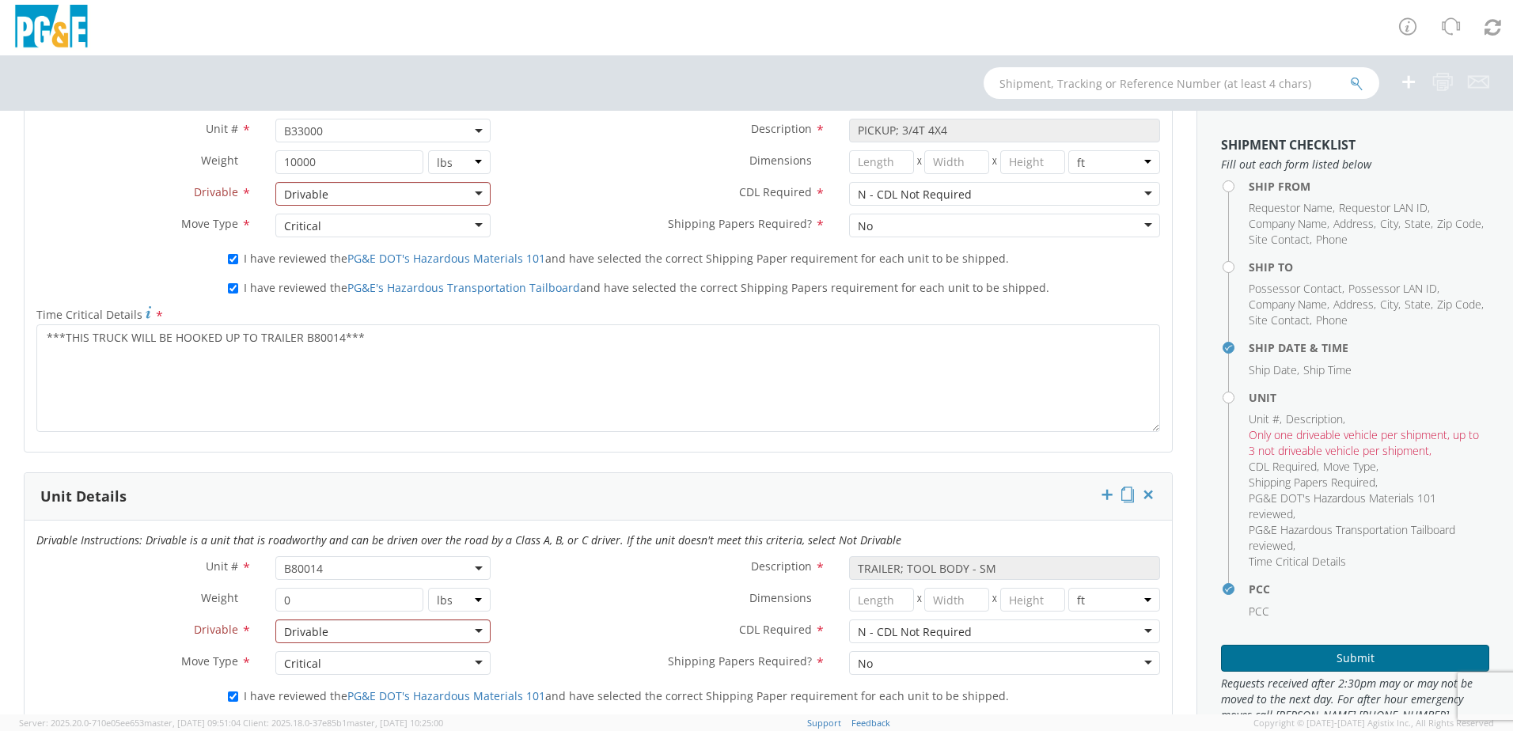
click at [1282, 658] on button "Submit" at bounding box center [1355, 658] width 268 height 27
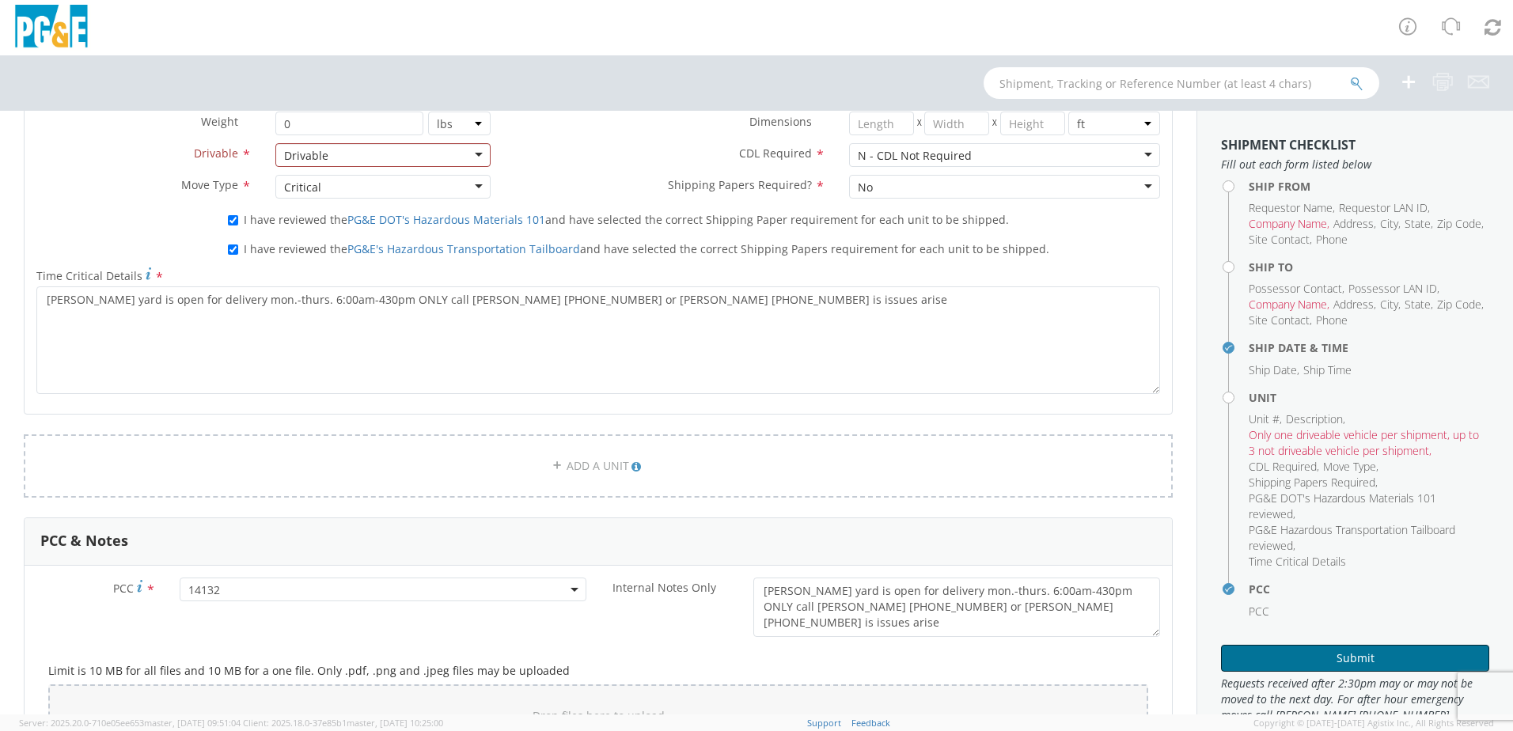
scroll to position [1189, 0]
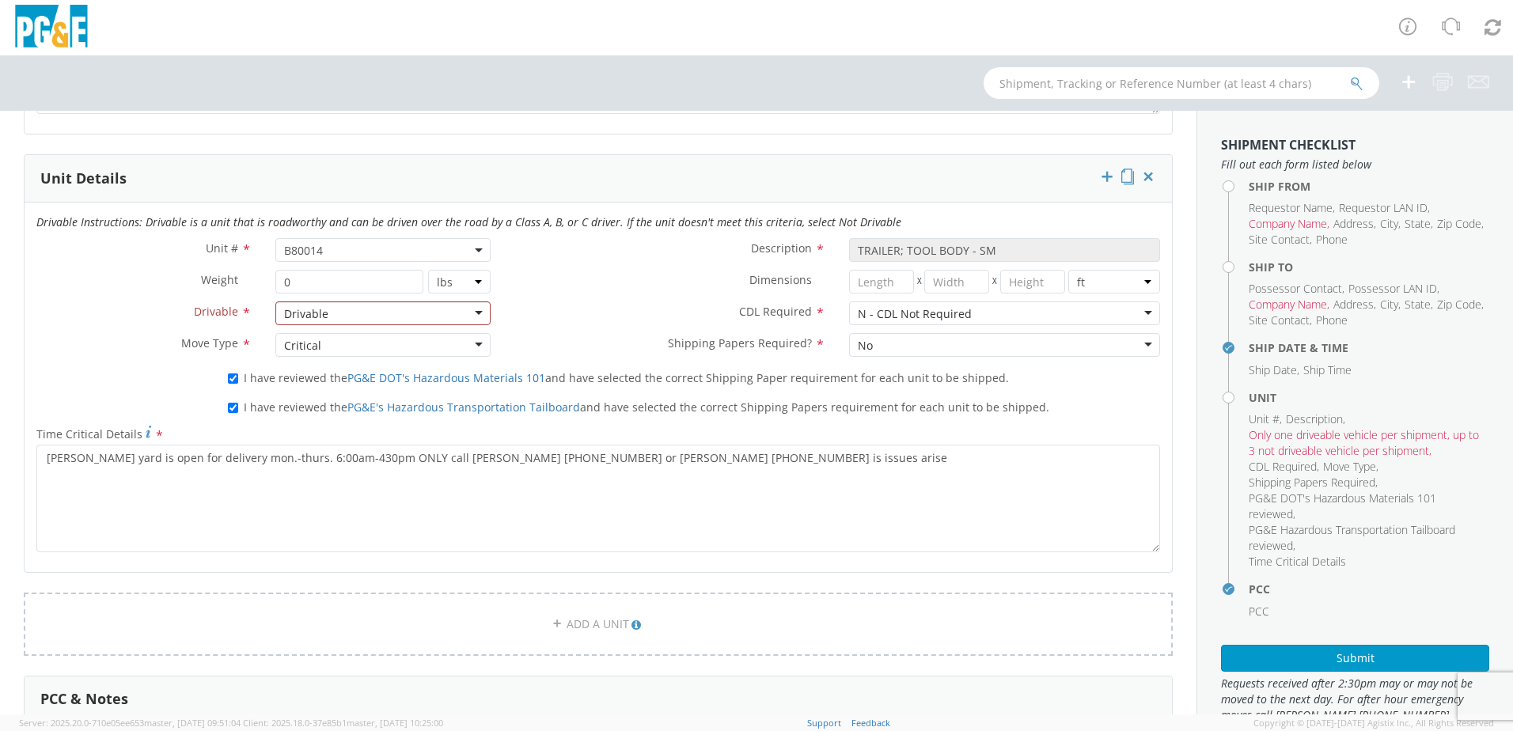
click at [434, 311] on div "Drivable" at bounding box center [382, 314] width 215 height 24
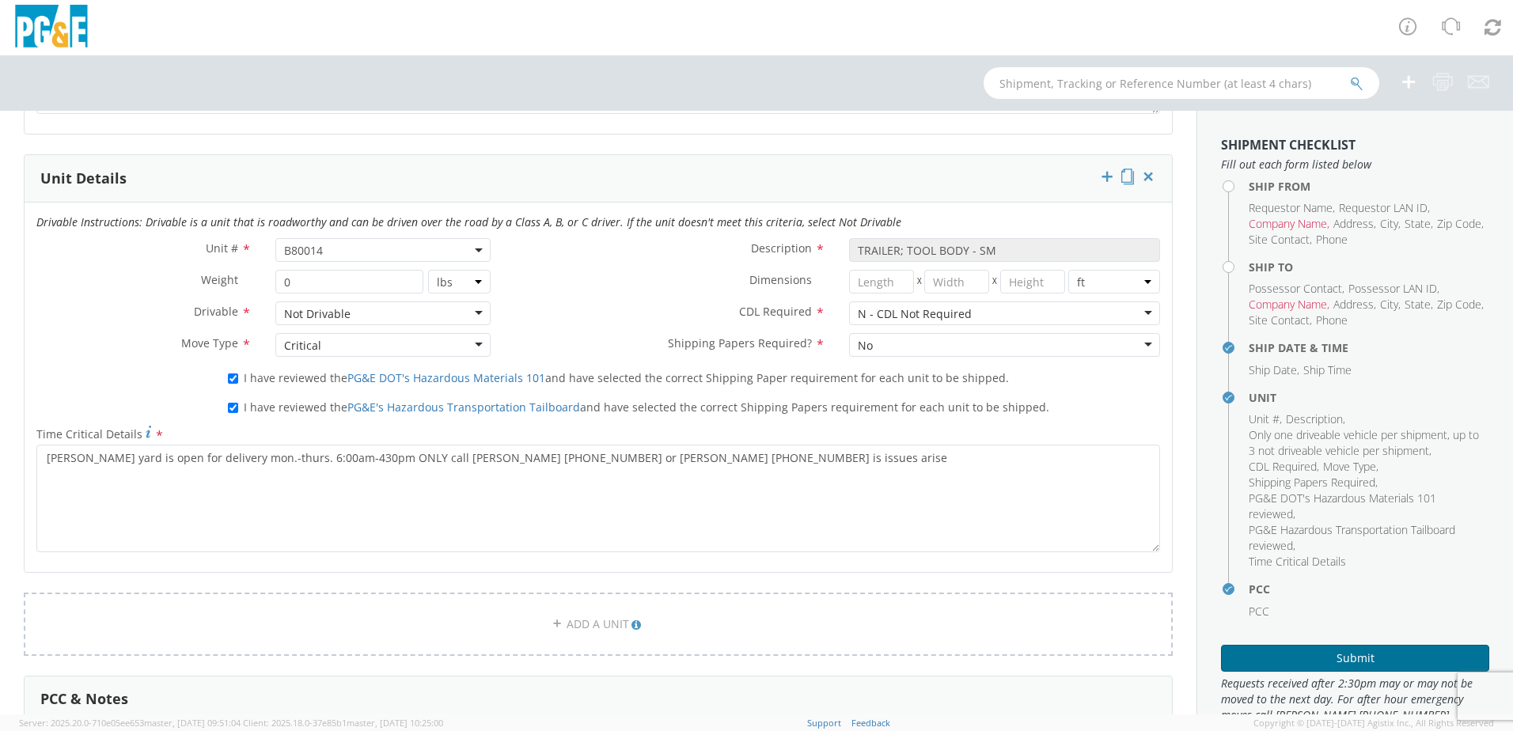
click at [1284, 657] on button "Submit" at bounding box center [1355, 658] width 268 height 27
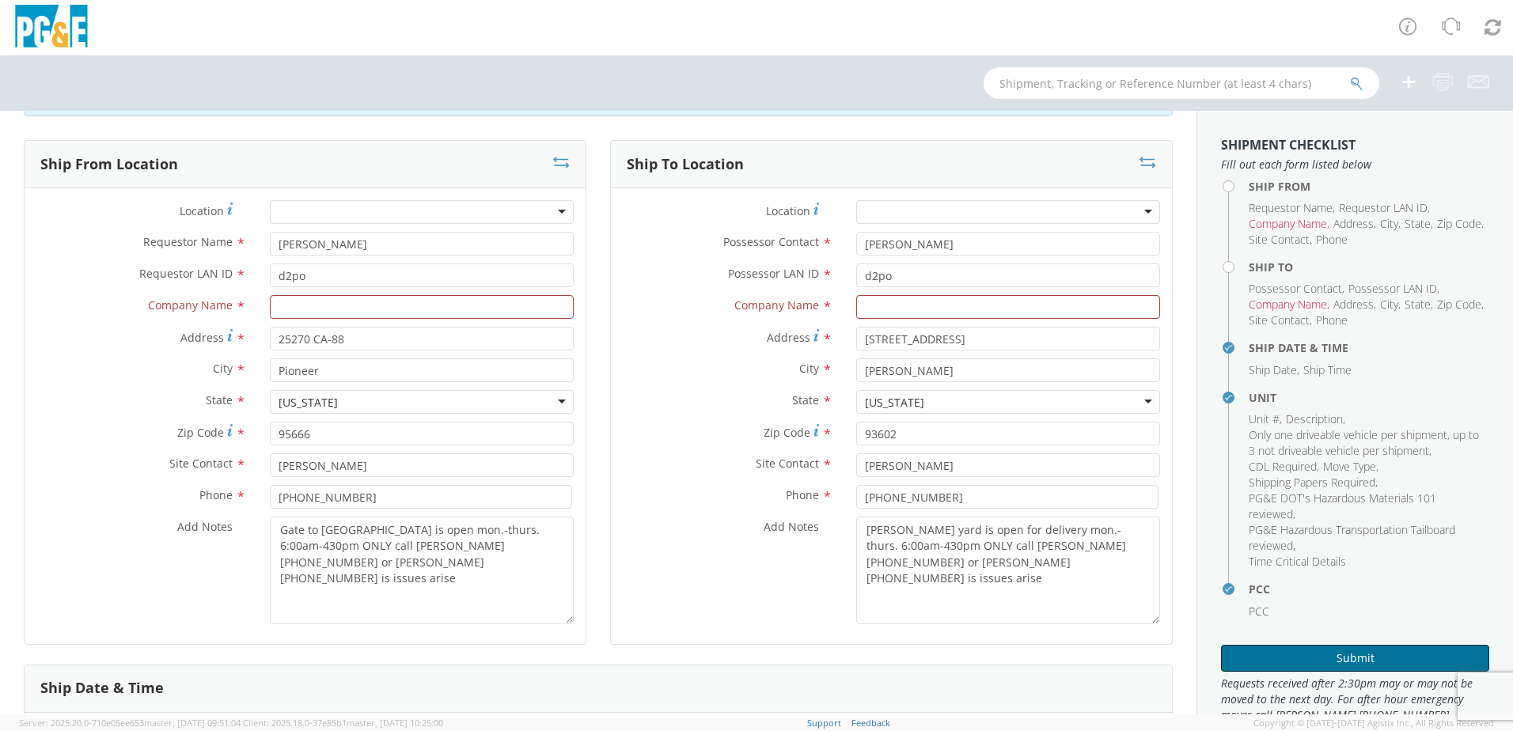
scroll to position [0, 0]
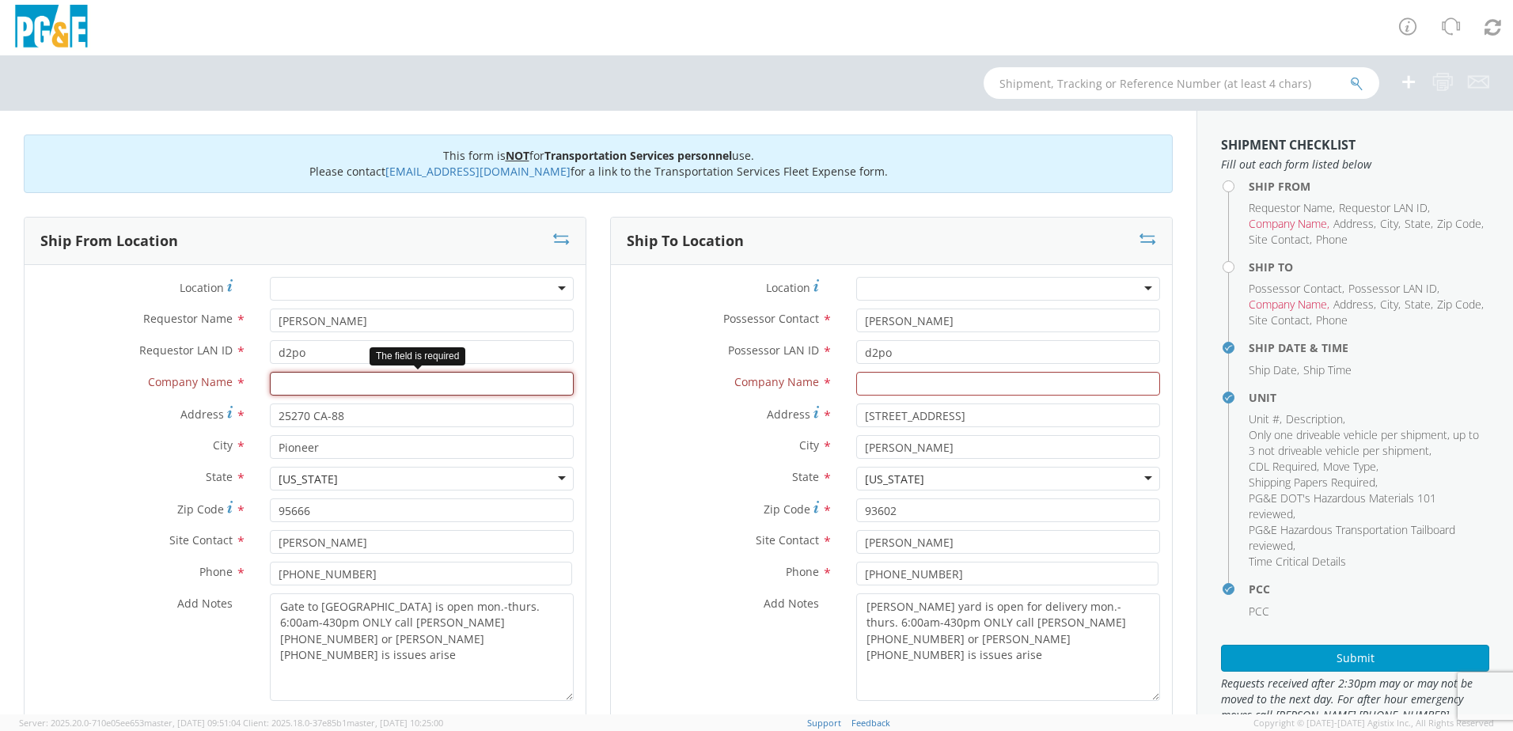
click at [431, 388] on input "text" at bounding box center [422, 384] width 304 height 24
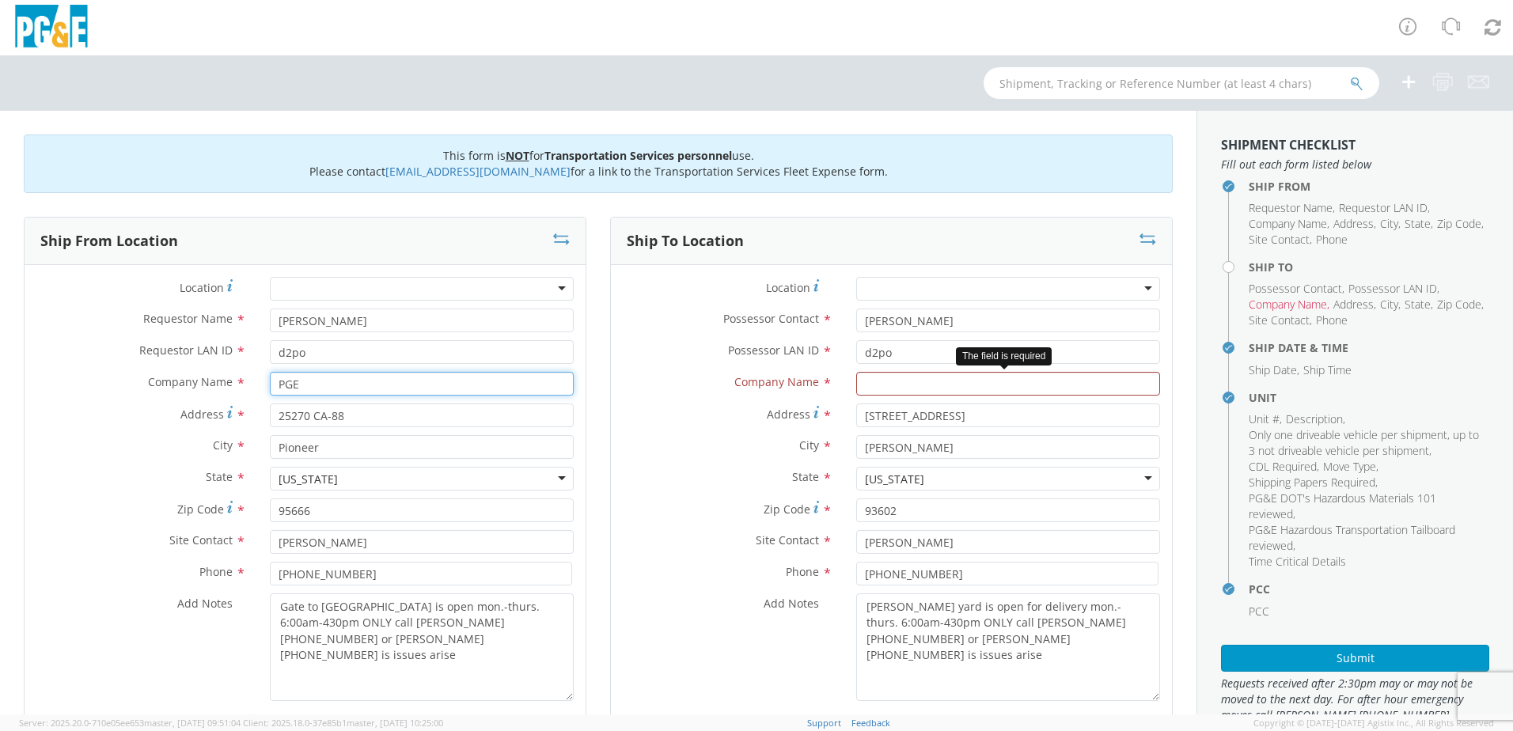
type input "PGE"
click at [861, 383] on input "text" at bounding box center [1008, 384] width 304 height 24
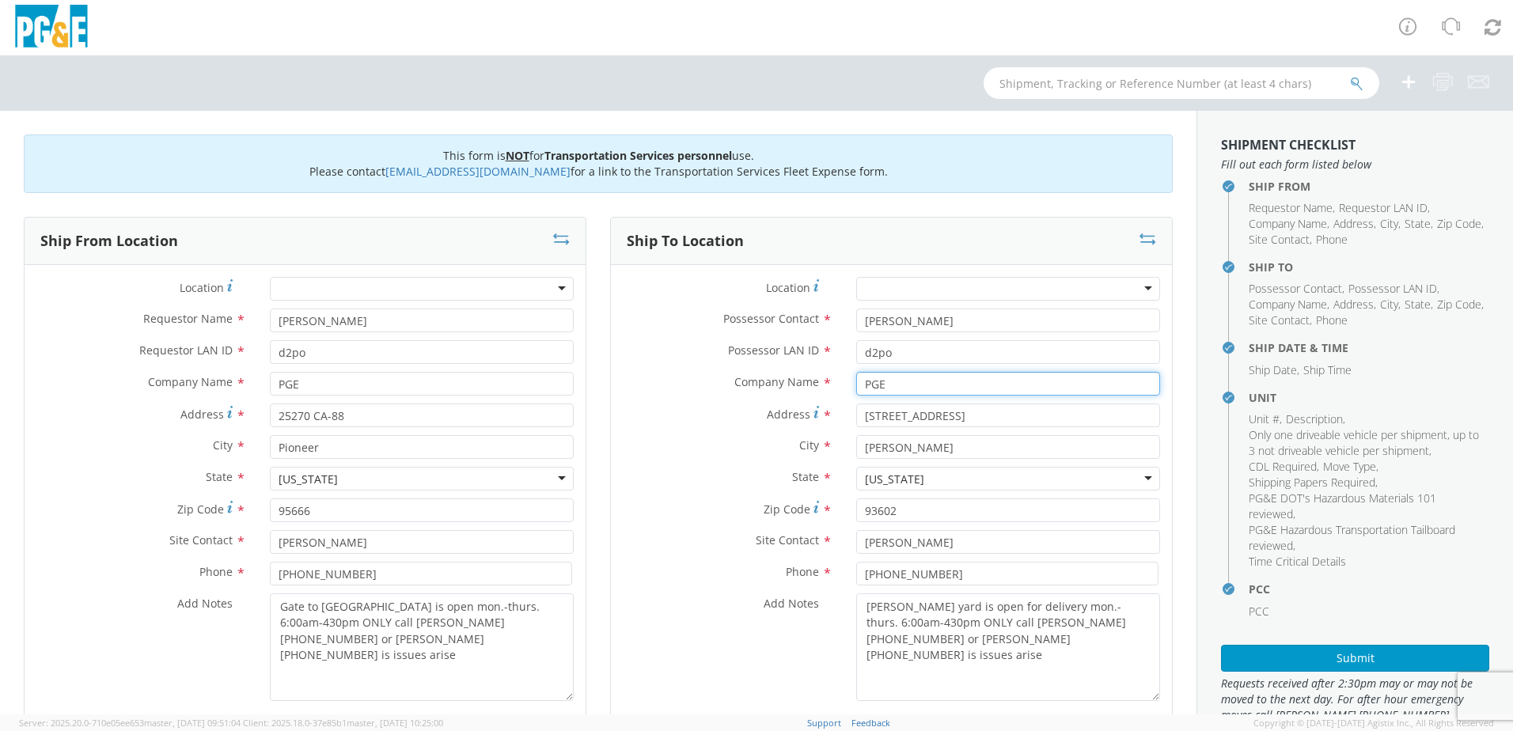
type input "PGE"
click at [734, 384] on span "Company Name" at bounding box center [776, 381] width 85 height 15
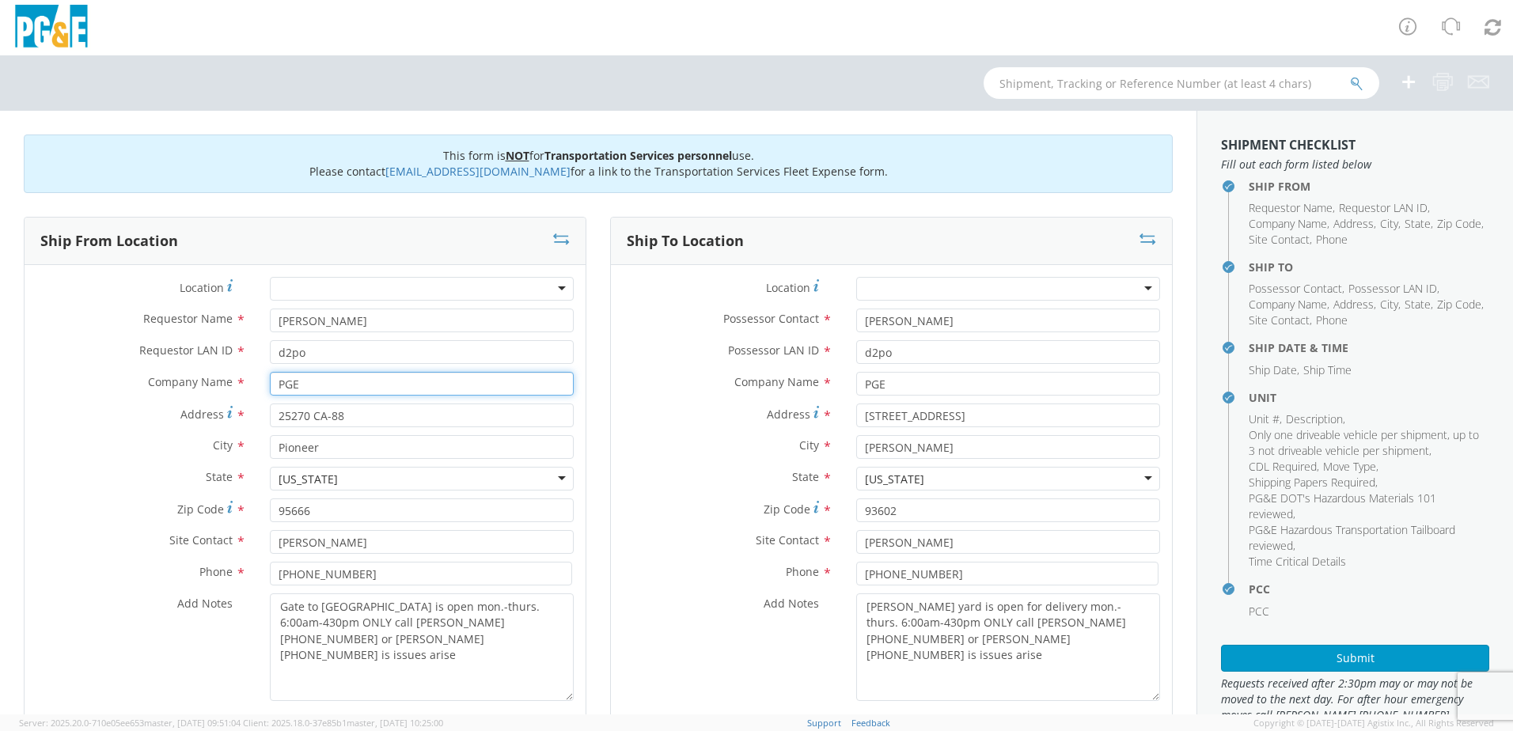
click at [293, 387] on input "PGE" at bounding box center [422, 384] width 304 height 24
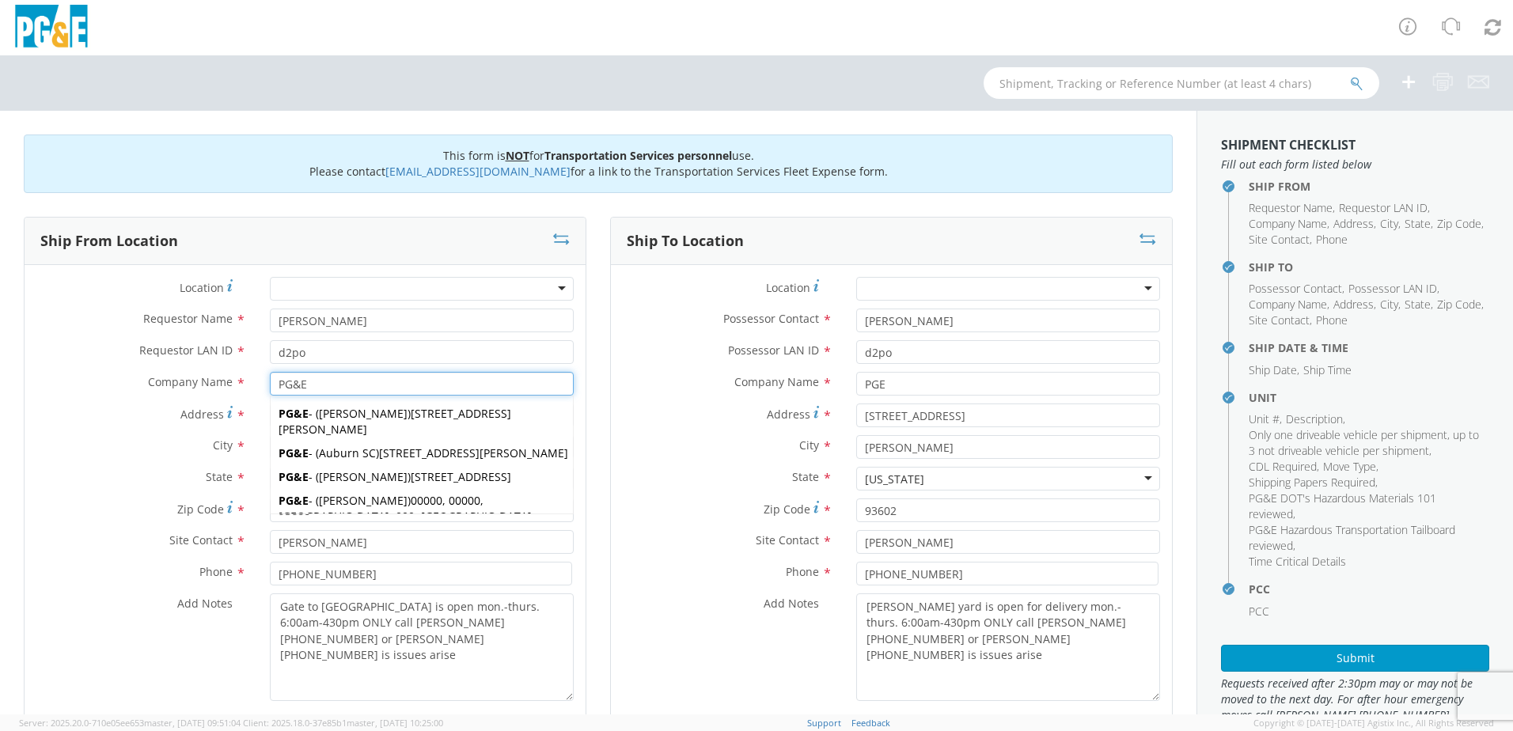
type input "PG&E"
click at [599, 372] on div "Ship To Location Location * (OBSOLETE) [GEOGRAPHIC_DATA] SC - GC TRAILER (OBSOL…" at bounding box center [891, 479] width 586 height 525
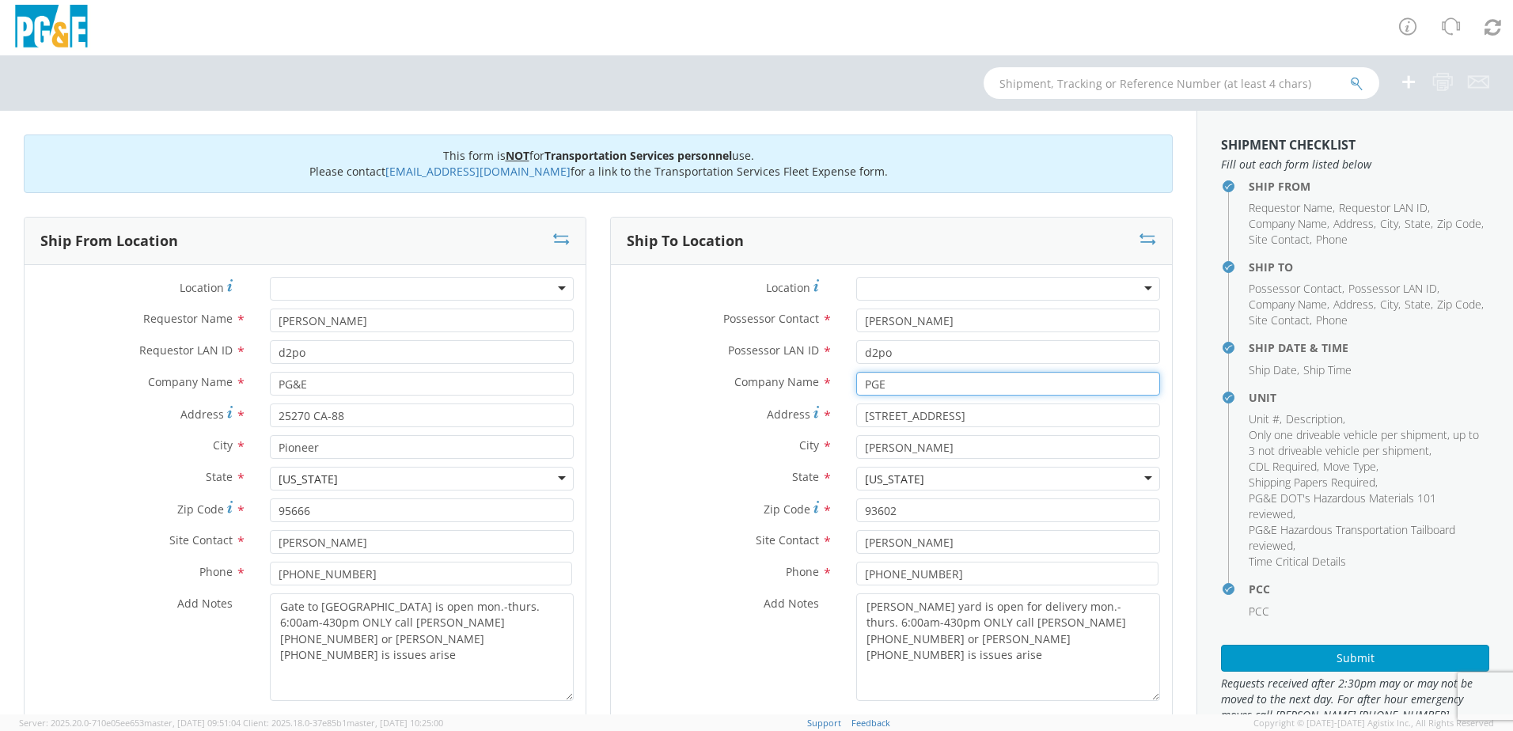
click at [871, 381] on input "PGE" at bounding box center [1008, 384] width 304 height 24
type input "PG&E"
click at [689, 447] on label "City *" at bounding box center [727, 445] width 233 height 21
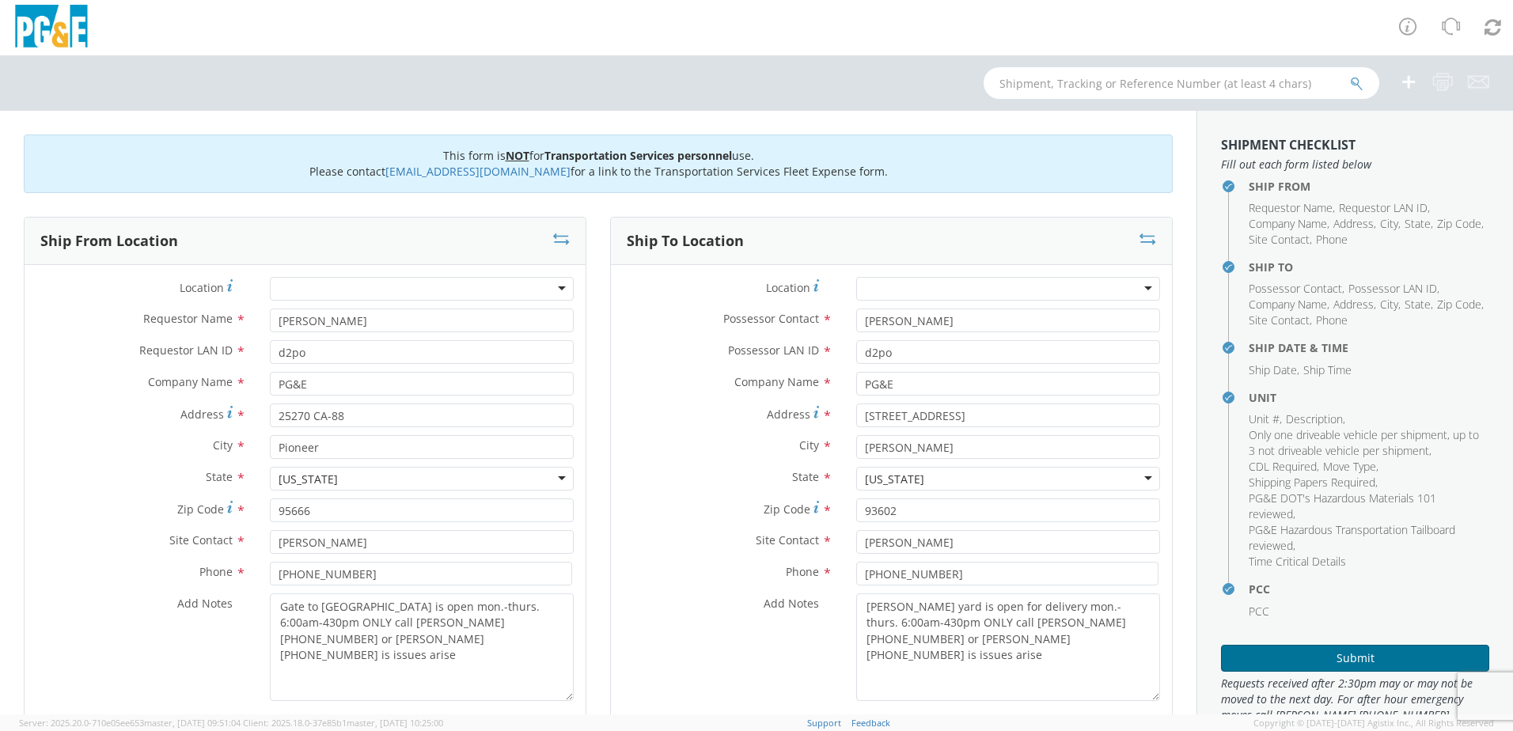
click at [1289, 653] on button "Submit" at bounding box center [1355, 658] width 268 height 27
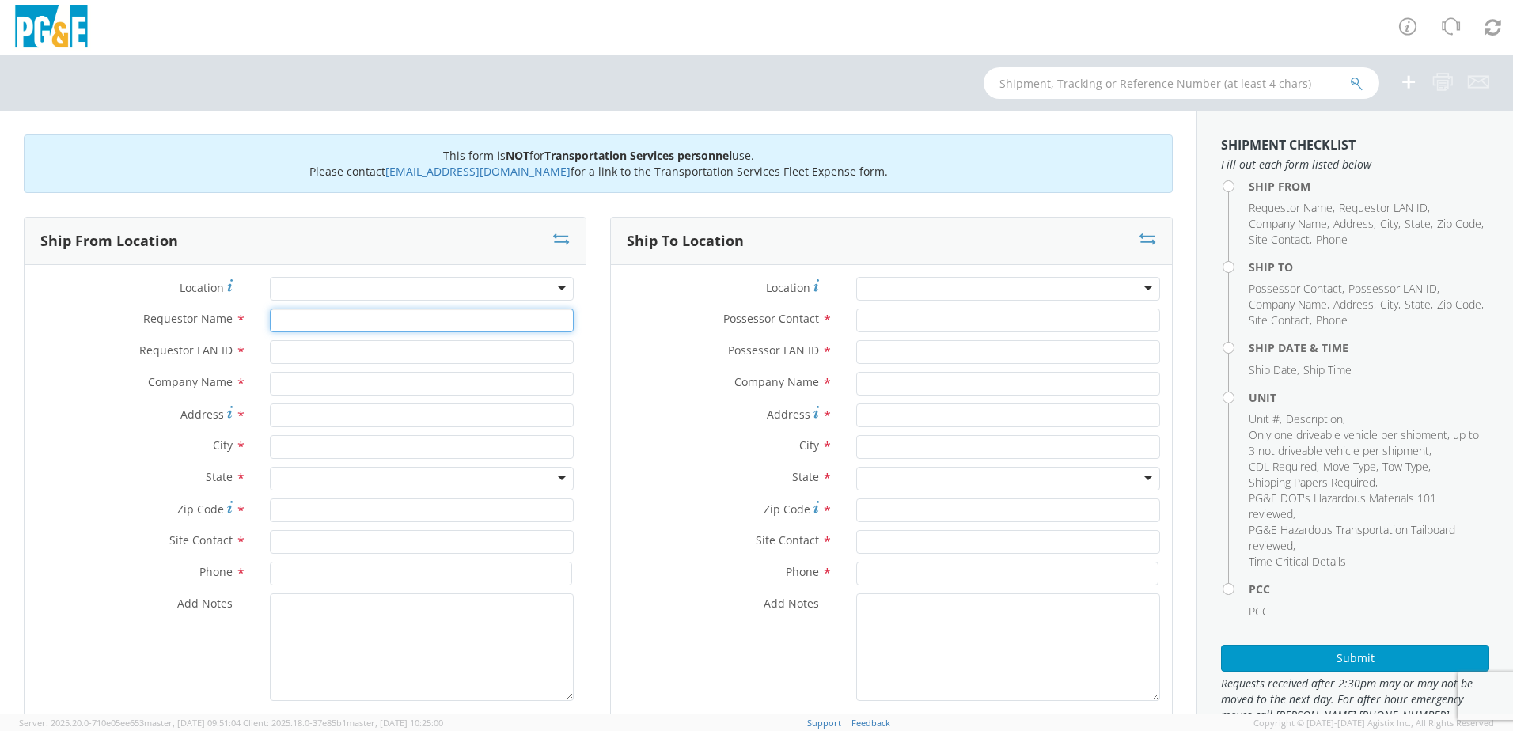
click at [374, 324] on input "Requestor Name *" at bounding box center [422, 321] width 304 height 24
type input "Brad Courtright"
click at [352, 358] on input "Requestor LAN ID *" at bounding box center [422, 352] width 304 height 24
type input "bgc6"
click at [328, 385] on input "text" at bounding box center [422, 384] width 304 height 24
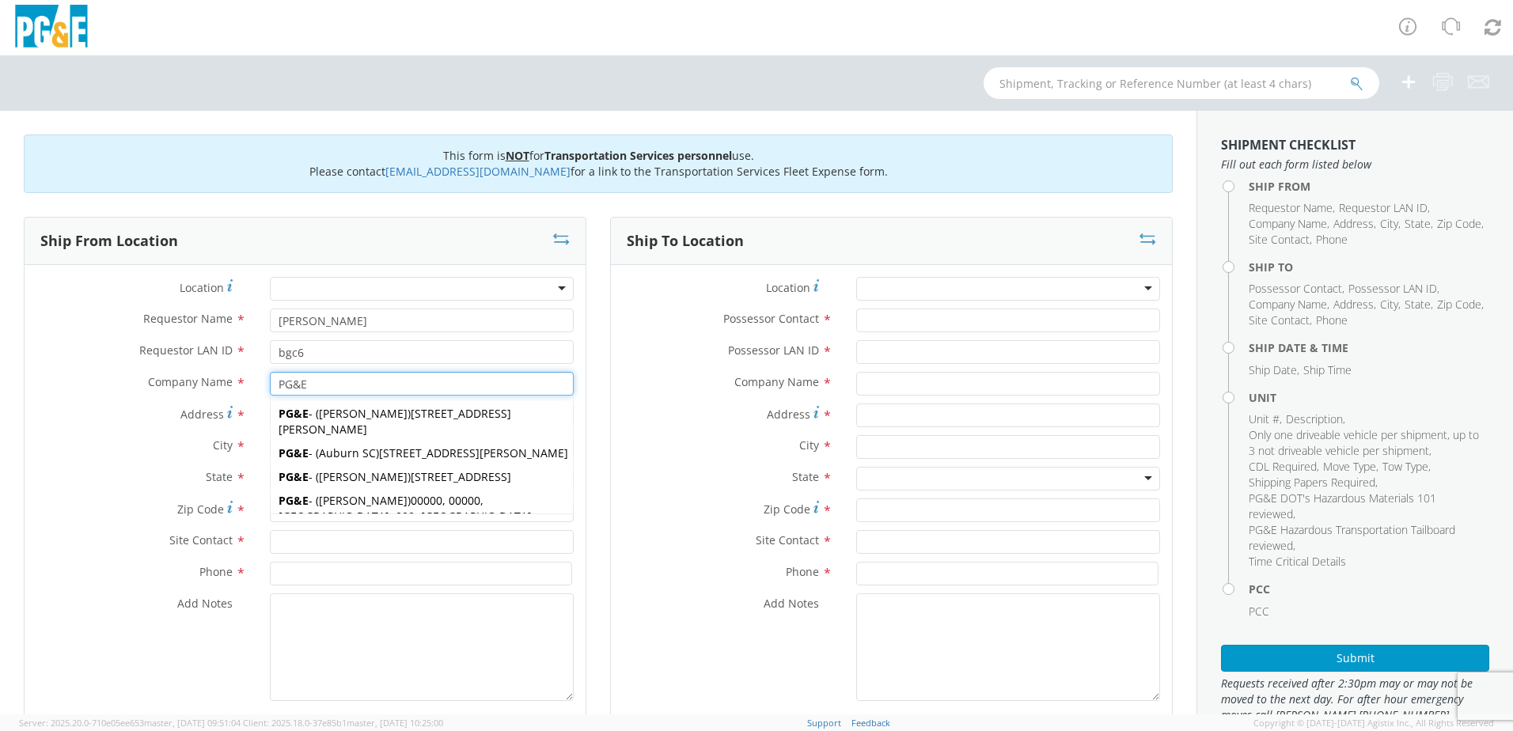
type input "PG&E"
click at [157, 398] on div "Company Name * PG&E PG&E PG&E - ( Anthony Berumen ) 7140 Schmidt Lane, El Cerri…" at bounding box center [305, 388] width 561 height 32
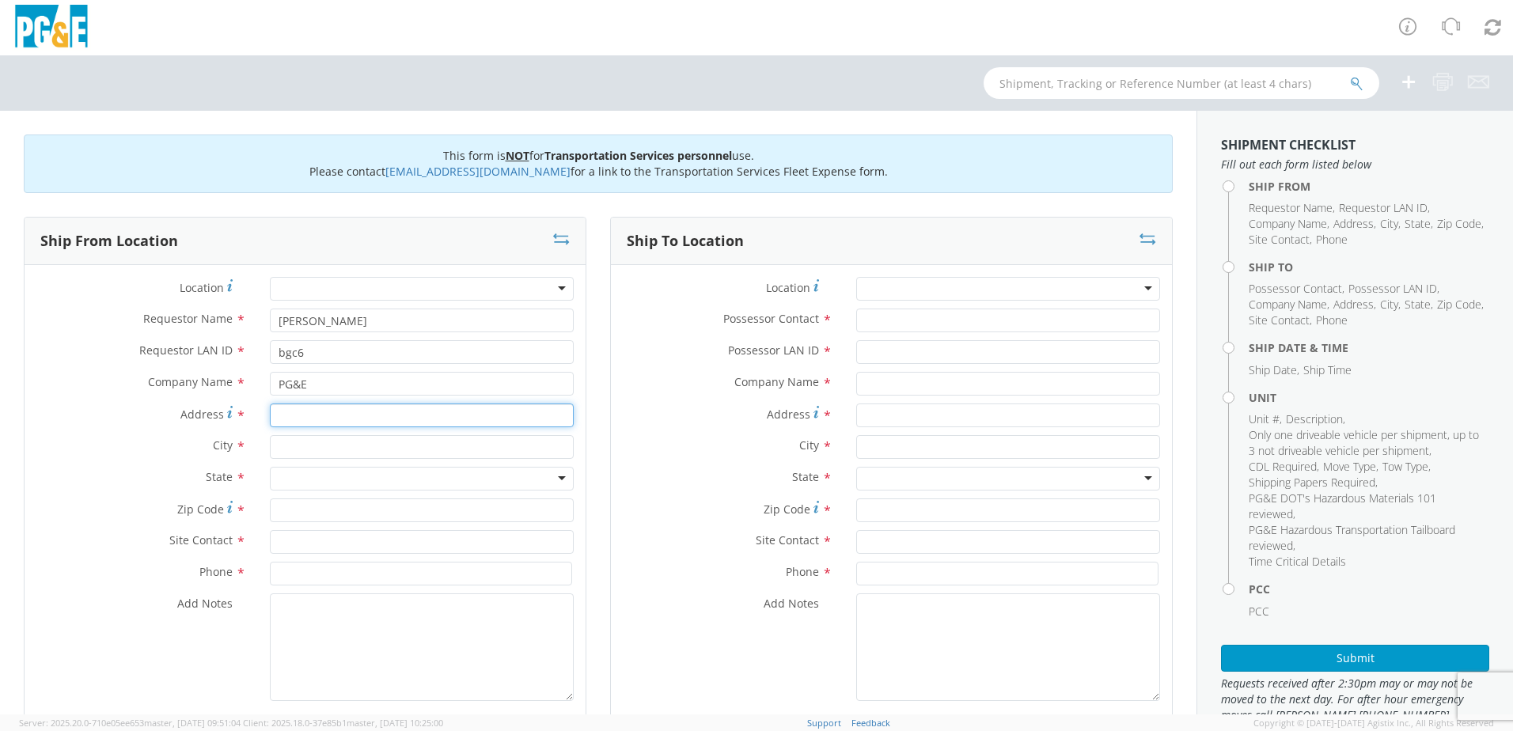
click at [293, 418] on input "Address *" at bounding box center [422, 416] width 304 height 24
type input "25270 CA-88"
click at [300, 454] on input "text" at bounding box center [422, 447] width 304 height 24
click at [351, 446] on input "text" at bounding box center [422, 447] width 304 height 24
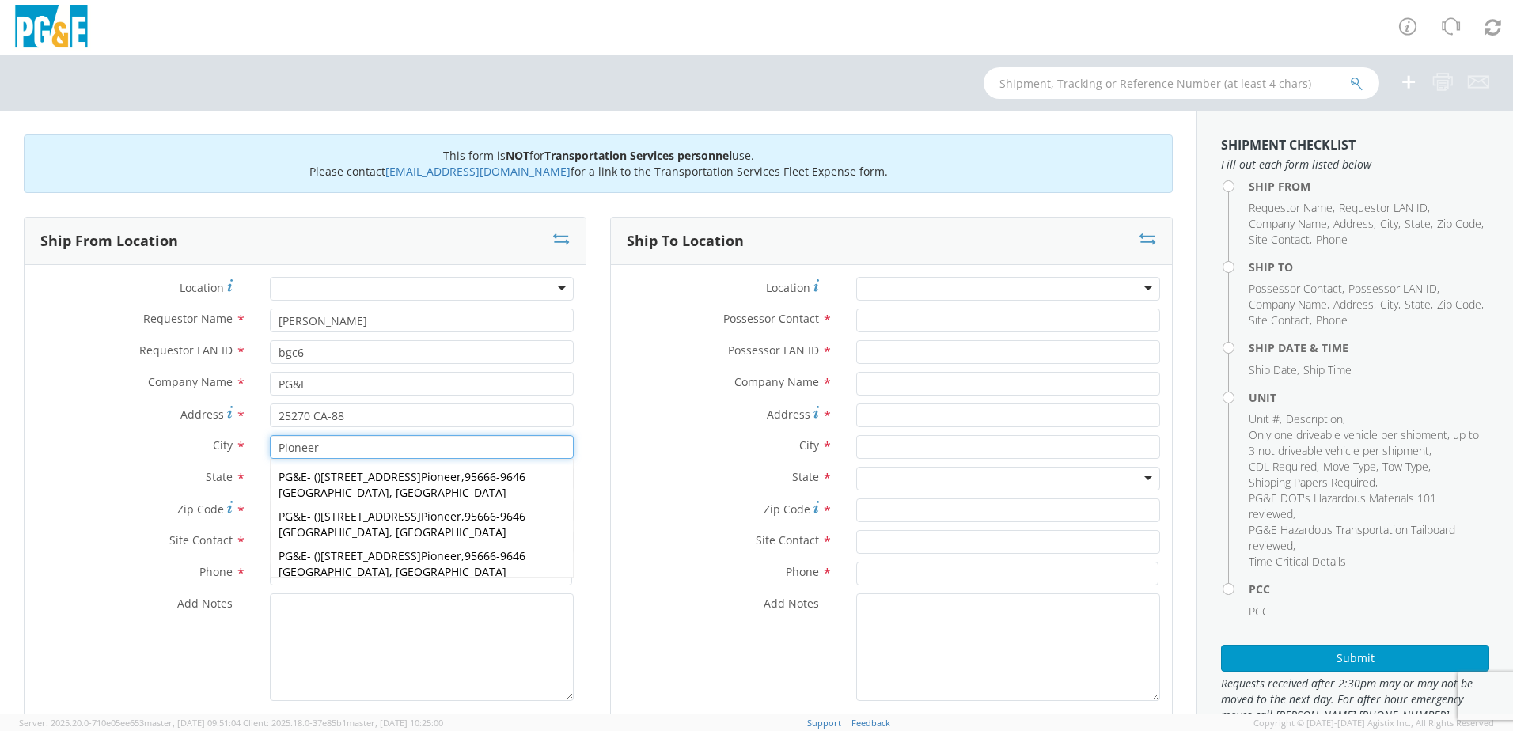
type input "Pioneer"
click at [217, 443] on span "City" at bounding box center [223, 445] width 20 height 15
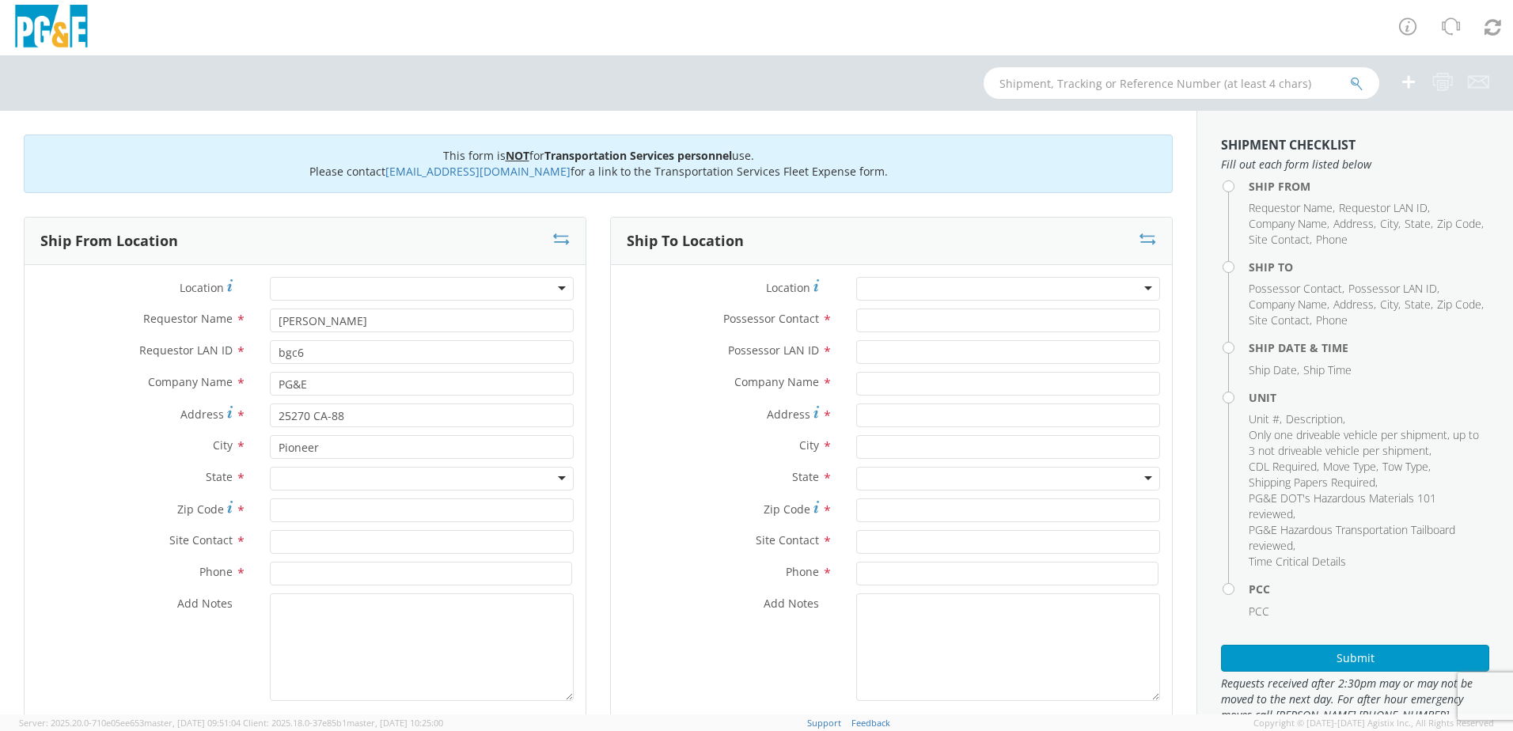
click at [317, 477] on div at bounding box center [422, 479] width 304 height 24
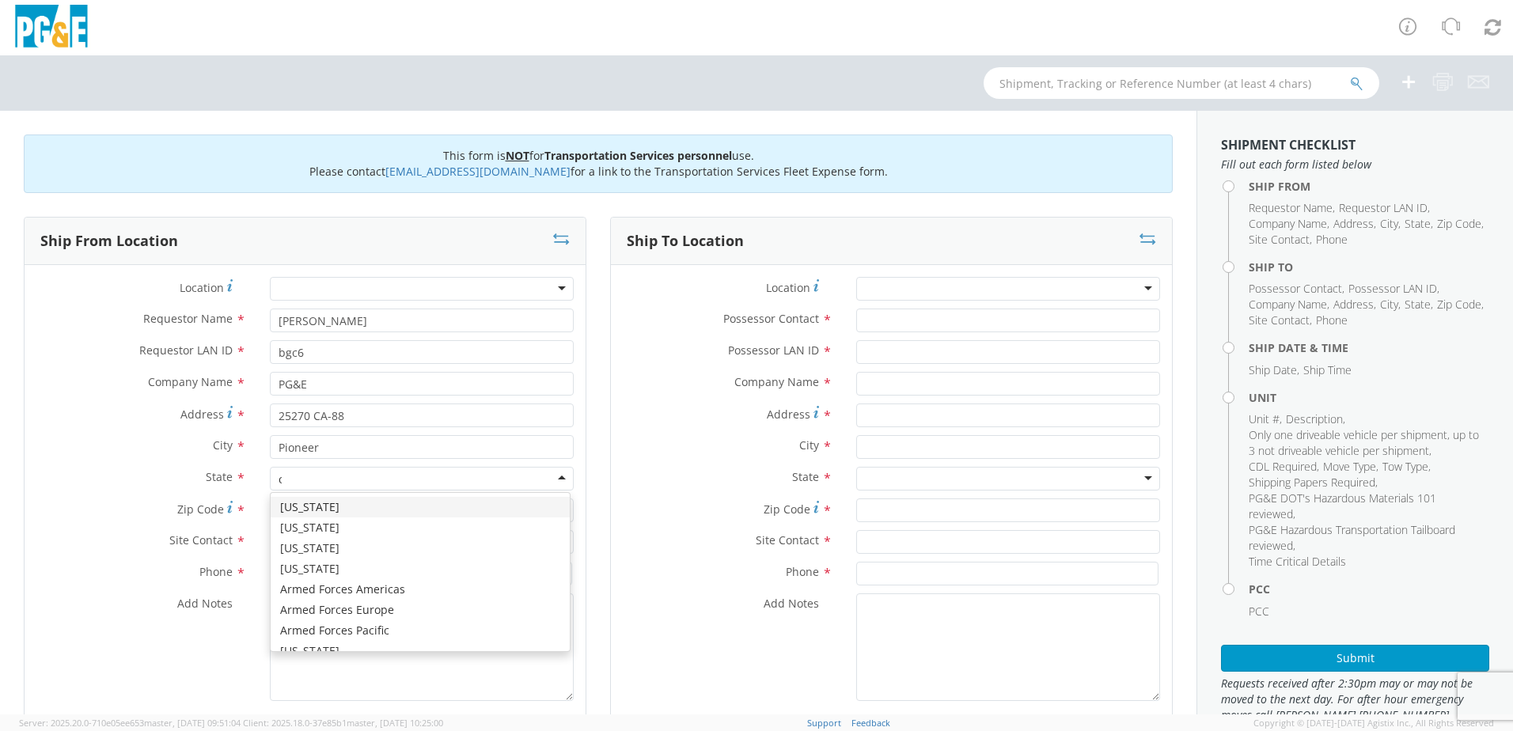
type input "ca"
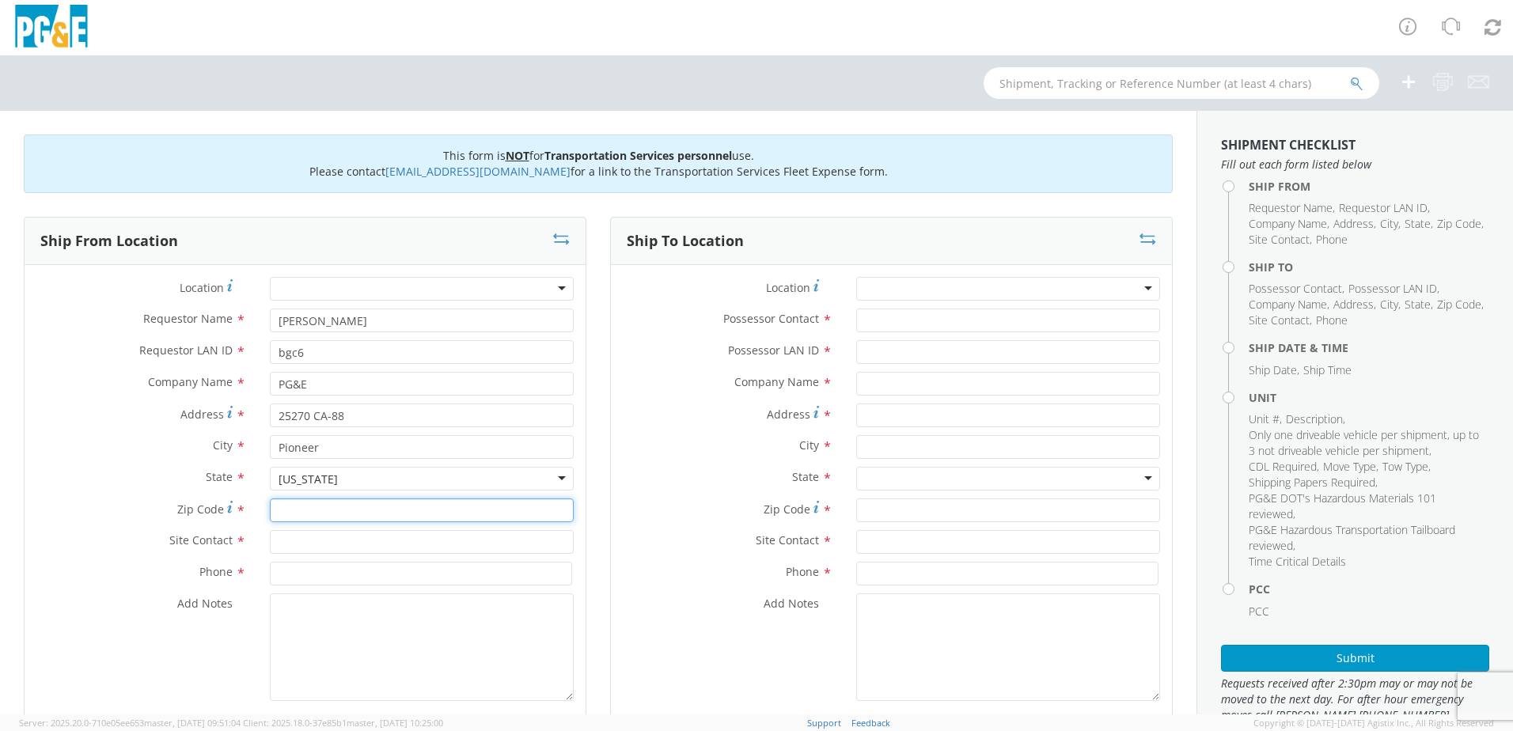
click at [305, 508] on input "Zip Code *" at bounding box center [422, 511] width 304 height 24
click at [368, 511] on input "Zip Code *" at bounding box center [422, 511] width 304 height 24
type input "95666"
click at [297, 546] on input "text" at bounding box center [422, 542] width 304 height 24
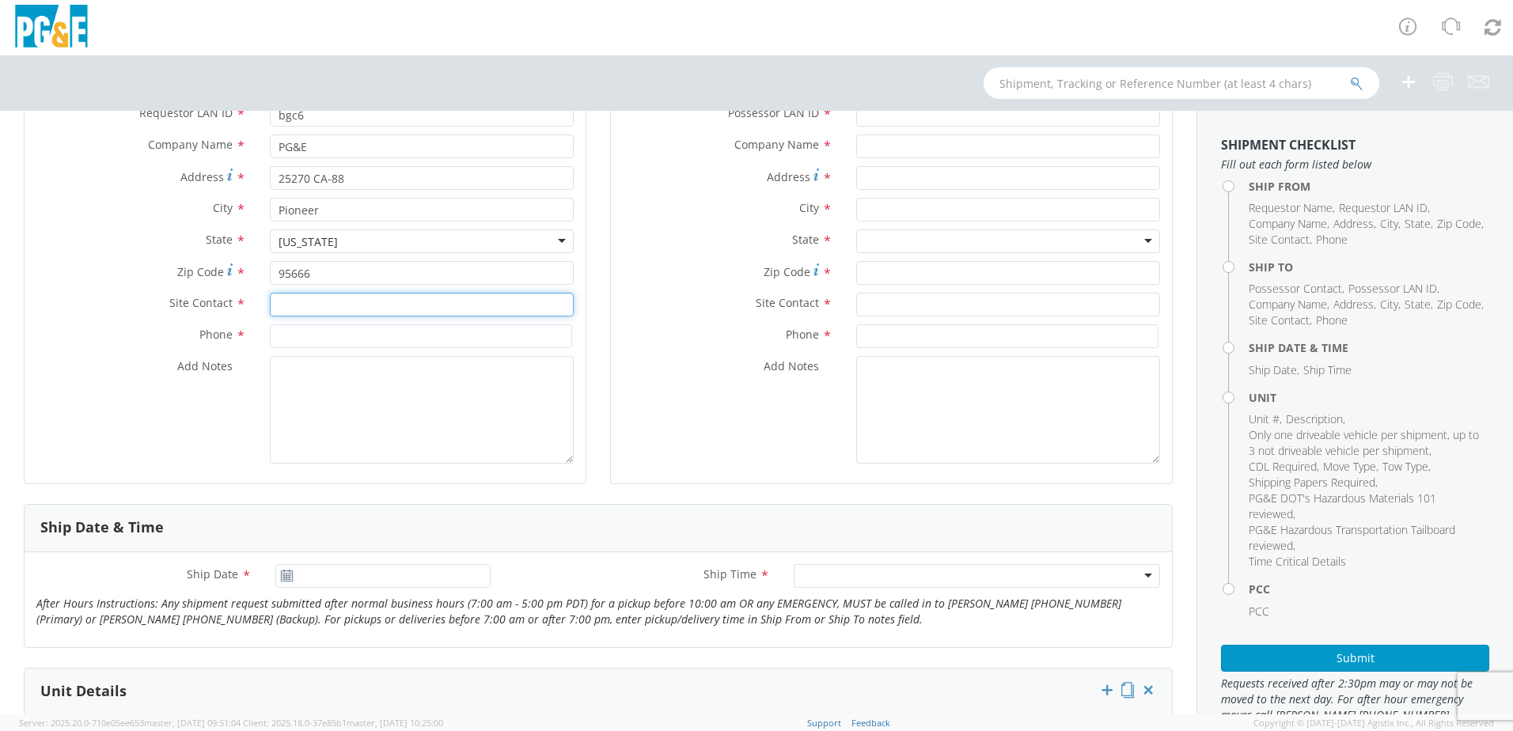
scroll to position [396, 0]
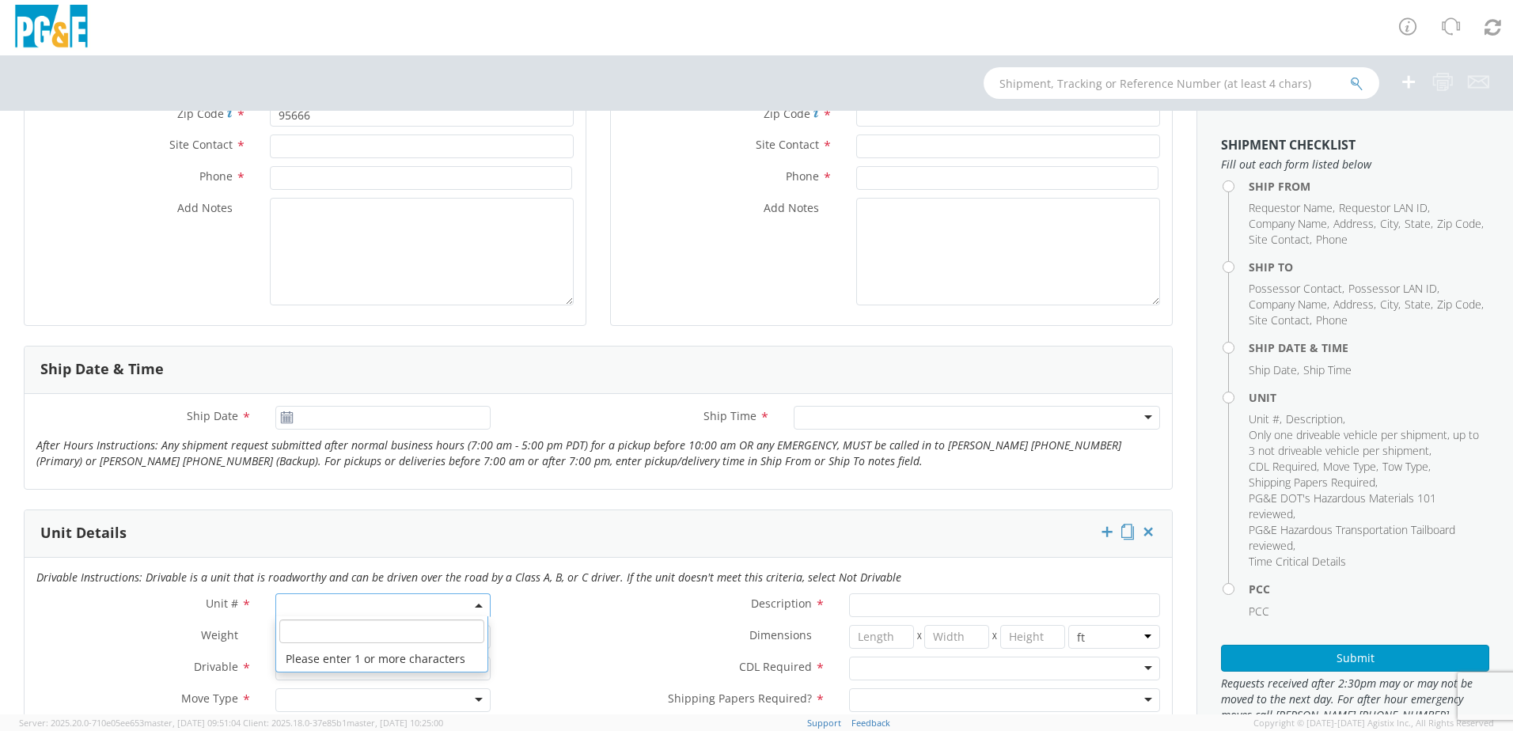
click at [314, 605] on span at bounding box center [382, 606] width 215 height 24
click at [347, 453] on icon "After Hours Instructions: Any shipment request submitted after normal business …" at bounding box center [578, 453] width 1085 height 31
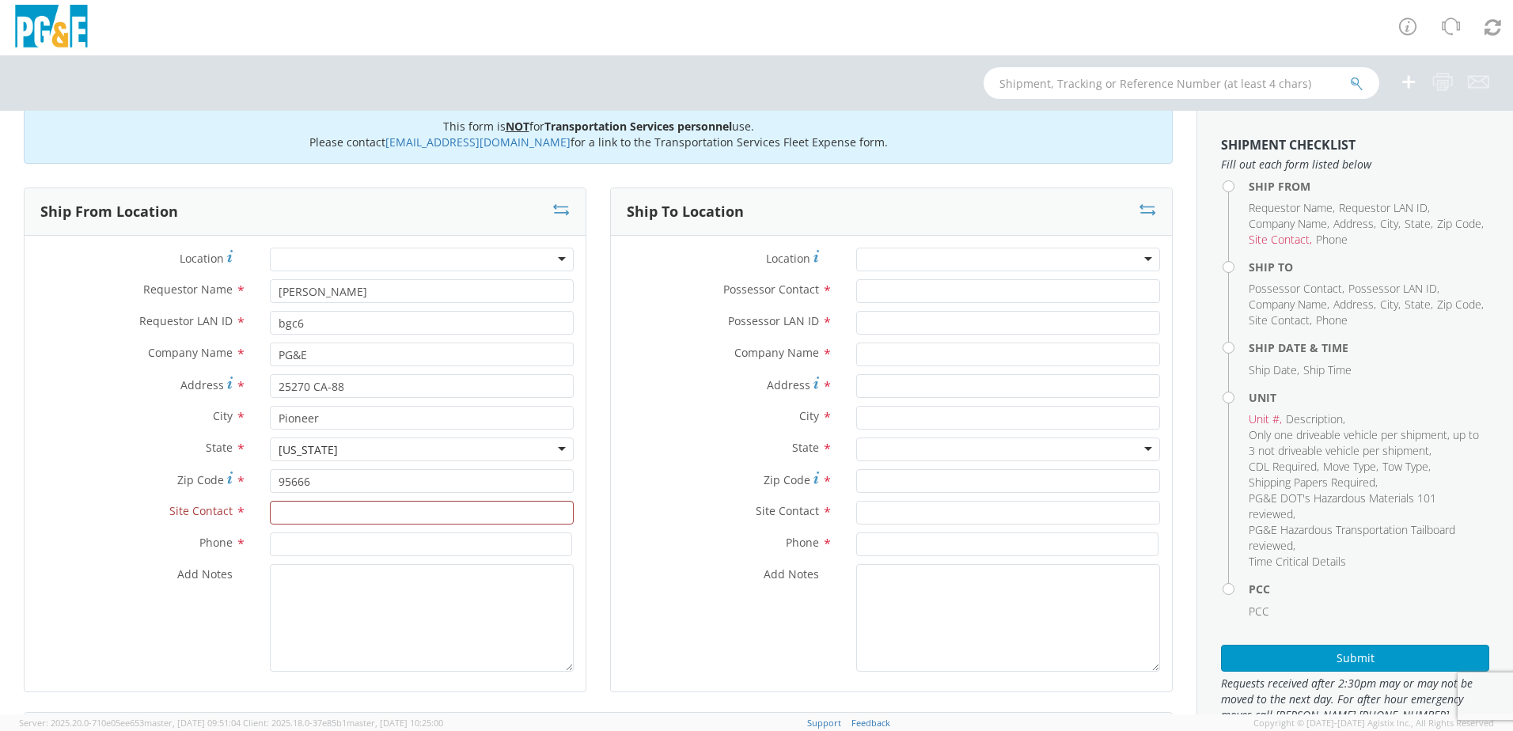
scroll to position [0, 0]
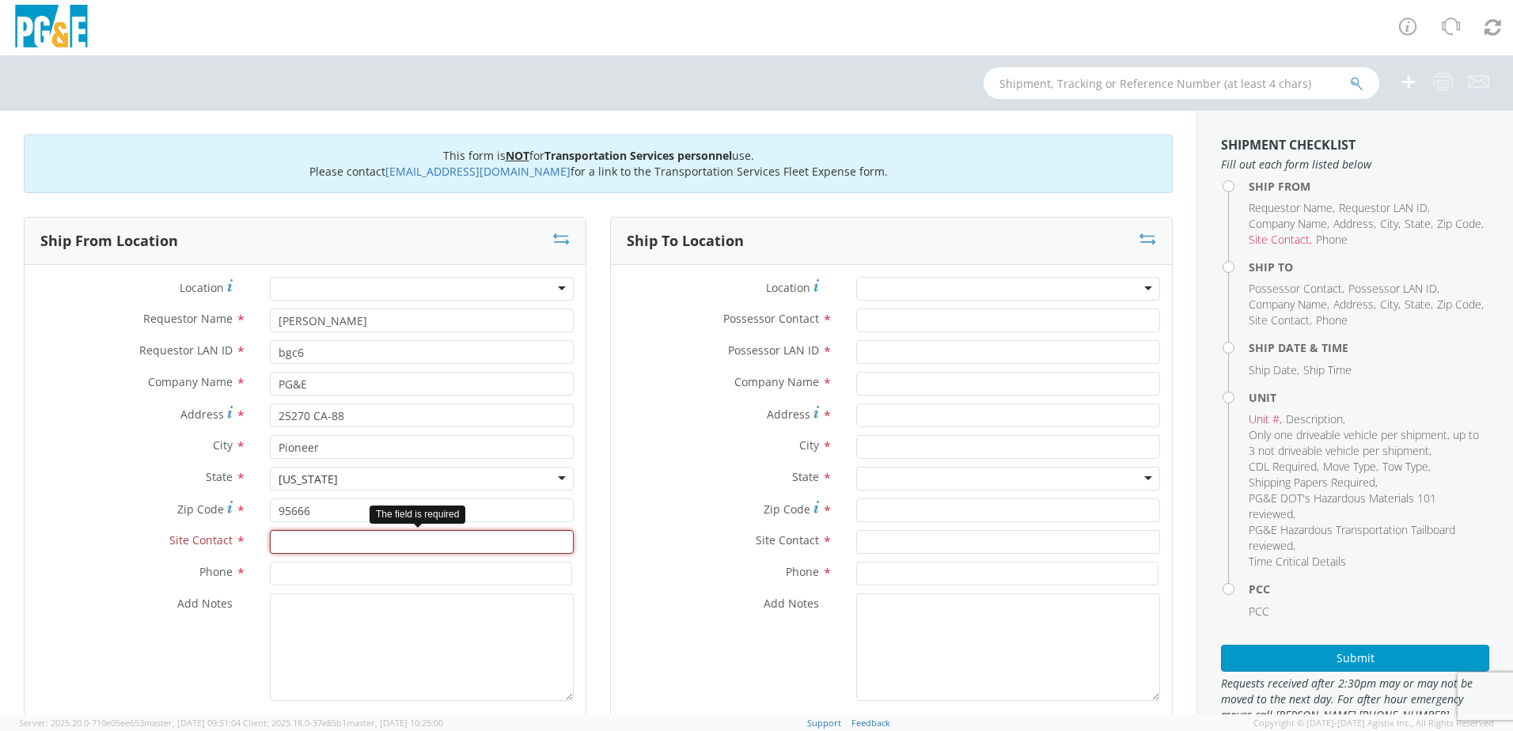
click at [327, 551] on input "text" at bounding box center [422, 542] width 304 height 24
type input "Brad Courtright"
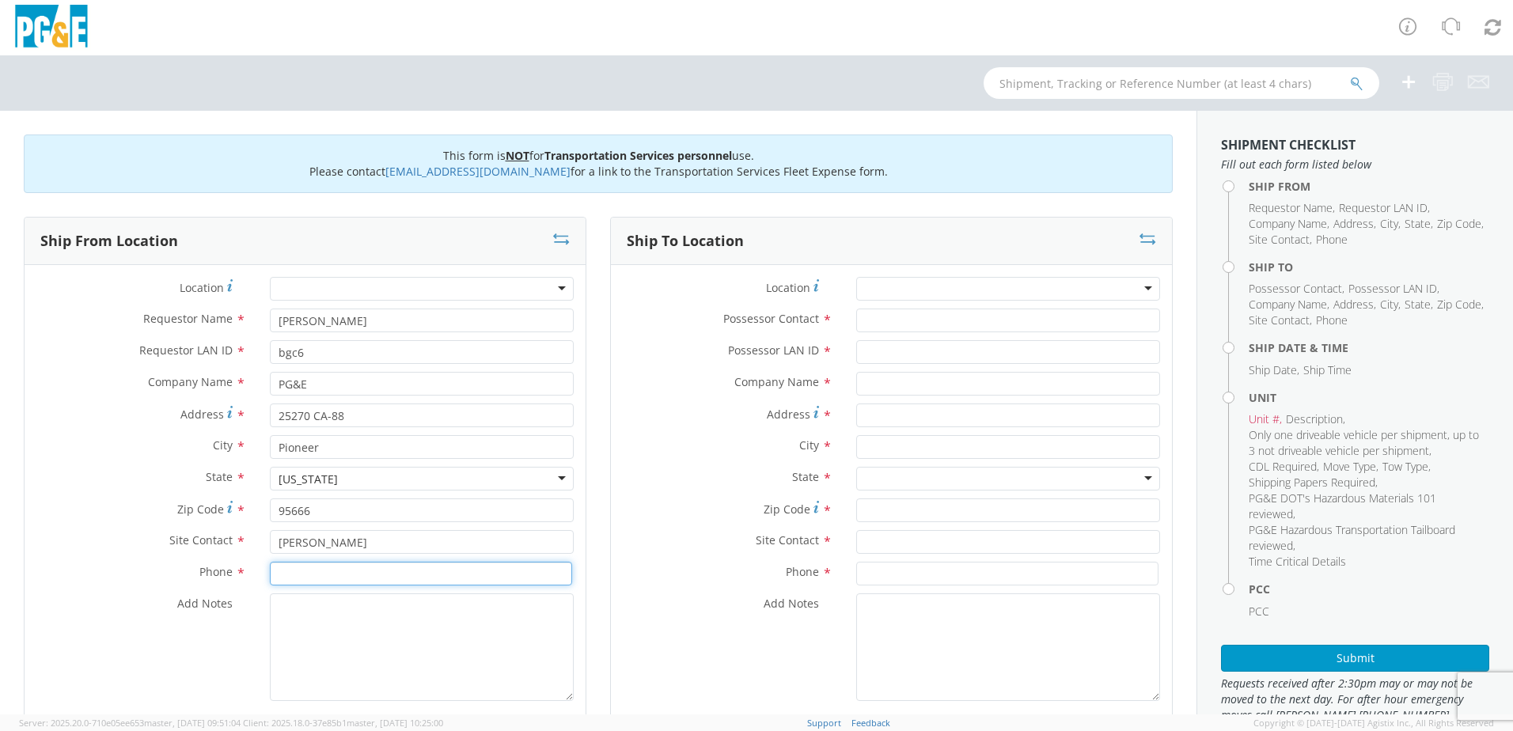
click at [363, 577] on input at bounding box center [421, 574] width 302 height 24
drag, startPoint x: 363, startPoint y: 577, endPoint x: 47, endPoint y: 576, distance: 315.8
click at [47, 576] on div "Phone * 559-536-0175" at bounding box center [305, 574] width 561 height 24
type input "559-536-0175"
click at [437, 627] on textarea "Add Notes *" at bounding box center [422, 648] width 304 height 108
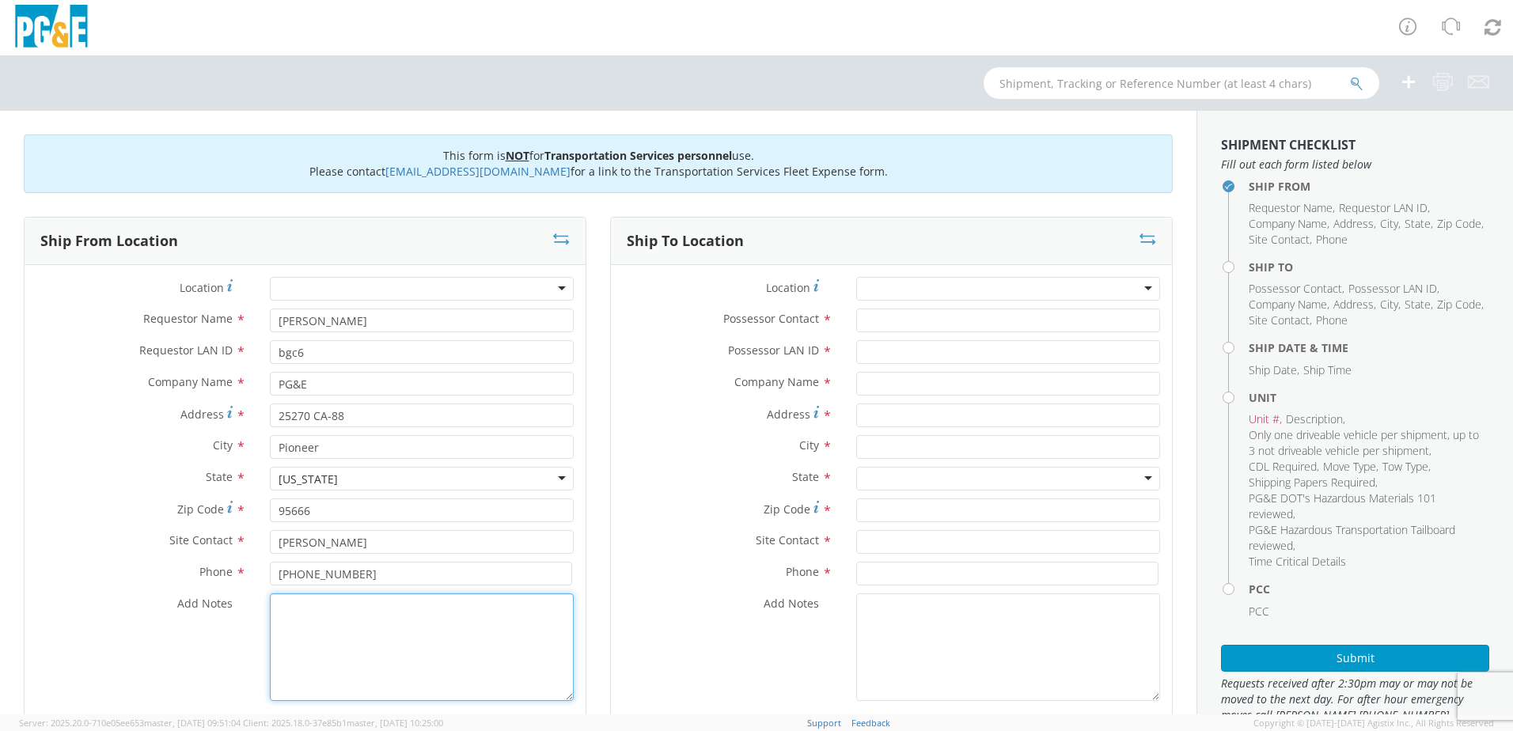
paste textarea "Gate to [GEOGRAPHIC_DATA] is open mon.-thurs. 6:00am-430pm ONLY call [PERSON_NA…"
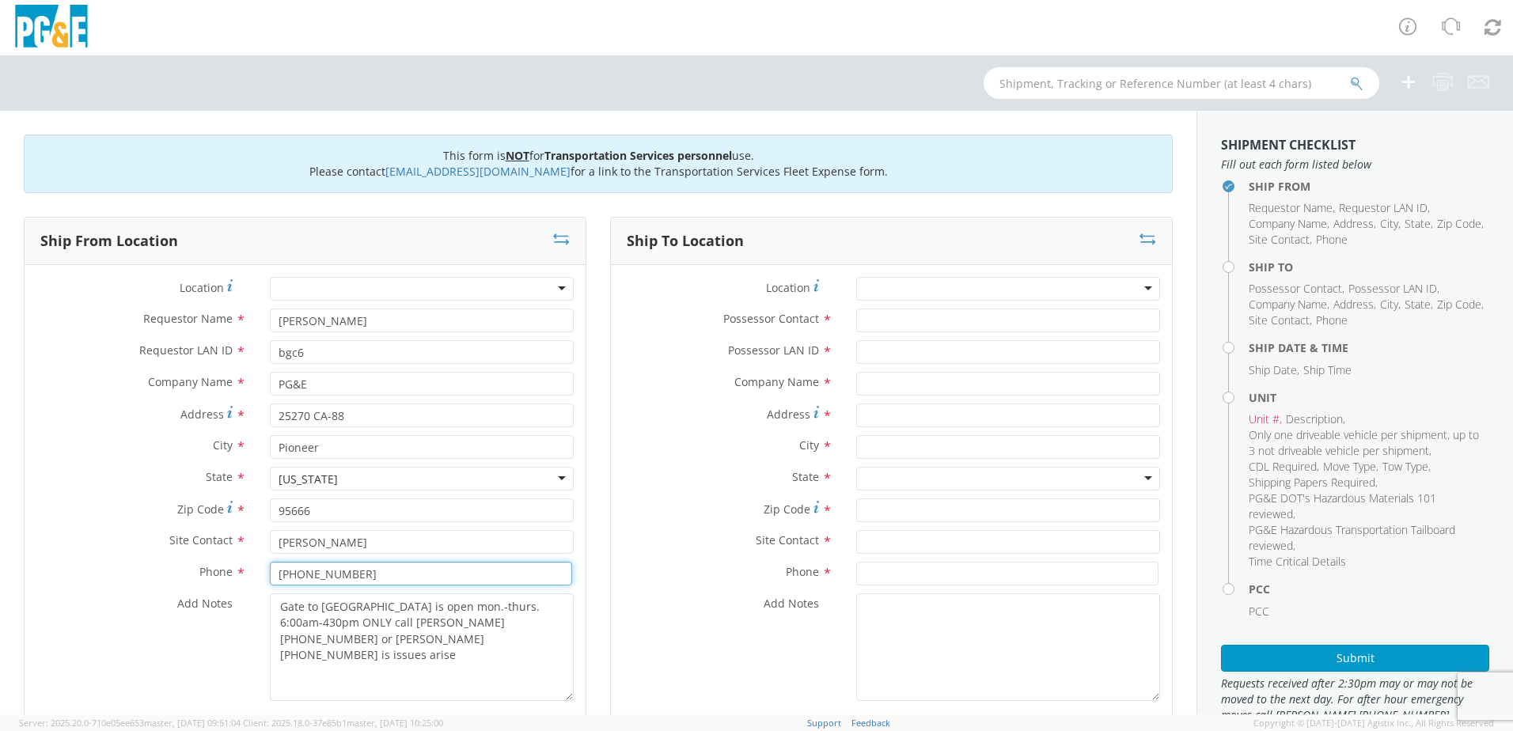
drag, startPoint x: 404, startPoint y: 576, endPoint x: 228, endPoint y: 575, distance: 175.7
click at [228, 575] on div "Phone * 559-536-0175" at bounding box center [305, 574] width 561 height 24
click at [437, 636] on textarea "Gate to [GEOGRAPHIC_DATA] is open mon.-thurs. 6:00am-430pm ONLY call [PERSON_NA…" at bounding box center [422, 648] width 304 height 108
drag, startPoint x: 427, startPoint y: 621, endPoint x: 332, endPoint y: 624, distance: 95.0
click at [332, 624] on textarea "Gate to [GEOGRAPHIC_DATA] is open mon.-thurs. 6:00am-430pm ONLY call [PERSON_NA…" at bounding box center [422, 648] width 304 height 108
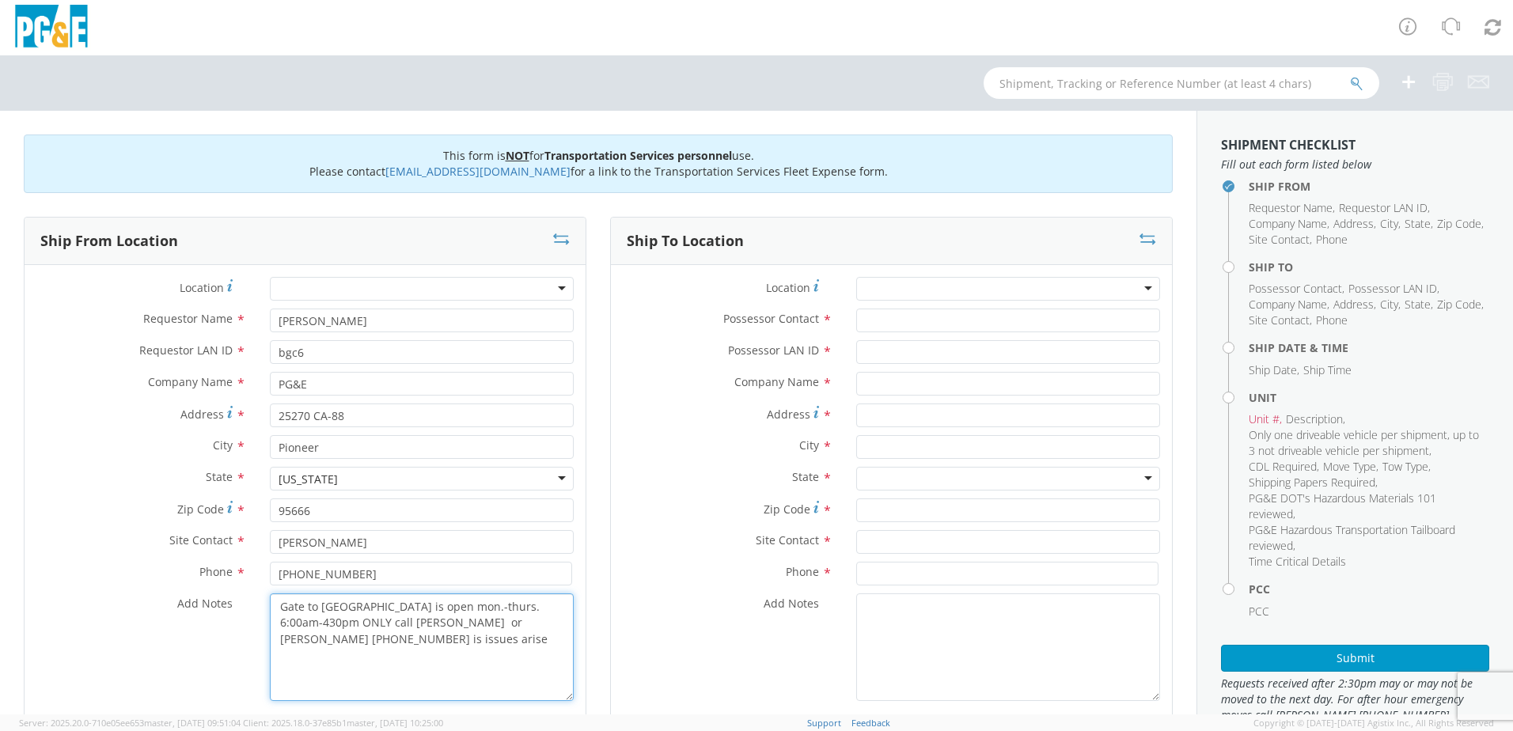
paste textarea "559-536-0175"
click at [381, 639] on textarea "Gate to Cedar Mill is open mon.-thurs. 6:00am-430pm ONLY call Brad 559-536-0175…" at bounding box center [422, 648] width 304 height 108
drag, startPoint x: 387, startPoint y: 646, endPoint x: 263, endPoint y: 598, distance: 133.3
click at [263, 598] on div "Gate to Cedar Mill is open mon.-thurs. 6:00am-430pm ONLY call Brad 559-536-0175…" at bounding box center [422, 648] width 328 height 108
type textarea "Gate to Cedar Mill is open mon.-thurs. 6:00am-430pm ONLY call Brad 559-536-0175…"
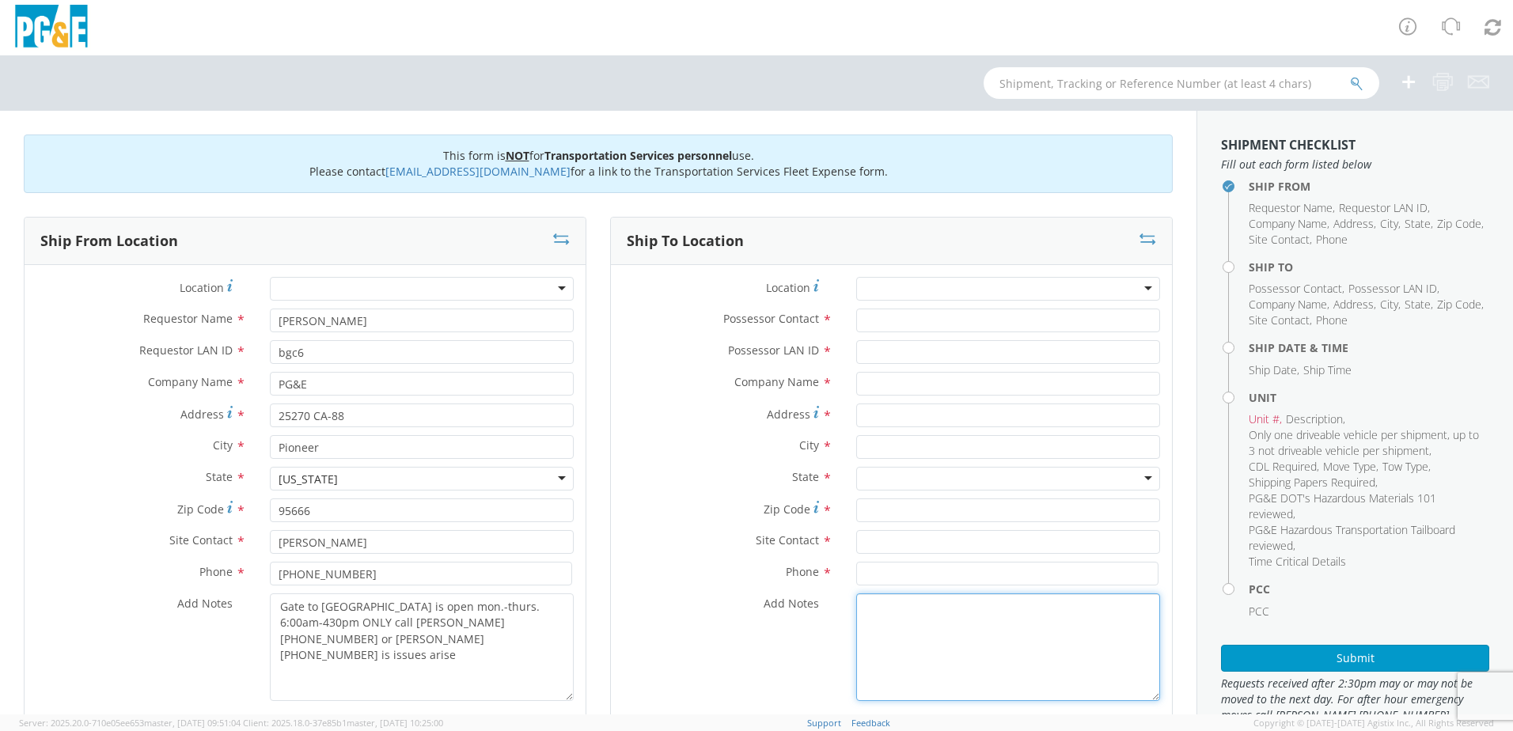
click at [934, 626] on textarea "Add Notes *" at bounding box center [1008, 648] width 304 height 108
paste textarea "Gate to Cedar Mill is open mon.-thurs. 6:00am-430pm ONLY call Brad 559-536-0175…"
drag, startPoint x: 951, startPoint y: 606, endPoint x: 901, endPoint y: 605, distance: 50.7
click at [901, 605] on textarea "Gate to Cedar Mill is open mon.-thurs. 6:00am-430pm ONLY call Brad 559-536-0175…" at bounding box center [1008, 648] width 304 height 108
type textarea "Gate to Auberry SC is open mon.-thurs. 6:00am-430pm ONLY call Brad 559-536-0175…"
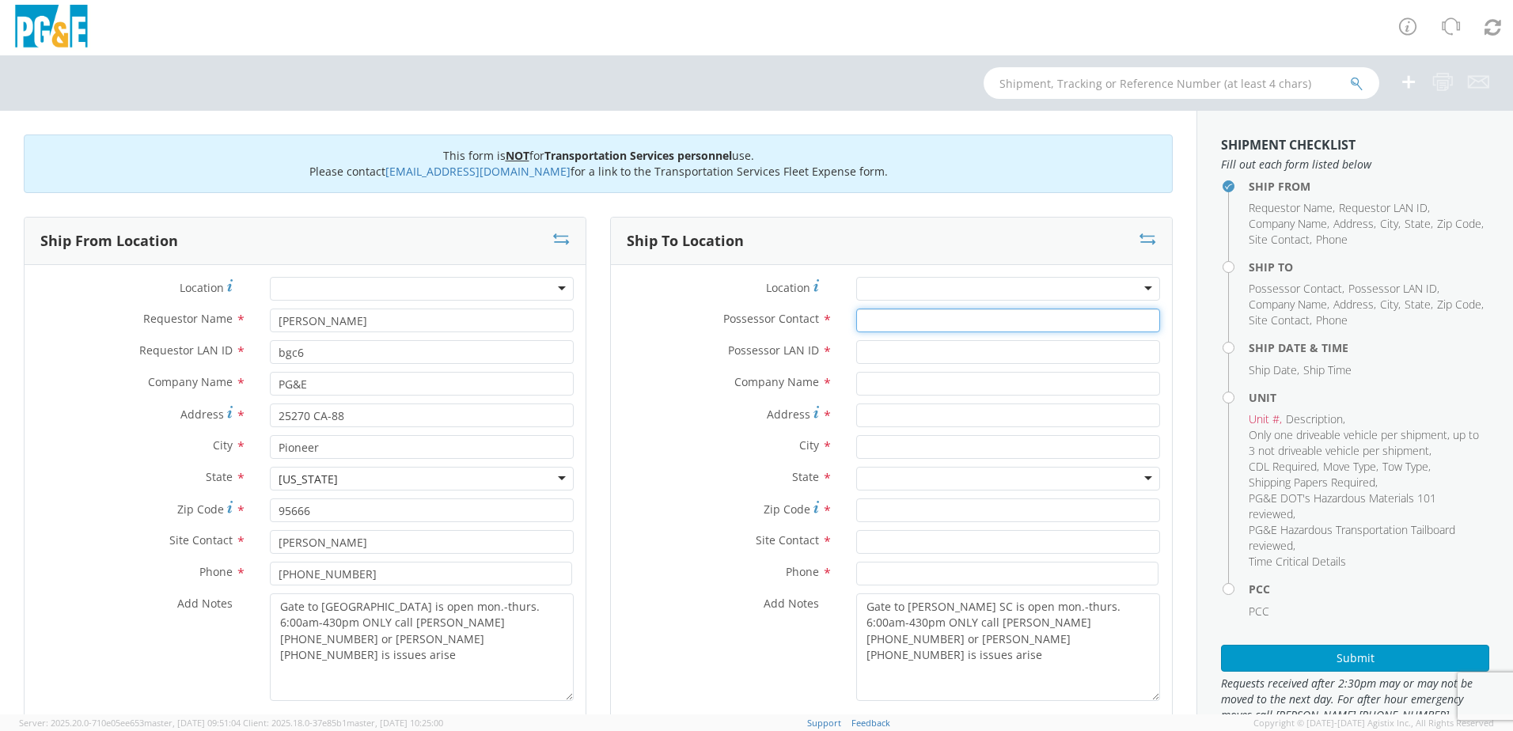
click at [869, 324] on input "Possessor Contact *" at bounding box center [1008, 321] width 304 height 24
type input "Brad Courtright"
click at [871, 355] on input "Possessor LAN ID *" at bounding box center [1008, 352] width 304 height 24
type input "bgc6"
click at [873, 382] on input "text" at bounding box center [1008, 384] width 304 height 24
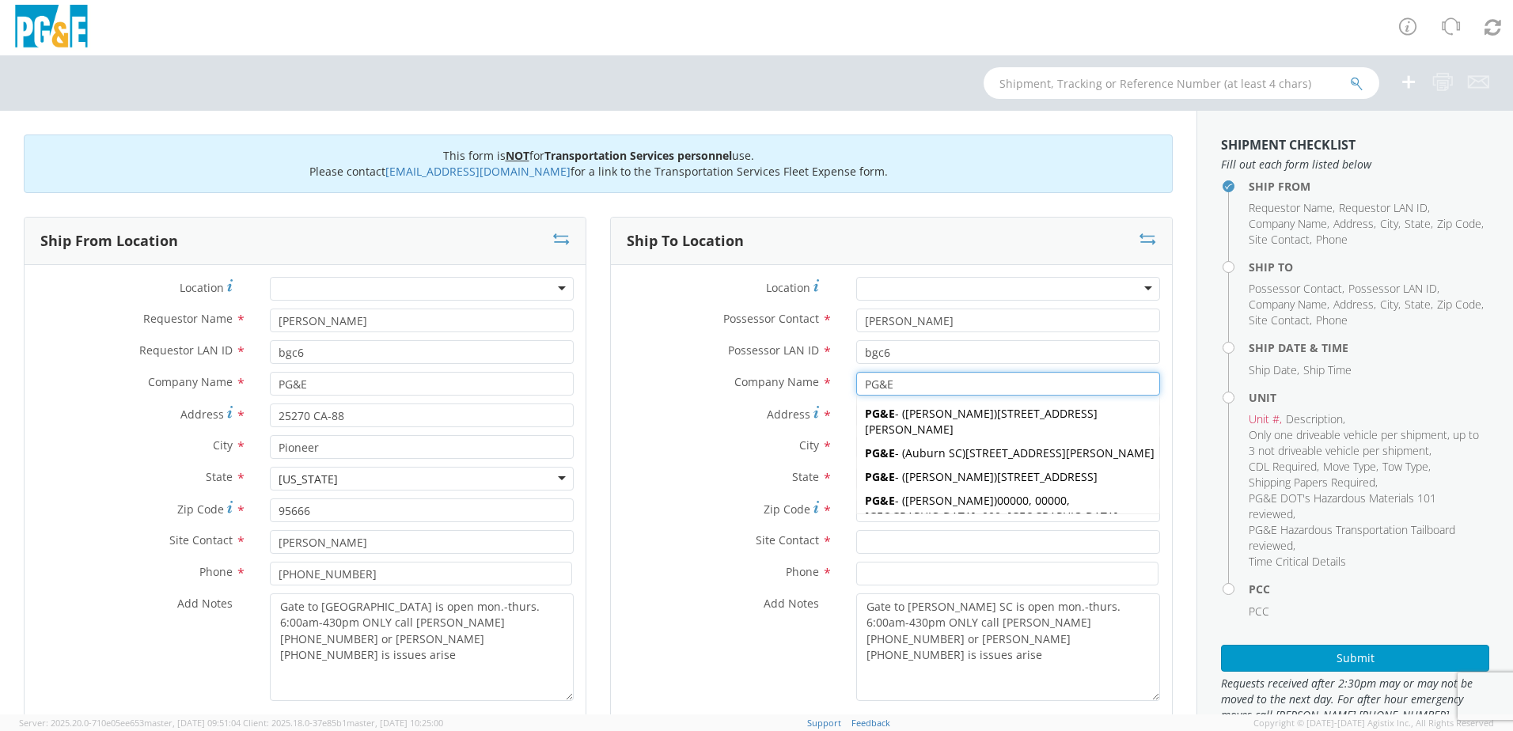
type input "PG&E"
click at [739, 360] on label "Possessor LAN ID *" at bounding box center [727, 350] width 233 height 21
click at [856, 360] on input "bgc6" at bounding box center [1008, 352] width 304 height 24
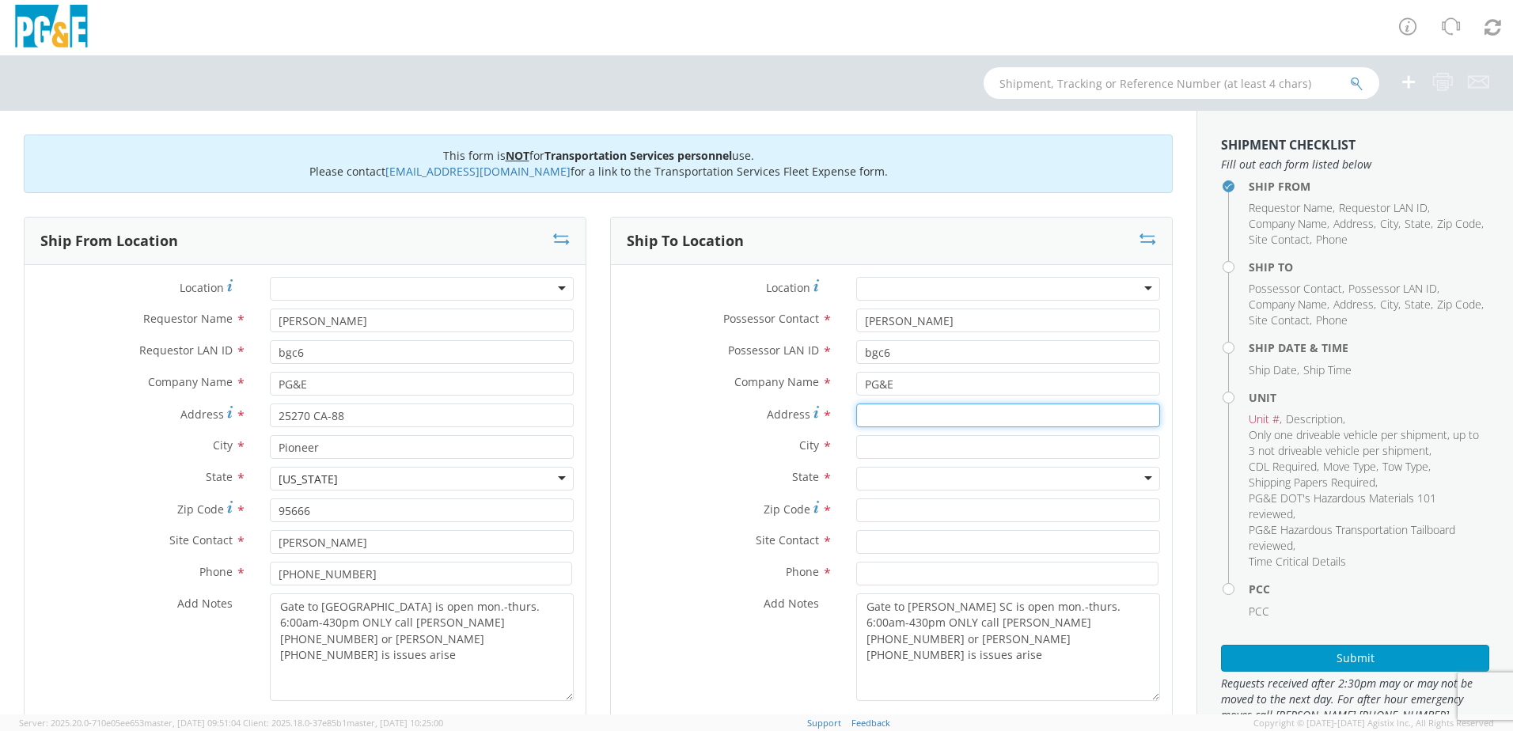
click at [879, 412] on input "Address *" at bounding box center [1008, 416] width 304 height 24
type input "[STREET_ADDRESS]"
type input "[PERSON_NAME]"
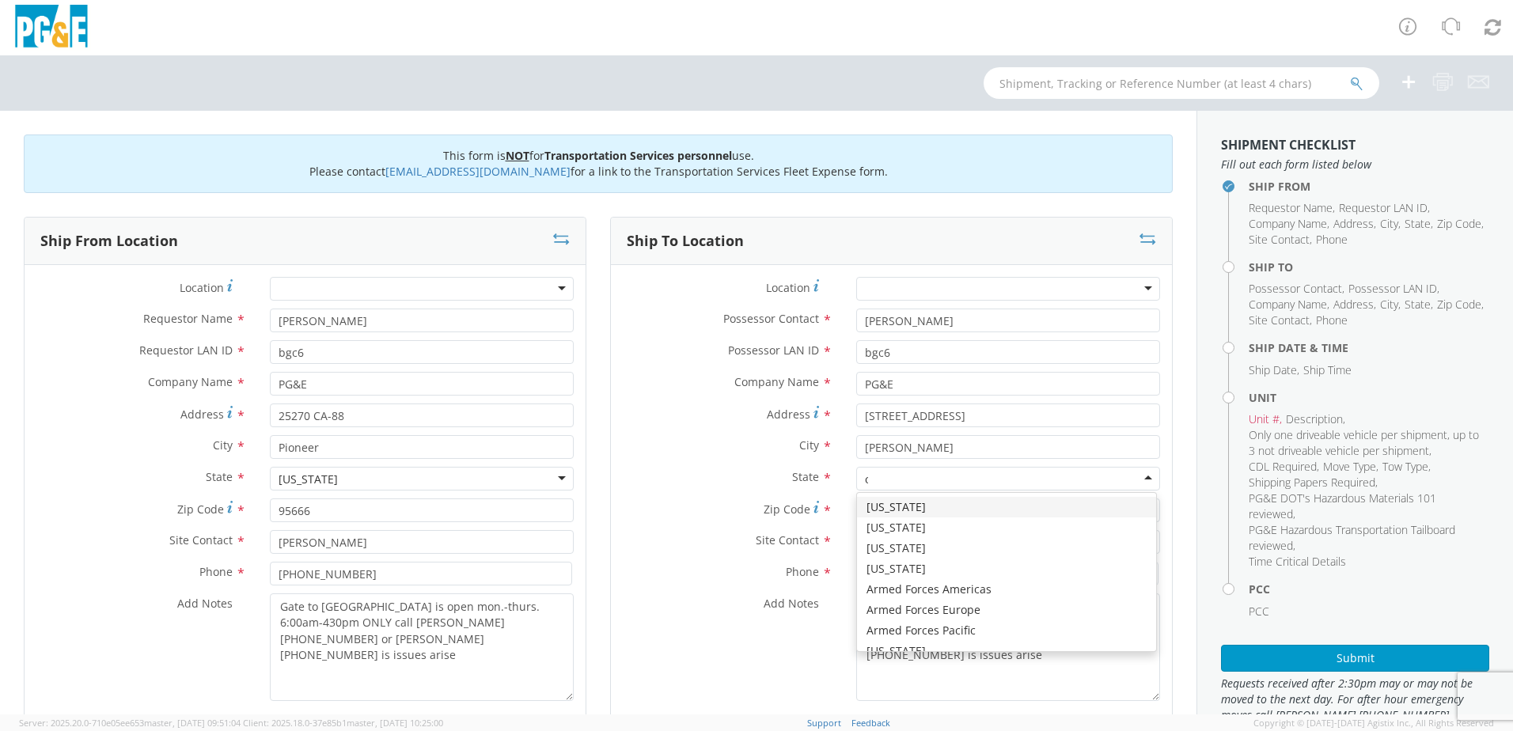
type input "ca"
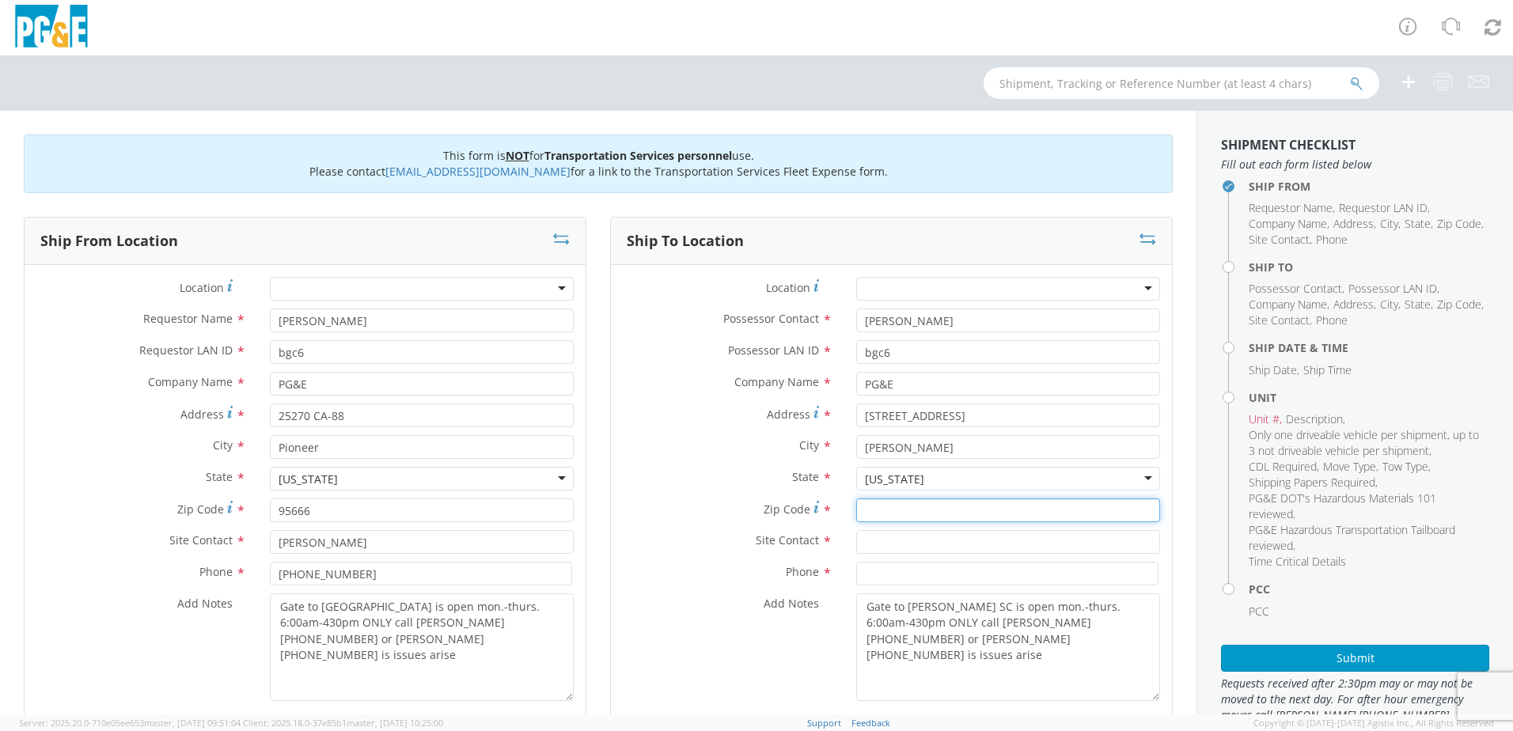
click at [867, 514] on input "Zip Code *" at bounding box center [1008, 511] width 304 height 24
type input "93602"
click at [877, 539] on input "text" at bounding box center [1008, 542] width 304 height 24
type input "Brad Courtright"
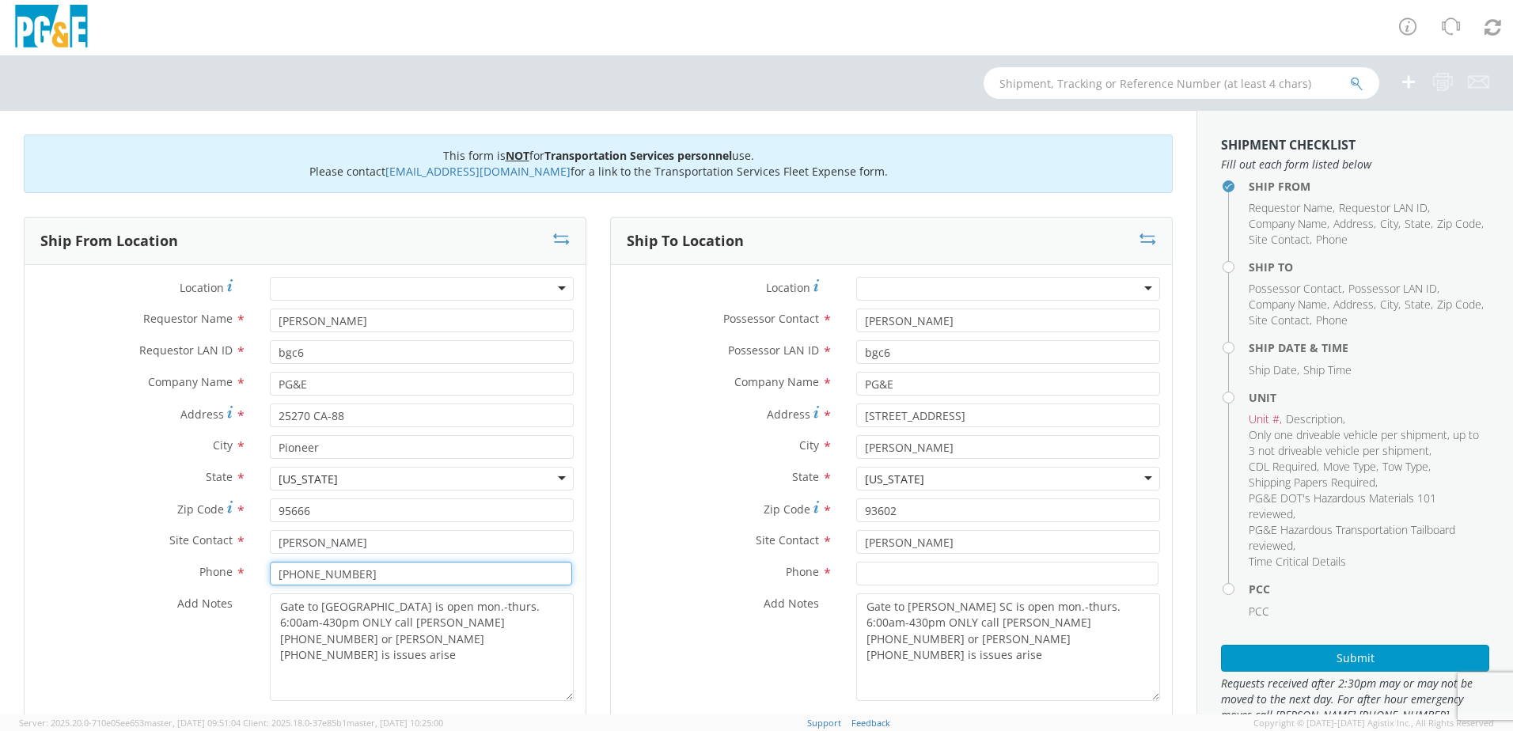
drag, startPoint x: 347, startPoint y: 579, endPoint x: 229, endPoint y: 578, distance: 118.7
click at [229, 578] on div "Phone * 559-536-0175" at bounding box center [305, 574] width 561 height 24
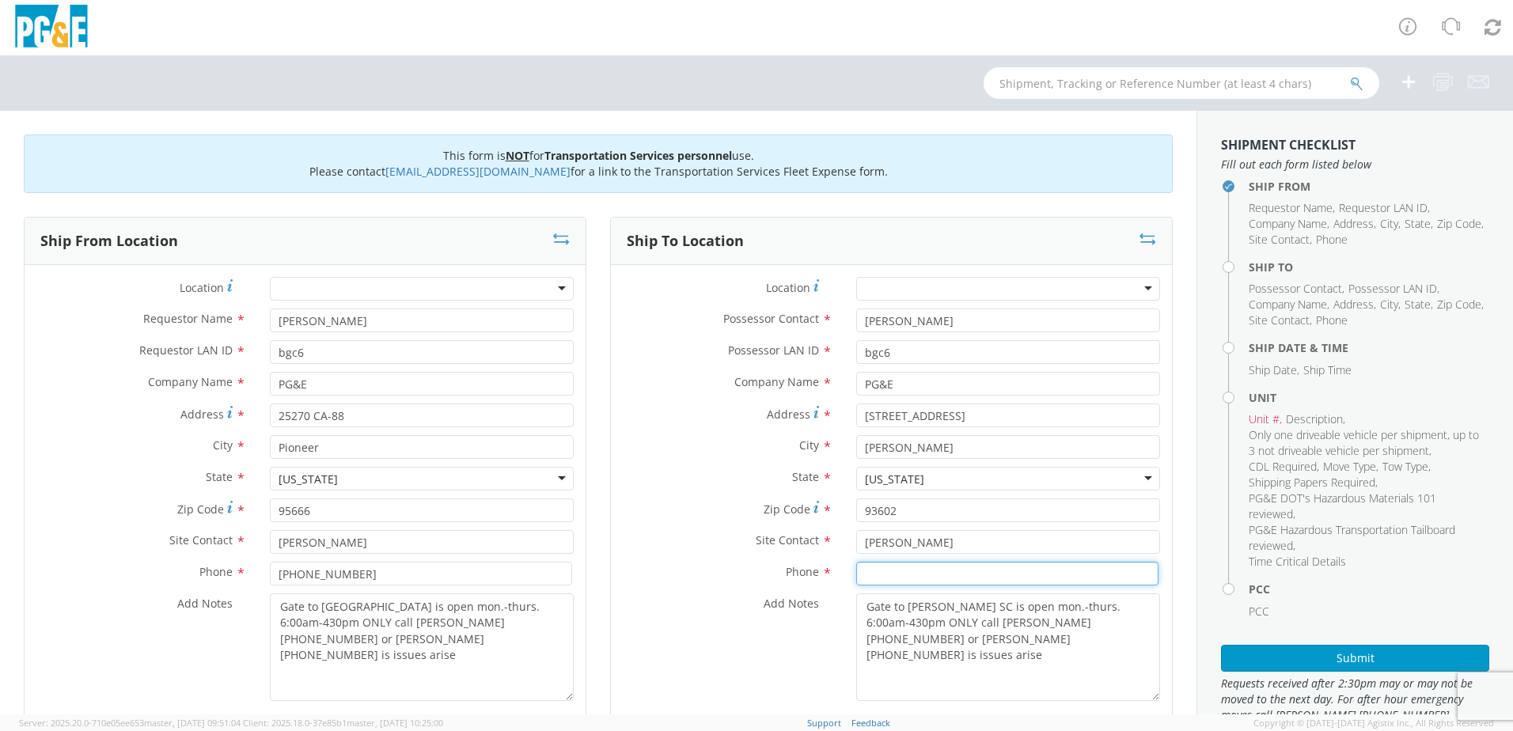
click at [885, 571] on input at bounding box center [1007, 574] width 302 height 24
paste input "559-536-0175"
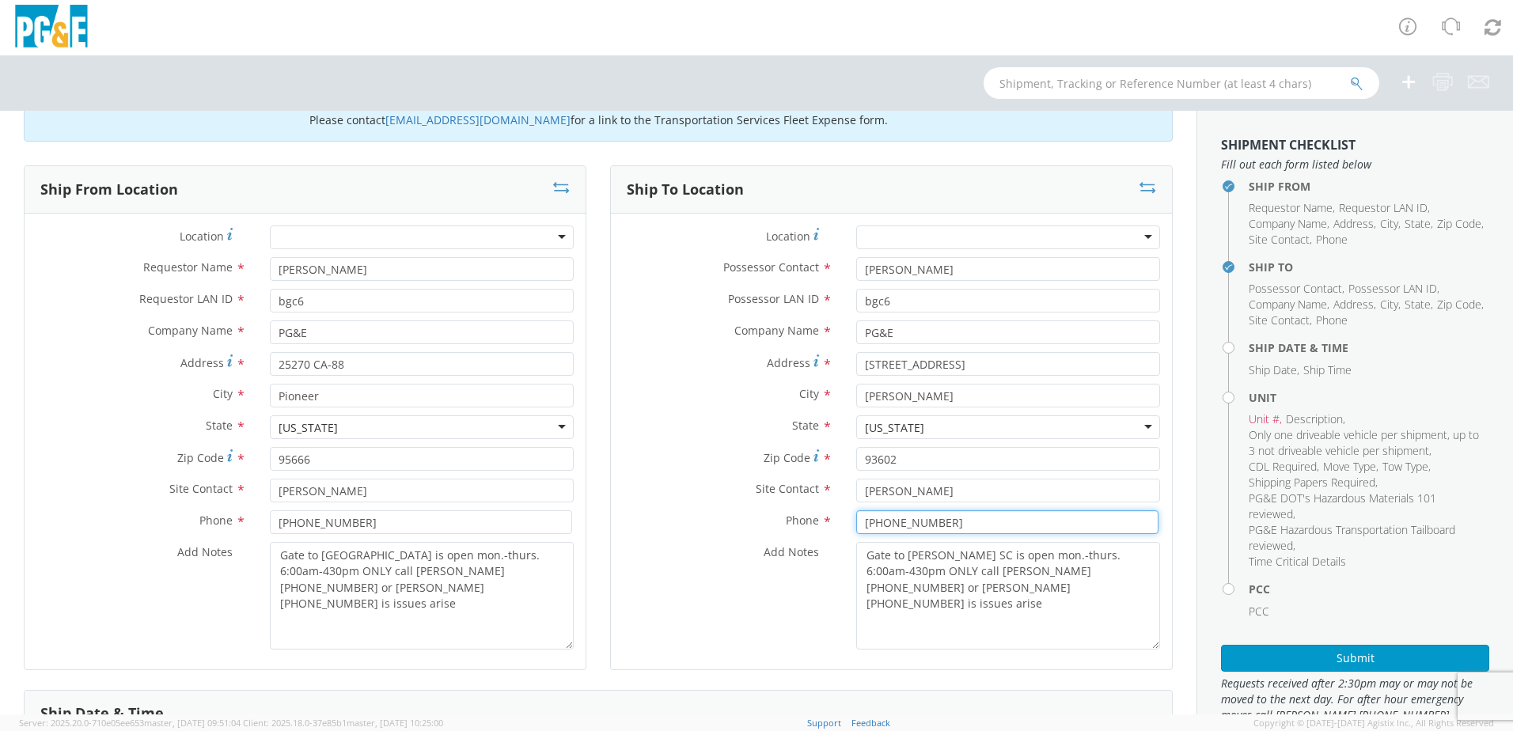
scroll to position [79, 0]
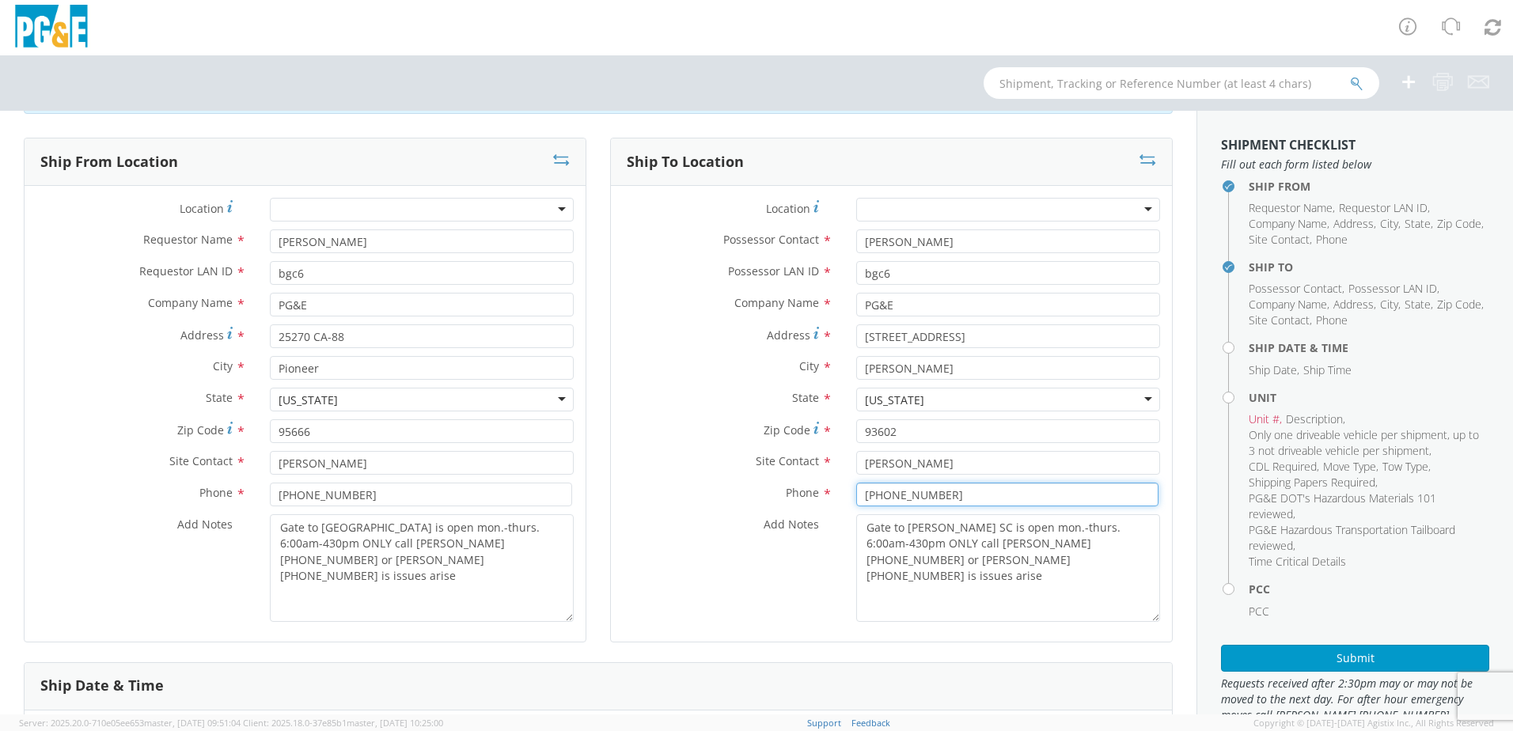
type input "559-536-0175"
click at [374, 526] on textarea "Gate to Cedar Mill is open mon.-thurs. 6:00am-430pm ONLY call Brad 559-536-0175…" at bounding box center [422, 568] width 304 height 108
click at [382, 593] on textarea "Gate to Cedar Mill is open mon.-thurs. 6:00am-430pm ONLY call Brad 559-536-0175…" at bounding box center [422, 568] width 304 height 108
click at [311, 546] on textarea "Gate to Cedar Mill is open mon.-thurs. 6:00am-430pm ONLY call Brad 559-536-0175…" at bounding box center [422, 568] width 304 height 108
type textarea "Gate to Cedar Mill is open mon.-thurs. 6:00am-430pm ONLY - call Brad 559-536-01…"
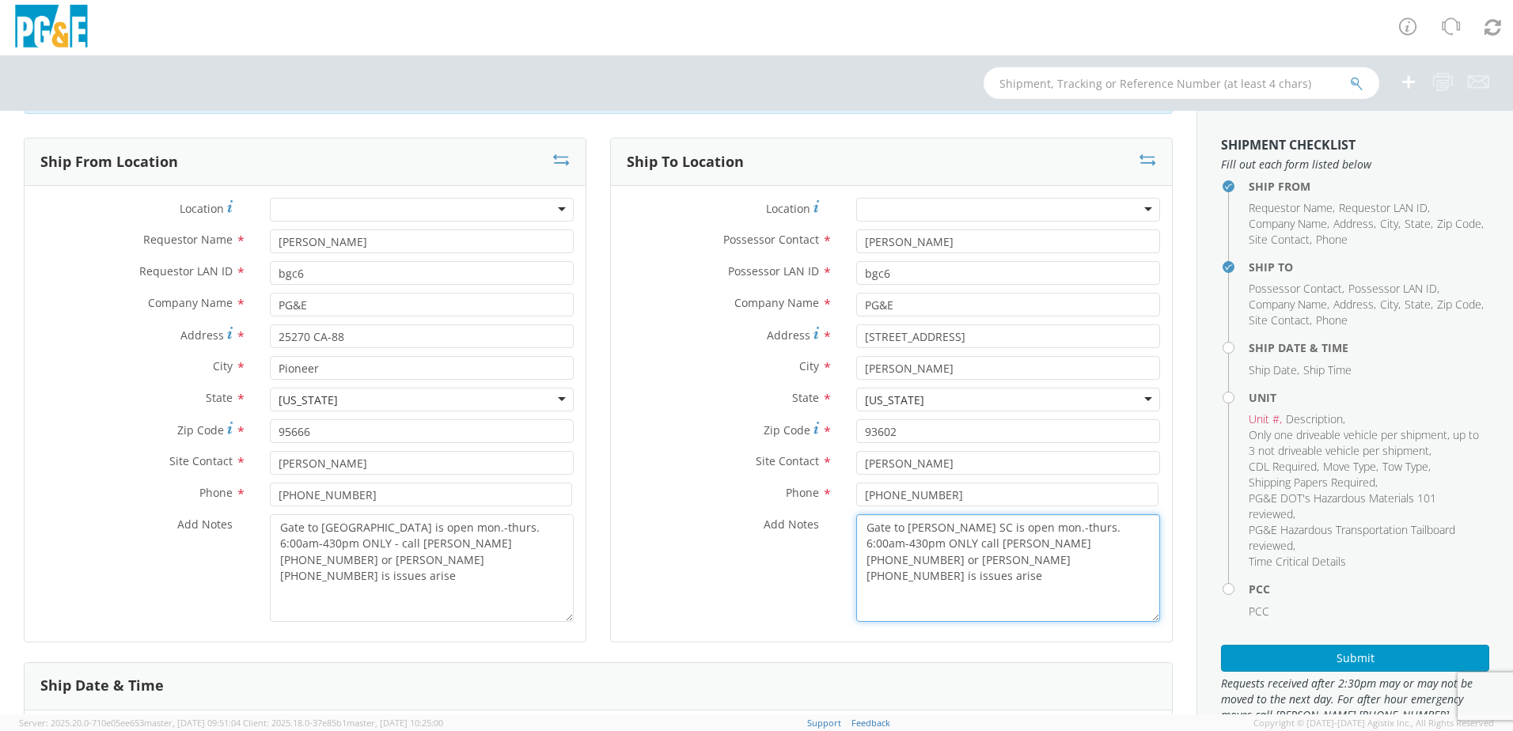
click at [929, 542] on textarea "Gate to Auberry SC is open mon.-thurs. 6:00am-430pm ONLY call Brad 559-536-0175…" at bounding box center [1008, 568] width 304 height 108
click at [893, 562] on textarea "Gate to Auberry SC is open mon.-thurs. 6:00am-430pm ONLY - call Brad 559-536-01…" at bounding box center [1008, 568] width 304 height 108
type textarea "Gate to Auberry SC is open mon.-thurs. 6:00am-430pm ONLY - call Brad 559-536-01…"
click at [551, 541] on textarea "Gate to Cedar Mill is open mon.-thurs. 6:00am-430pm ONLY - call Brad 559-536-01…" at bounding box center [422, 568] width 304 height 108
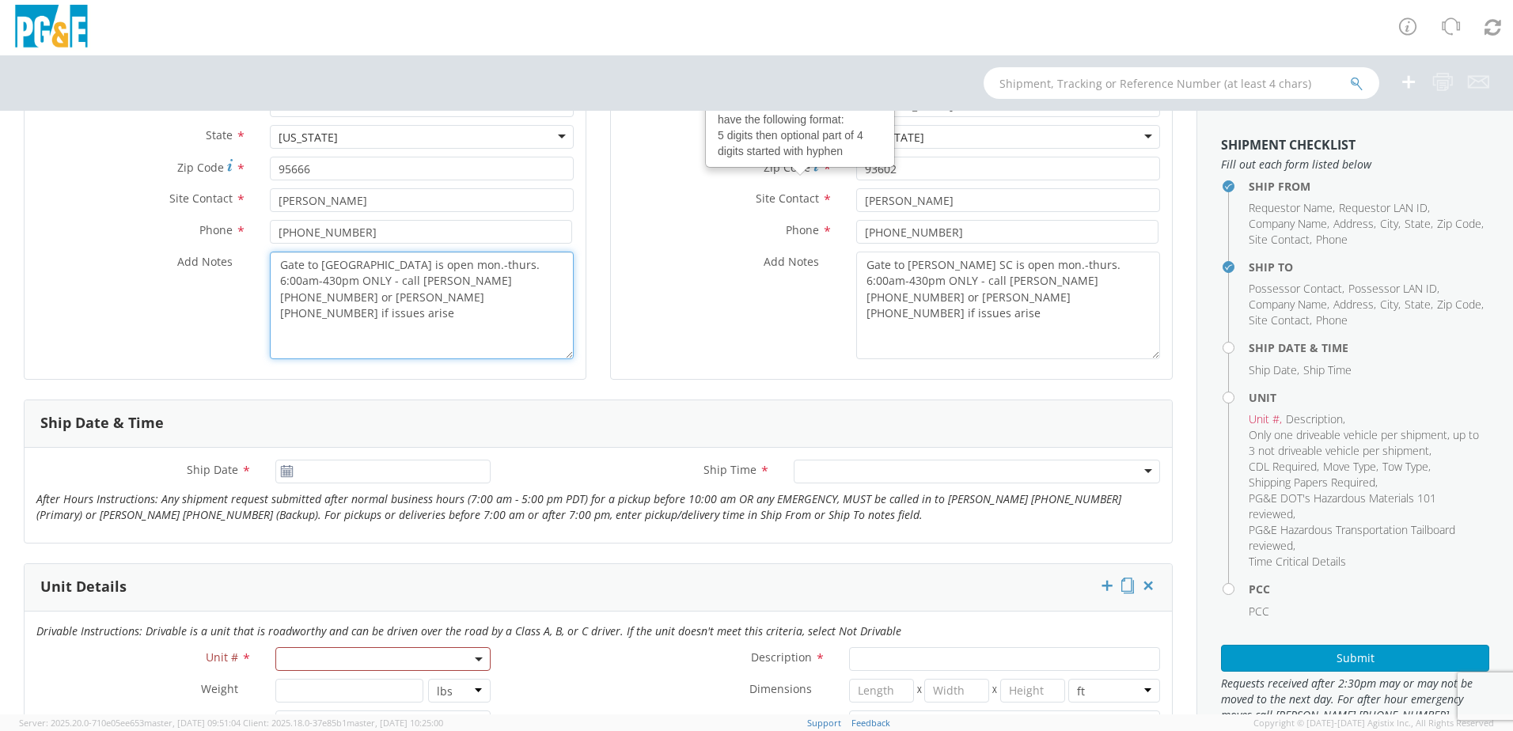
scroll to position [396, 0]
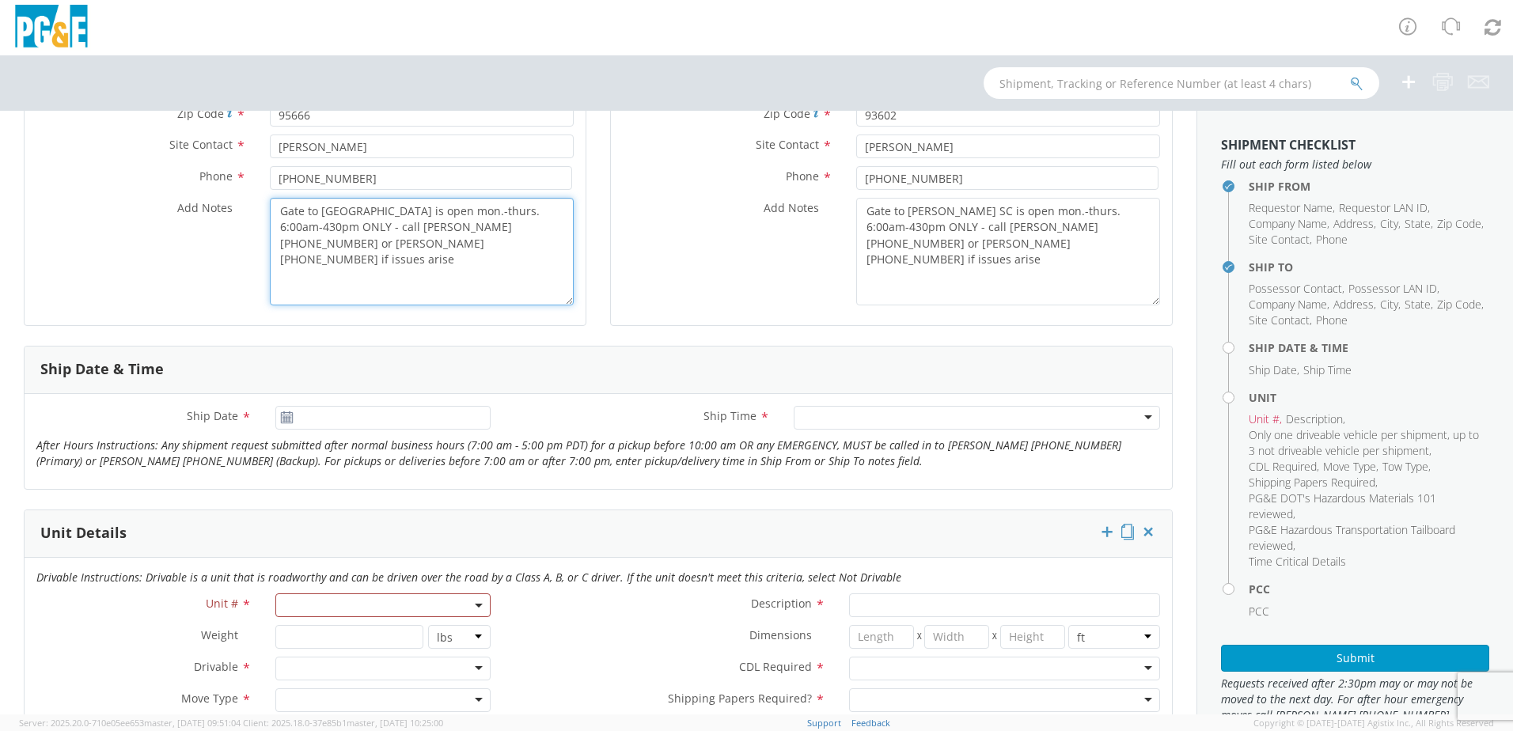
type textarea "Gate to Cedar Mill is open mon.-thurs. 6:00am-430pm ONLY - call Brad 559-536-01…"
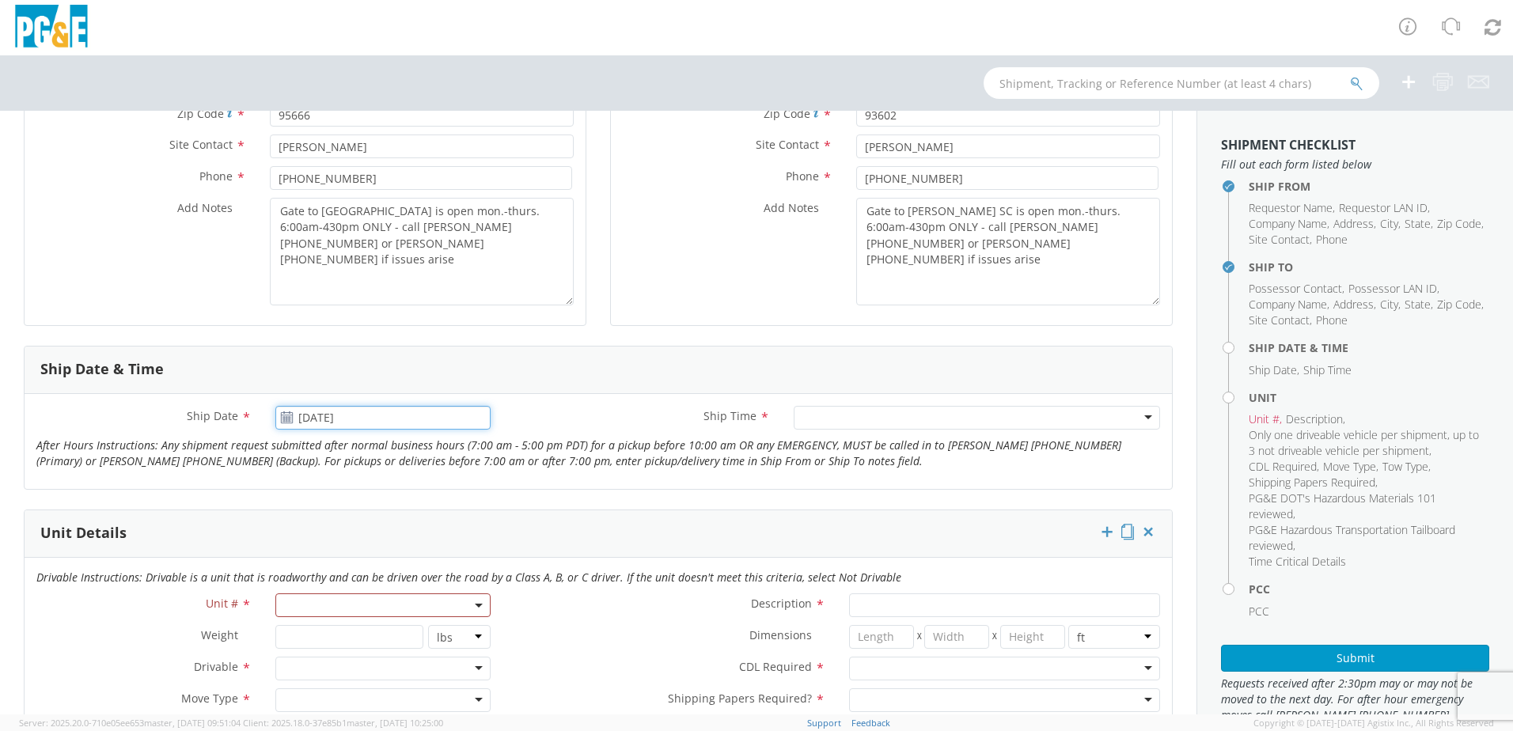
click at [359, 421] on input "[DATE]" at bounding box center [382, 418] width 215 height 24
click at [387, 612] on td "8" at bounding box center [384, 614] width 33 height 24
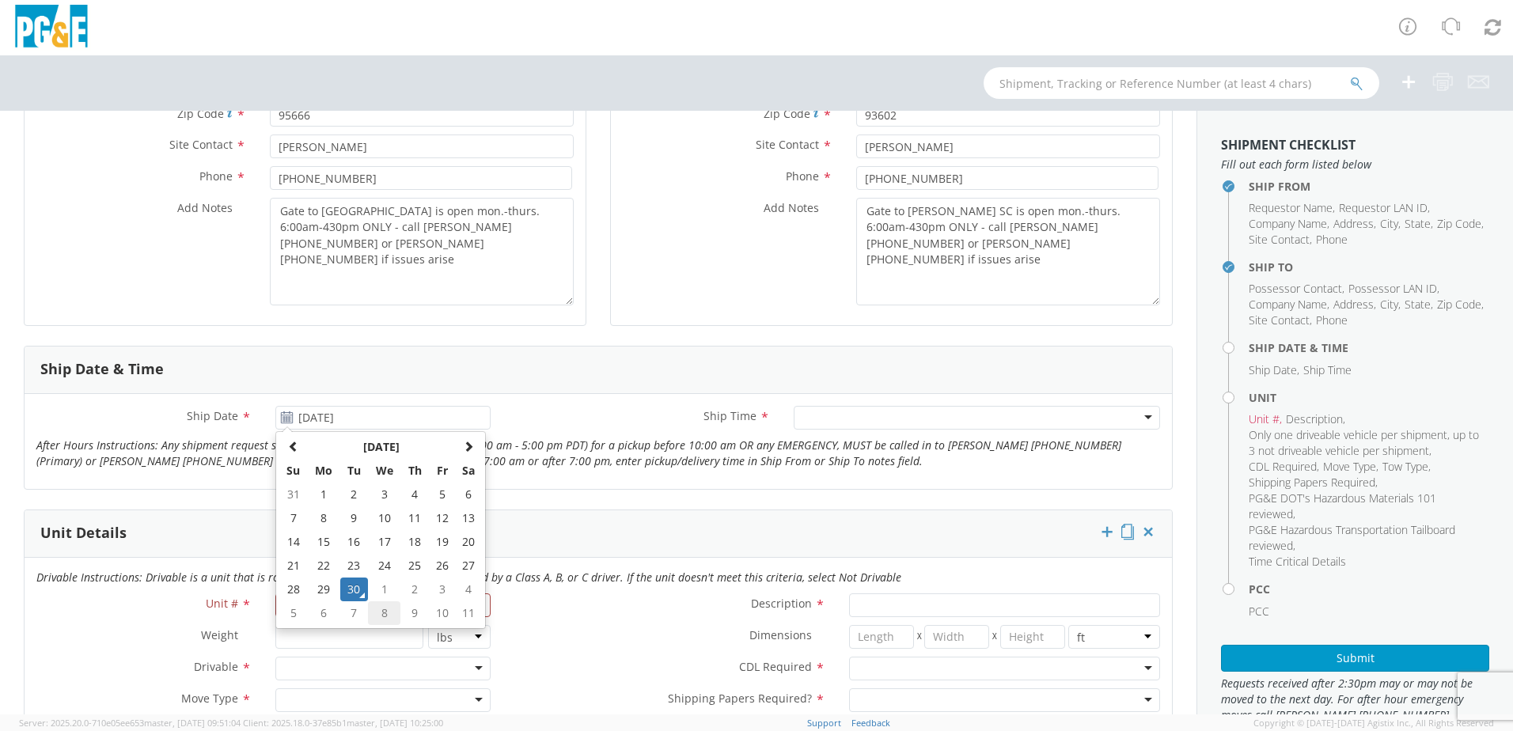
type input "10/08/2025"
click at [825, 421] on div at bounding box center [977, 418] width 366 height 24
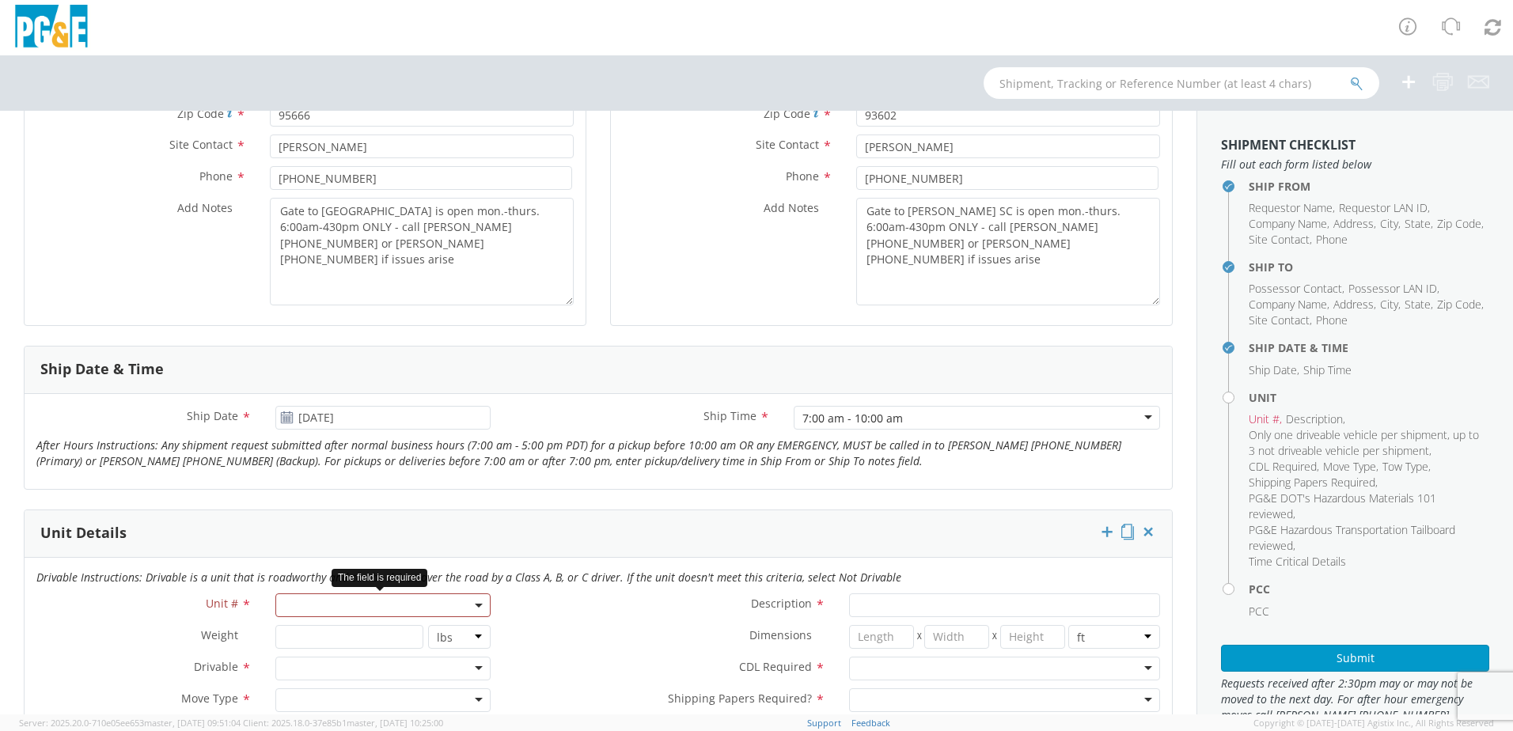
click at [401, 600] on span at bounding box center [382, 606] width 215 height 24
click at [342, 639] on input "search" at bounding box center [381, 632] width 205 height 24
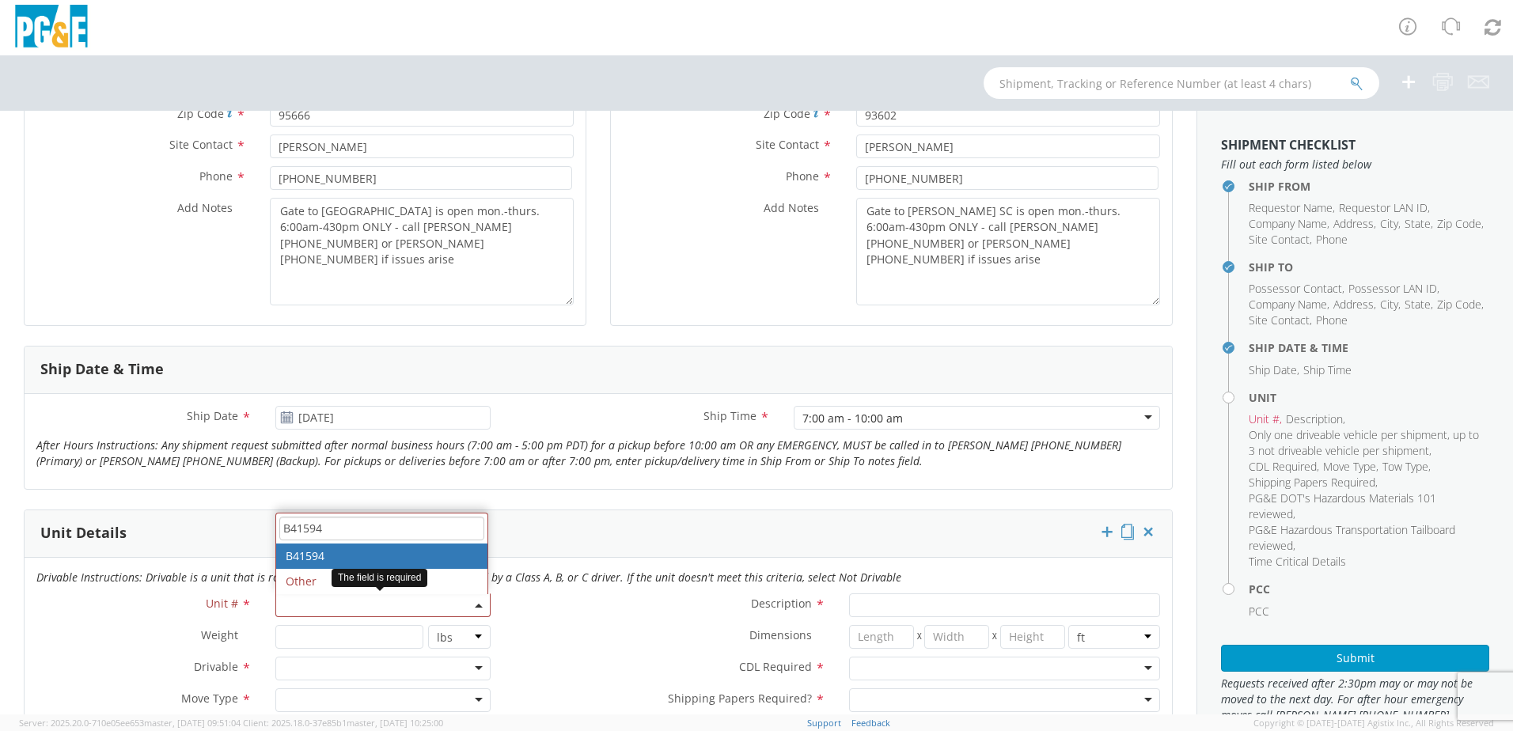
type input "B41594"
type input "PICKUP; 3/4T 4X2"
type input "11150"
select select "B41594"
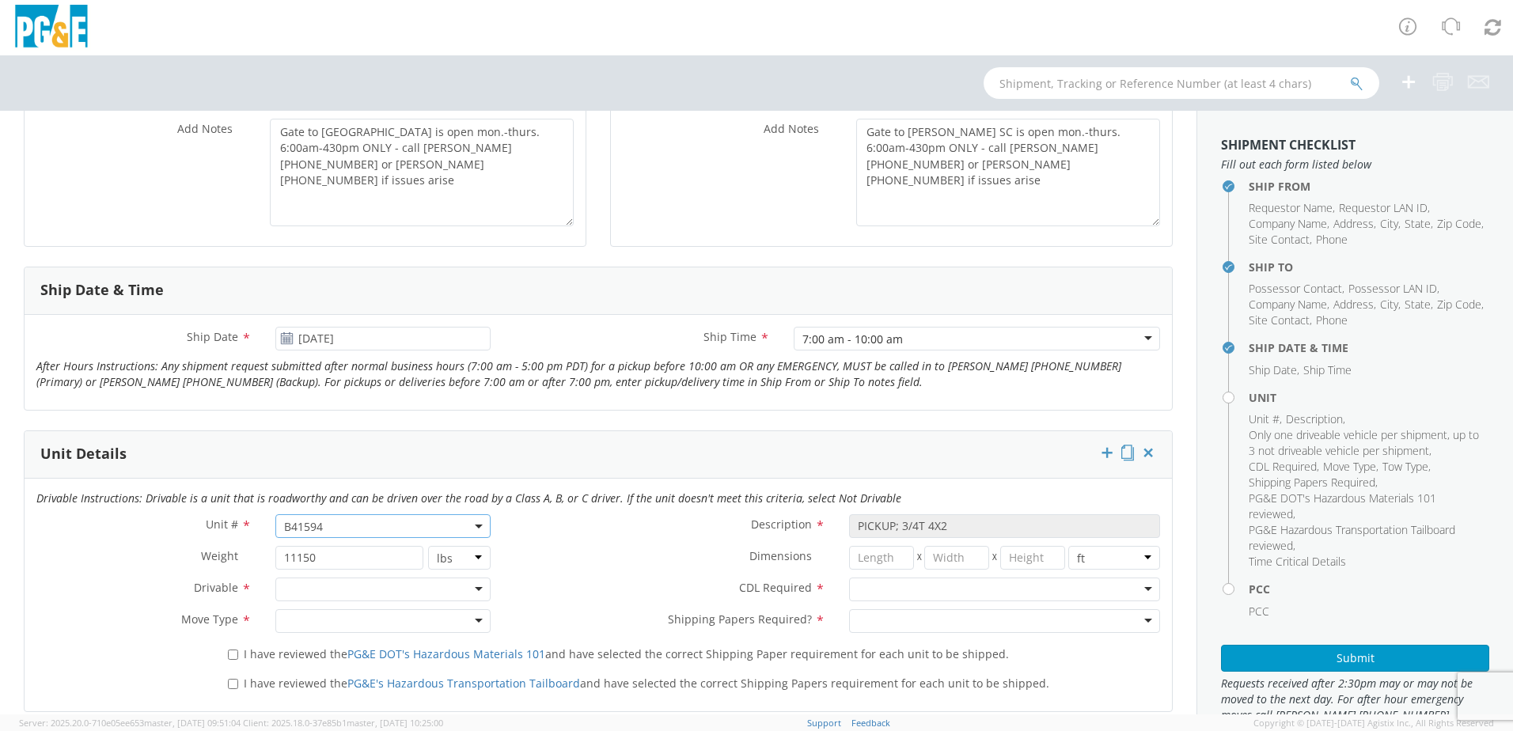
scroll to position [554, 0]
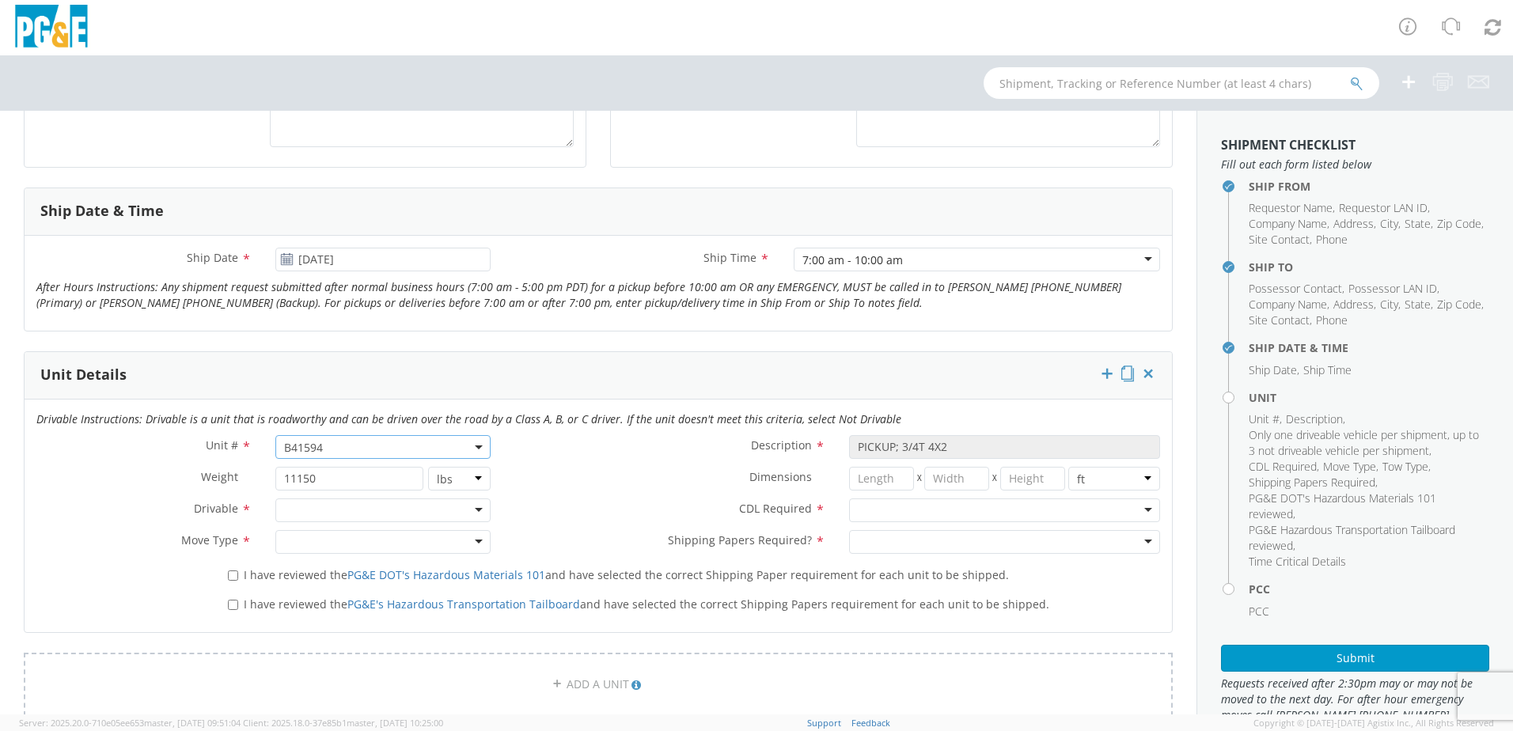
click at [358, 501] on div at bounding box center [382, 511] width 215 height 24
click at [341, 541] on div at bounding box center [382, 542] width 215 height 24
click at [885, 511] on div at bounding box center [1004, 511] width 311 height 24
click at [860, 539] on div at bounding box center [1004, 542] width 311 height 24
click at [229, 574] on input "I have reviewed the PG&E DOT's Hazardous Materials 101 and have selected the co…" at bounding box center [233, 576] width 10 height 10
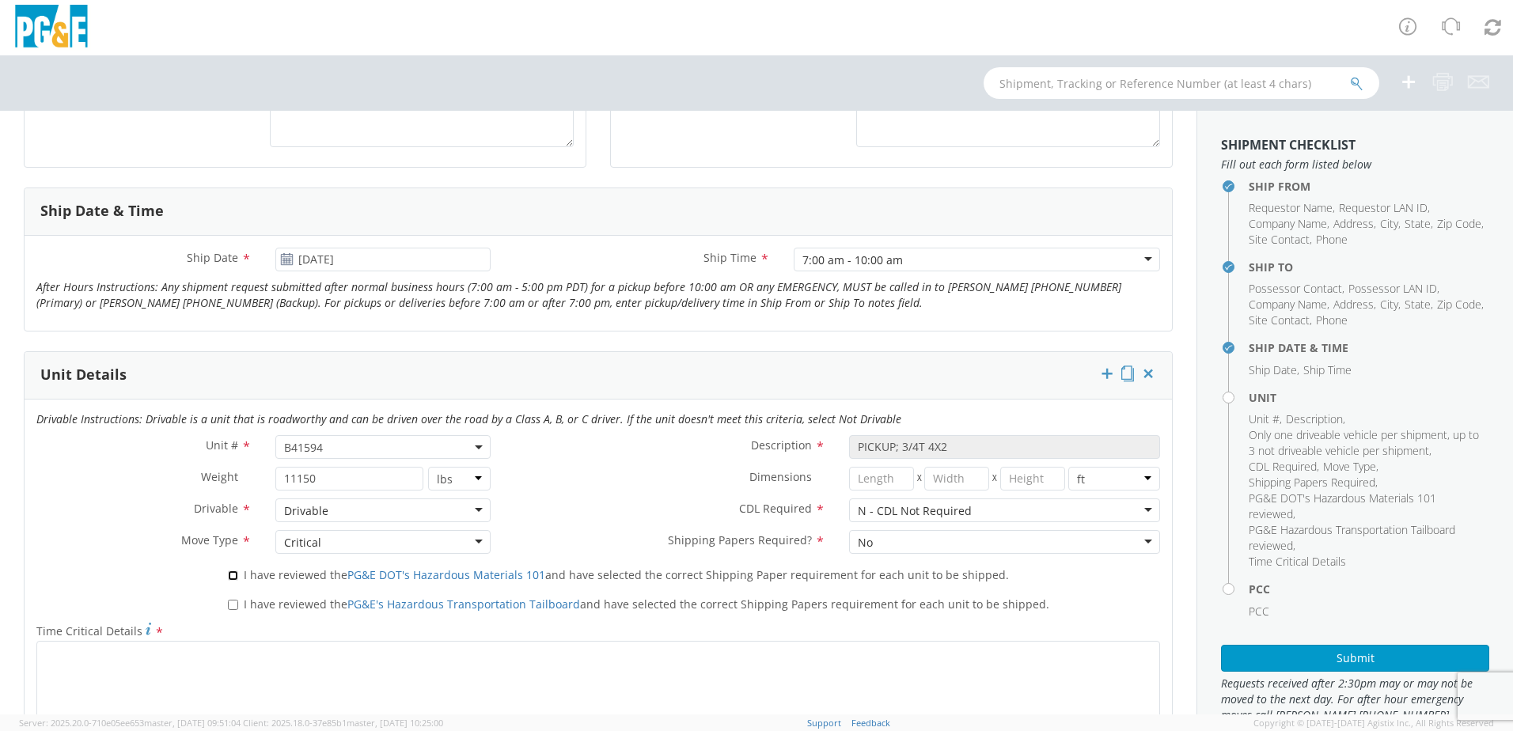
checkbox input "true"
click at [231, 609] on input "I have reviewed the PG&E's Hazardous Transportation Tailboard and have selected…" at bounding box center [233, 605] width 10 height 10
checkbox input "true"
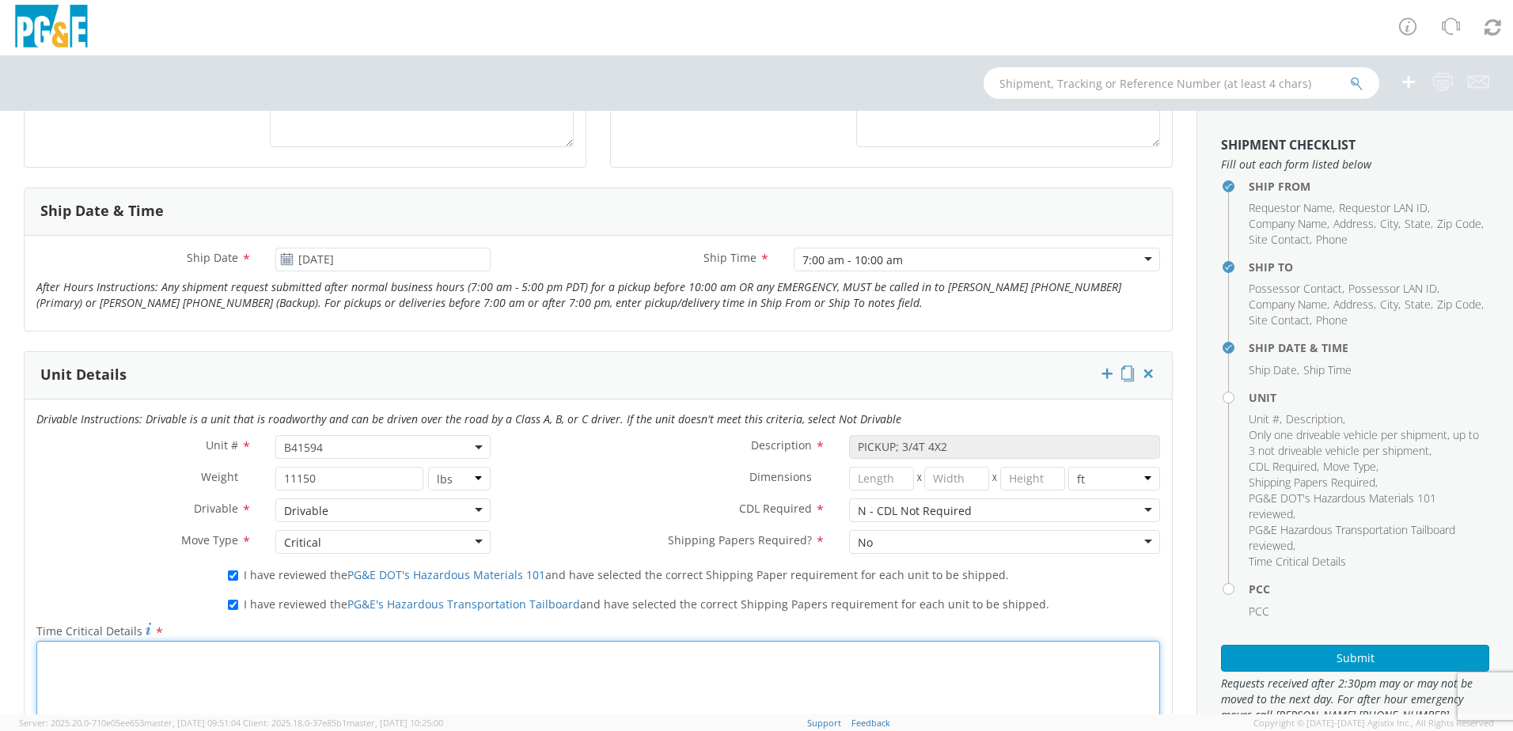
click at [233, 646] on textarea "Time Critical Details *" at bounding box center [598, 695] width 1124 height 108
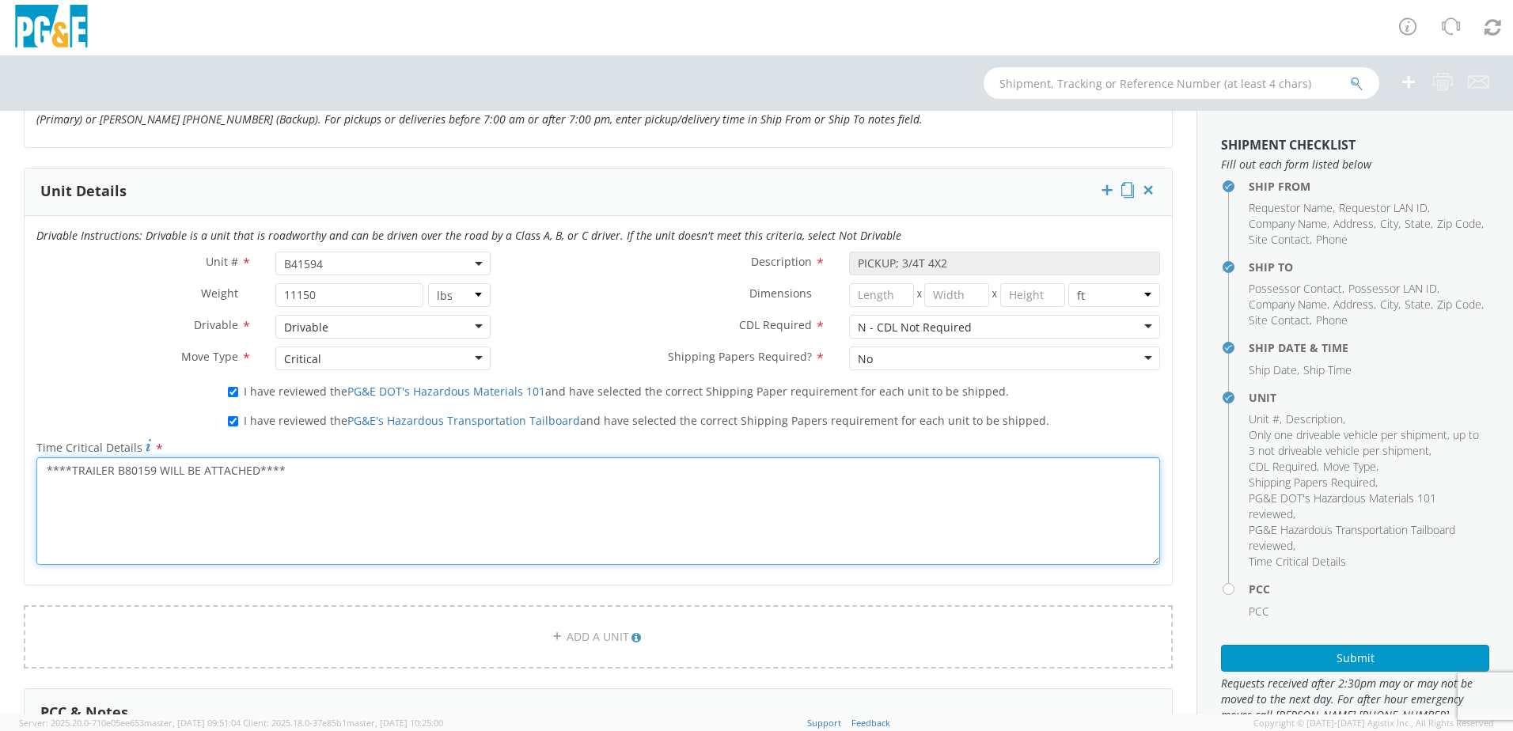
scroll to position [633, 0]
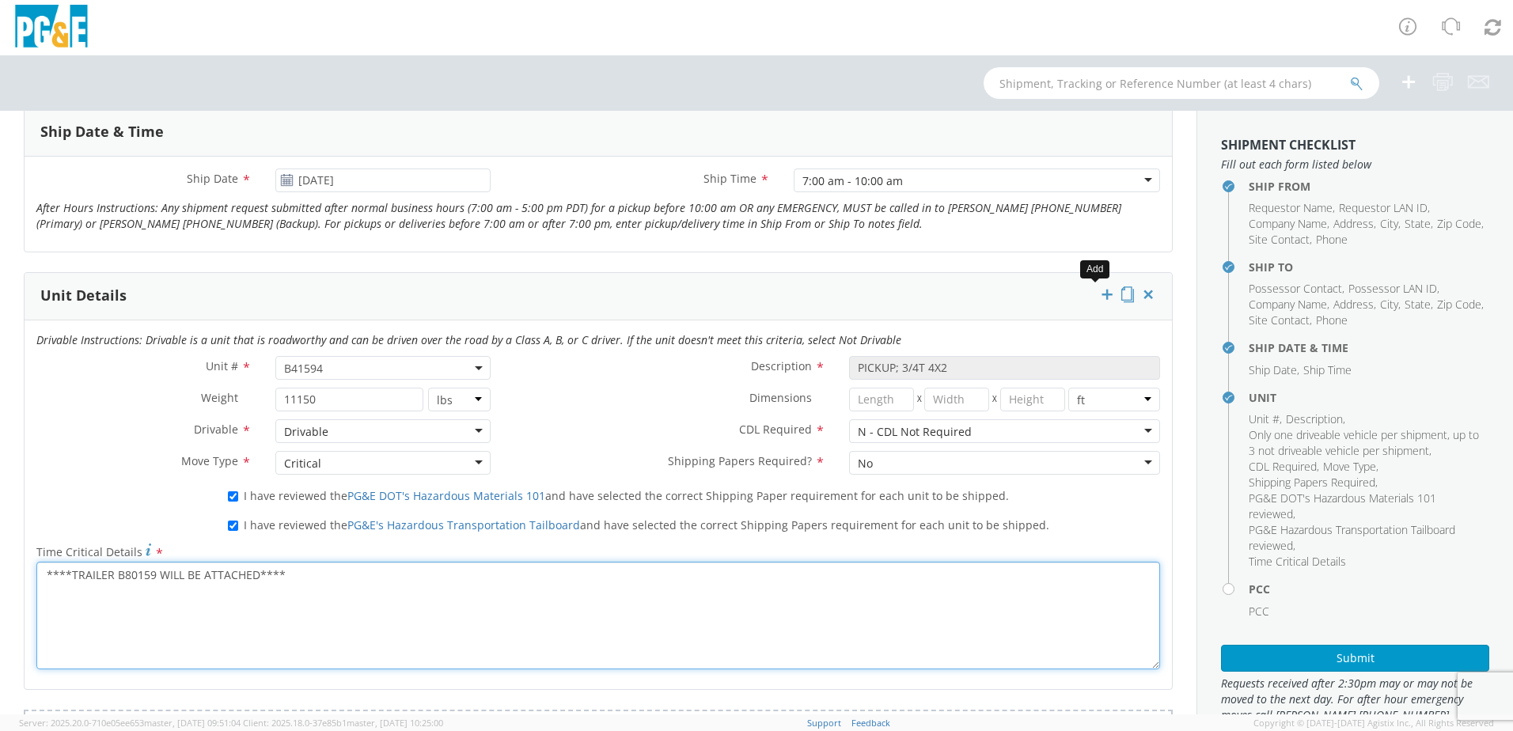
type textarea "****TRAILER B80159 WILL BE ATTACHED****"
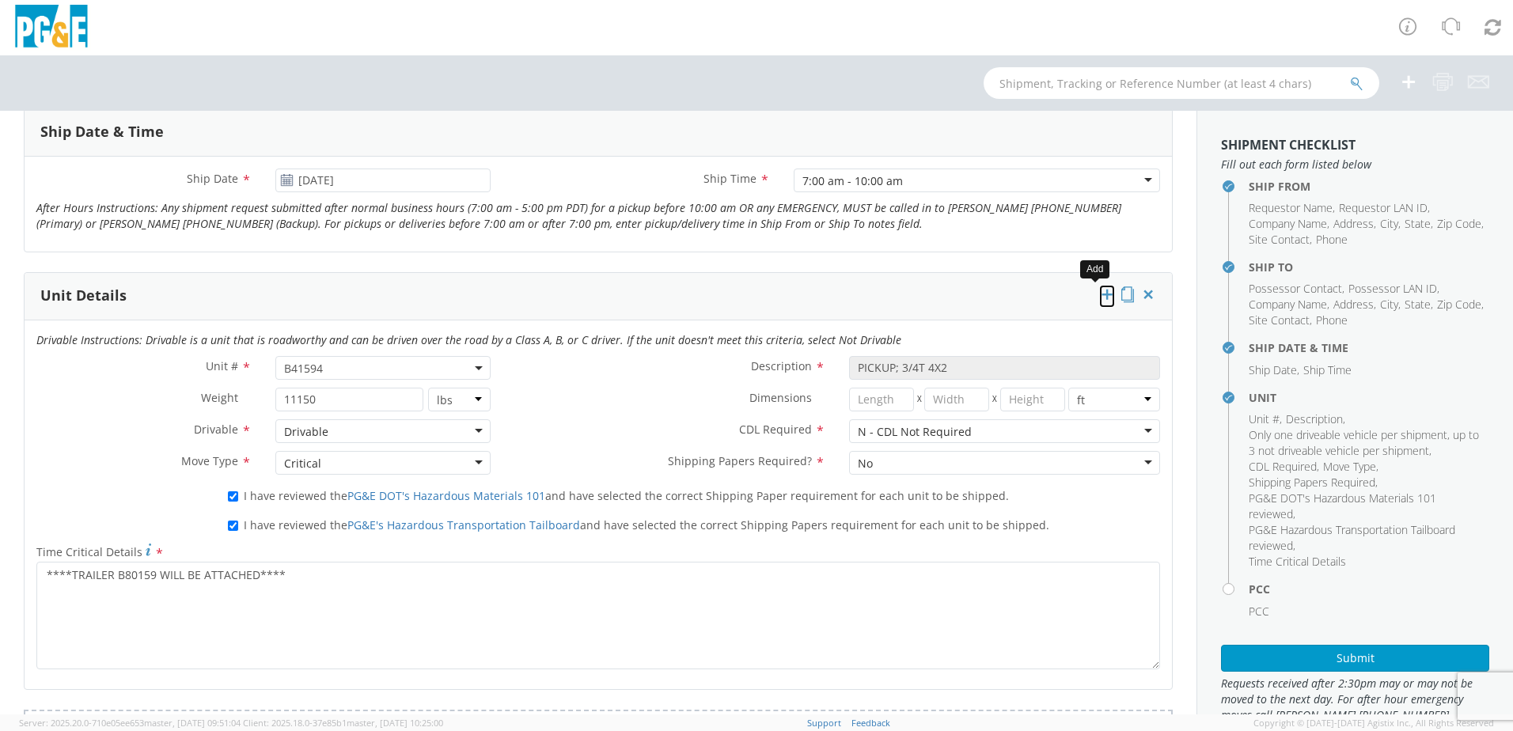
drag, startPoint x: 1096, startPoint y: 293, endPoint x: 1086, endPoint y: 298, distance: 11.3
click at [1099, 292] on icon at bounding box center [1107, 295] width 16 height 16
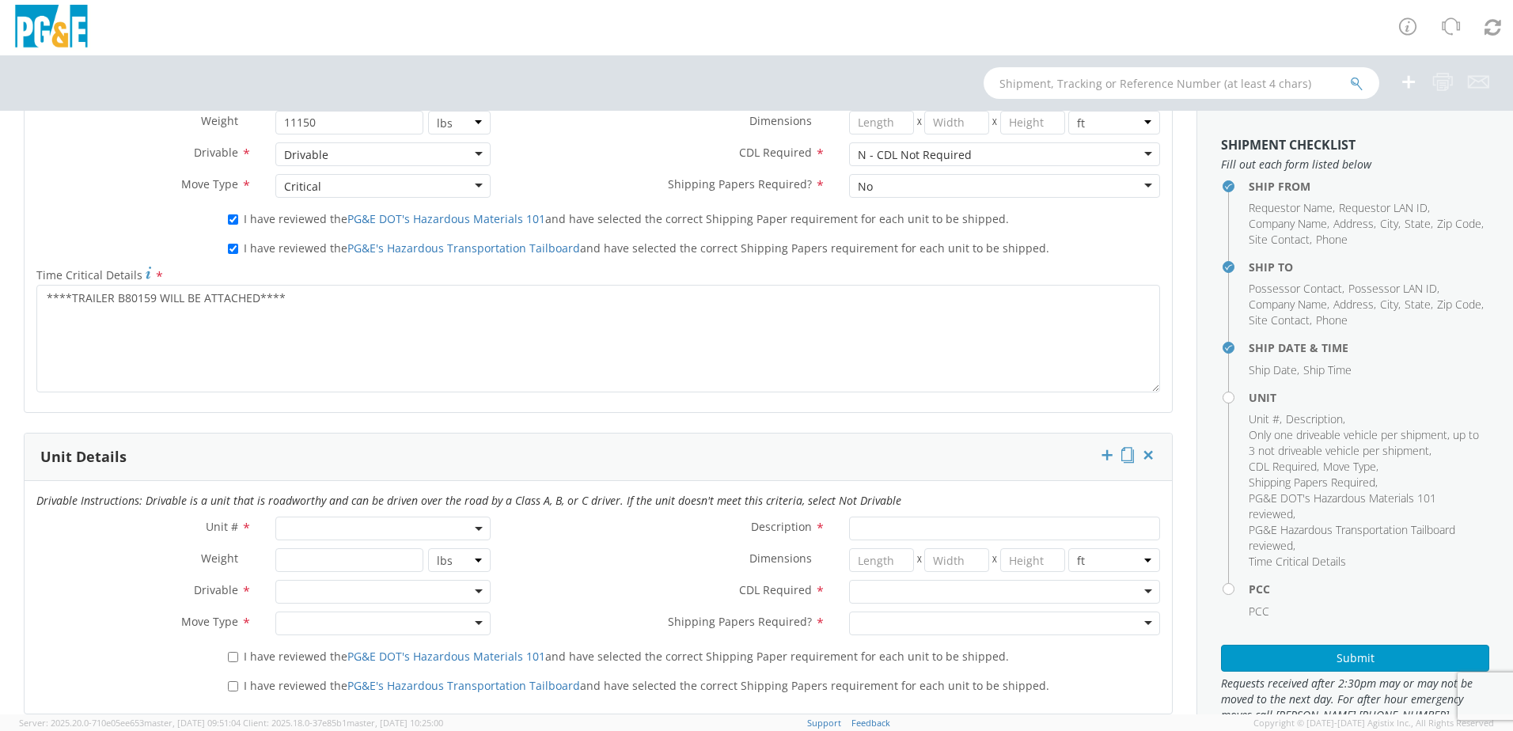
scroll to position [950, 0]
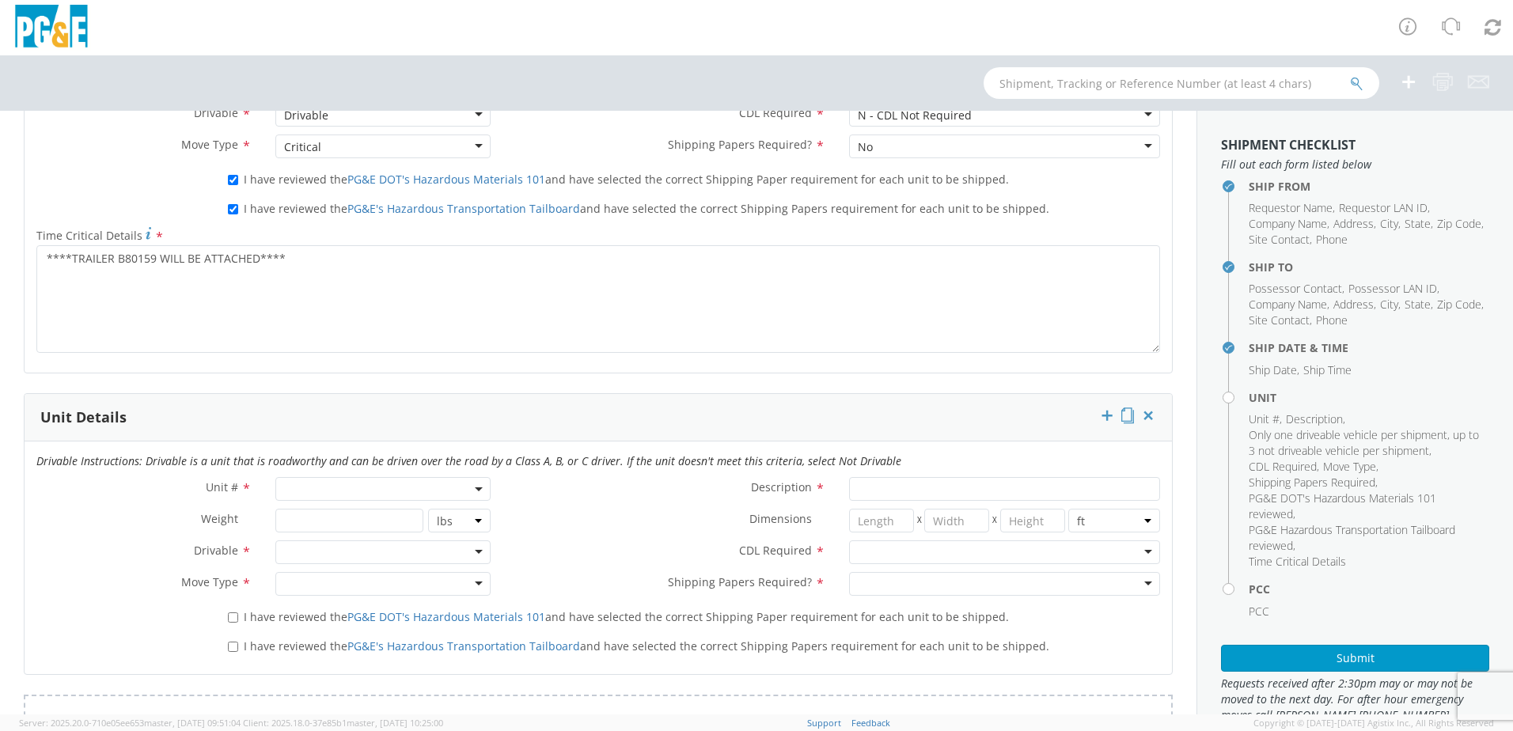
click at [363, 488] on span at bounding box center [382, 489] width 215 height 24
click at [351, 511] on input "search" at bounding box center [381, 515] width 205 height 24
type input "B80159"
type input "TRAILER; MISC EQUIPMENT"
type input "9900"
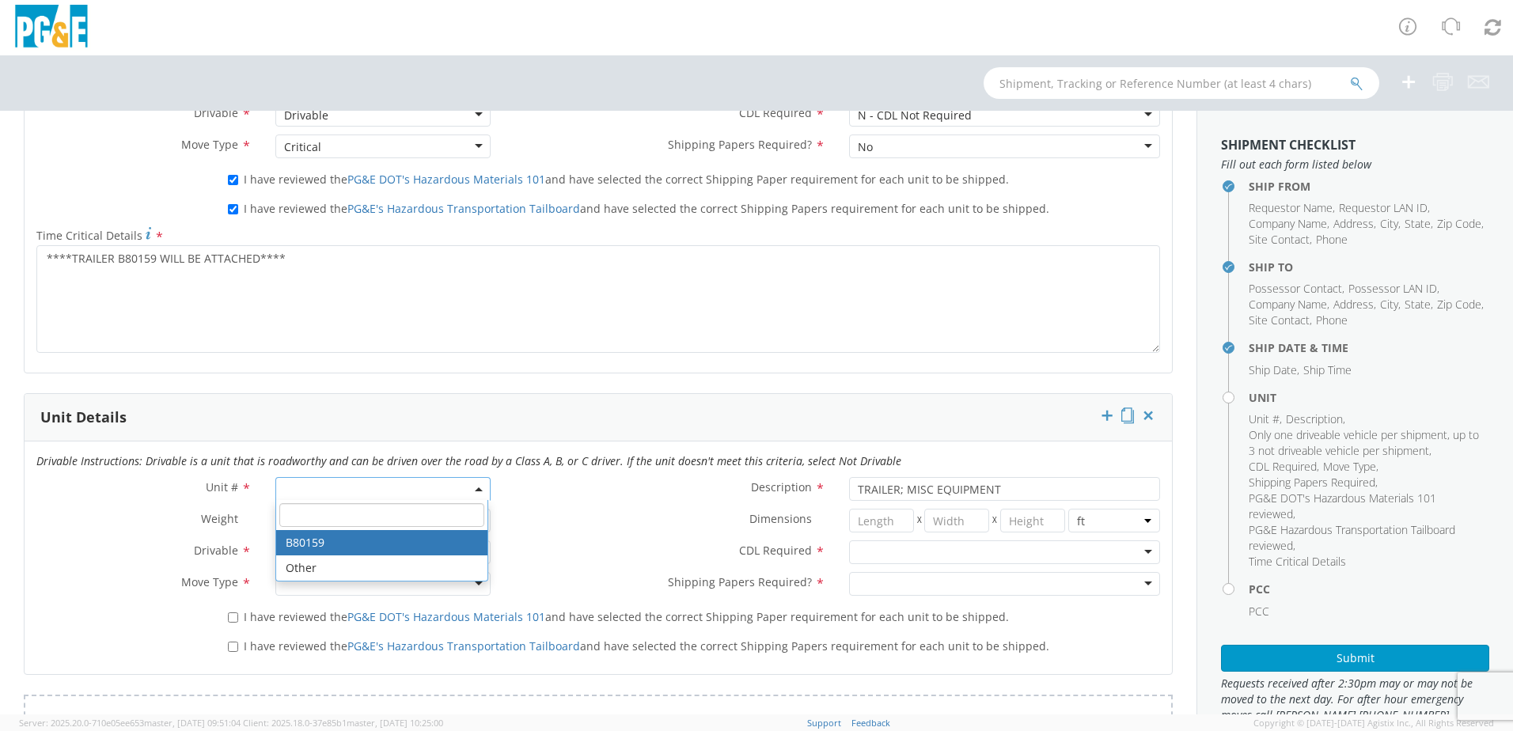
select select "B80159"
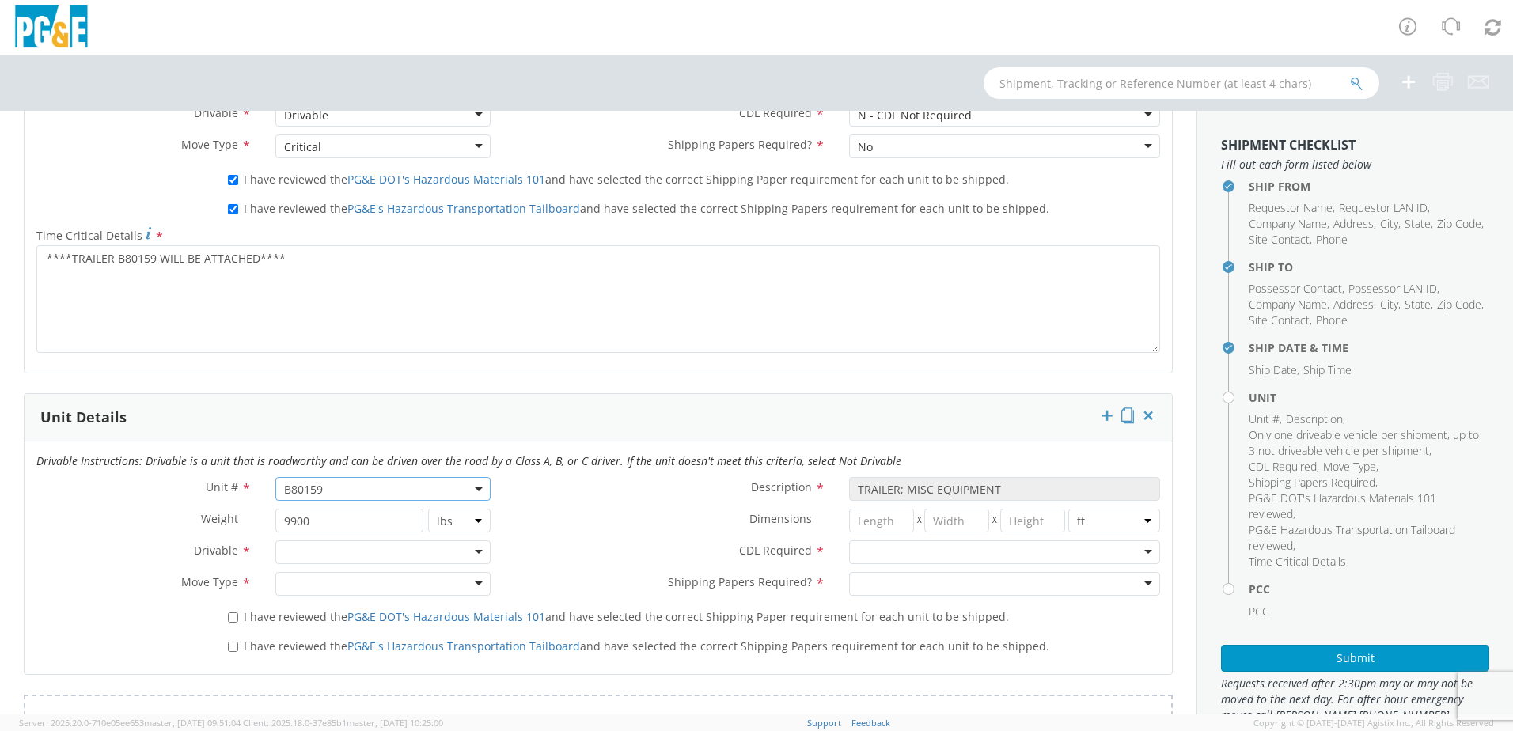
click at [344, 548] on div at bounding box center [382, 553] width 215 height 24
click at [321, 577] on div at bounding box center [382, 584] width 215 height 24
click at [857, 545] on div at bounding box center [1004, 553] width 311 height 24
click at [858, 581] on div at bounding box center [1004, 584] width 311 height 24
click at [231, 616] on input "I have reviewed the PG&E DOT's Hazardous Materials 101 and have selected the co…" at bounding box center [233, 618] width 10 height 10
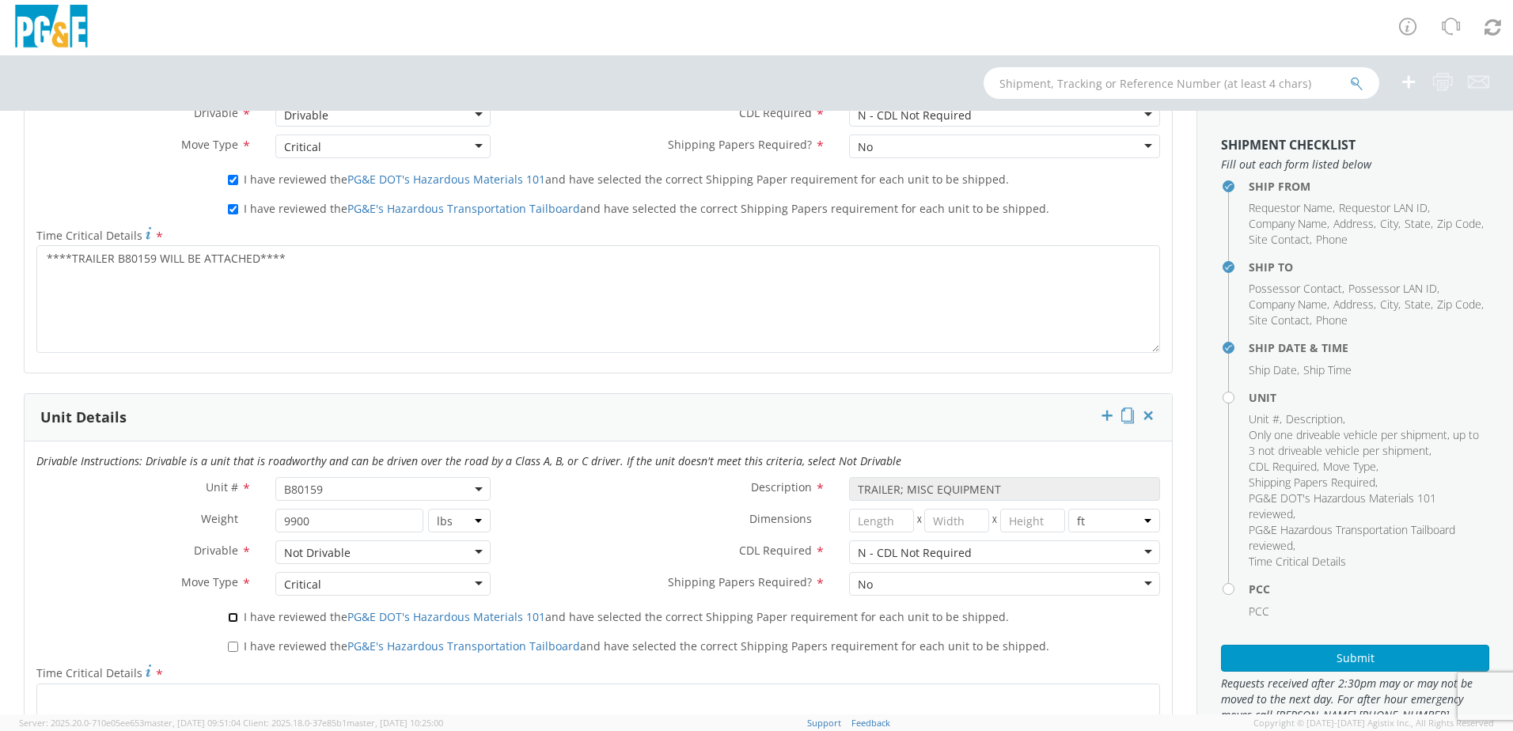
checkbox input "true"
click at [230, 647] on input "I have reviewed the PG&E's Hazardous Transportation Tailboard and have selected…" at bounding box center [233, 647] width 10 height 10
checkbox input "true"
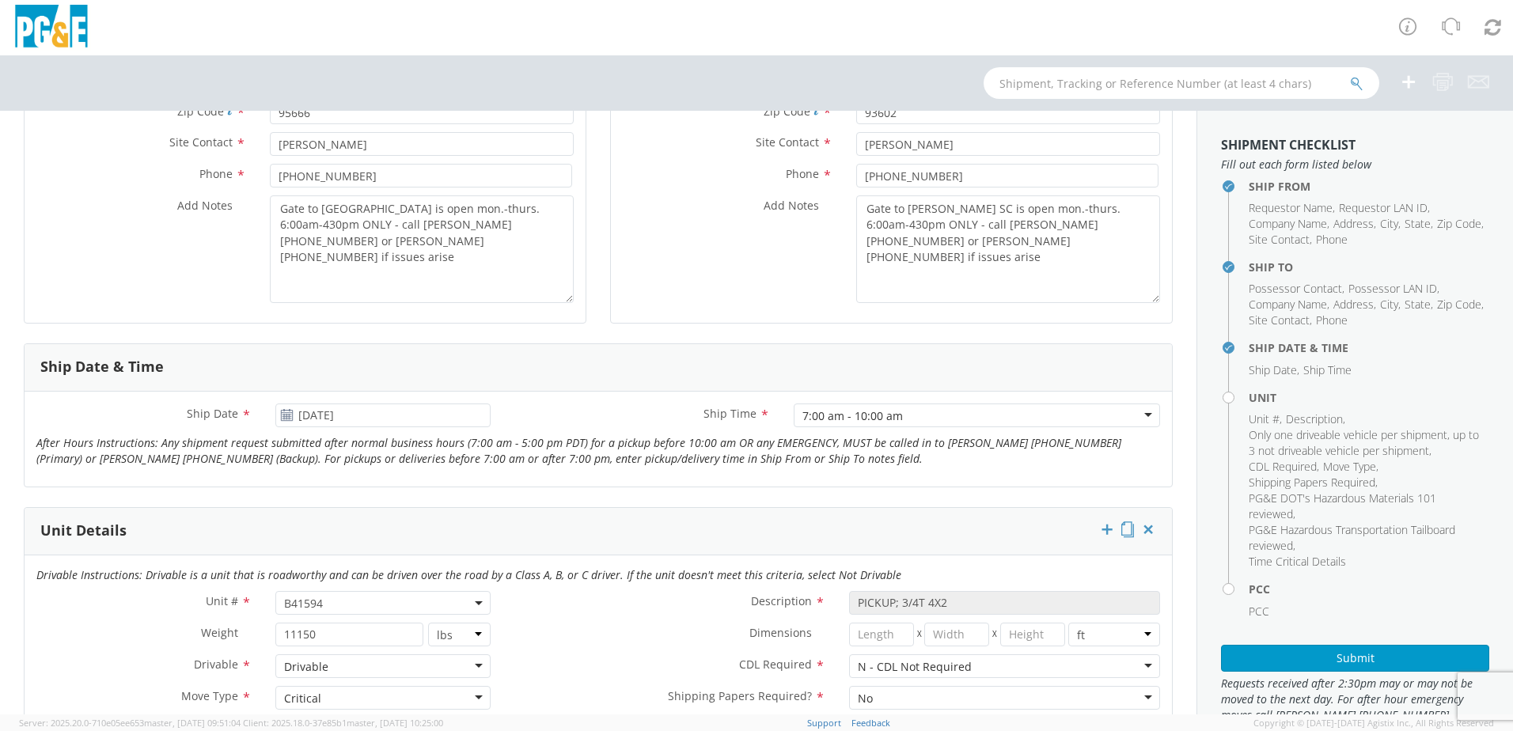
scroll to position [396, 0]
drag, startPoint x: 858, startPoint y: 222, endPoint x: 834, endPoint y: 207, distance: 28.1
click at [834, 207] on div "Add Notes * Gate to Auberry SC is open mon.-thurs. 6:00am-430pm ONLY - call Bra…" at bounding box center [891, 252] width 561 height 108
click at [370, 249] on textarea "Gate to Cedar Mill is open mon.-thurs. 6:00am-430pm ONLY - call Brad 559-536-01…" at bounding box center [422, 252] width 304 height 108
drag, startPoint x: 364, startPoint y: 244, endPoint x: 212, endPoint y: 207, distance: 156.4
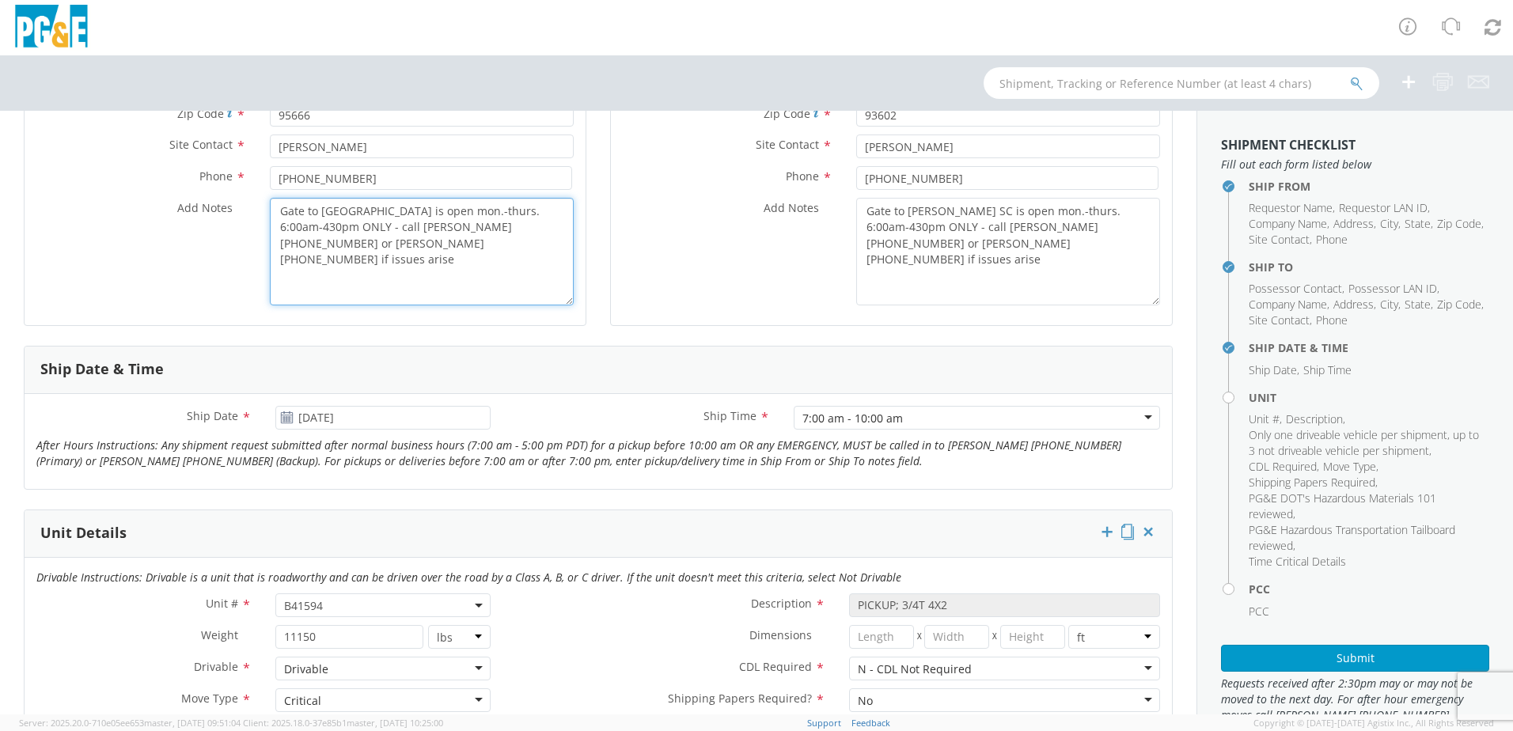
click at [212, 207] on div "Add Notes * Gate to Cedar Mill is open mon.-thurs. 6:00am-430pm ONLY - call Bra…" at bounding box center [305, 252] width 561 height 108
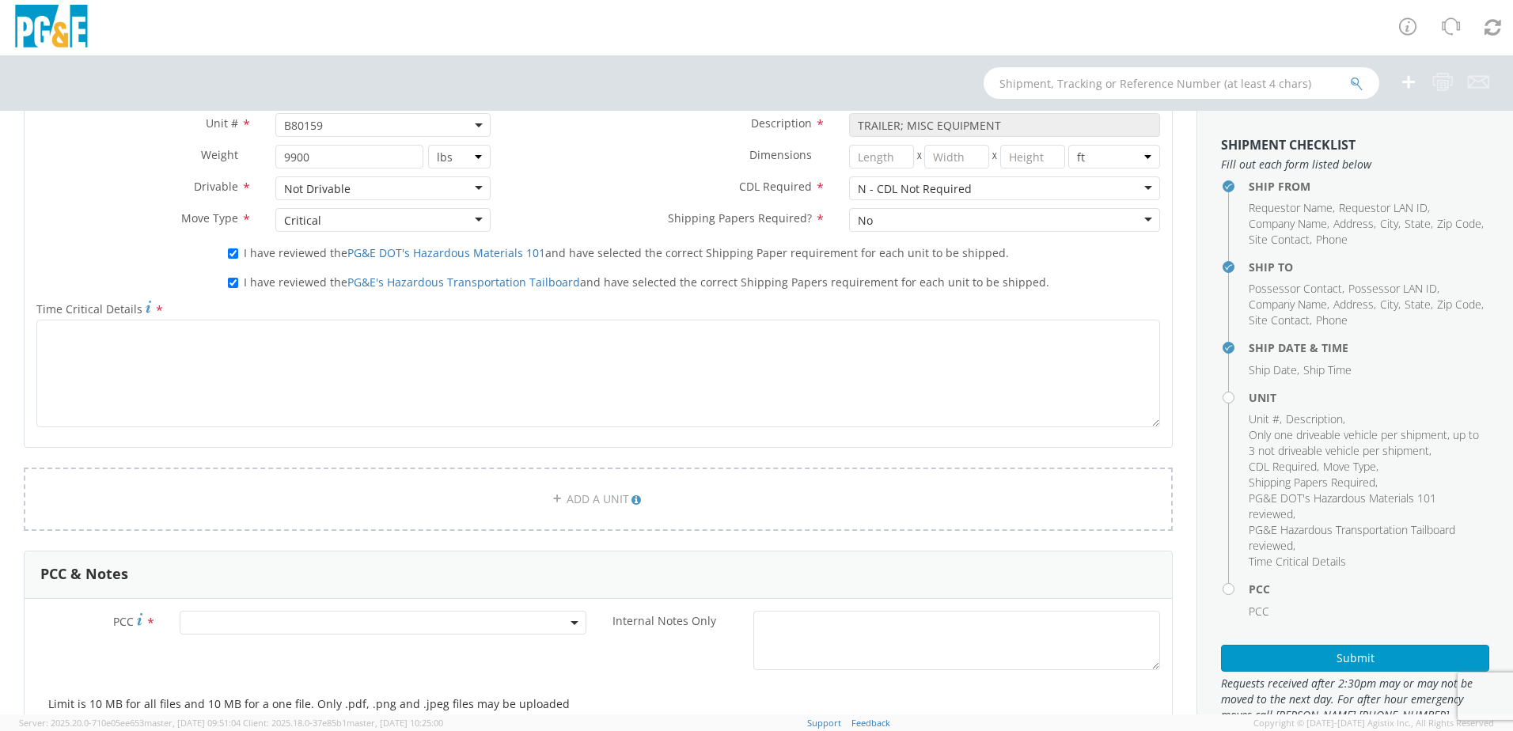
scroll to position [1345, 0]
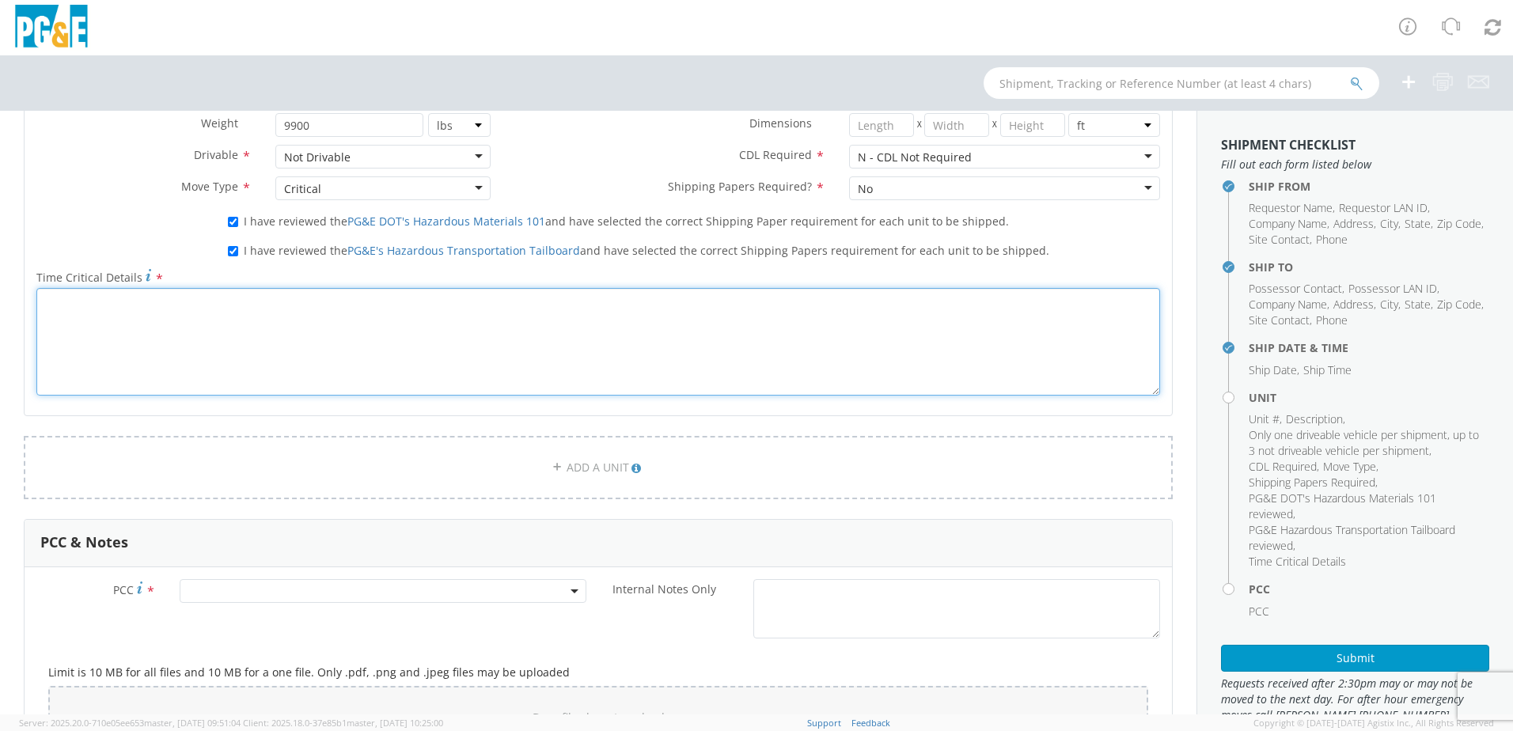
click at [275, 349] on textarea "Time Critical Details *" at bounding box center [598, 342] width 1124 height 108
paste textarea "Gate to Cedar Mill is open mon.-thurs. 6:00am-430pm ONLY - call Brad 559-536-01…"
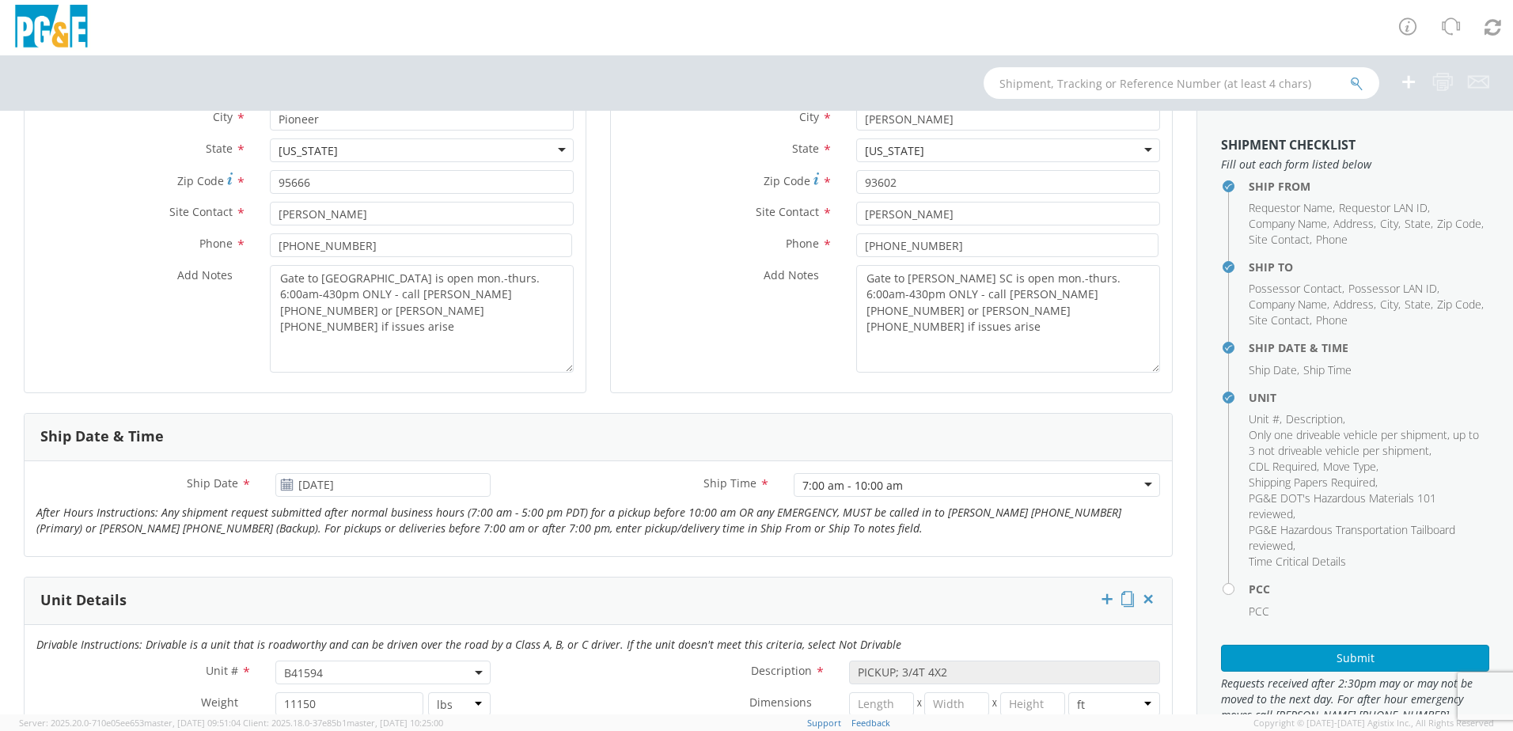
scroll to position [317, 0]
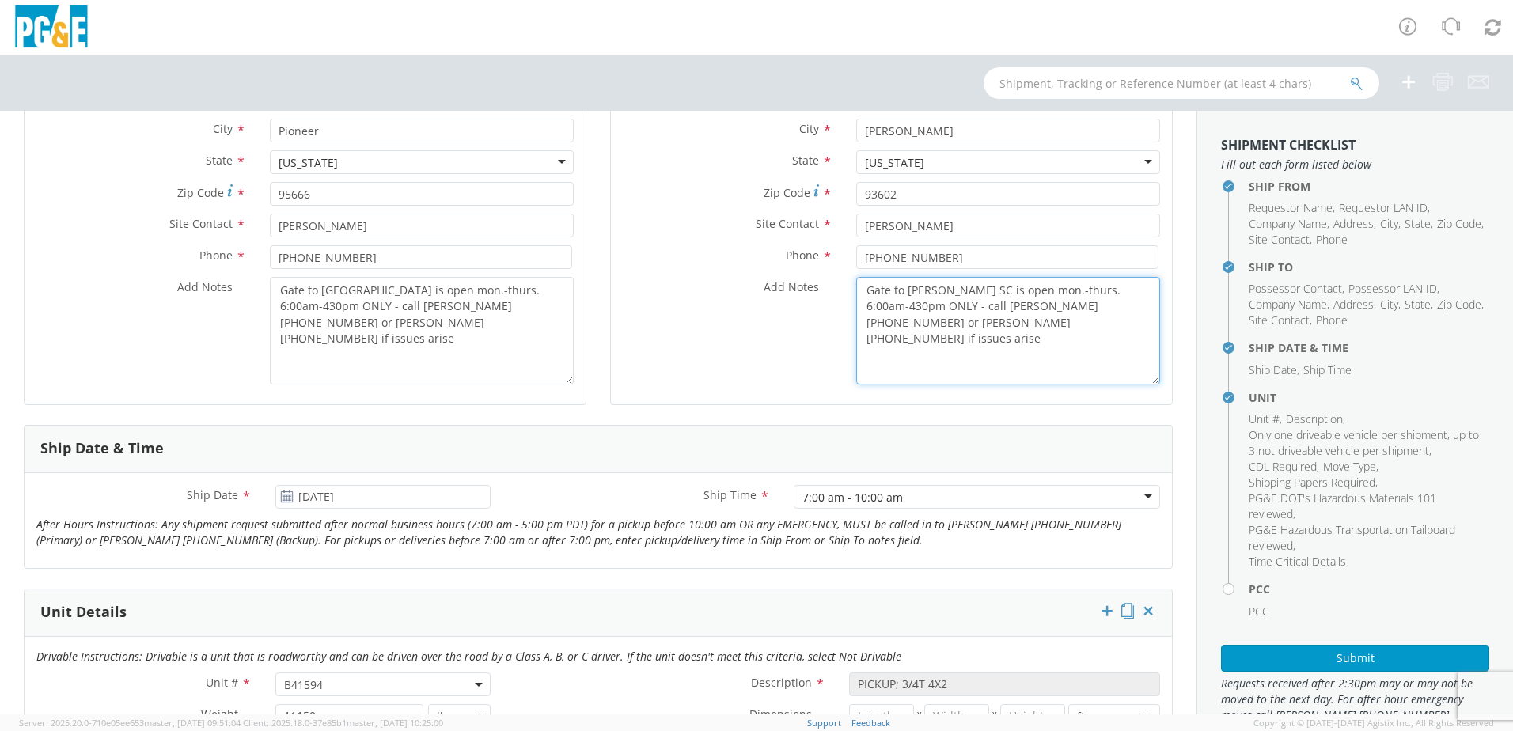
drag, startPoint x: 975, startPoint y: 331, endPoint x: 901, endPoint y: 288, distance: 85.1
click at [901, 288] on textarea "Gate to Auberry SC is open mon.-thurs. 6:00am-430pm ONLY - call Brad 559-536-01…" at bounding box center [1008, 331] width 304 height 108
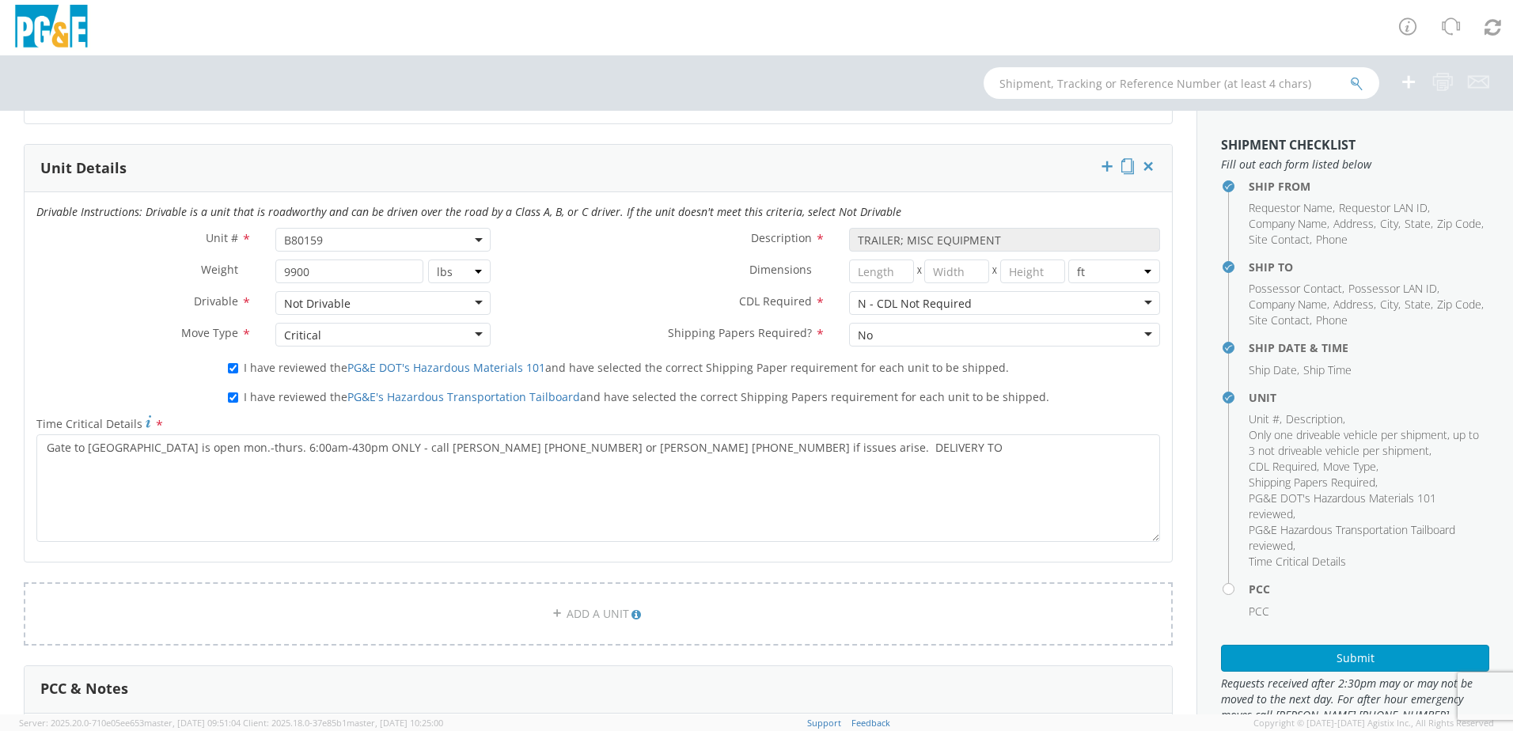
scroll to position [1266, 0]
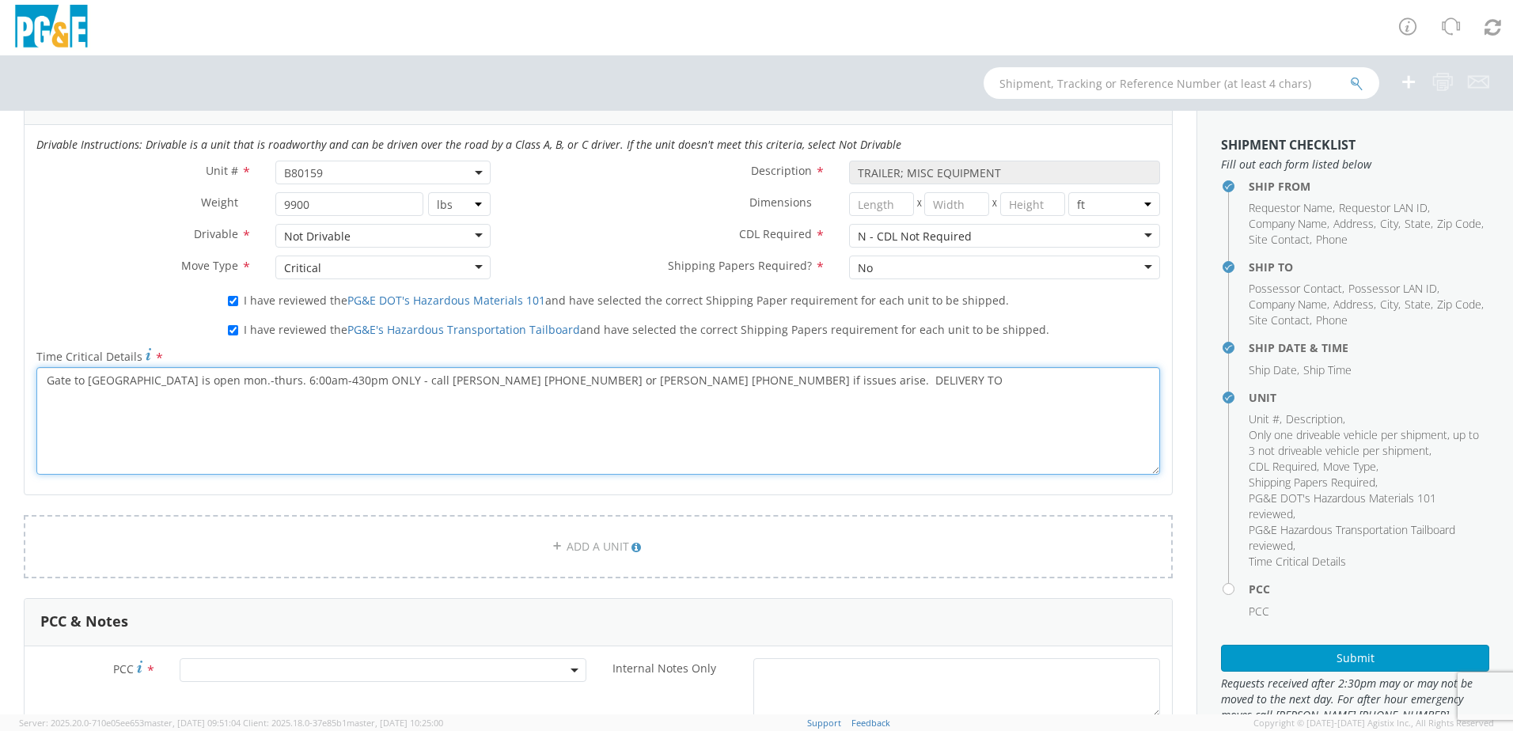
click at [813, 384] on textarea "Gate to Cedar Mill is open mon.-thurs. 6:00am-430pm ONLY - call Brad 559-536-01…" at bounding box center [598, 421] width 1124 height 108
paste textarea "Auberry SC is open mon.-thurs. 6:00am-430pm ONLY - call Brad 559-536-0175 or Je…"
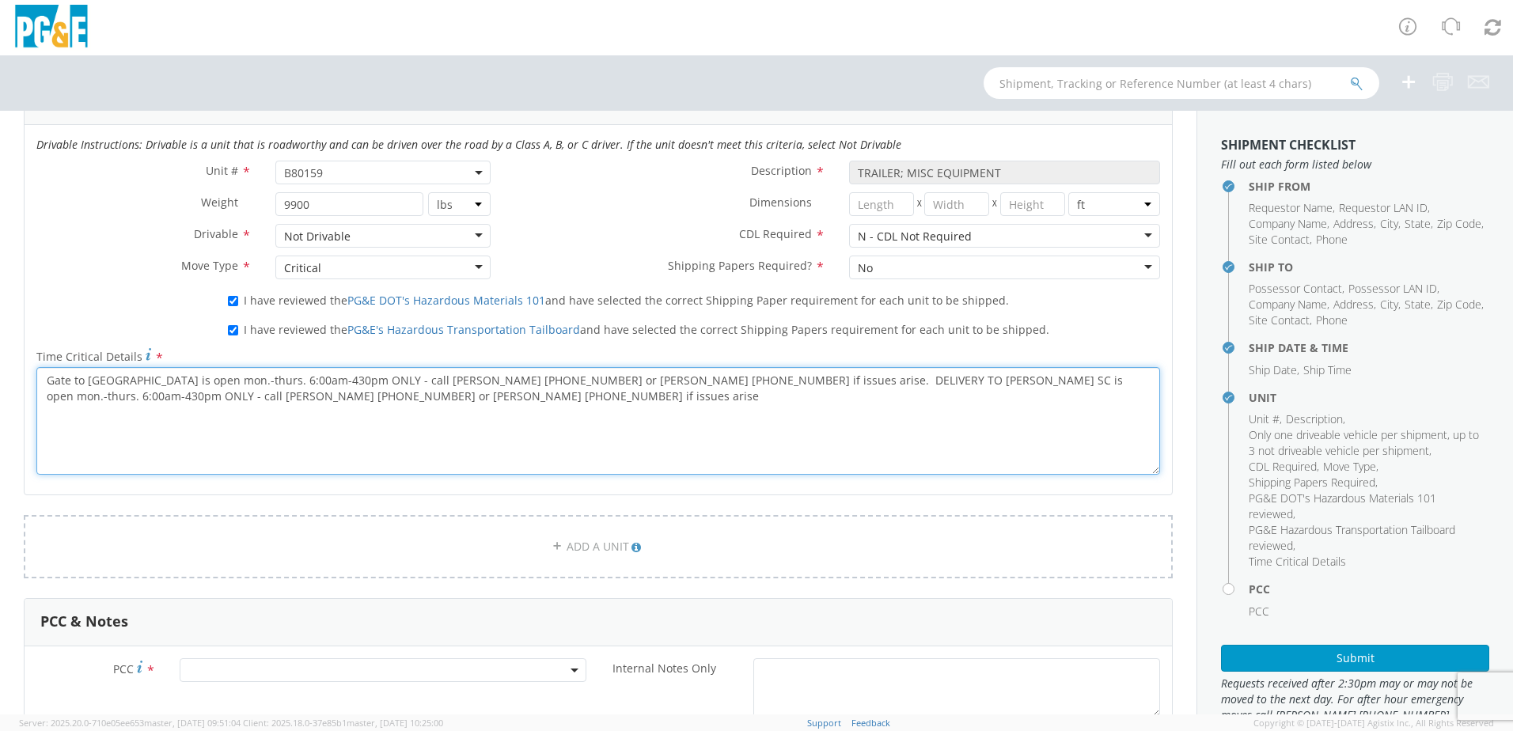
click at [44, 378] on textarea "Gate to Cedar Mill is open mon.-thurs. 6:00am-430pm ONLY - call Brad 559-536-01…" at bounding box center [598, 421] width 1124 height 108
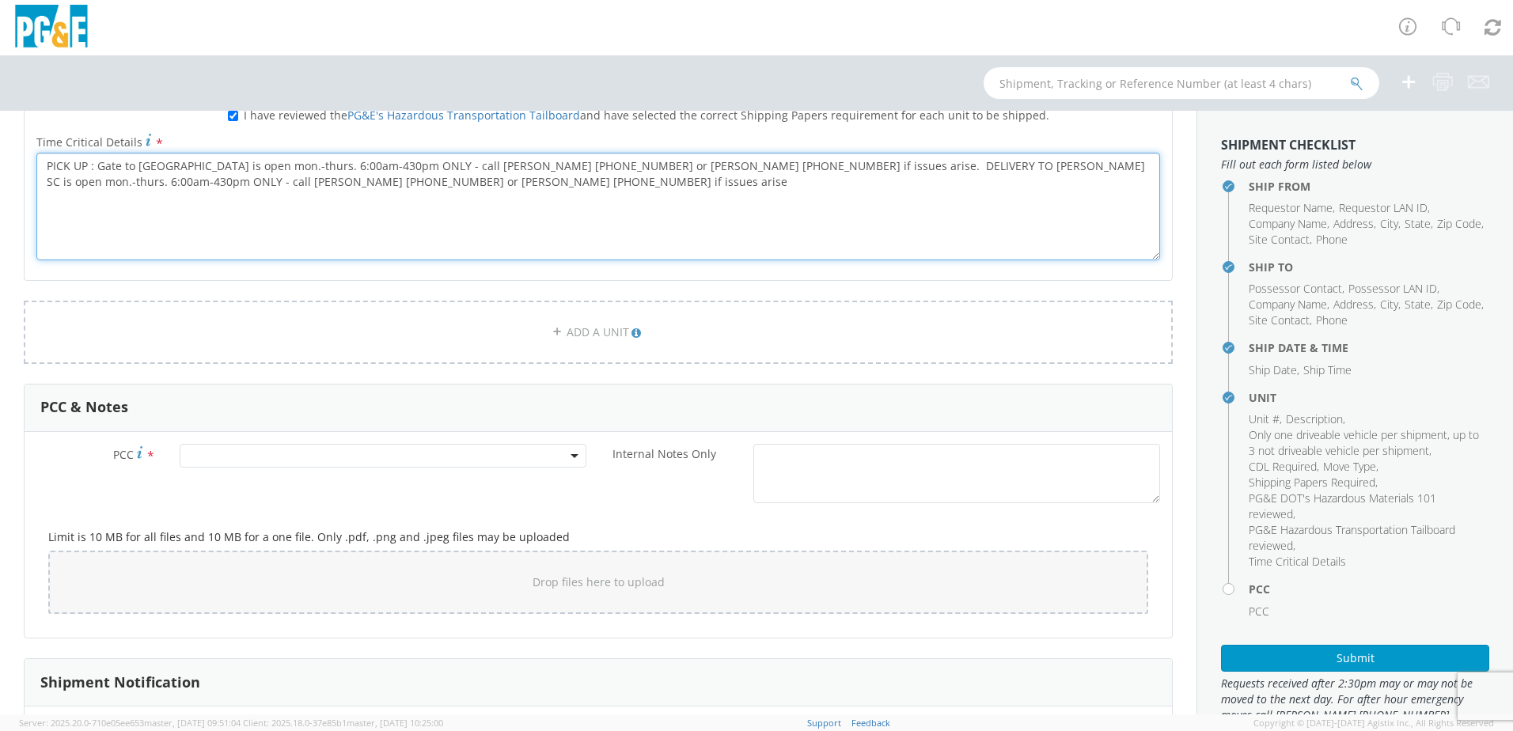
scroll to position [1504, 0]
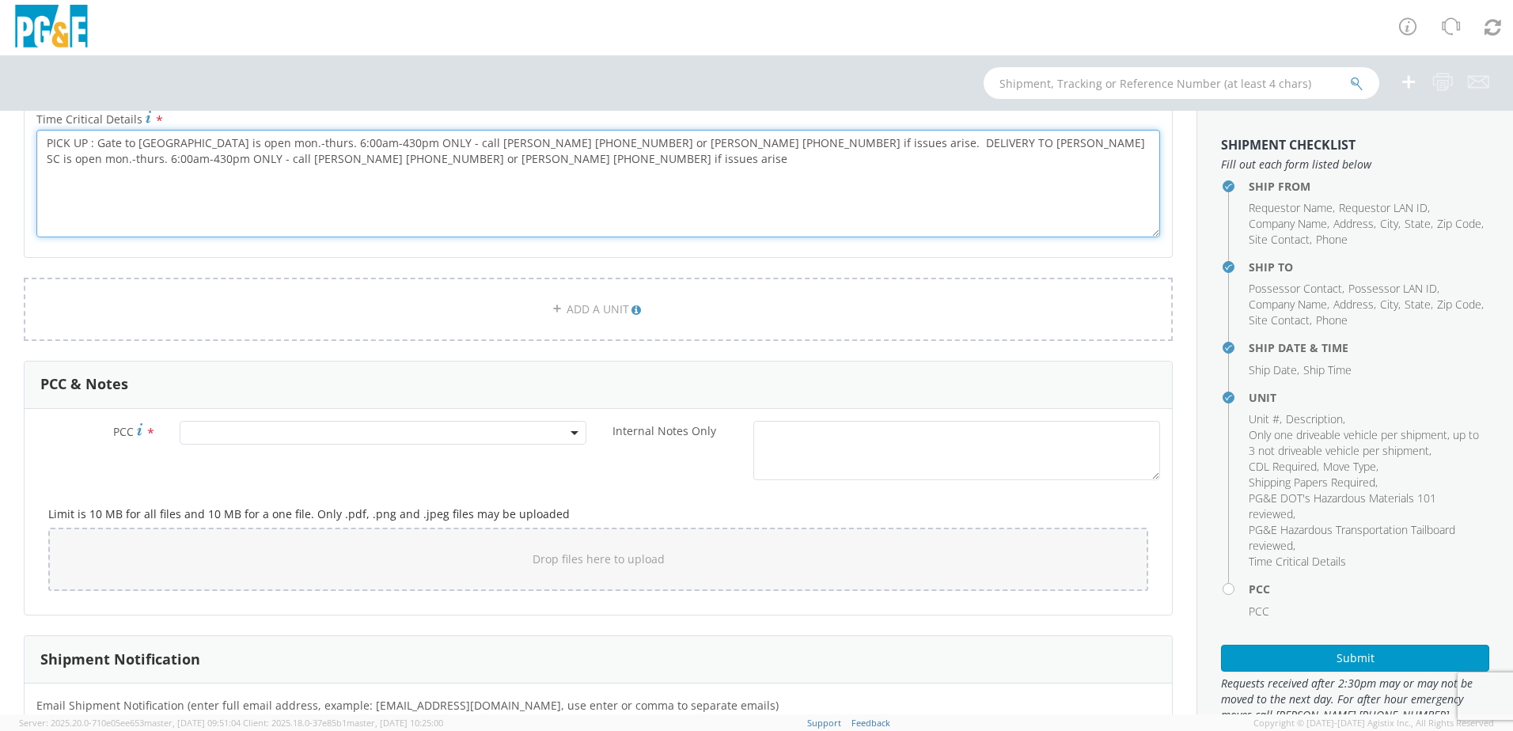
type textarea "PICK UP : Gate to Cedar Mill is open mon.-thurs. 6:00am-430pm ONLY - call Brad …"
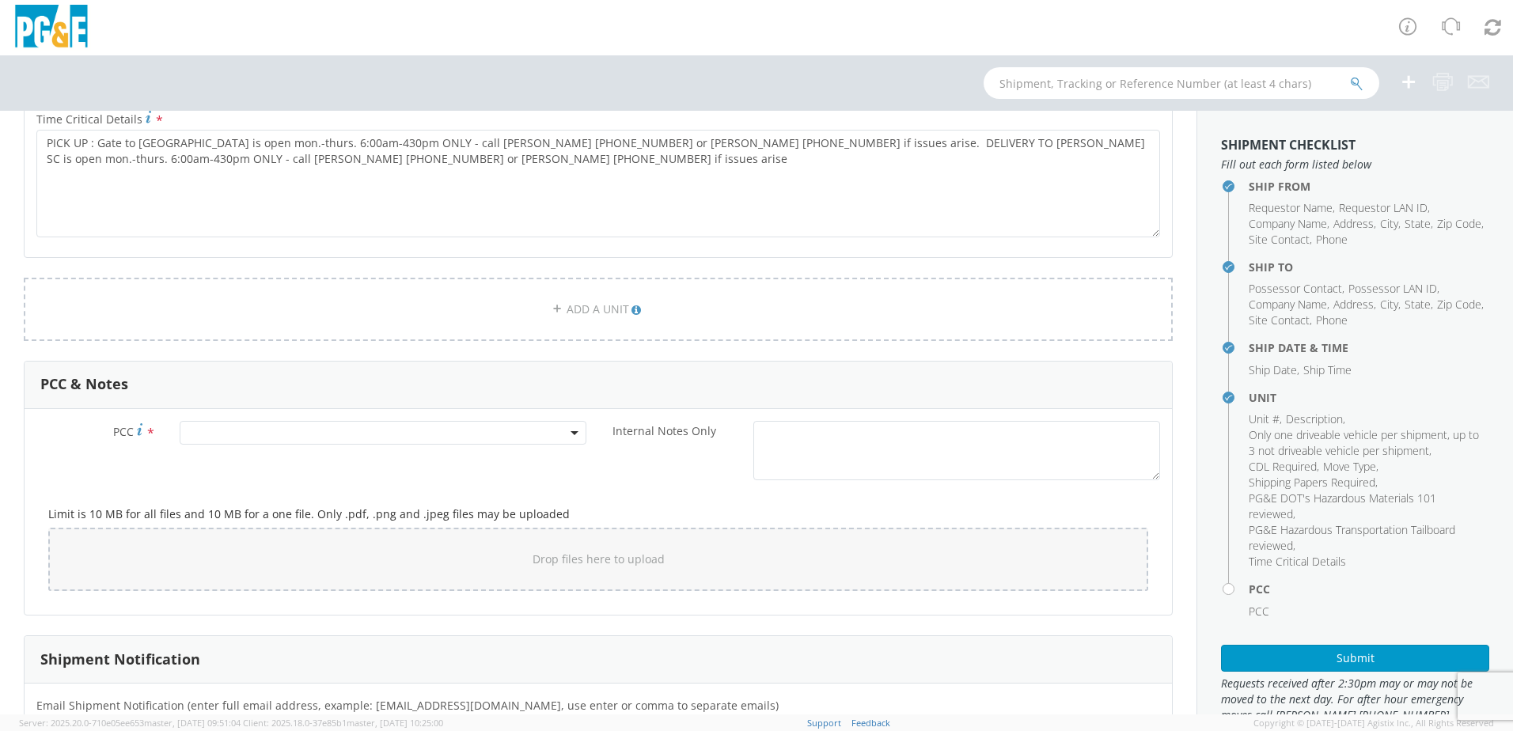
click at [389, 432] on span at bounding box center [383, 433] width 407 height 24
click at [381, 459] on input "number" at bounding box center [381, 459] width 394 height 24
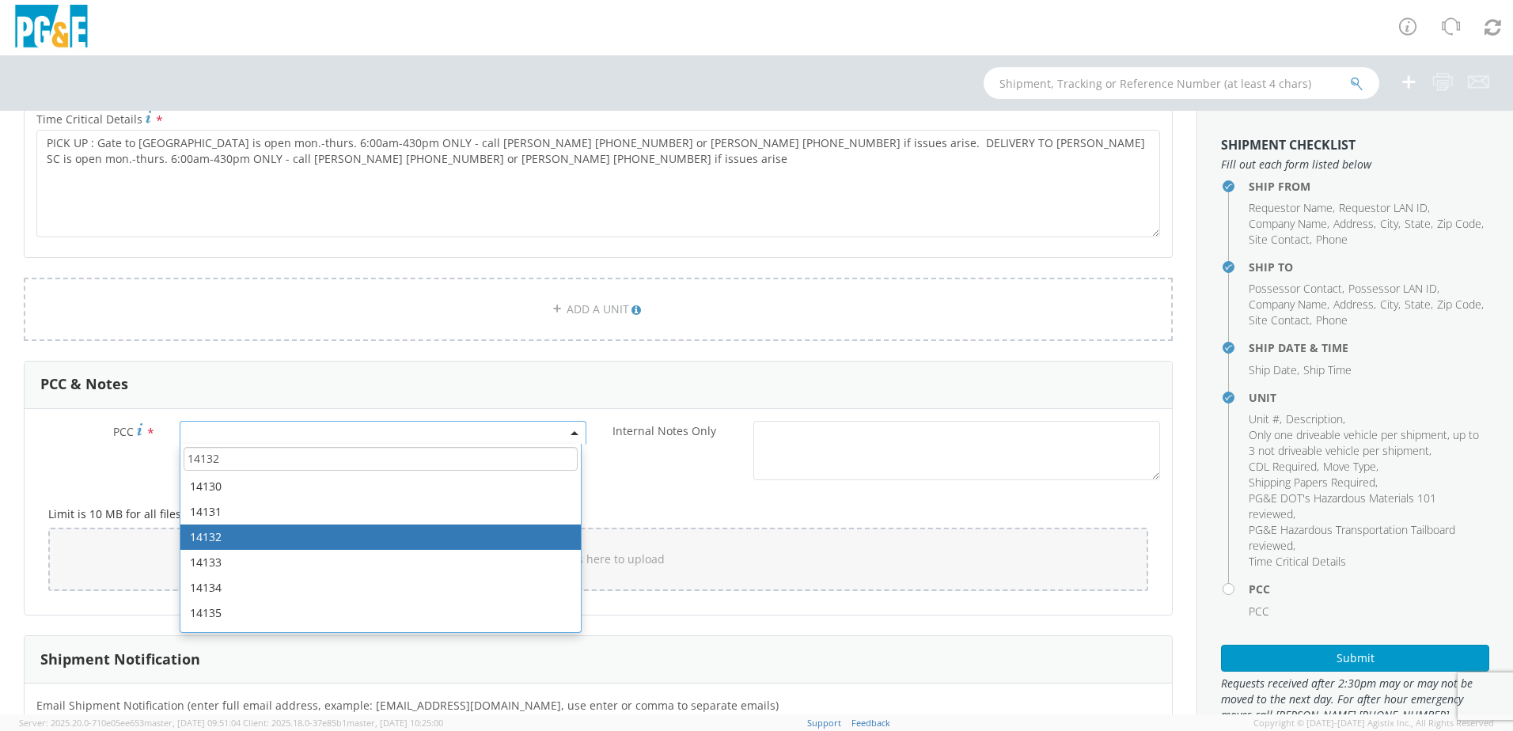
type input "14132"
select select "14132"
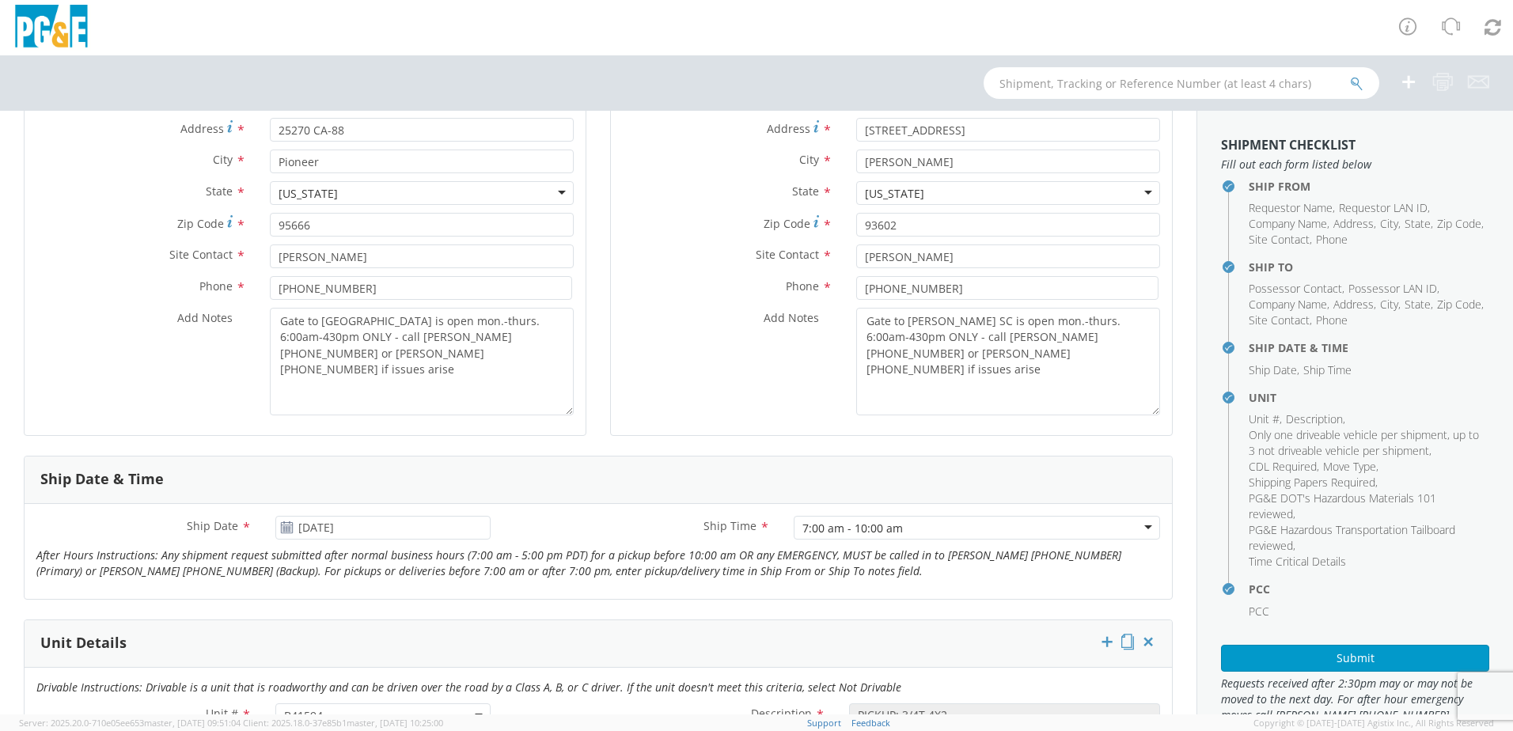
scroll to position [237, 0]
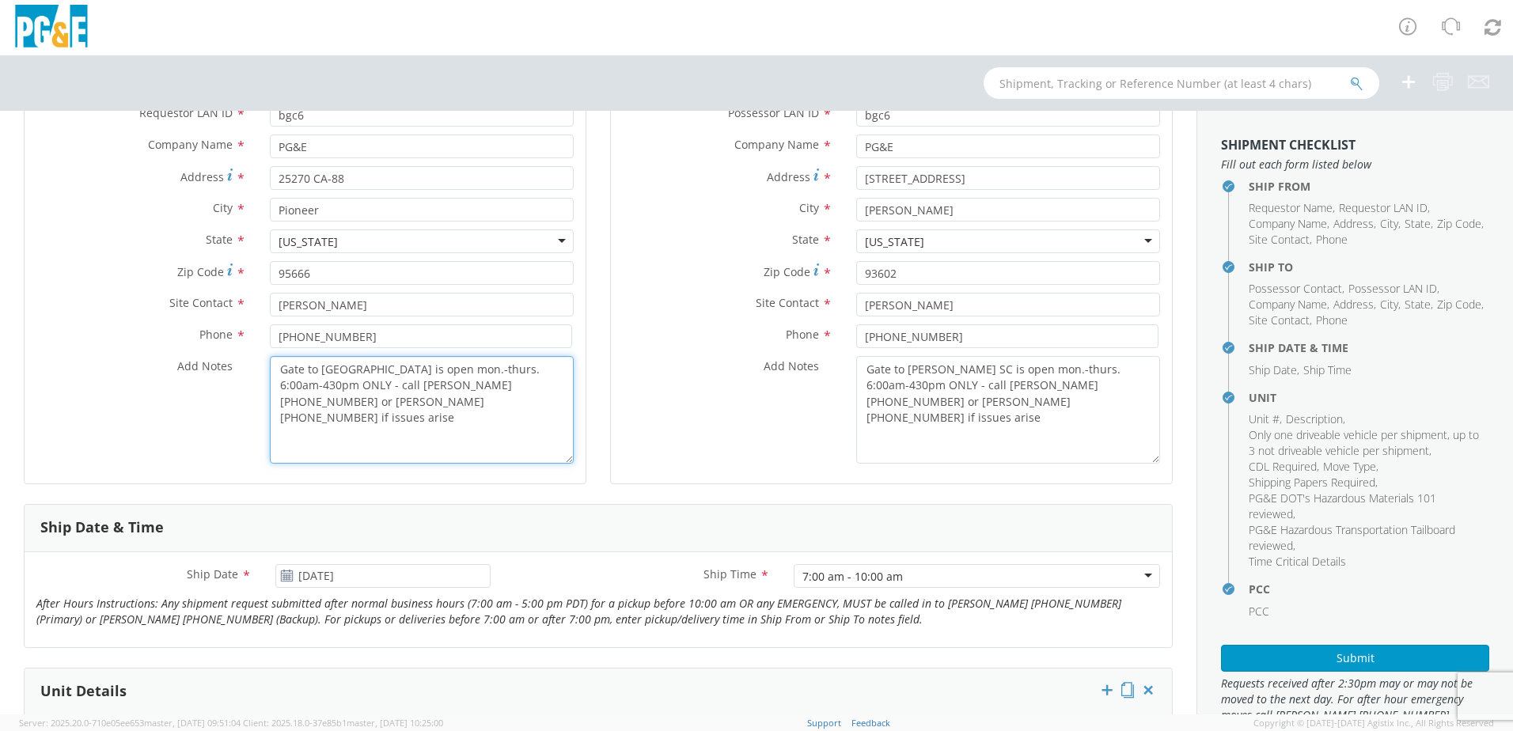
click at [431, 400] on textarea "Gate to Cedar Mill is open mon.-thurs. 6:00am-430pm ONLY - call Brad 559-536-01…" at bounding box center [422, 410] width 304 height 108
drag, startPoint x: 461, startPoint y: 403, endPoint x: 345, endPoint y: 400, distance: 115.6
click at [345, 400] on textarea "Gate to Cedar Mill is open mon.-thurs. 6:00am-430pm ONLY - call Brad 559-536-01…" at bounding box center [422, 410] width 304 height 108
type textarea "Gate to Cedar Mill is open mon.-thurs. 6:00am-430pm ONLY - call Brad 559-536-01…"
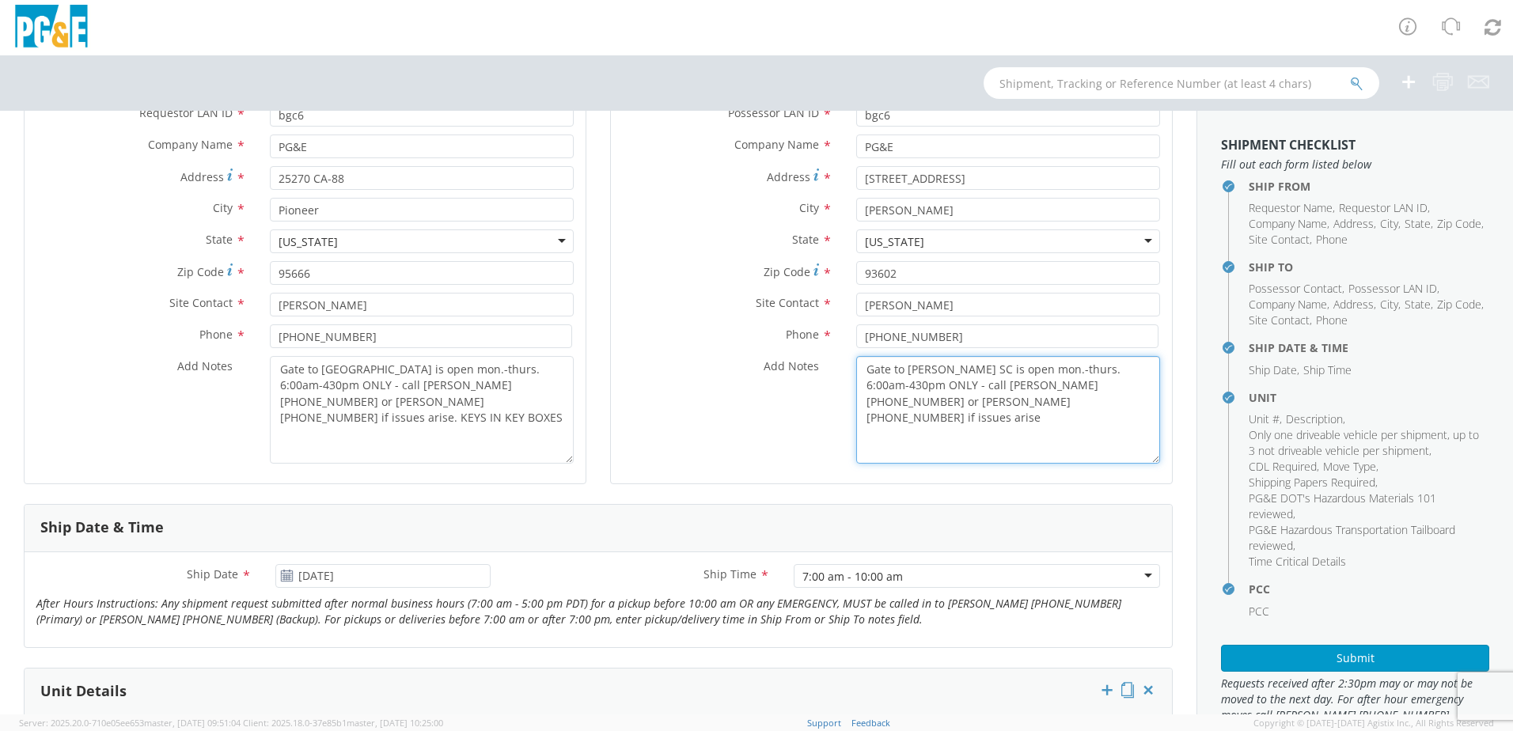
click at [995, 406] on textarea "Gate to Auberry SC is open mon.-thurs. 6:00am-430pm ONLY - call Brad 559-536-01…" at bounding box center [1008, 410] width 304 height 108
paste textarea "KEYS IN KEY BOXES"
drag, startPoint x: 1109, startPoint y: 405, endPoint x: 964, endPoint y: 397, distance: 145.1
click at [964, 397] on textarea "Gate to Auberry SC is open mon.-thurs. 6:00am-430pm ONLY - call Brad 559-536-01…" at bounding box center [1008, 410] width 304 height 108
type textarea "Gate to Auberry SC is open mon.-thurs. 6:00am-430pm ONLY - call Brad 559-536-01…"
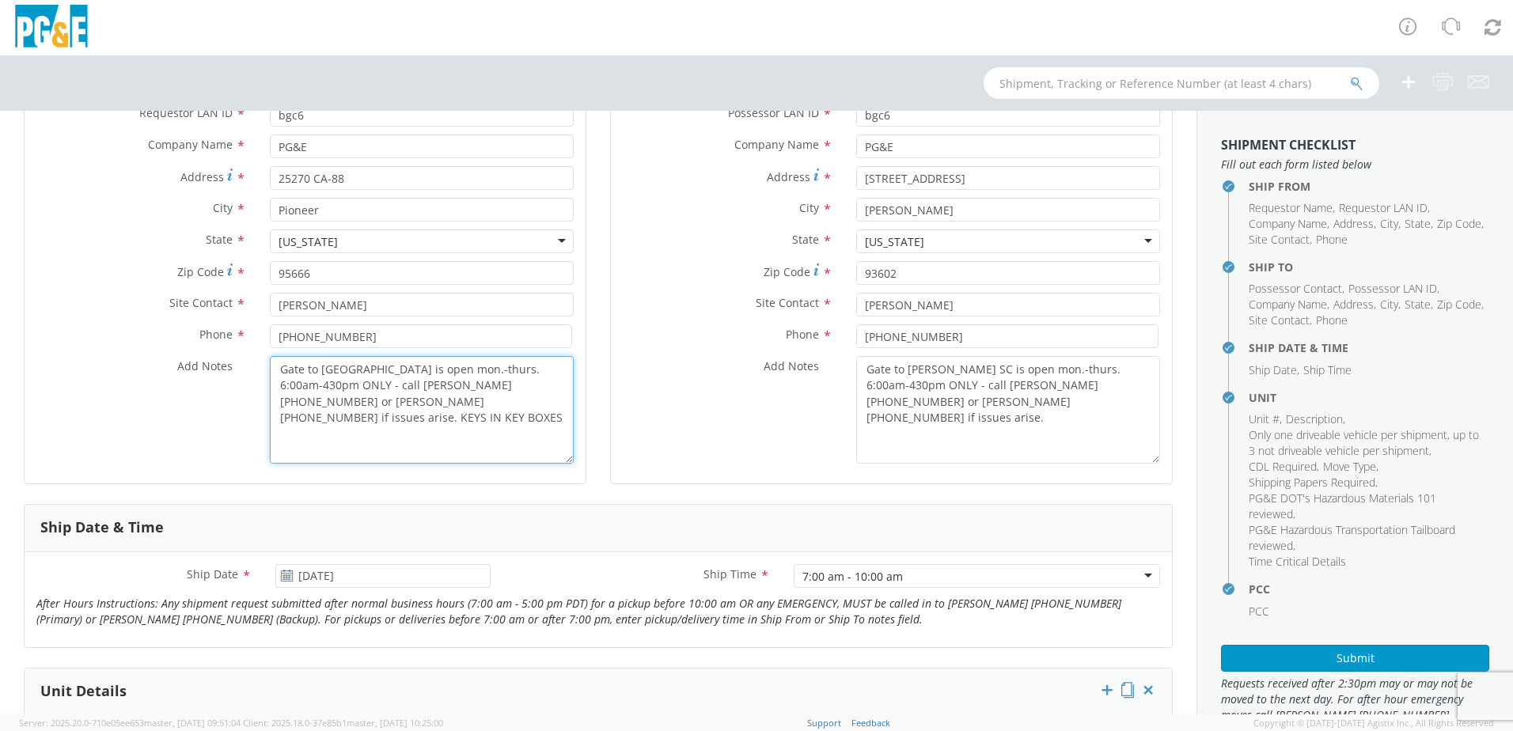
click at [458, 404] on textarea "Gate to Cedar Mill is open mon.-thurs. 6:00am-430pm ONLY - call Brad 559-536-01…" at bounding box center [422, 410] width 304 height 108
drag, startPoint x: 456, startPoint y: 412, endPoint x: 404, endPoint y: 408, distance: 51.5
click at [404, 408] on textarea "Gate to Cedar Mill is open mon.-thurs. 6:00am-430pm ONLY - call Brad 559-536-01…" at bounding box center [422, 410] width 304 height 108
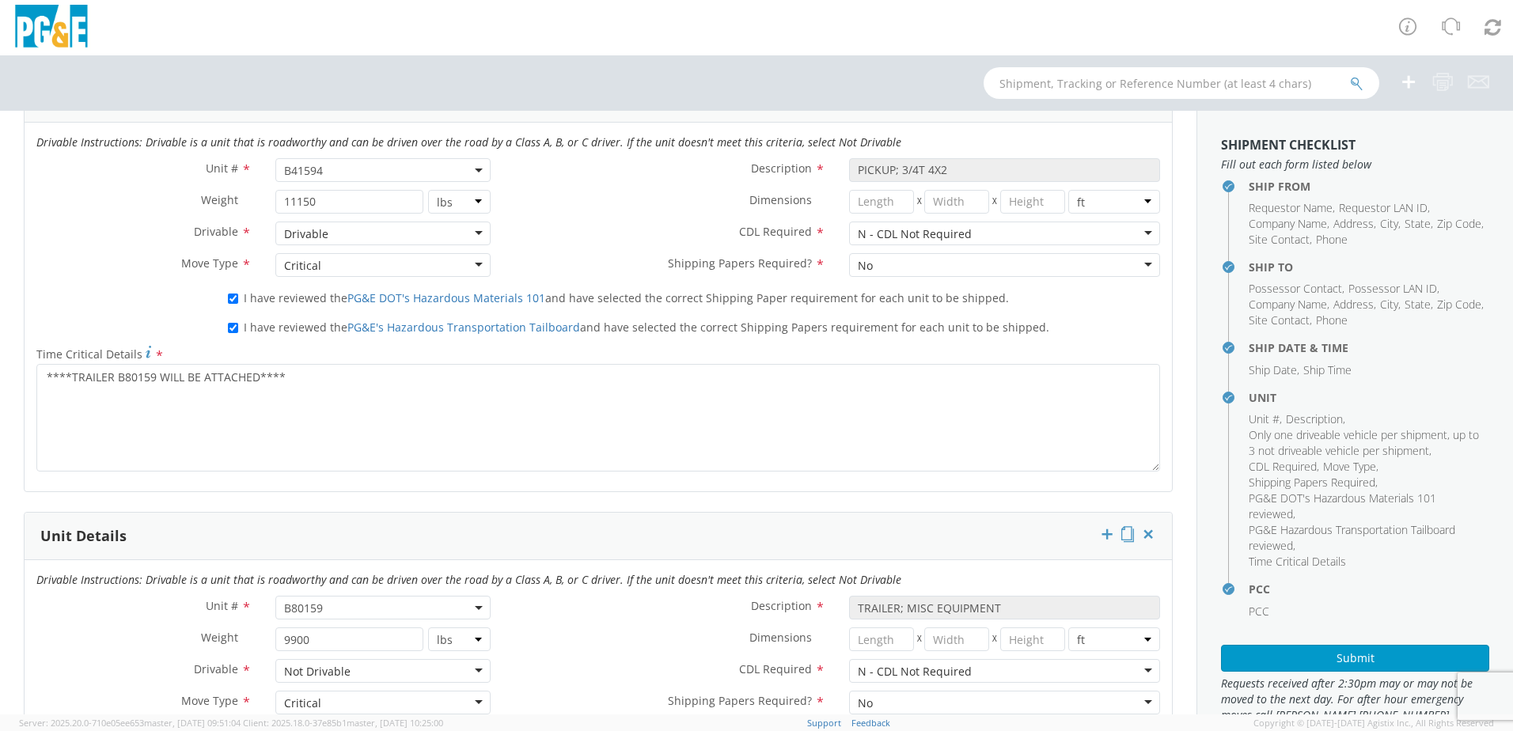
scroll to position [871, 0]
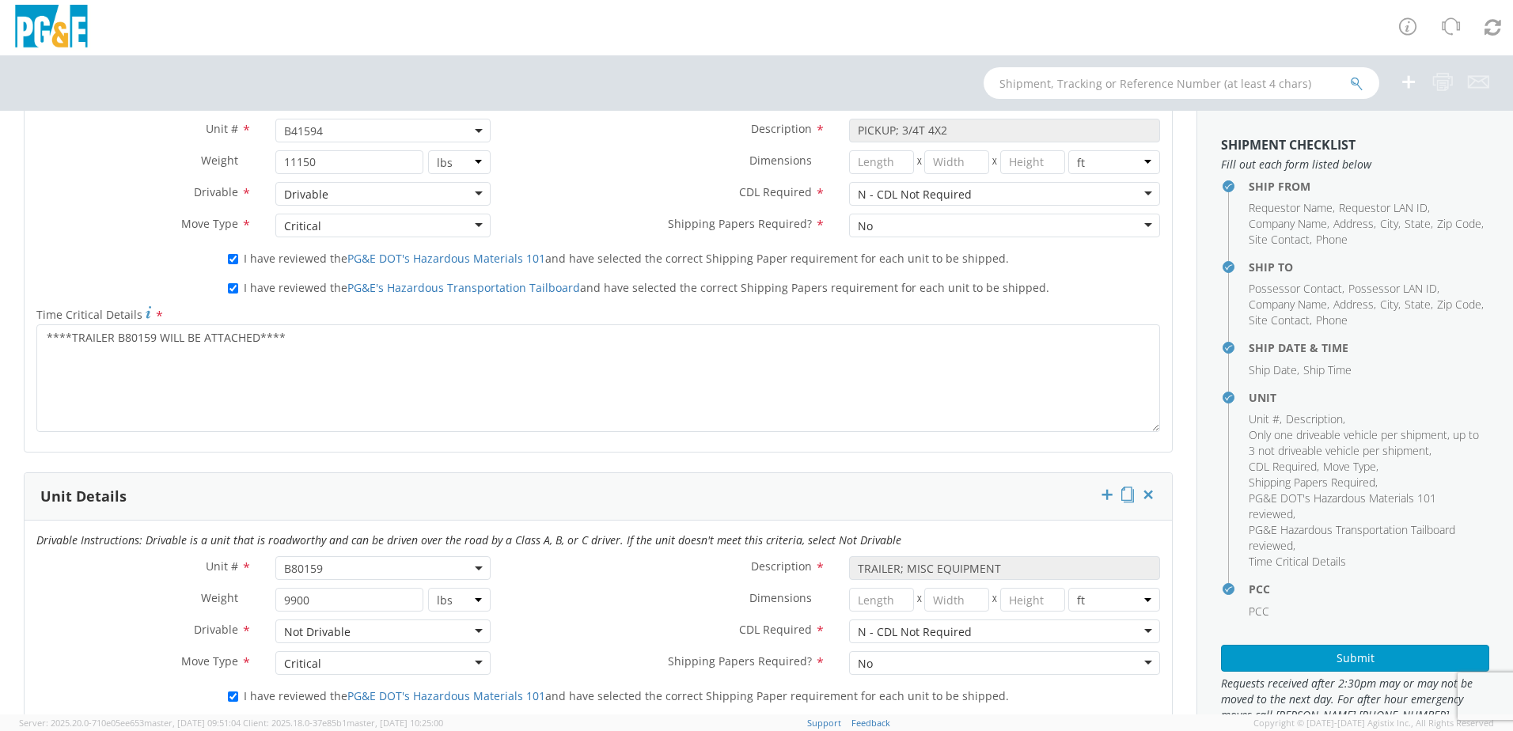
type textarea "Gate to Cedar Mill is open mon.-thurs. 6:00am-430pm ONLY - call Brad 559-536-01…"
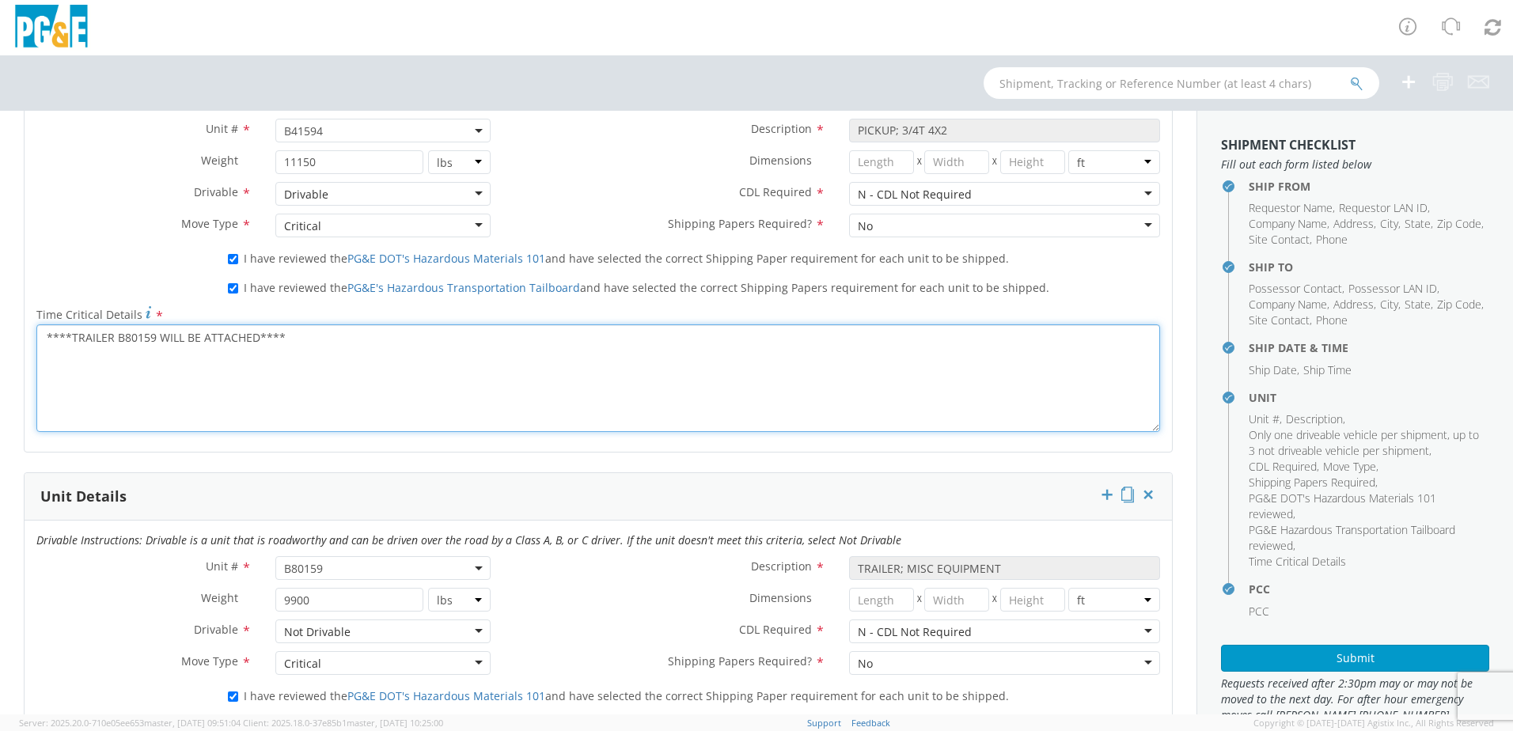
click at [380, 339] on textarea "****TRAILER B80159 WILL BE ATTACHED****" at bounding box center [598, 378] width 1124 height 108
paste textarea "KEYS IN KEY BOXES CODE 1245"
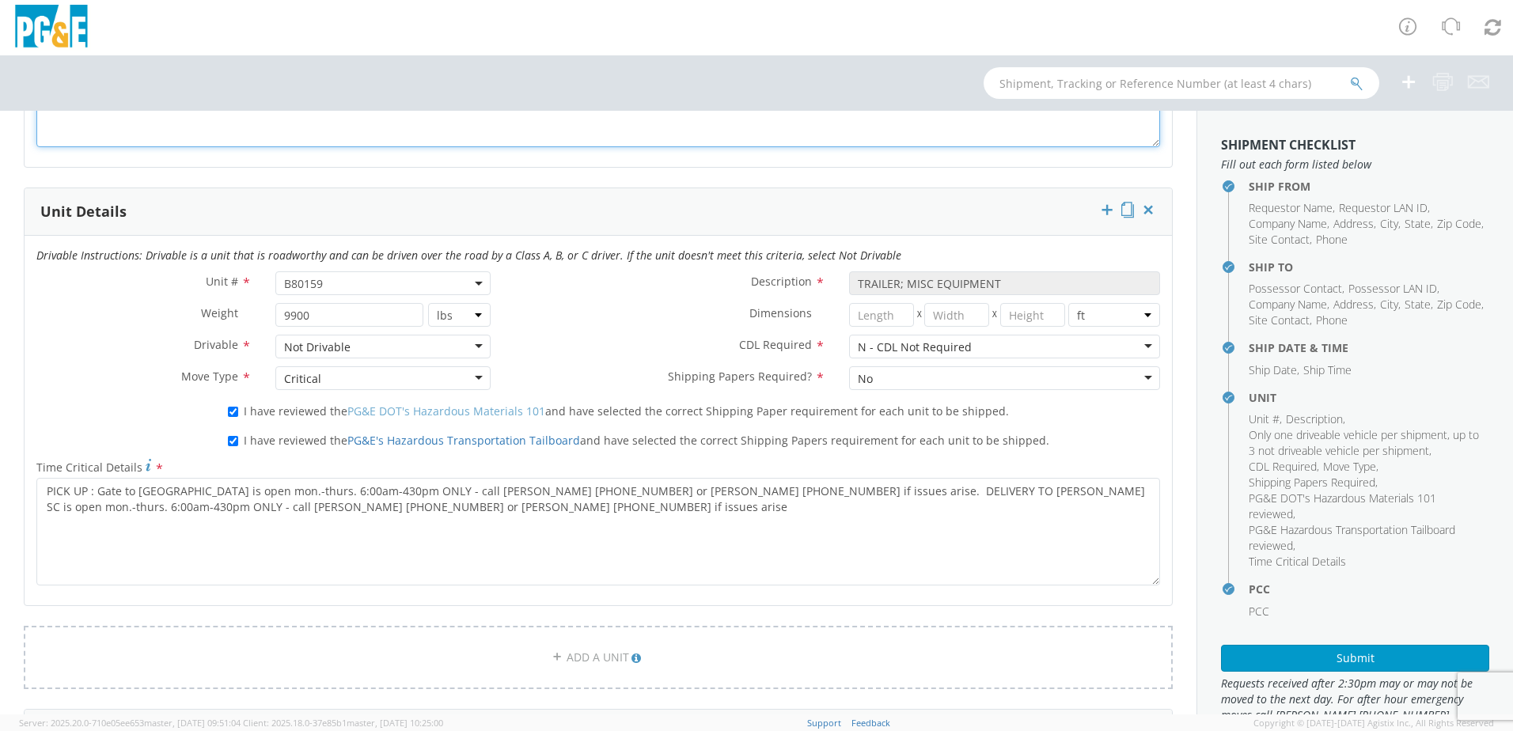
scroll to position [1187, 0]
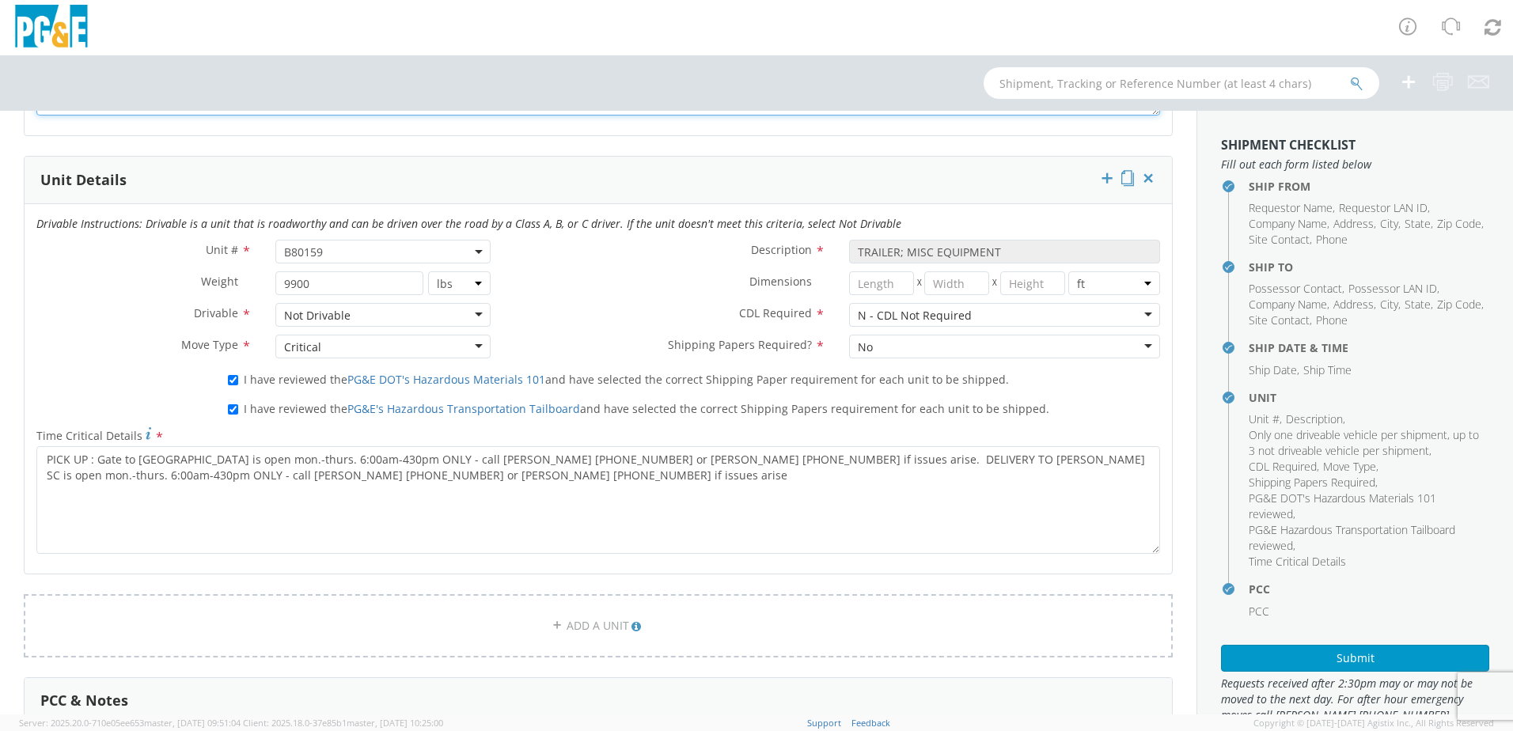
type textarea "****TRAILER B80159 WILL BE ATTACHED**** KEYS IN KEY BOXES CODE 1245"
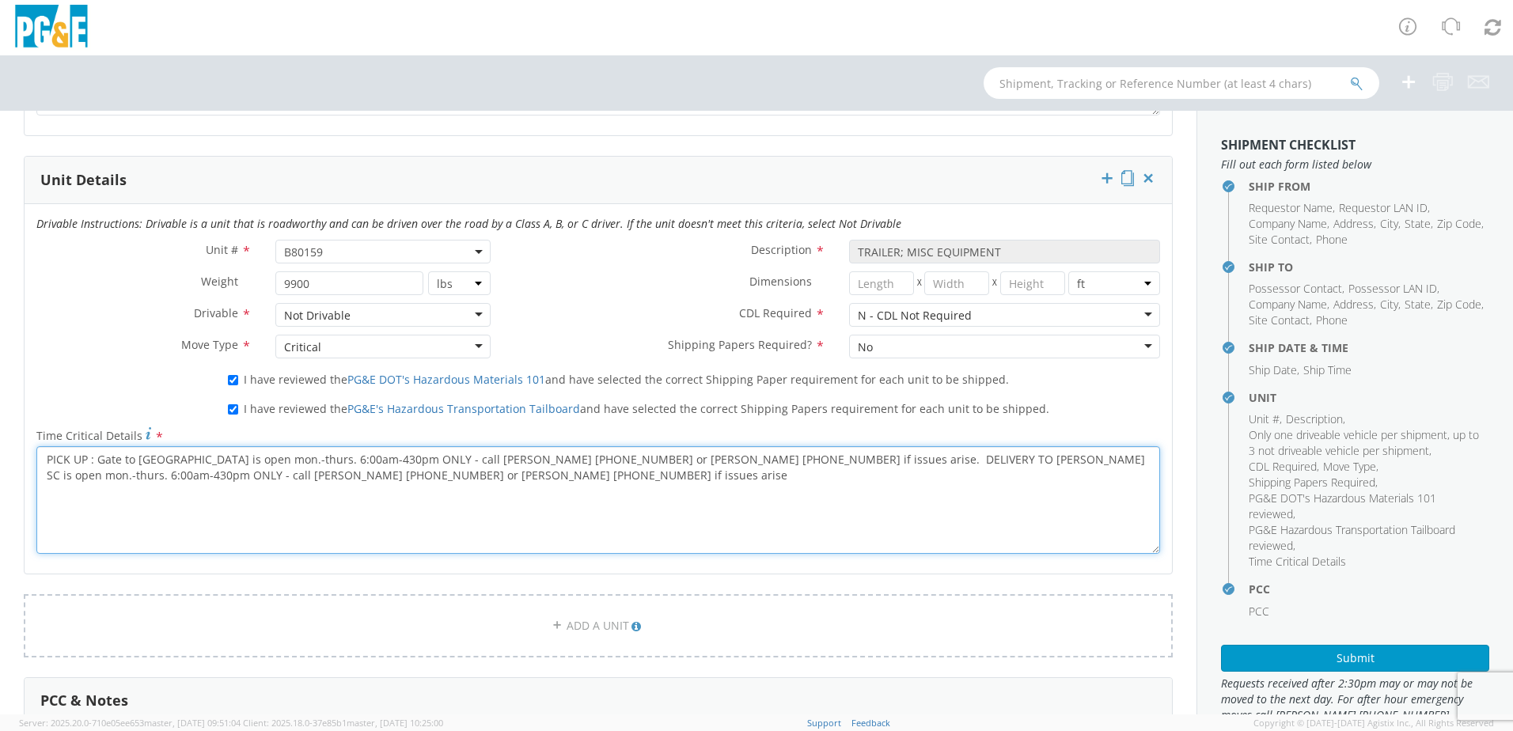
click at [359, 477] on textarea "PICK UP : Gate to Cedar Mill is open mon.-thurs. 6:00am-430pm ONLY - call Brad …" at bounding box center [598, 500] width 1124 height 108
paste textarea "KEYS IN KEY BOXES CODE 1245"
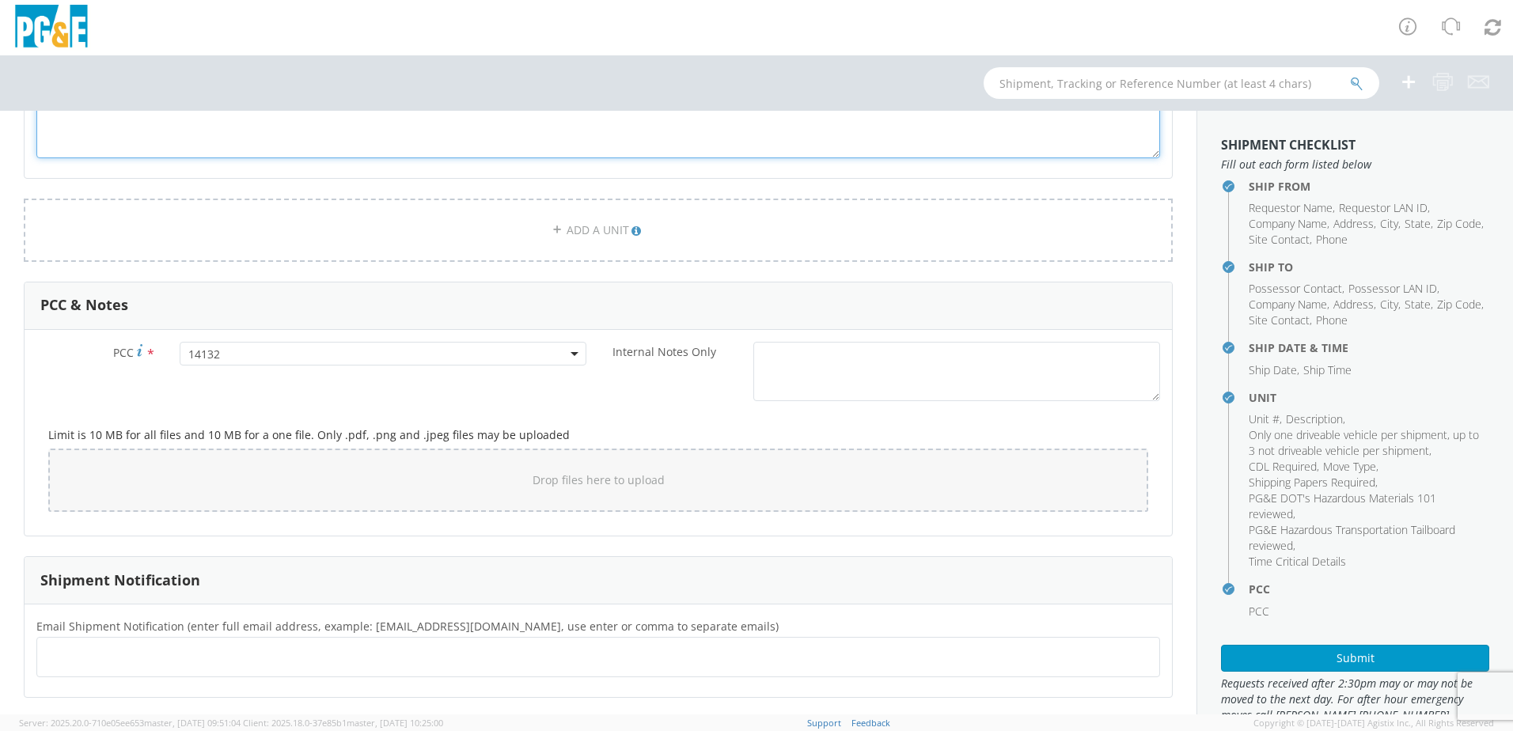
scroll to position [1662, 0]
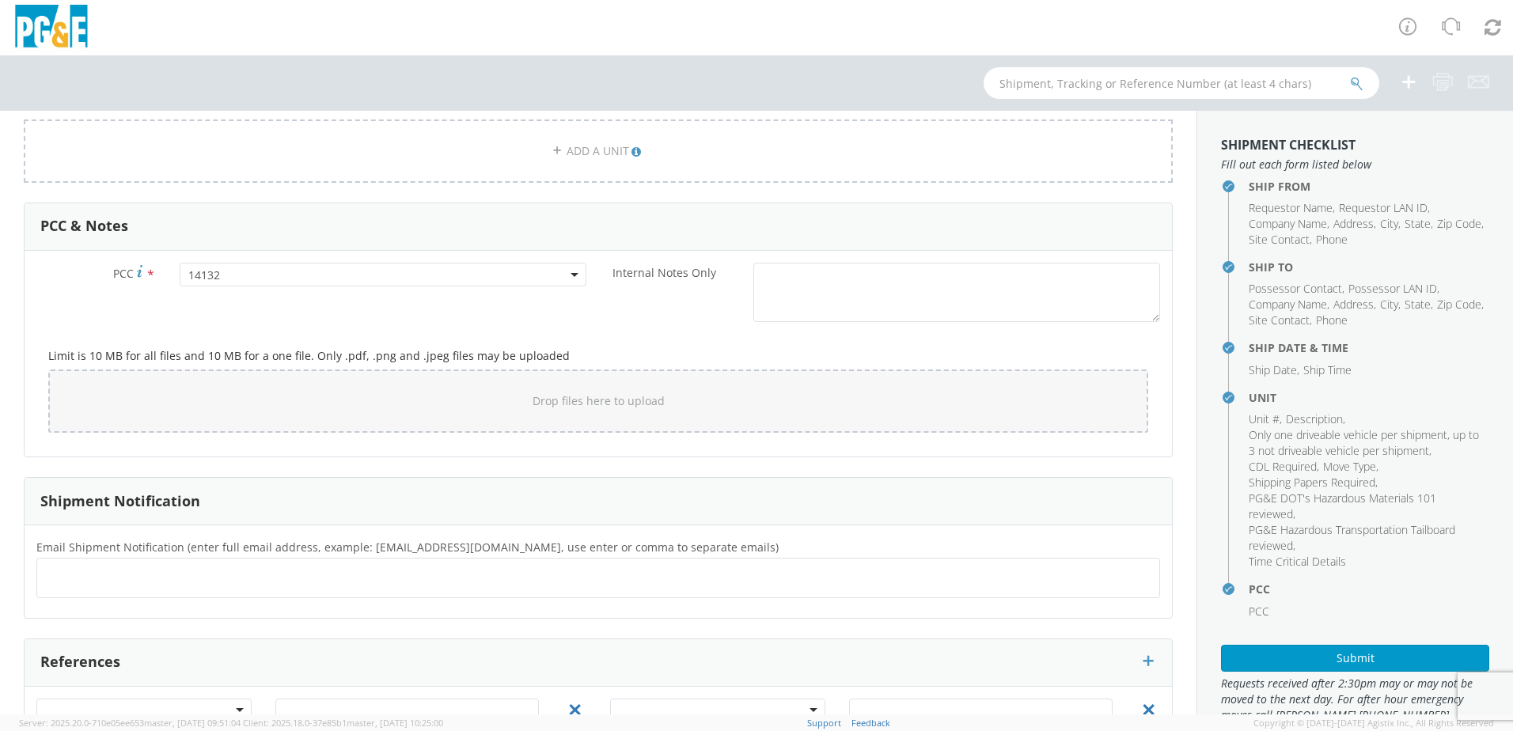
type textarea "PICK UP : Gate to Cedar Mill is open mon.-thurs. 6:00am-430pm ONLY - call Brad …"
click at [203, 576] on ul at bounding box center [599, 578] width 1110 height 26
type input "bgc6@pge.com"
type input "[EMAIL_ADDRESS][DOMAIN_NAME]"
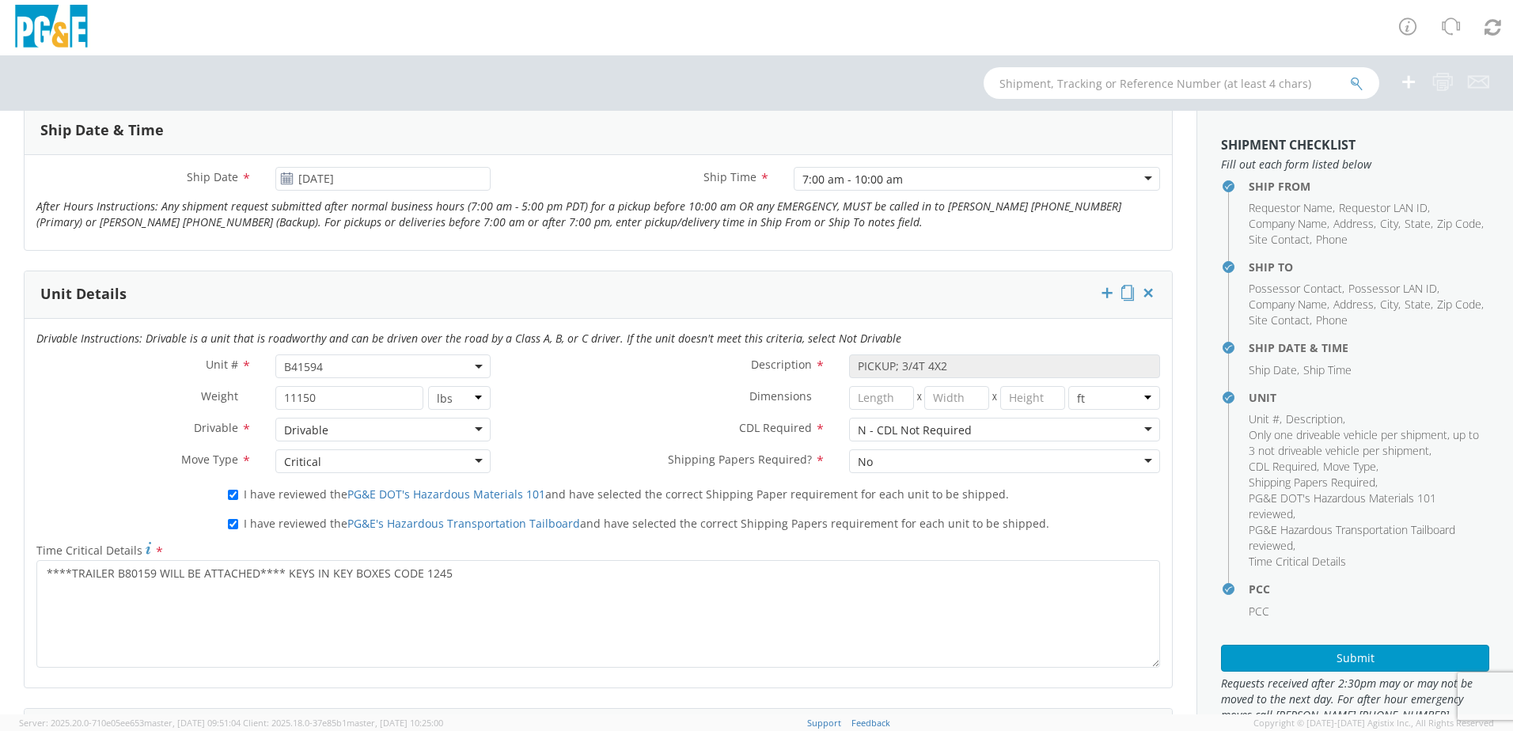
scroll to position [556, 0]
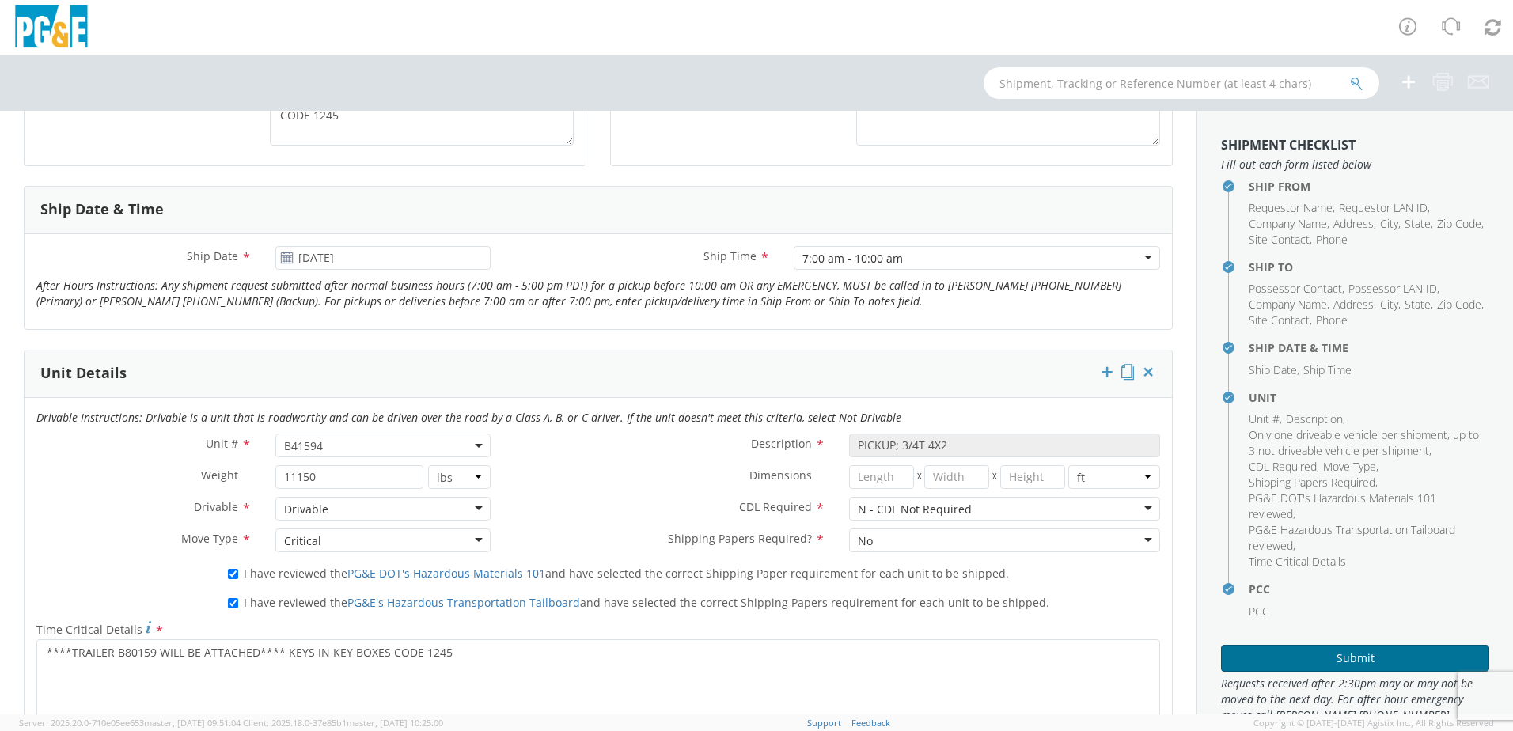
click at [1345, 651] on button "Submit" at bounding box center [1355, 658] width 268 height 27
